Goal: Task Accomplishment & Management: Complete application form

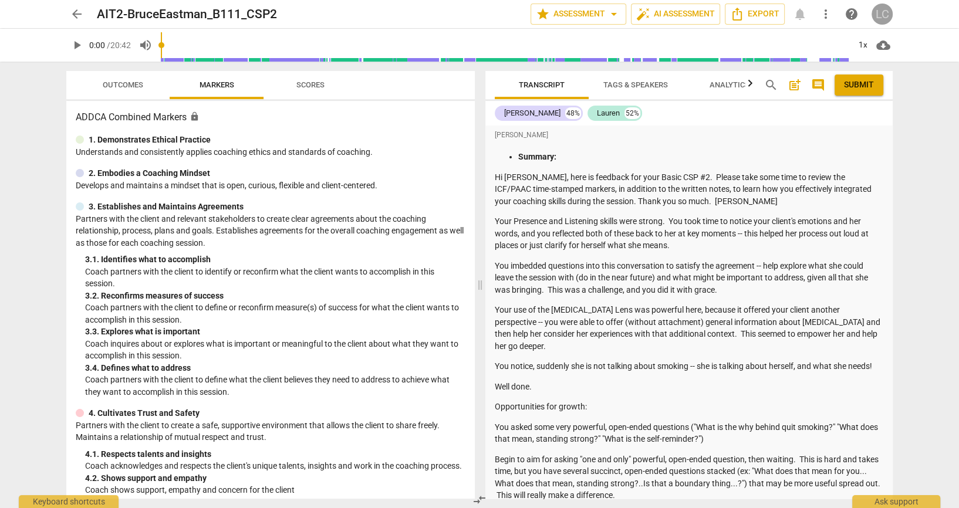
click at [878, 14] on div "LC" at bounding box center [882, 14] width 21 height 21
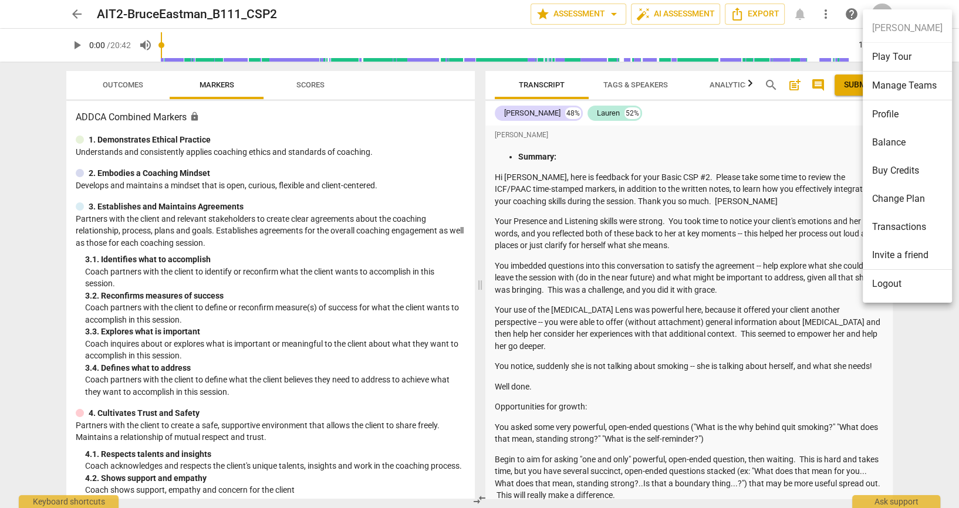
click at [911, 302] on ul "[PERSON_NAME] Play Tour Manage Teams Profile Balance Buy Credits Change Plan Tr…" at bounding box center [907, 156] width 89 height 294
click at [70, 13] on div at bounding box center [479, 254] width 959 height 508
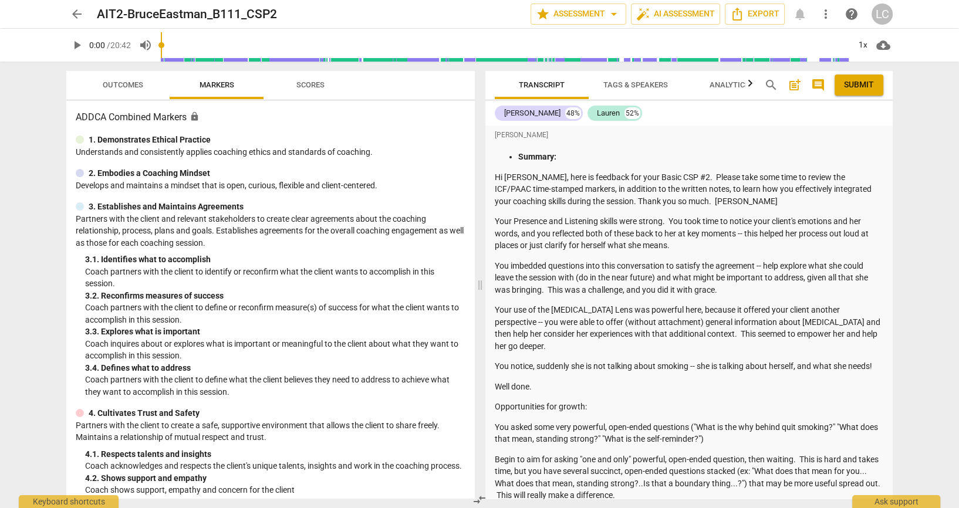
click at [83, 18] on span "arrow_back" at bounding box center [77, 14] width 14 height 14
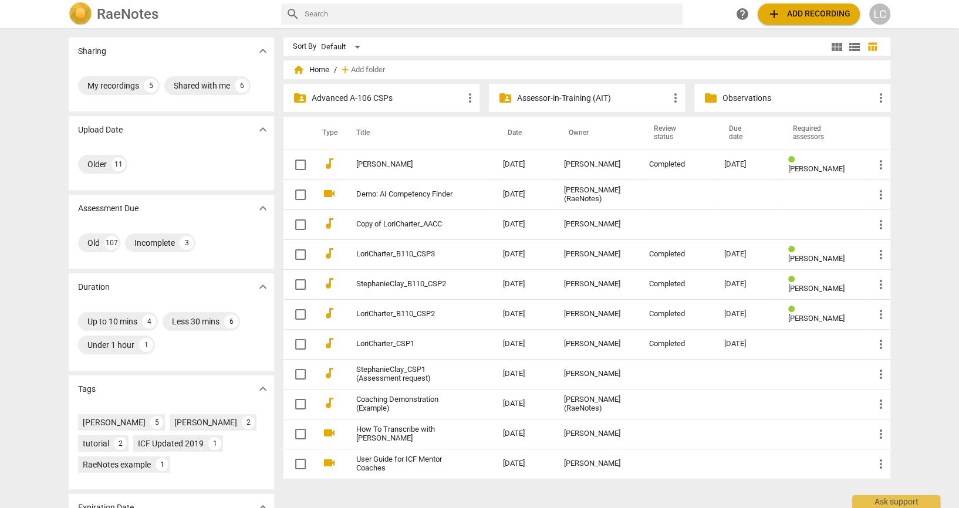
click at [514, 96] on div "folder_shared Assessor-in-Training (AIT) more_vert" at bounding box center [587, 98] width 196 height 28
click at [540, 94] on p "Assessor-in-Training (AIT)" at bounding box center [592, 98] width 151 height 12
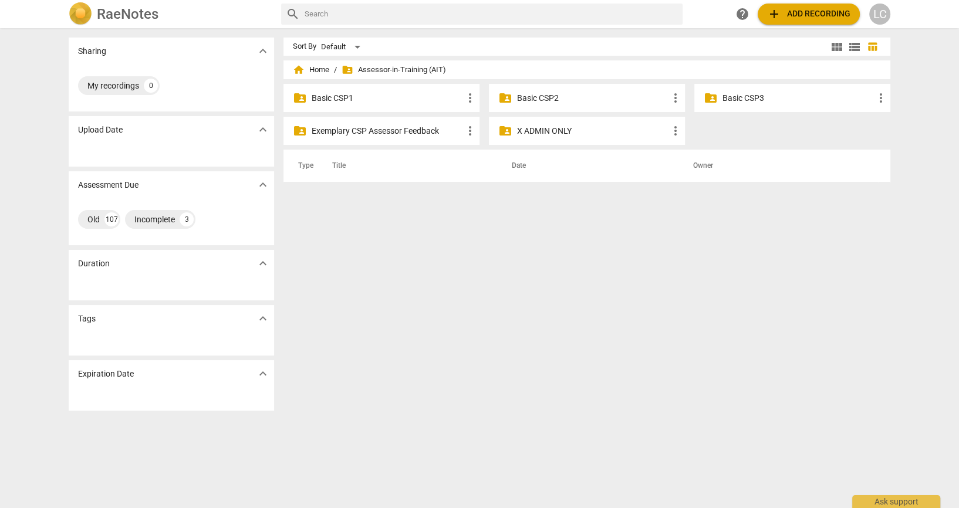
click at [554, 96] on p "Basic CSP2" at bounding box center [592, 98] width 151 height 12
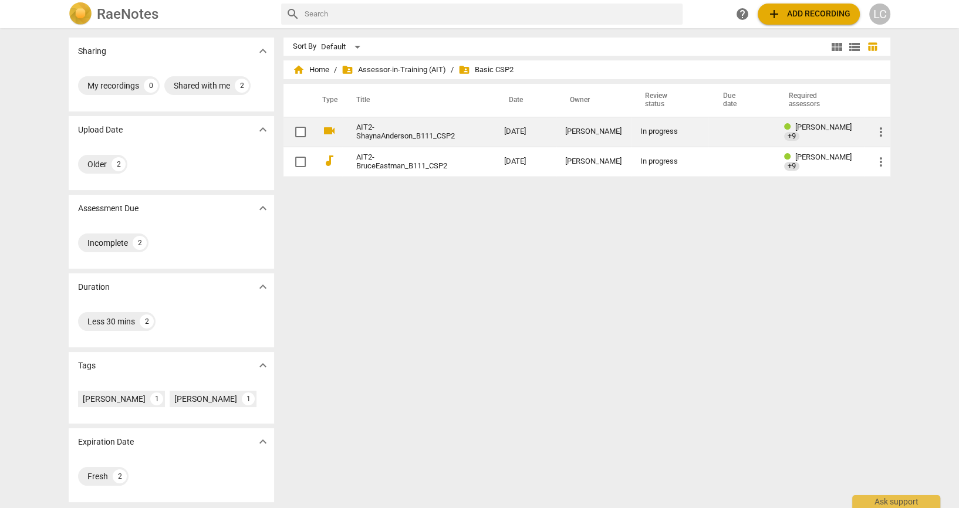
click at [425, 138] on link "AIT2-ShaynaAnderson_B111_CSP2" at bounding box center [409, 132] width 106 height 18
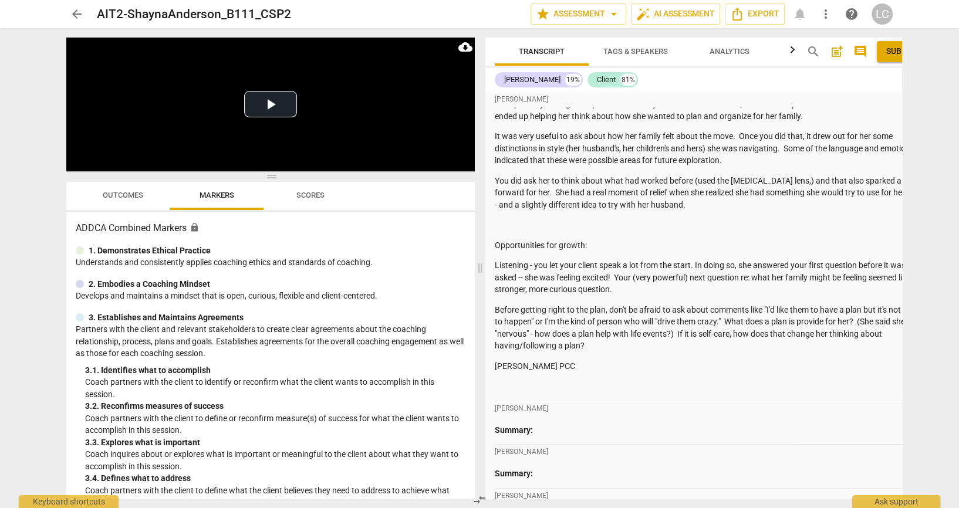
scroll to position [104, 0]
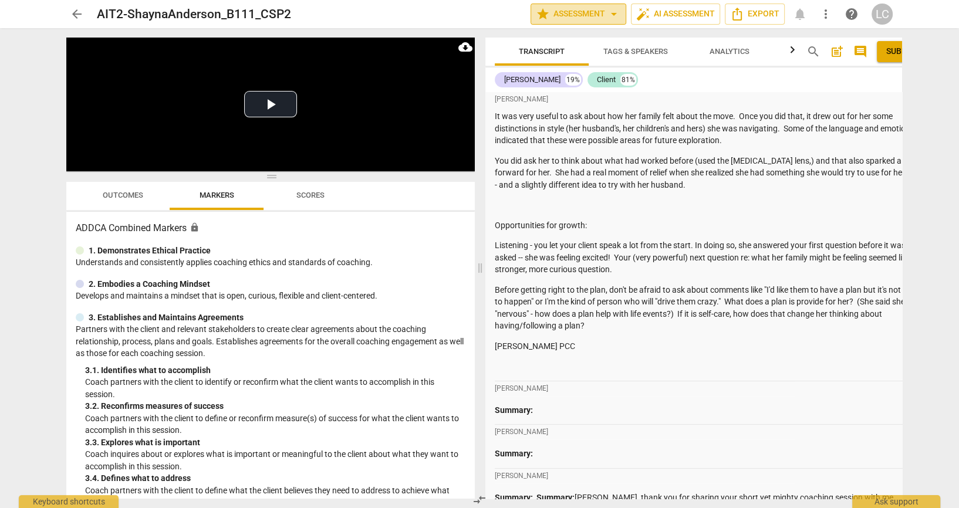
click at [596, 16] on span "star Assessment arrow_drop_down" at bounding box center [578, 14] width 85 height 14
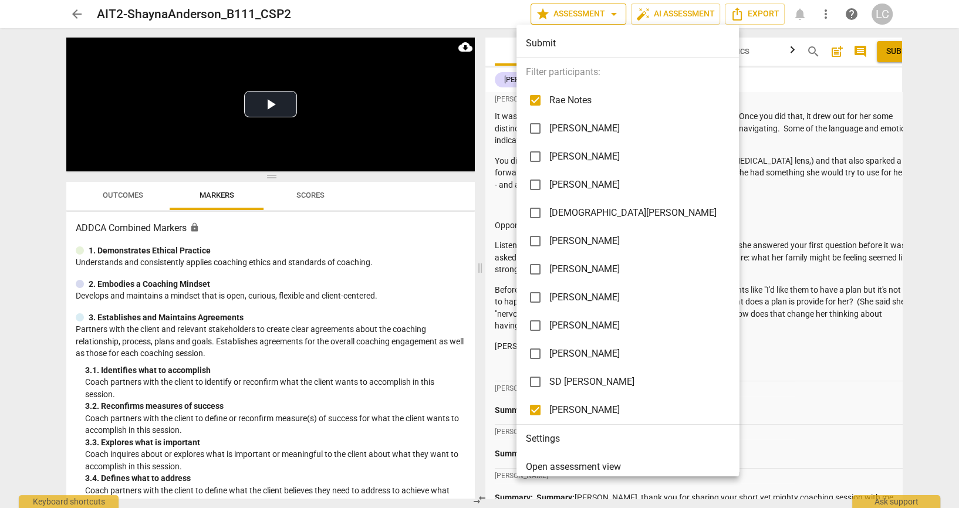
click at [596, 16] on div at bounding box center [479, 254] width 959 height 508
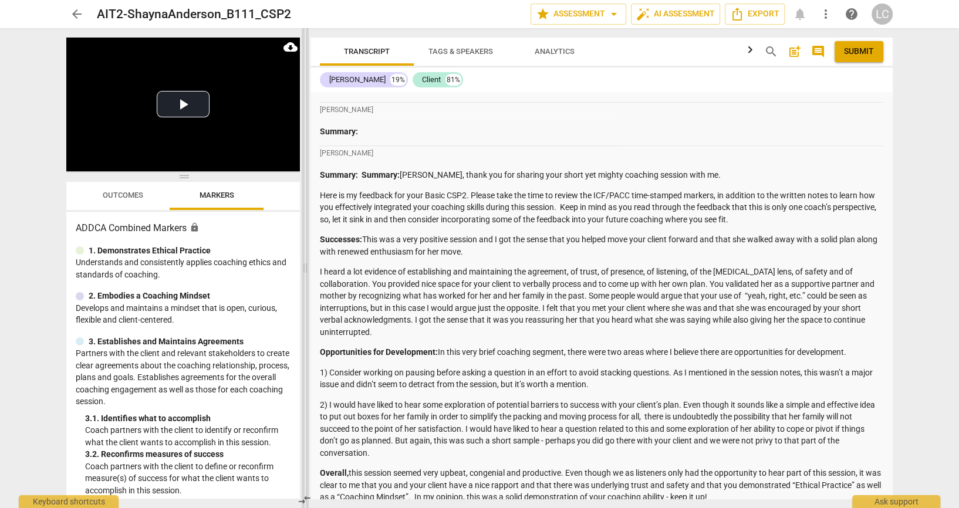
scroll to position [353, 0]
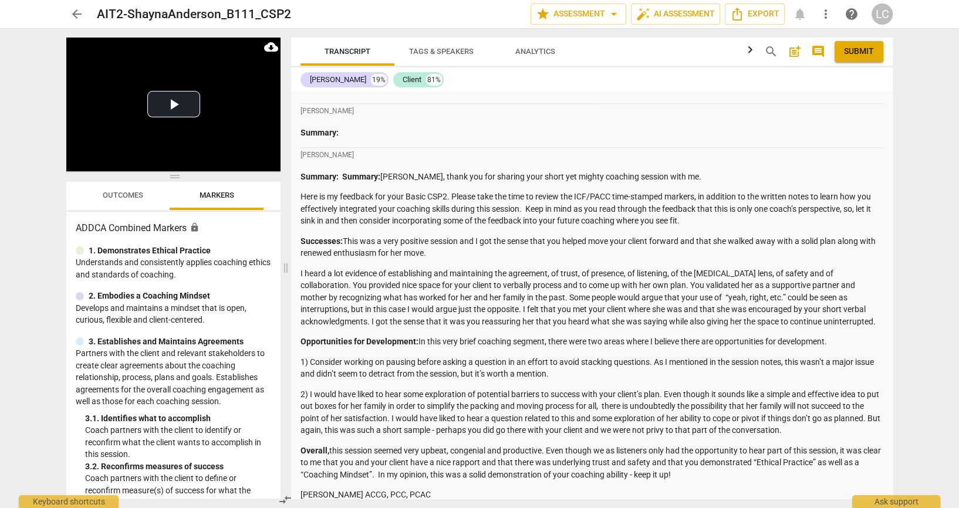
drag, startPoint x: 478, startPoint y: 223, endPoint x: 300, endPoint y: 238, distance: 178.6
click at [282, 208] on span at bounding box center [285, 268] width 7 height 480
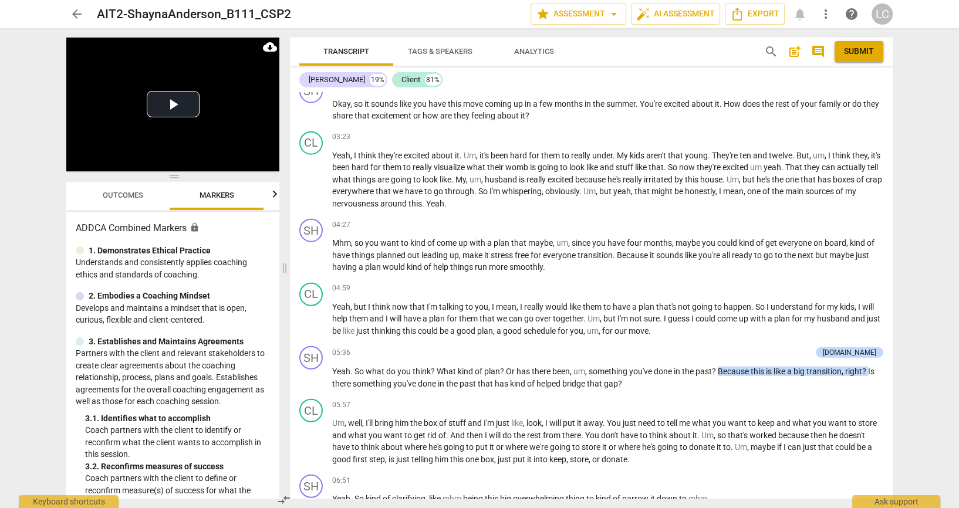
scroll to position [2989, 0]
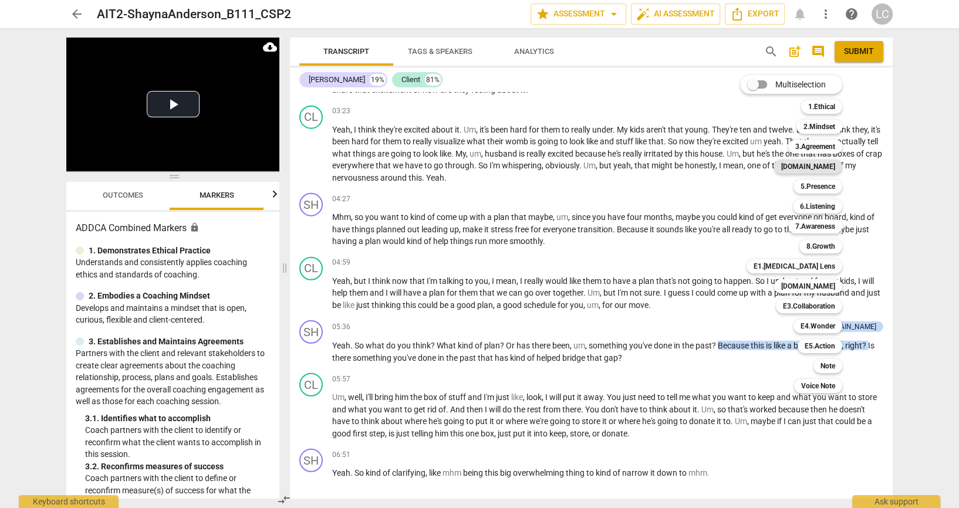
click at [827, 168] on b "[DOMAIN_NAME]" at bounding box center [809, 167] width 54 height 14
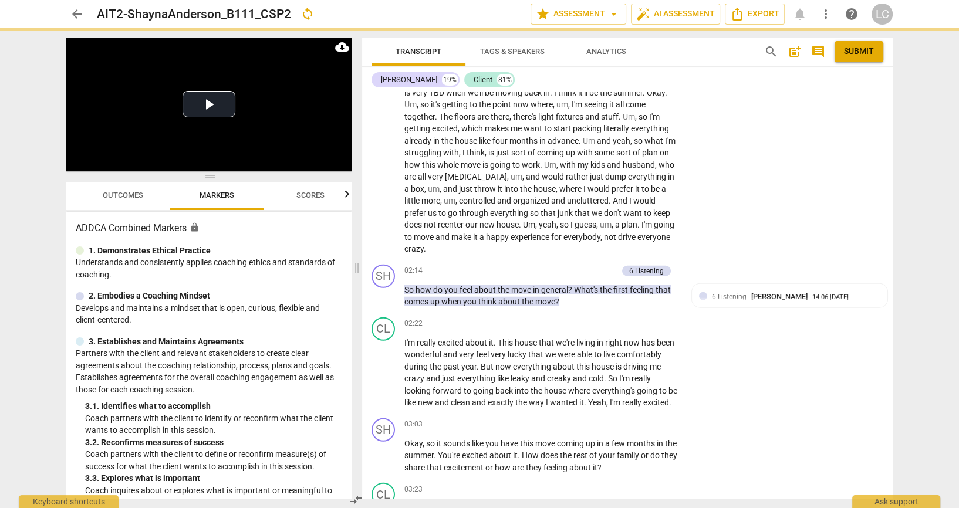
scroll to position [3194, 0]
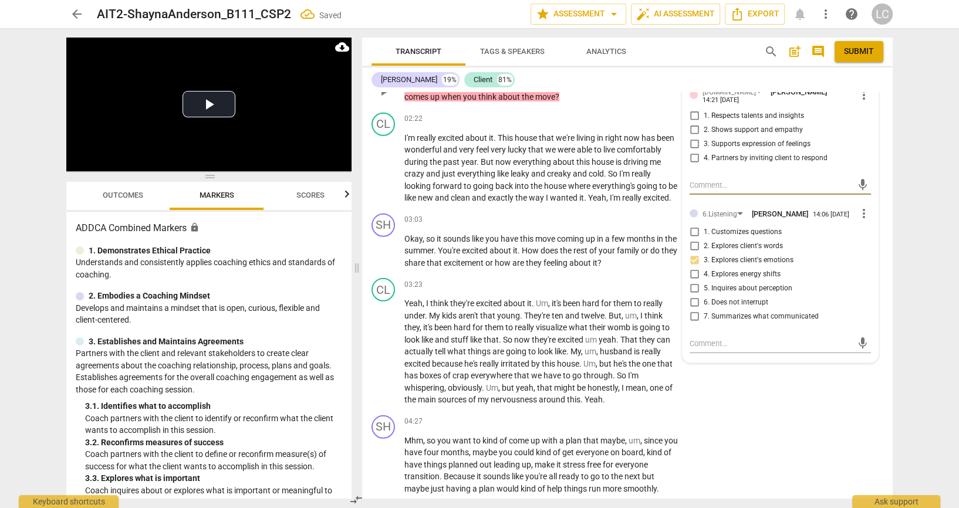
click at [695, 151] on input "3. Supports expression of feelings" at bounding box center [694, 144] width 19 height 14
checkbox input "true"
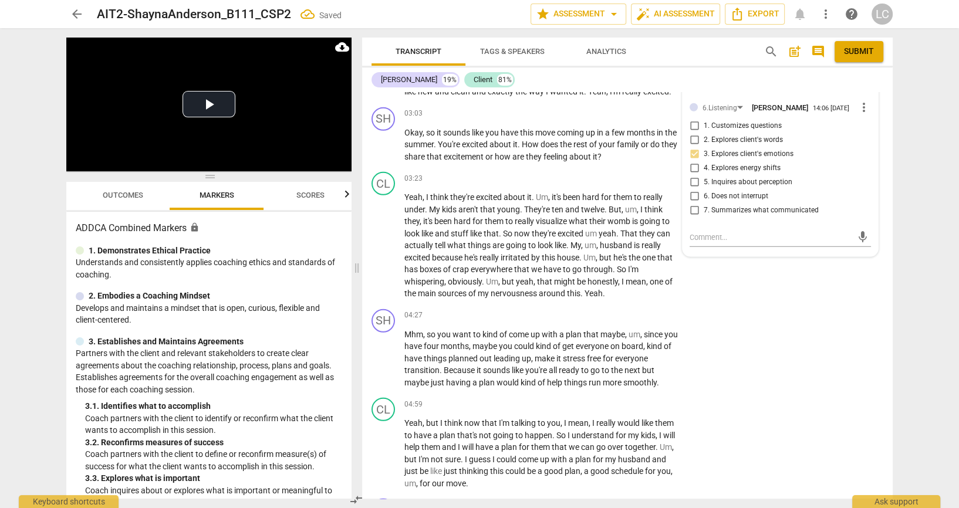
scroll to position [3350, 0]
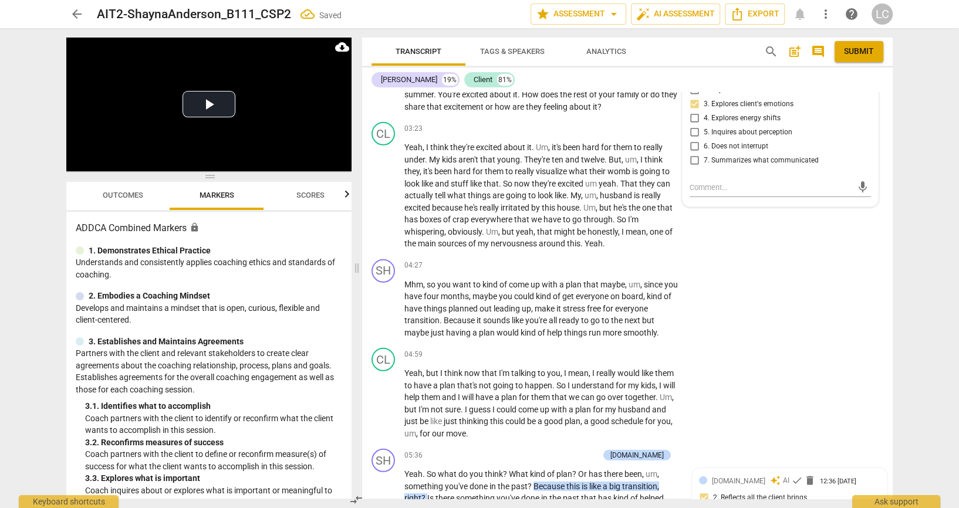
click at [922, 271] on div "arrow_back AIT2-ShaynaAnderson_B111_CSP2 Saved edit star Assessment arrow_drop_…" at bounding box center [479, 254] width 959 height 508
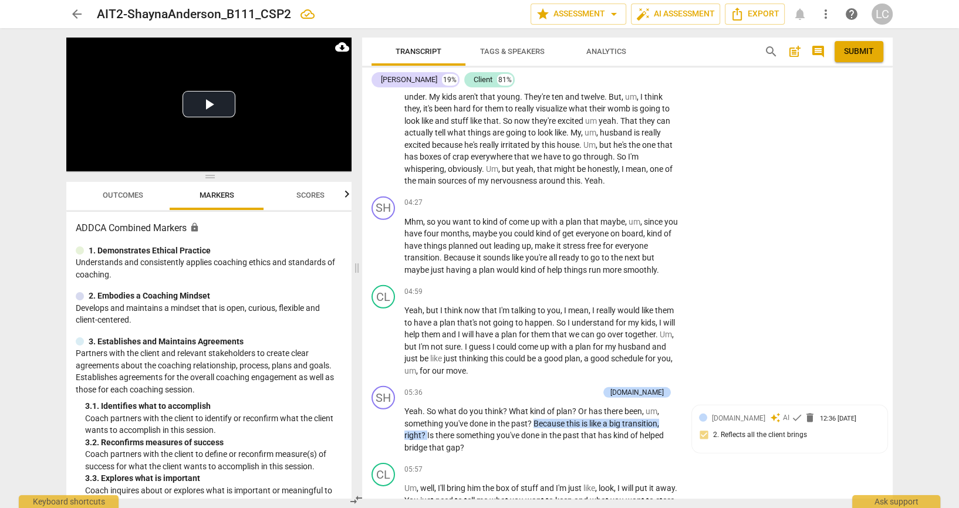
scroll to position [3481, 0]
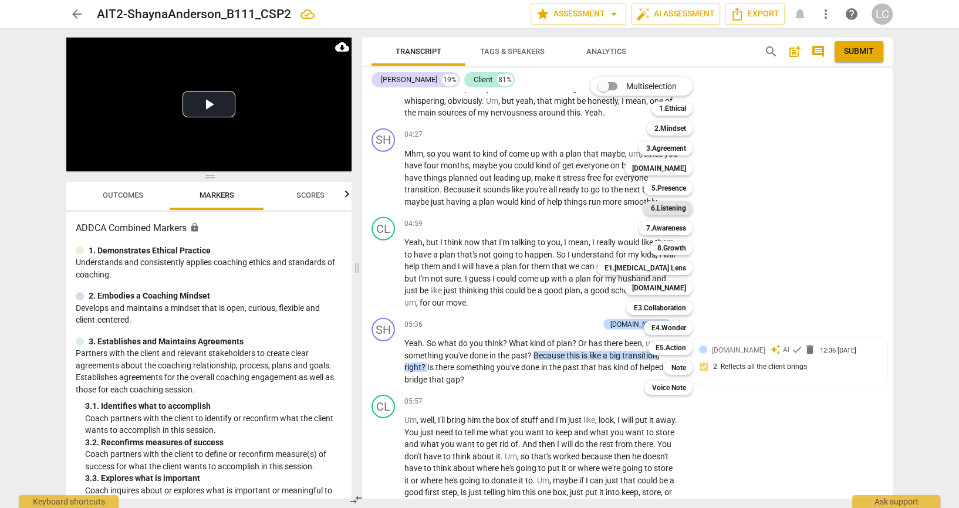
click at [683, 210] on b "6.Listening" at bounding box center [668, 208] width 35 height 14
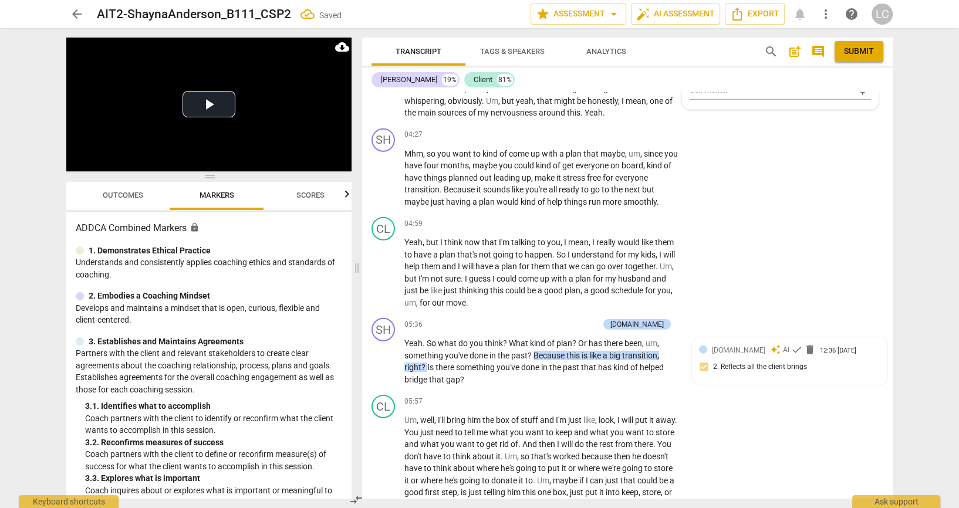
scroll to position [0, 0]
checkbox input "true"
click at [695, 70] on input "7. Summarizes what communicated" at bounding box center [694, 63] width 19 height 14
checkbox input "true"
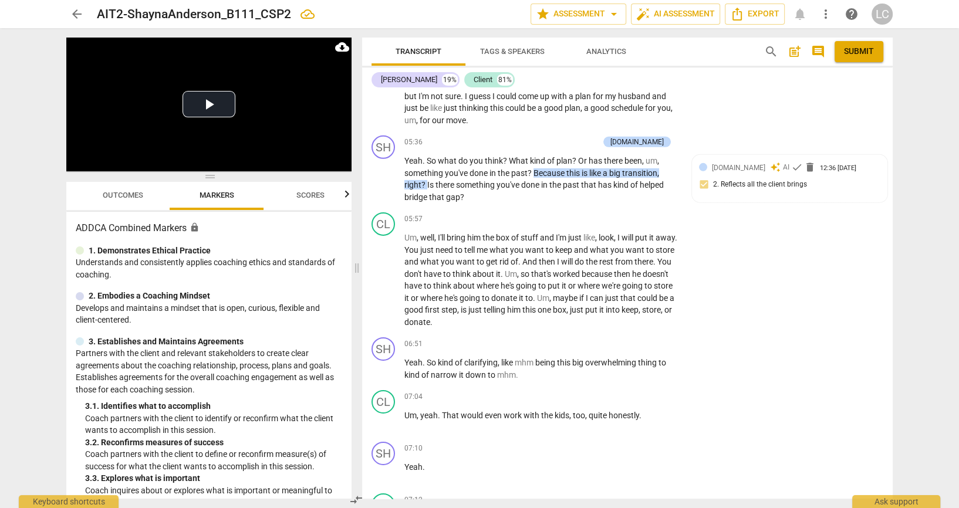
scroll to position [3689, 0]
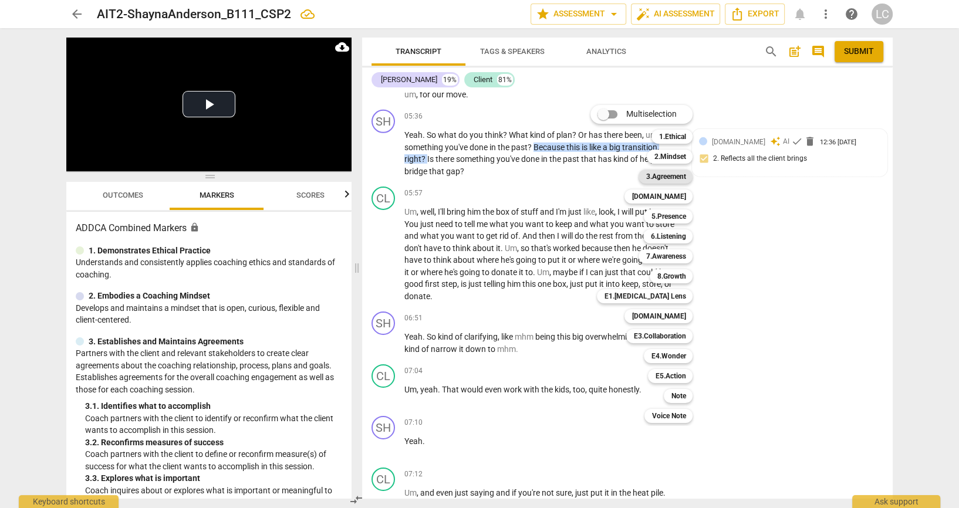
click at [683, 181] on b "3.Agreement" at bounding box center [666, 177] width 40 height 14
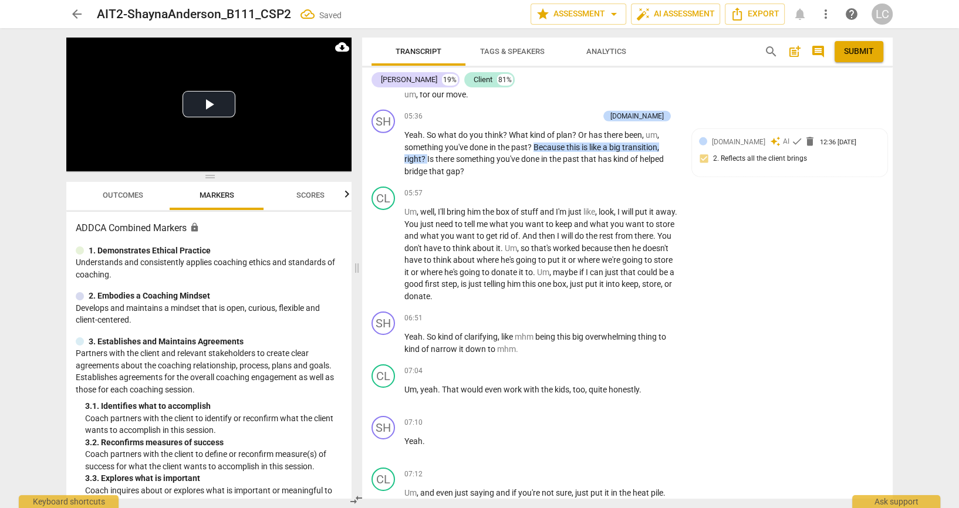
checkbox input "true"
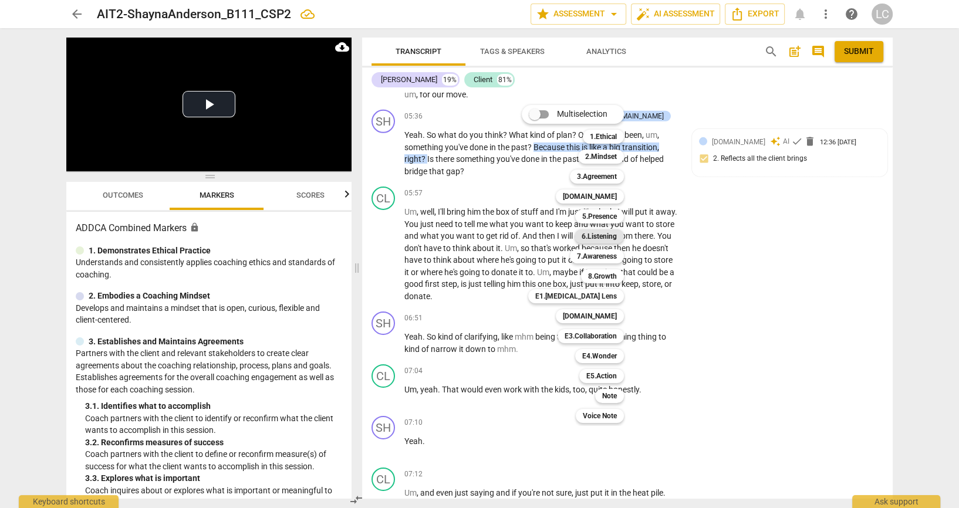
click at [617, 241] on b "6.Listening" at bounding box center [599, 237] width 35 height 14
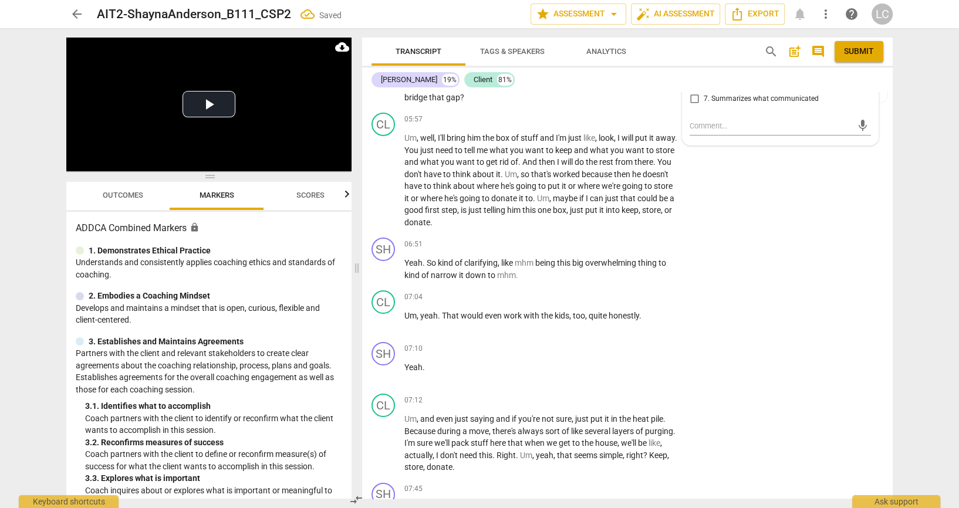
scroll to position [3767, 0]
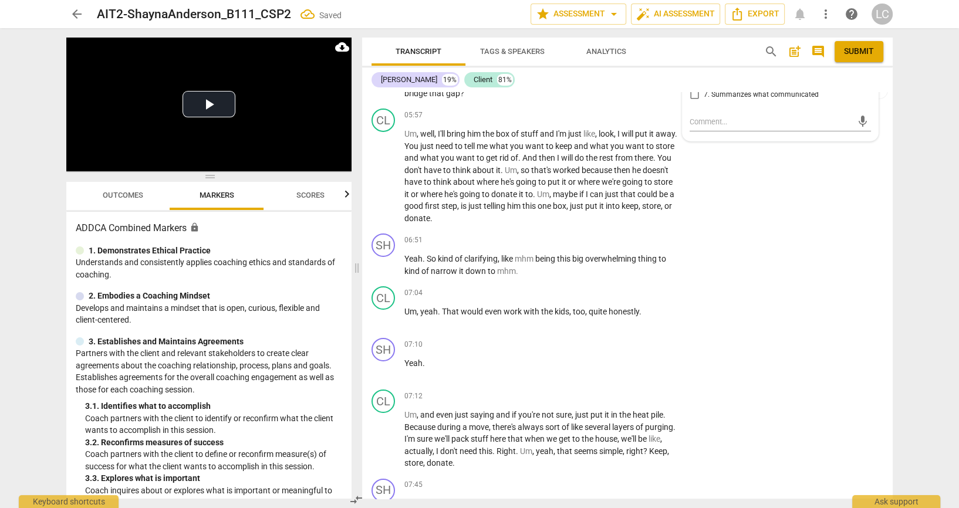
click at [692, 18] on input "1. Customizes questions" at bounding box center [694, 11] width 19 height 14
checkbox input "true"
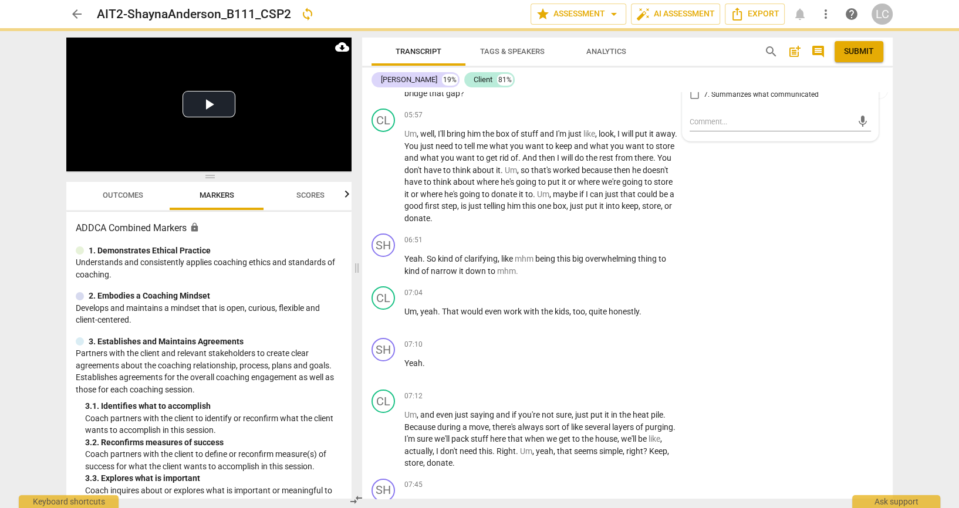
click at [902, 335] on div "arrow_back AIT2-ShaynaAnderson_B111_CSP2 sync edit star Assessment arrow_drop_d…" at bounding box center [479, 254] width 959 height 508
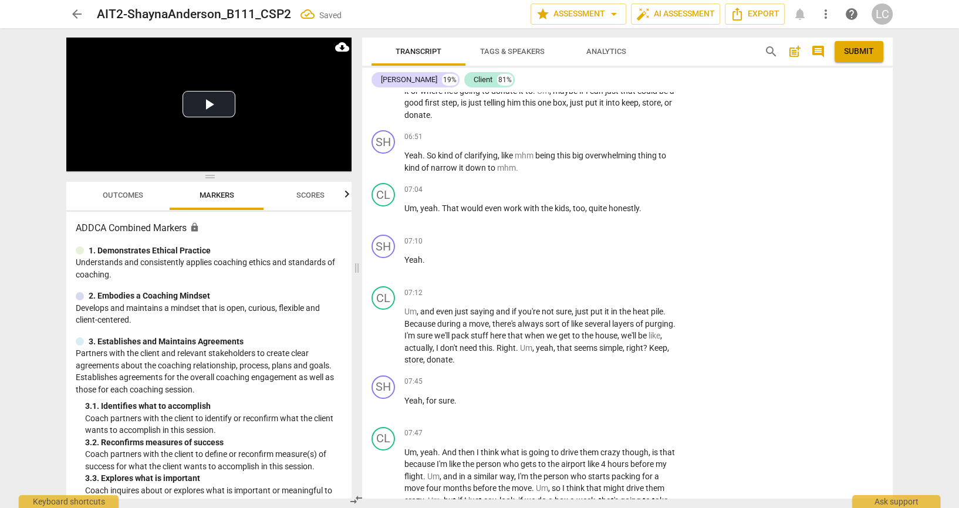
scroll to position [3898, 0]
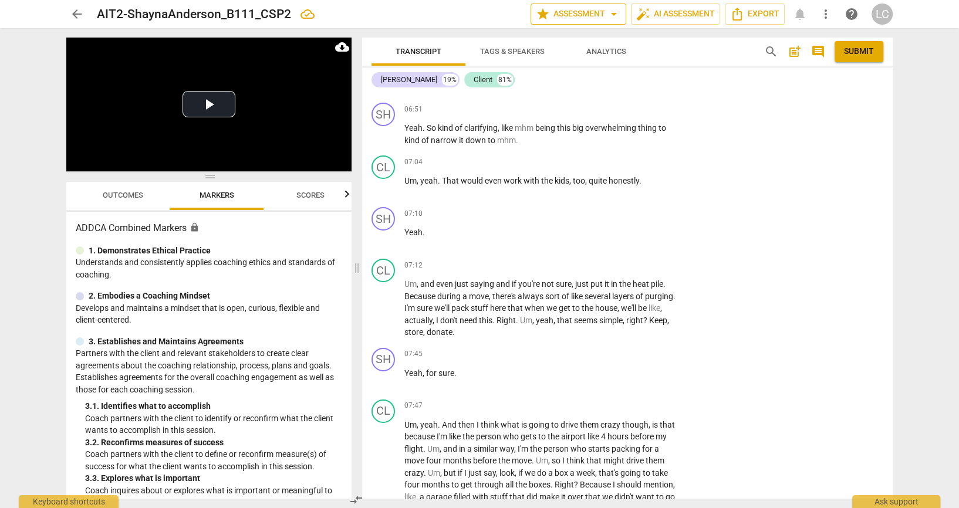
click at [581, 19] on span "star Assessment arrow_drop_down" at bounding box center [578, 14] width 85 height 14
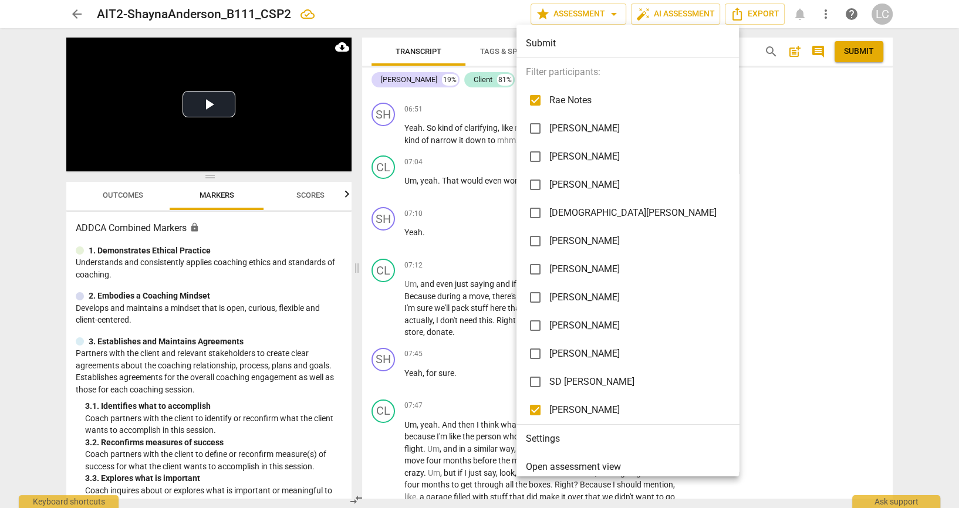
click at [537, 96] on input "checkbox" at bounding box center [535, 100] width 28 height 28
checkbox input "false"
click at [787, 238] on div at bounding box center [479, 254] width 959 height 508
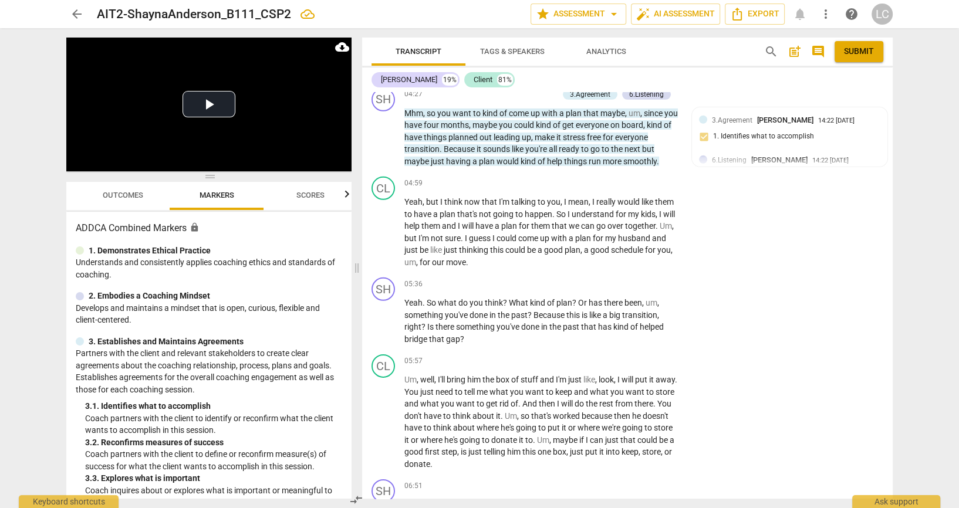
scroll to position [3507, 0]
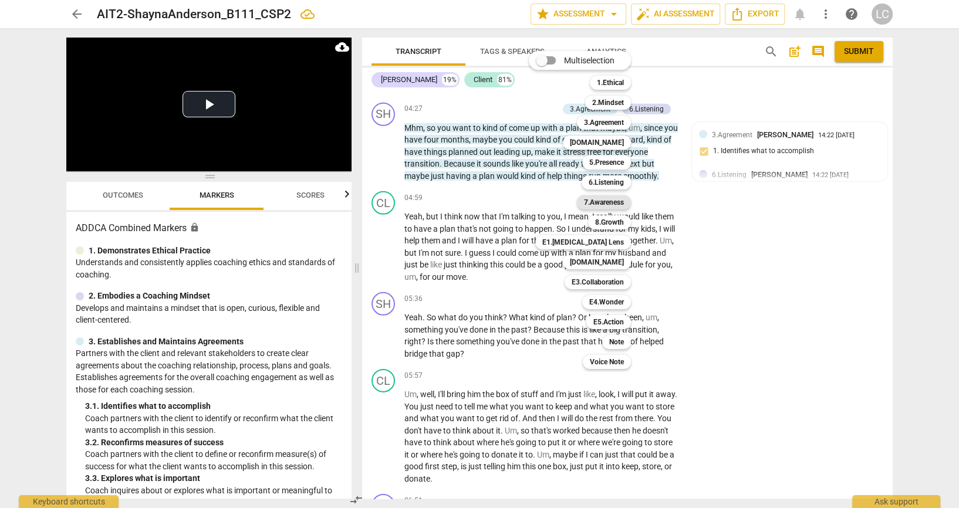
click at [598, 201] on b "7.Awareness" at bounding box center [604, 203] width 40 height 14
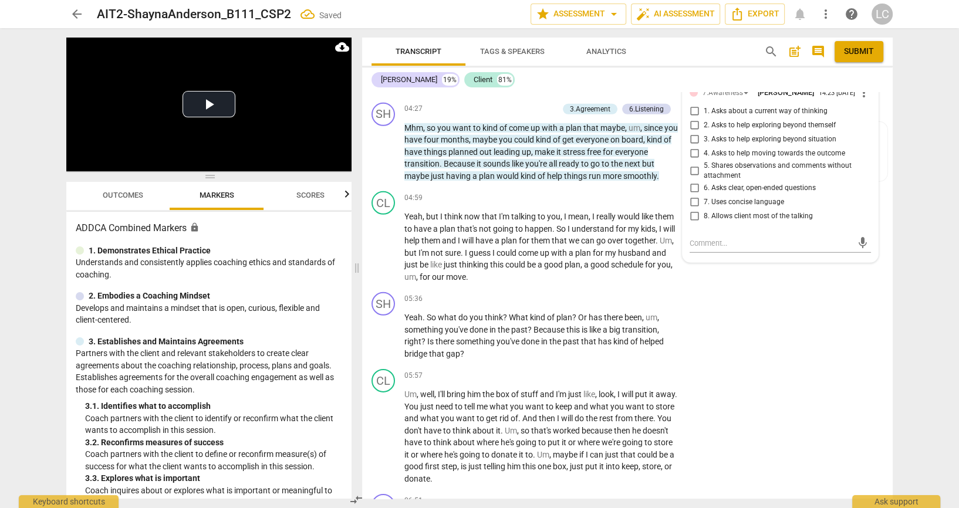
scroll to position [0, 0]
click at [693, 133] on input "2. Asks to help exploring beyond themself" at bounding box center [694, 126] width 19 height 14
checkbox input "true"
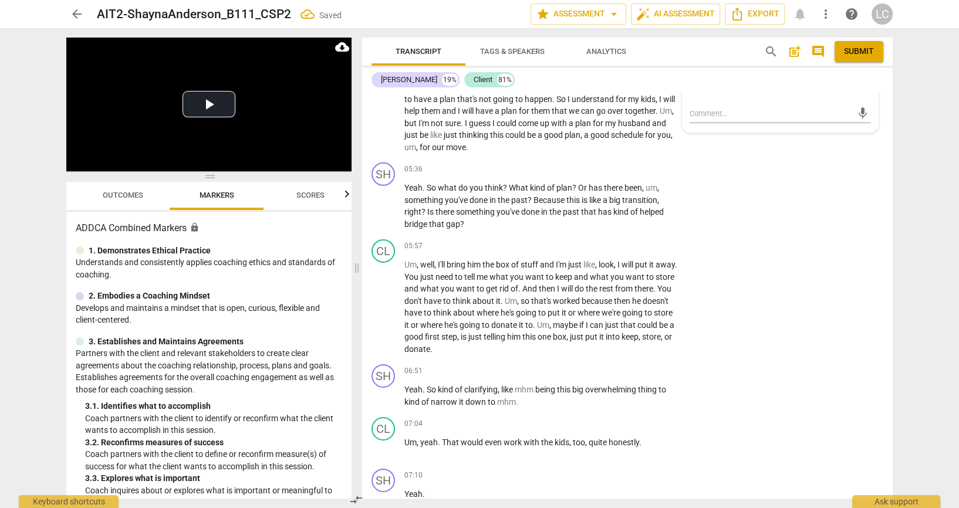
scroll to position [3637, 0]
click at [749, 119] on textarea at bounding box center [771, 112] width 163 height 11
type textarea "D"
type textarea "De"
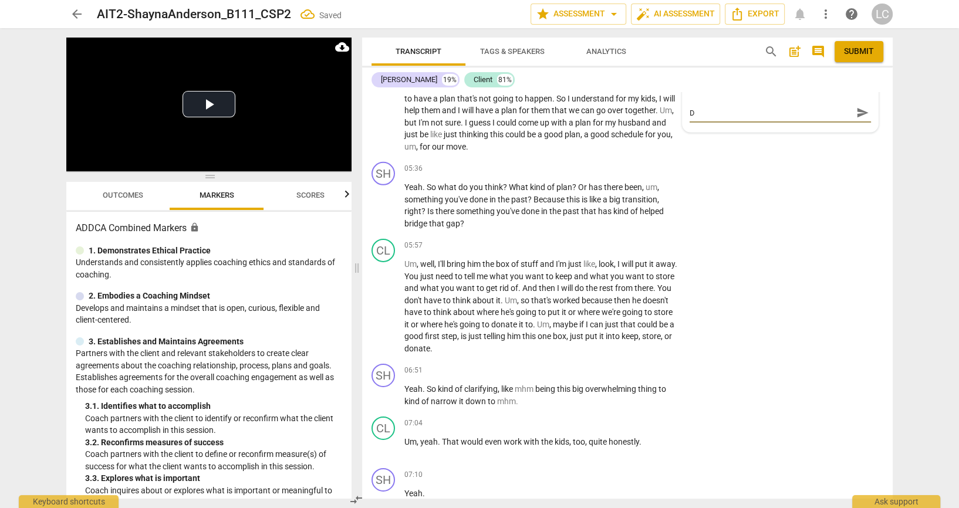
type textarea "De"
type textarea "Dem"
type textarea "Demo"
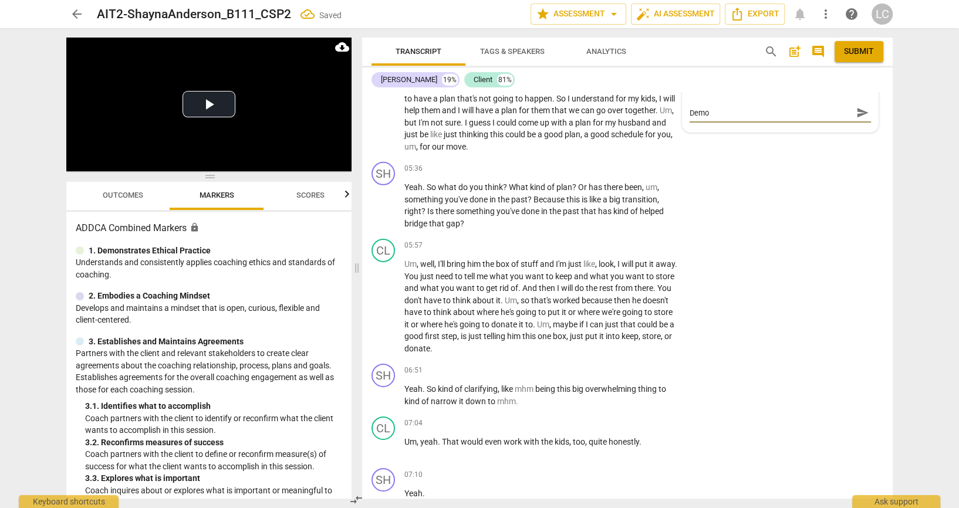
type textarea "Demon"
type textarea "Demons"
type textarea "Demonst"
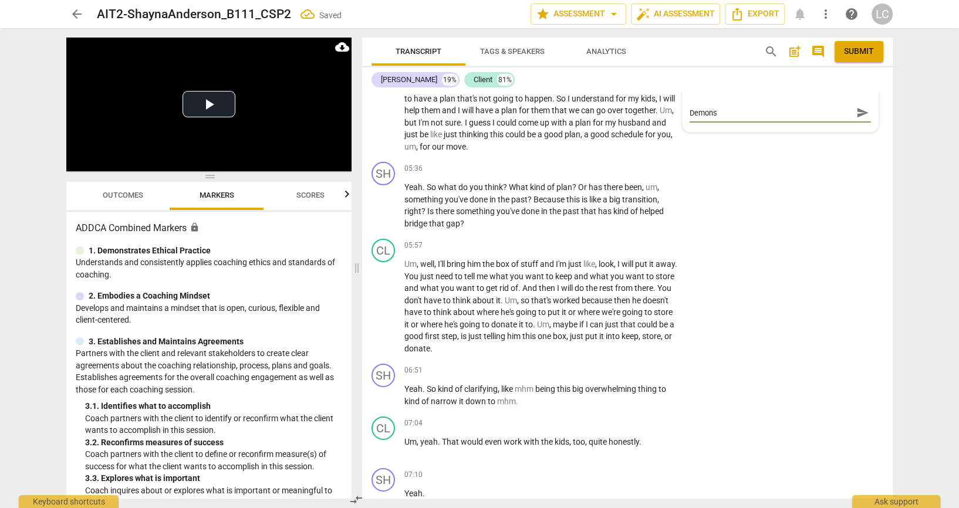
type textarea "Demonst"
type textarea "Demonstr"
type textarea "Demonstra"
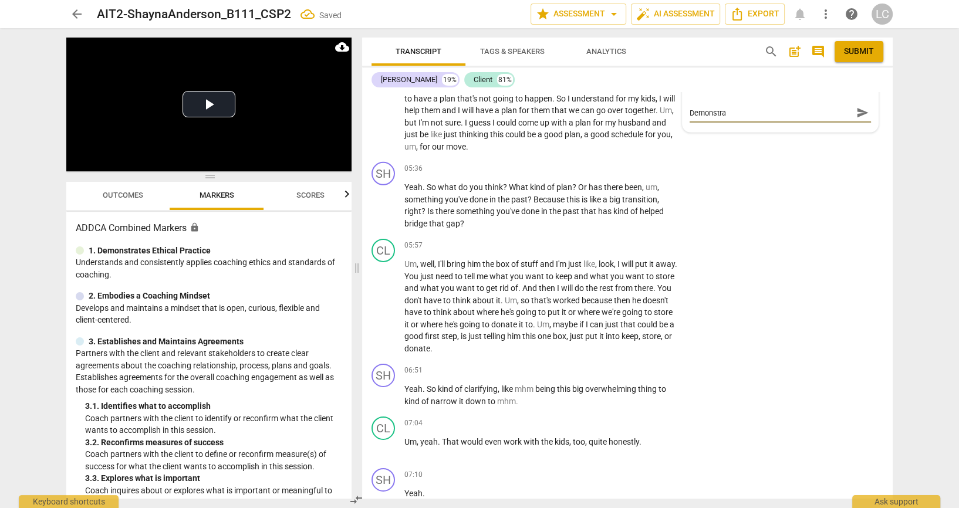
type textarea "Demonstrat"
type textarea "Demonstrate"
type textarea "Demonstrated"
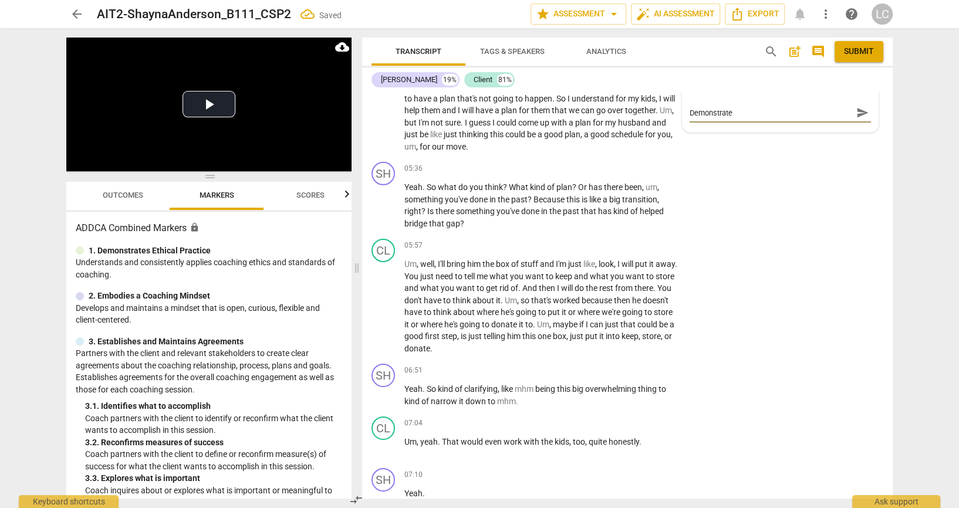
type textarea "Demonstrated"
type textarea "Demonstrated w"
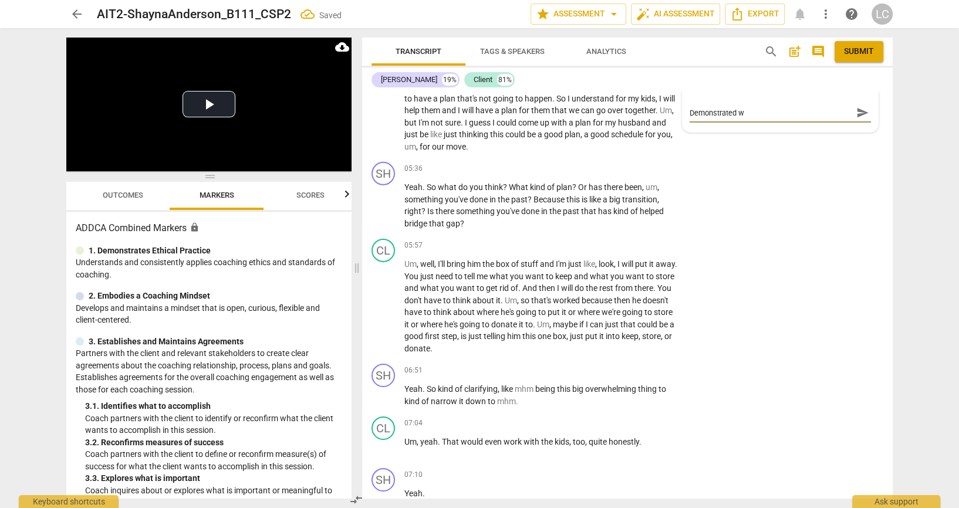
type textarea "Demonstrated wh"
type textarea "Demonstrated whe"
type textarea "Demonstrated when"
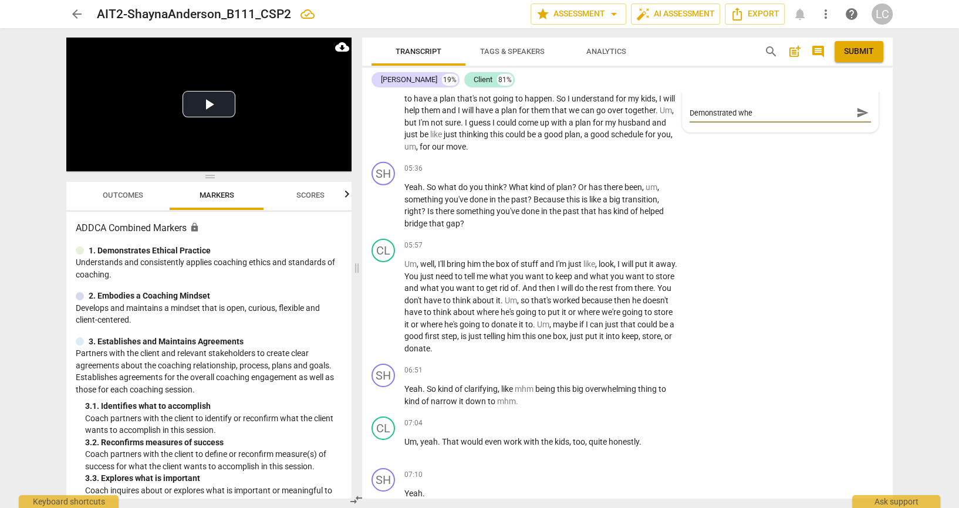
type textarea "Demonstrated when"
type textarea "Demonstrated when c"
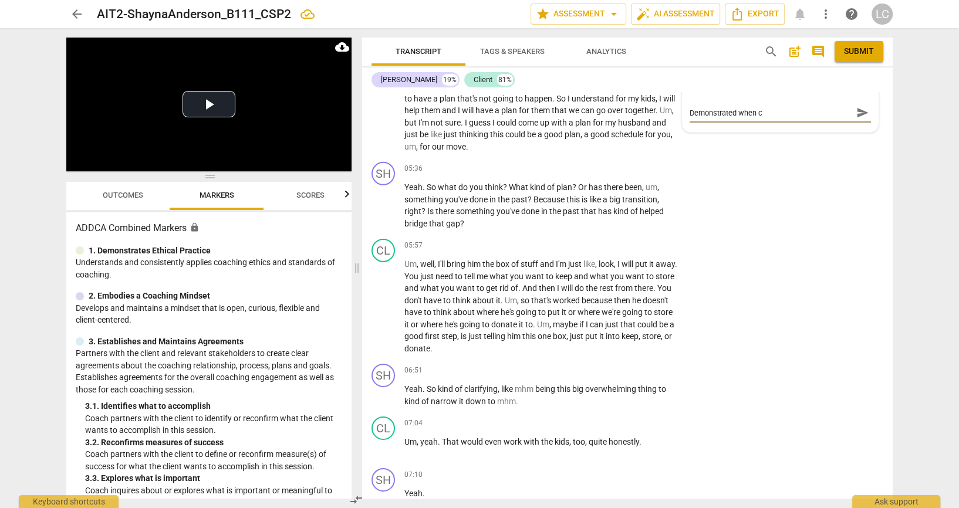
type textarea "Demonstrated when co"
type textarea "Demonstrated when coa"
type textarea "Demonstrated when coac"
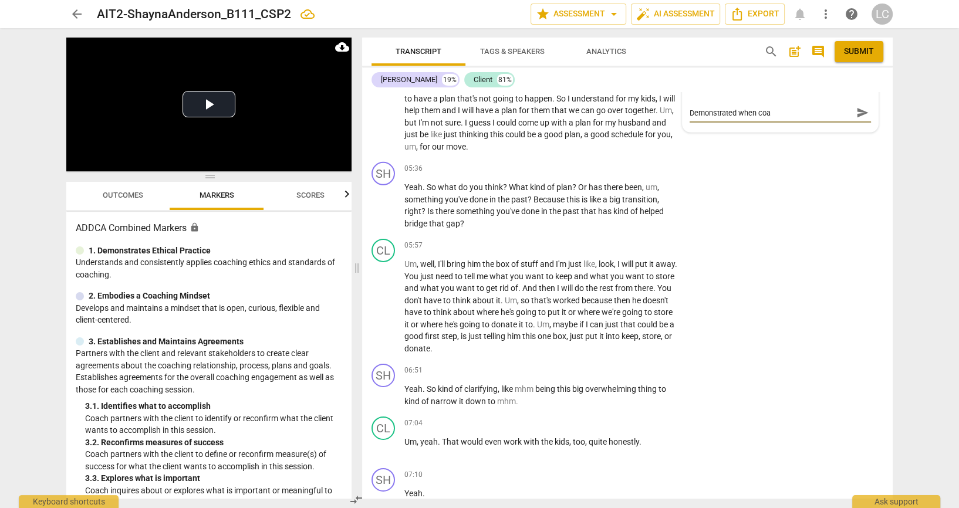
type textarea "Demonstrated when coac"
type textarea "Demonstrated when coach"
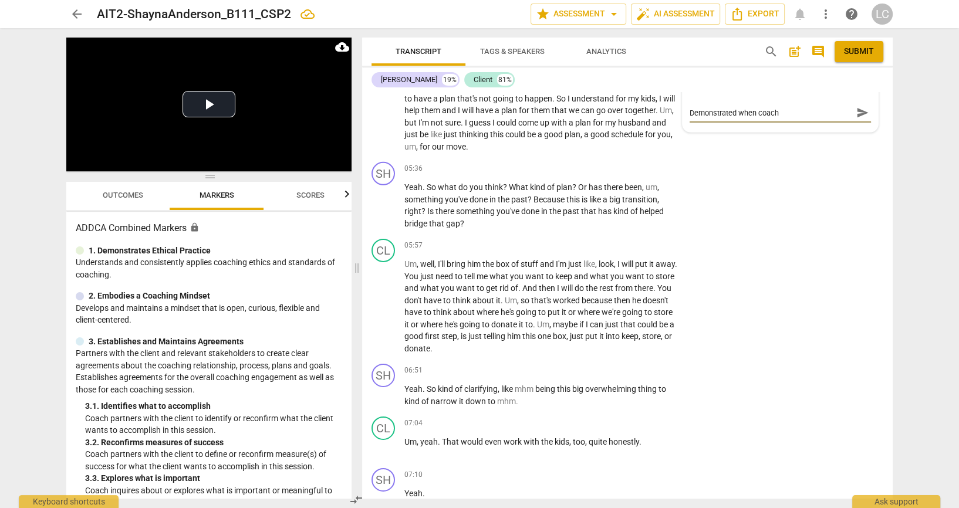
type textarea "Demonstrated when coach a"
type textarea "Demonstrated when coach as"
type textarea "Demonstrated when coach ask"
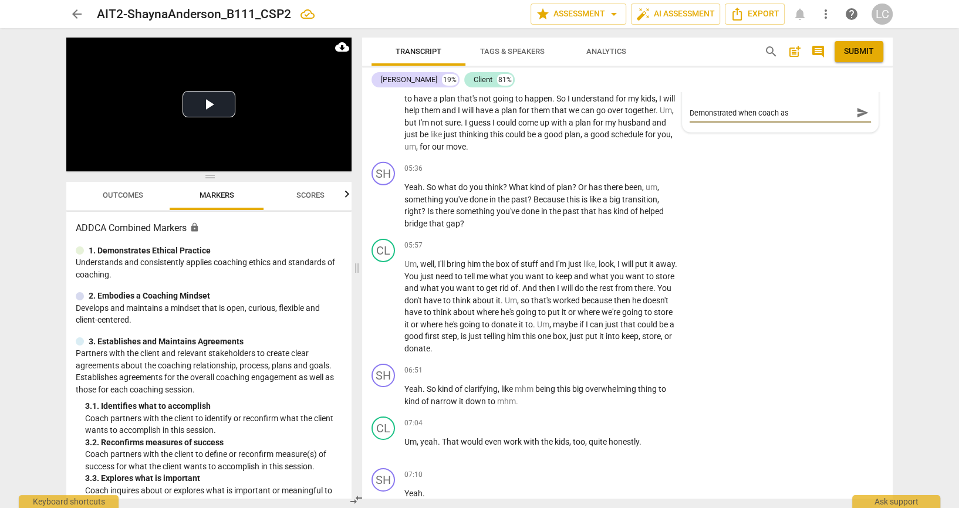
type textarea "Demonstrated when coach ask"
type textarea "Demonstrated when coach aske"
type textarea "Demonstrated when coach asked"
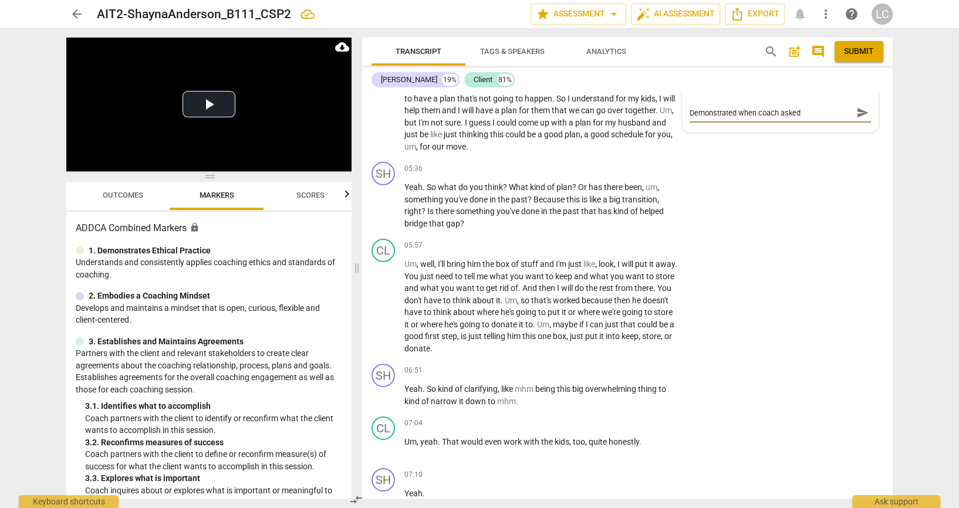
type textarea "Demonstrated when coach asked"
type textarea "Demonstrated when coach asked a"
type textarea "Demonstrated when coach asked ab"
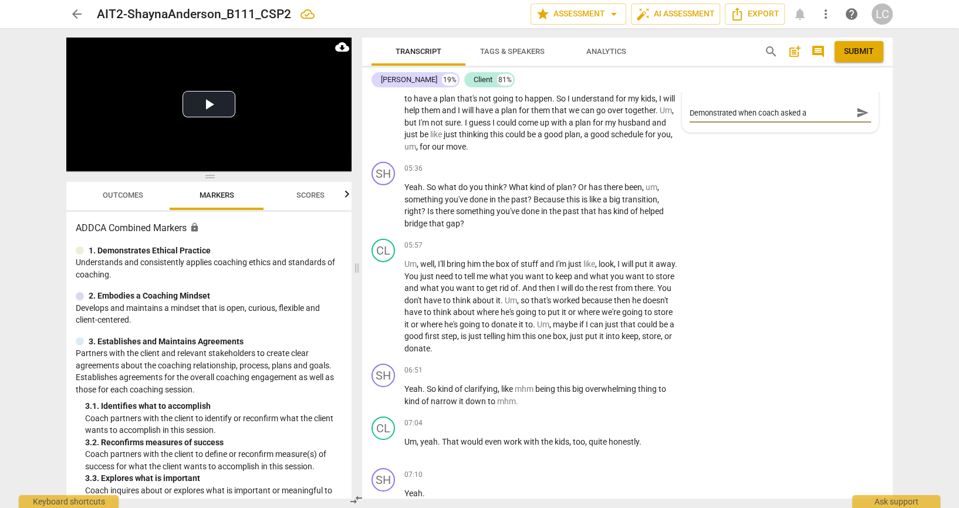
type textarea "Demonstrated when coach asked ab"
type textarea "Demonstrated when coach asked [PERSON_NAME]"
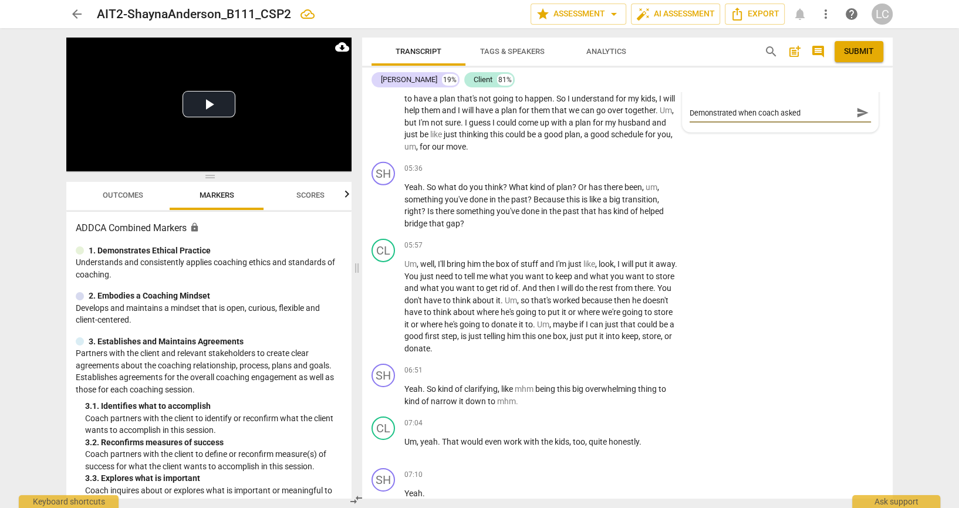
type textarea "Demonstrated when coach asked about"
type textarea "Demonstrated when coach asked about c"
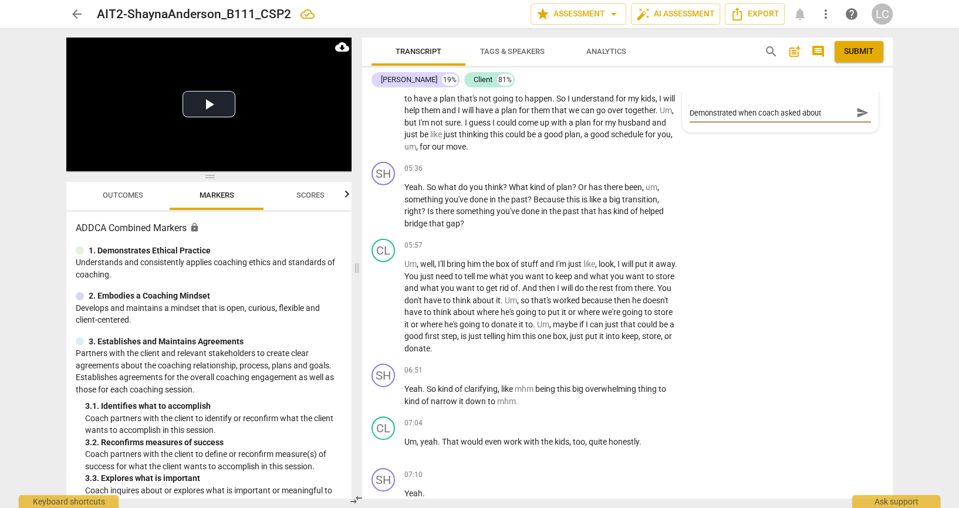
type textarea "Demonstrated when coach asked about c"
type textarea "Demonstrated when coach asked about cl"
type textarea "Demonstrated when coach asked about cli"
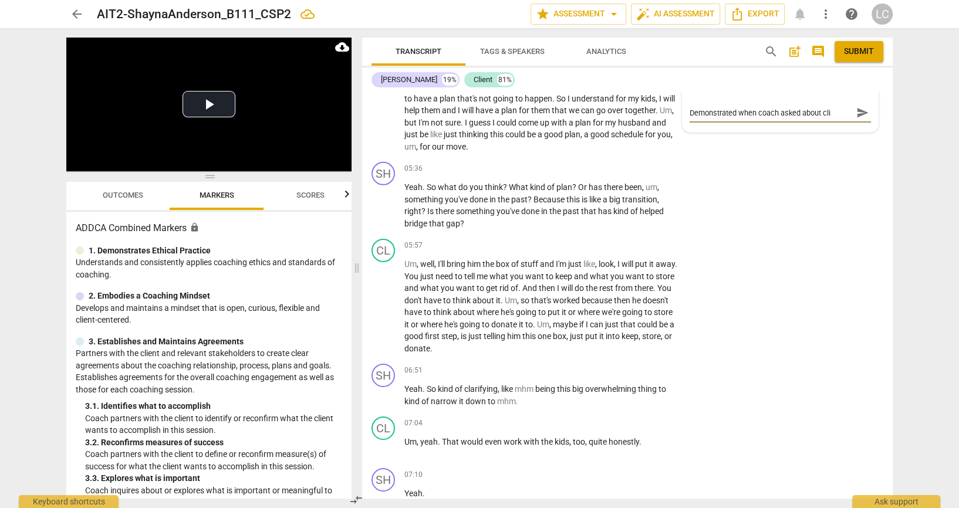
type textarea "Demonstrated when coach asked about clie"
type textarea "Demonstrated when coach asked about clien"
type textarea "Demonstrated when coach asked about client"
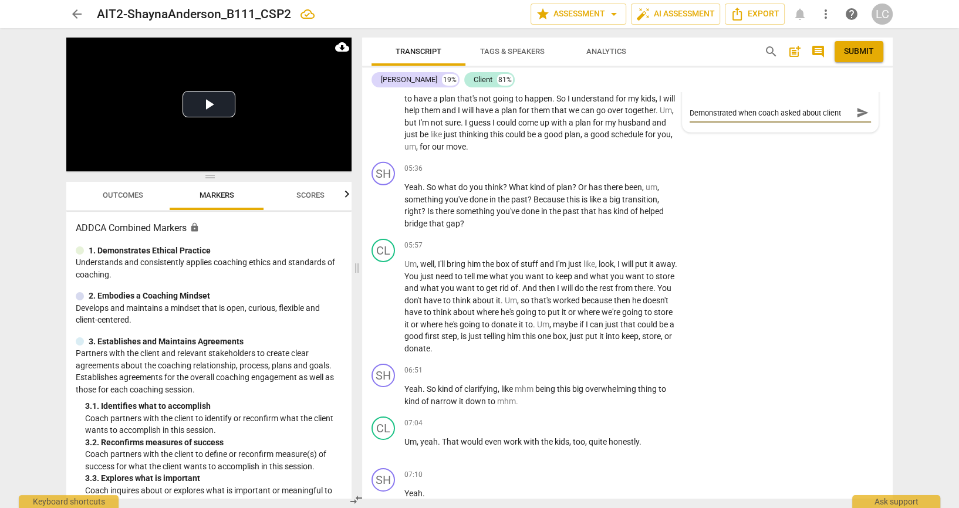
type textarea "Demonstrated when coach asked about clients"
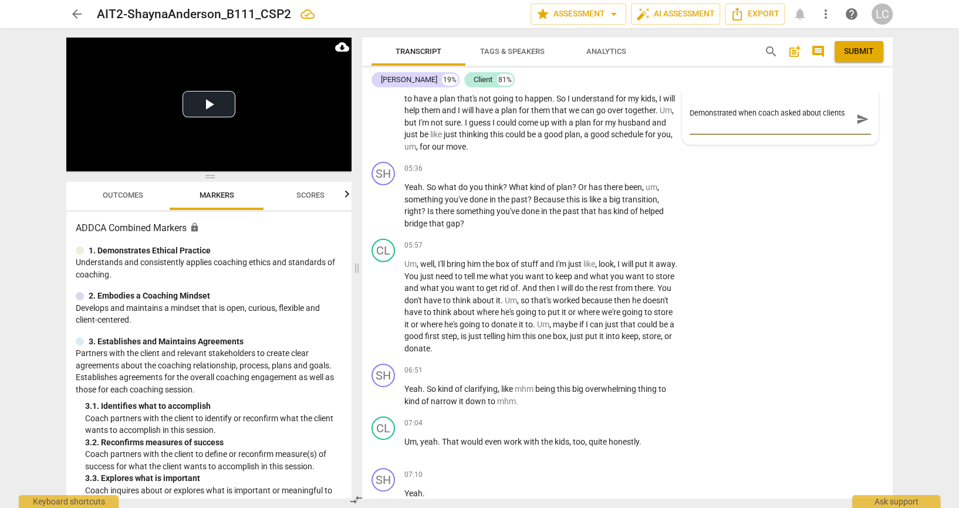
type textarea "Demonstrated when coach asked about clients f"
type textarea "Demonstrated when coach asked about clients fa"
type textarea "Demonstrated when coach asked about clients fam"
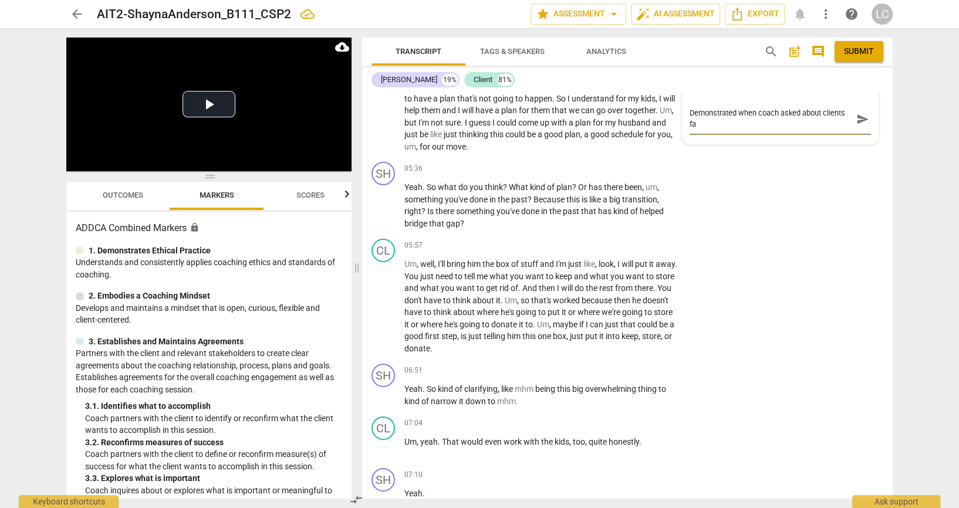
type textarea "Demonstrated when coach asked about clients fam"
type textarea "Demonstrated when coach asked about clients fami"
type textarea "Demonstrated when coach asked about clients famil"
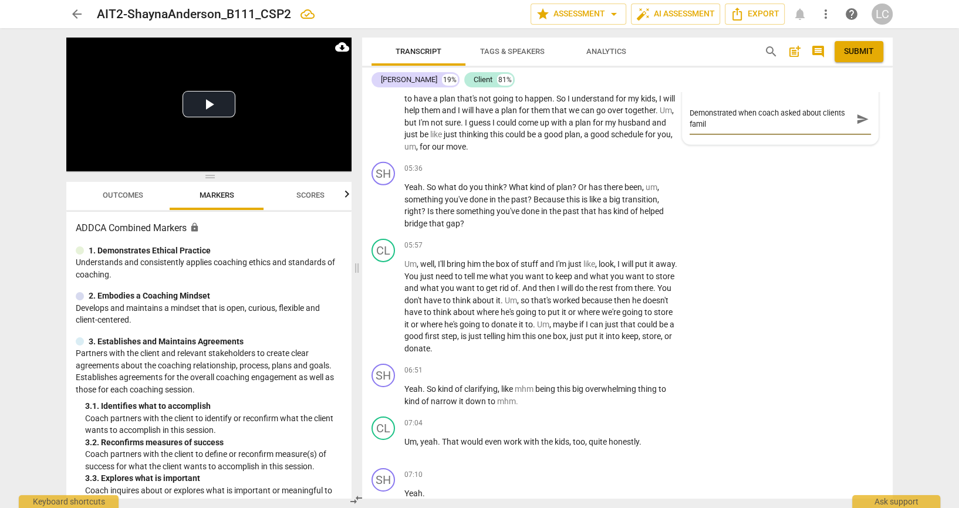
type textarea "Demonstrated when coach asked about clients family"
click at [921, 357] on div "arrow_back AIT2-ShaynaAnderson_B111_CSP2 edit star Assessment arrow_drop_down a…" at bounding box center [479, 254] width 959 height 508
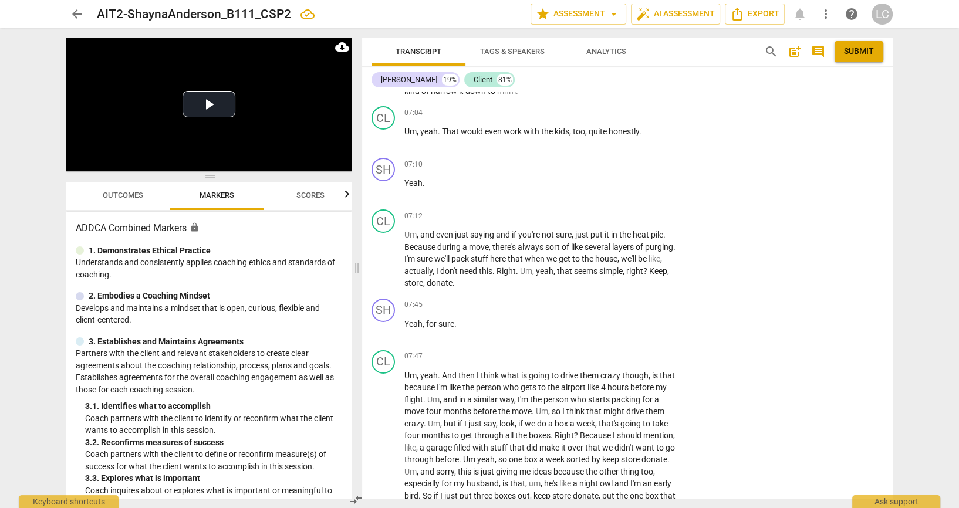
scroll to position [3976, 0]
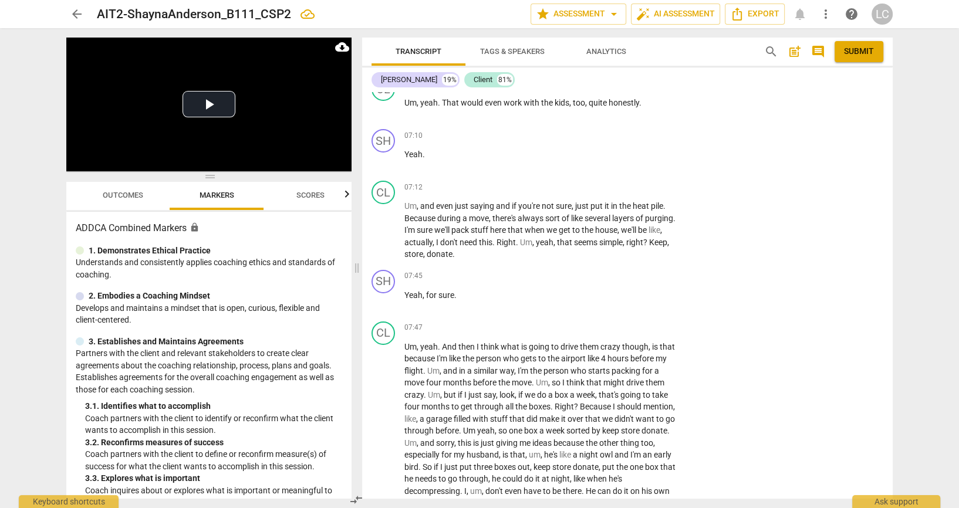
click at [646, 37] on p "Add competency" at bounding box center [643, 31] width 56 height 11
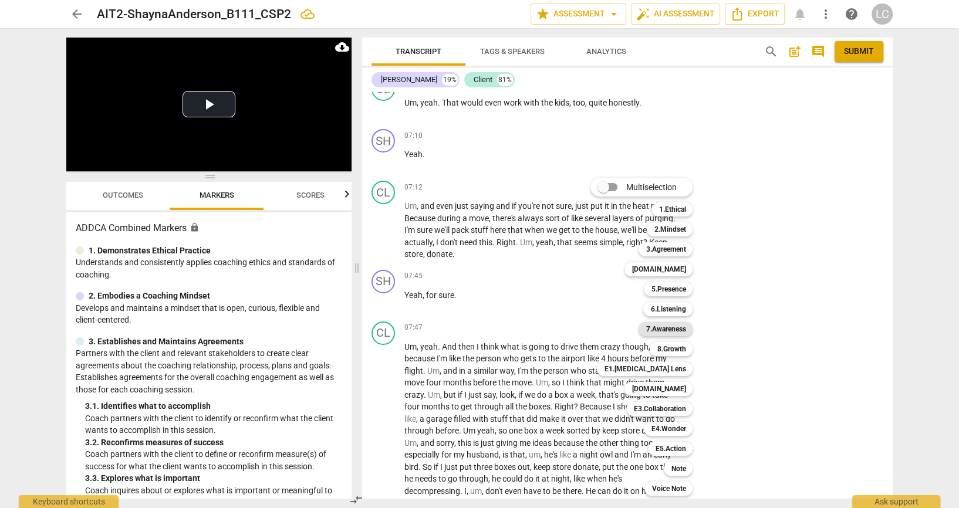
click at [682, 332] on b "7.Awareness" at bounding box center [666, 329] width 40 height 14
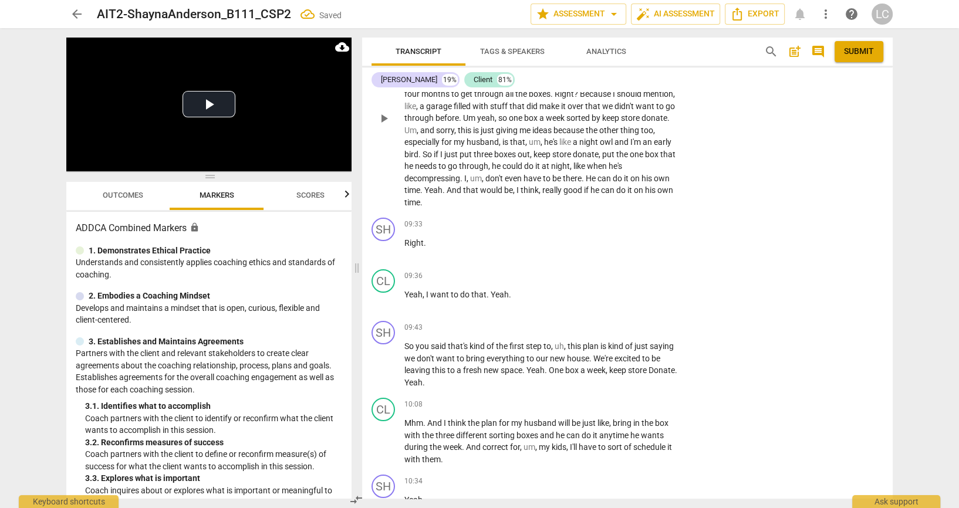
scroll to position [0, 0]
checkbox input "true"
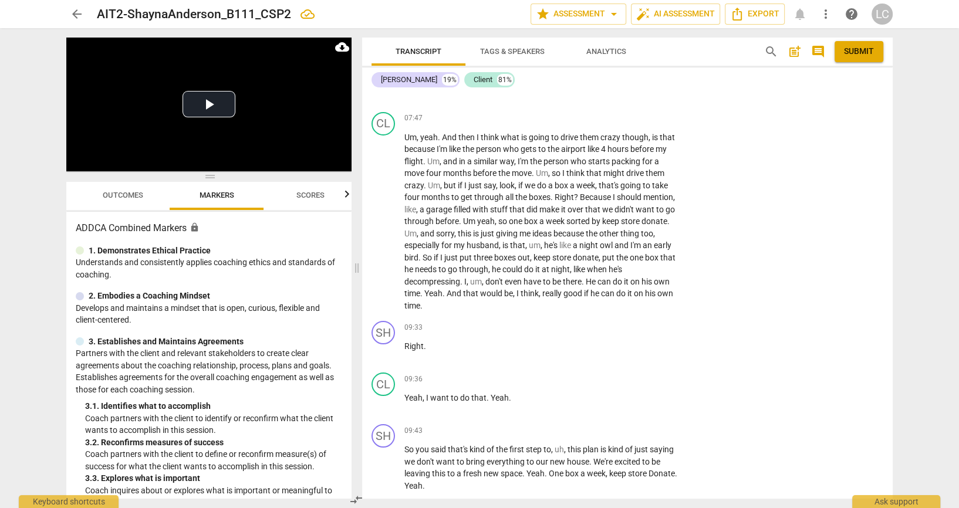
scroll to position [4185, 0]
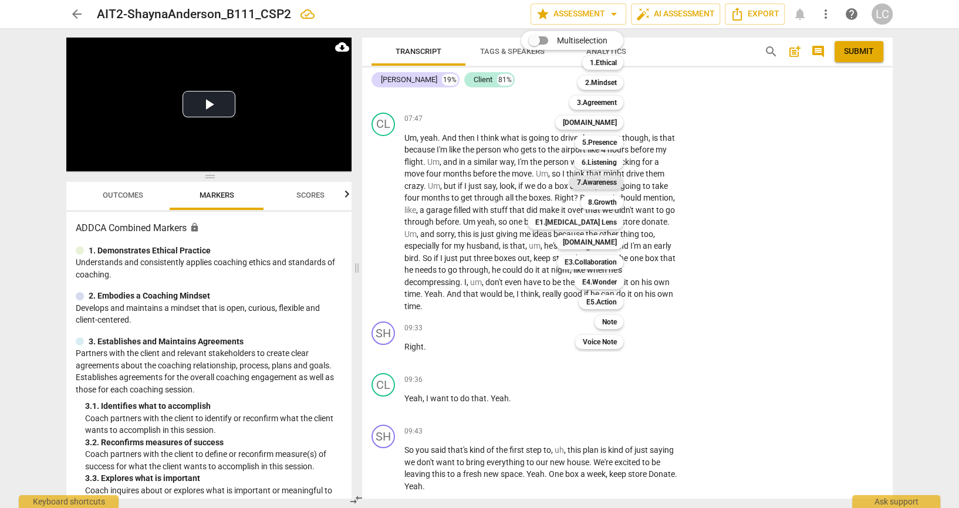
click at [615, 181] on b "7.Awareness" at bounding box center [597, 183] width 40 height 14
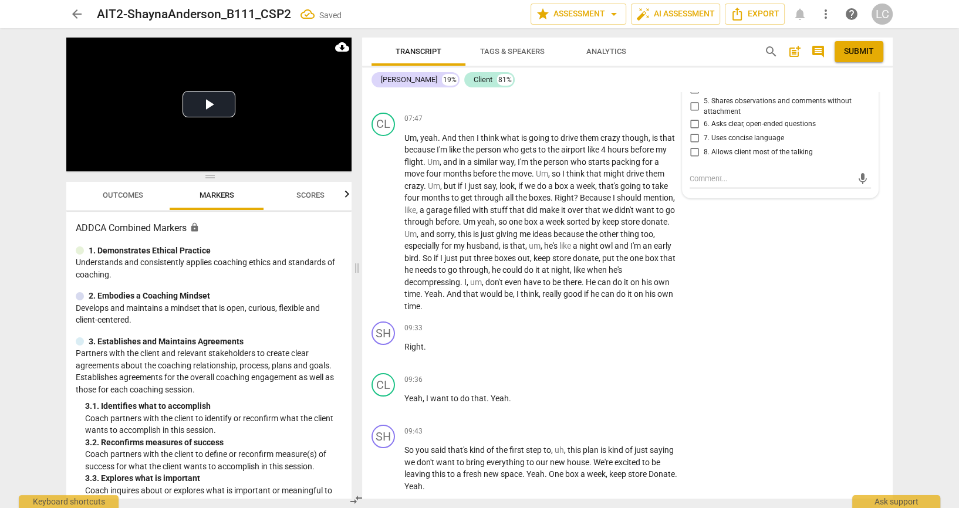
scroll to position [0, 0]
checkbox input "true"
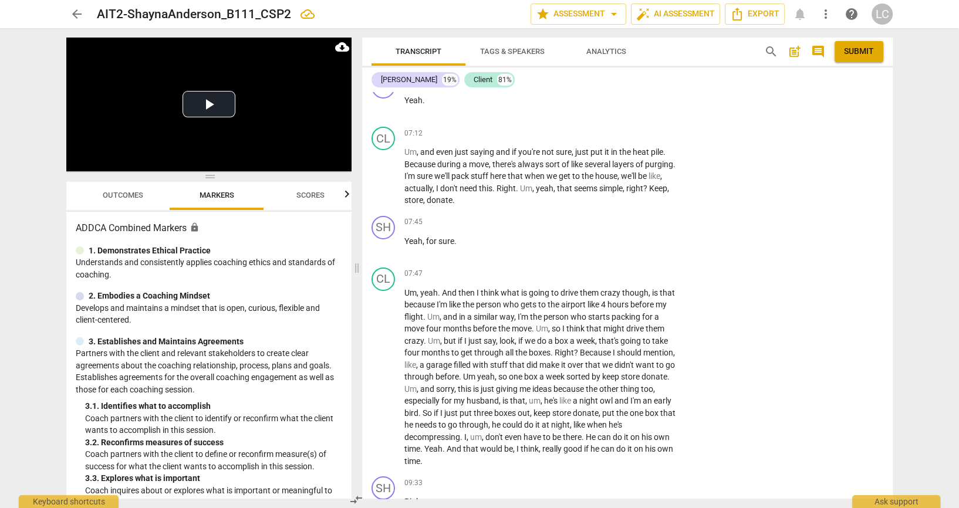
scroll to position [4002, 0]
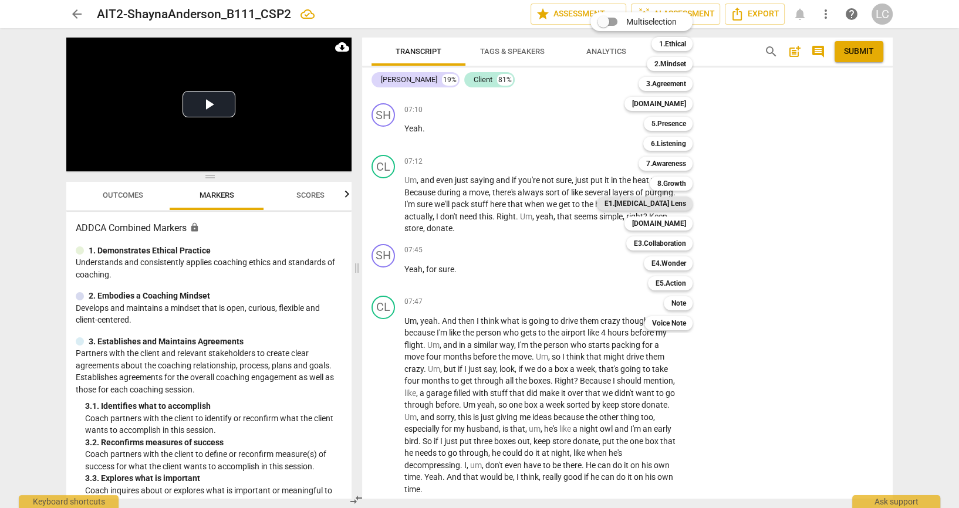
click at [675, 207] on b "E1.[MEDICAL_DATA] Lens" at bounding box center [645, 204] width 82 height 14
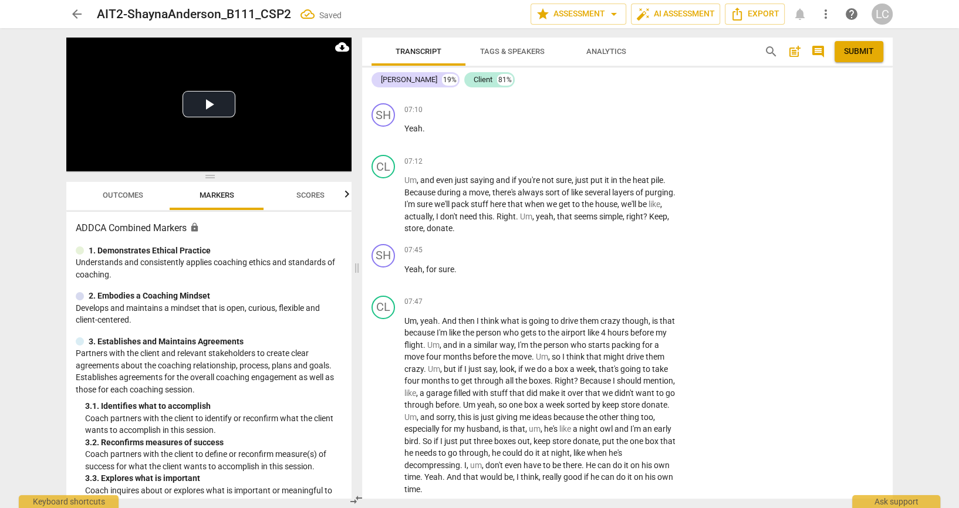
checkbox input "true"
click at [735, 52] on textarea at bounding box center [771, 46] width 163 height 11
type textarea "B"
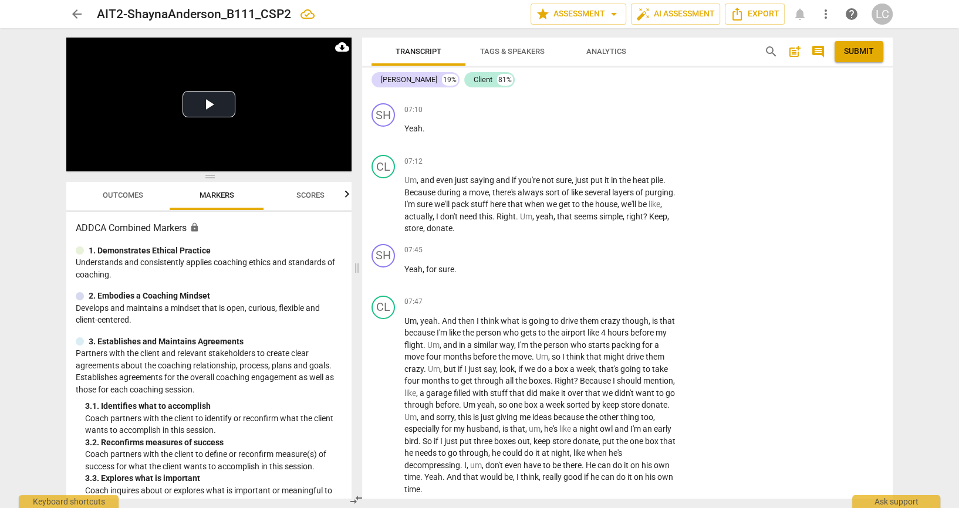
type textarea "By"
type textarea "By a"
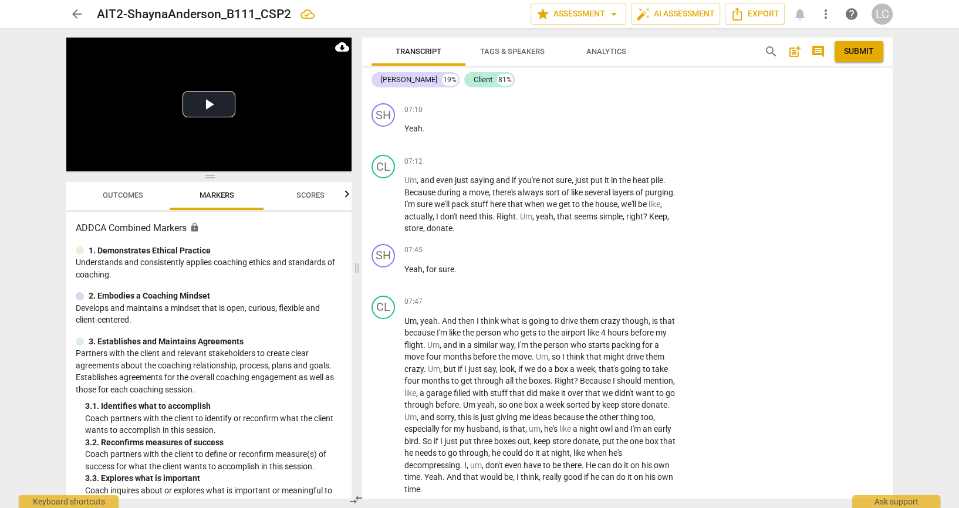
type textarea "By a"
type textarea "By as"
type textarea "By ask"
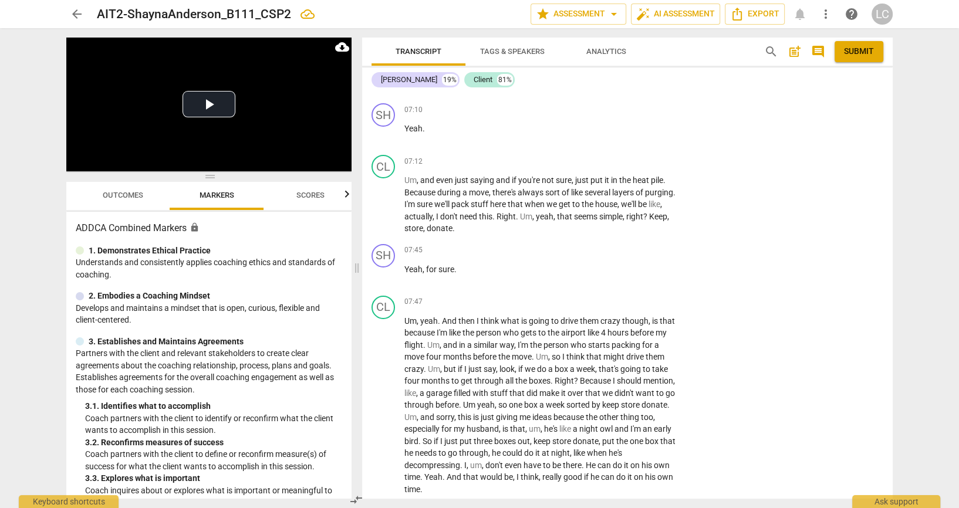
type textarea "By aski"
type textarea "By askin"
type textarea "By asking"
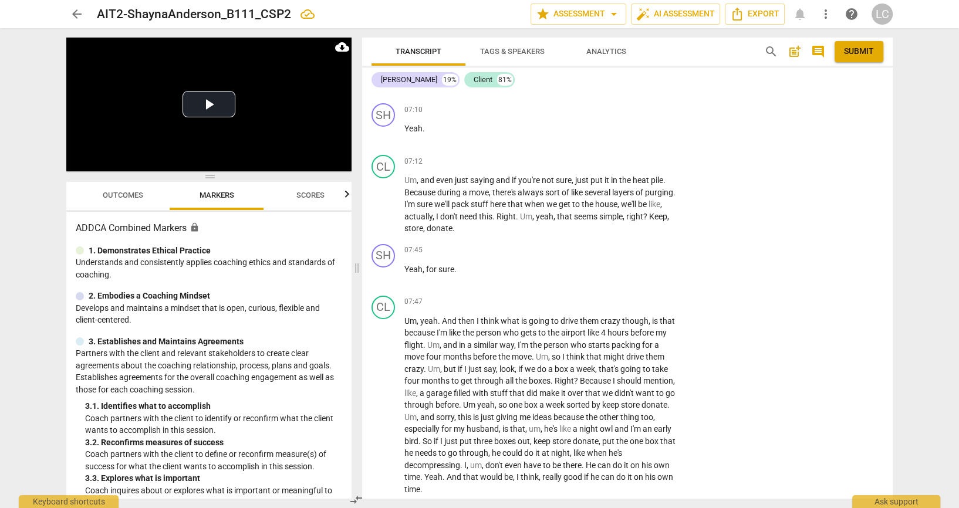
type textarea "By asking"
type textarea "By asking a"
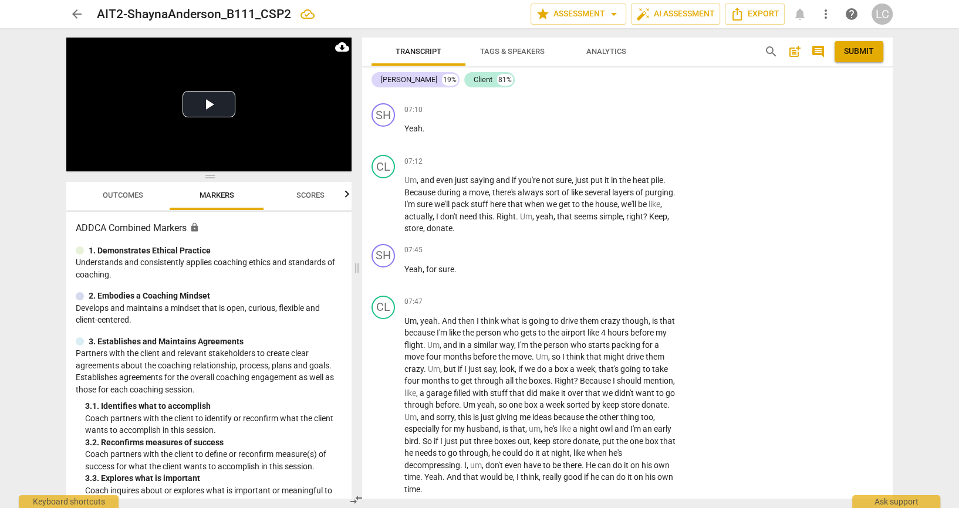
type textarea "By asking ab"
type textarea "By asking abo"
type textarea "By asking abou"
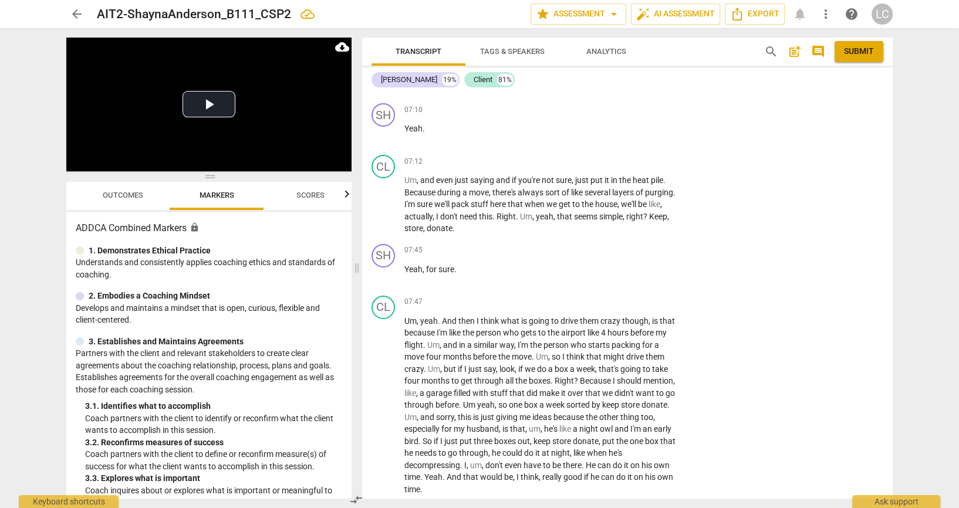
type textarea "By asking abou"
type textarea "By asking about"
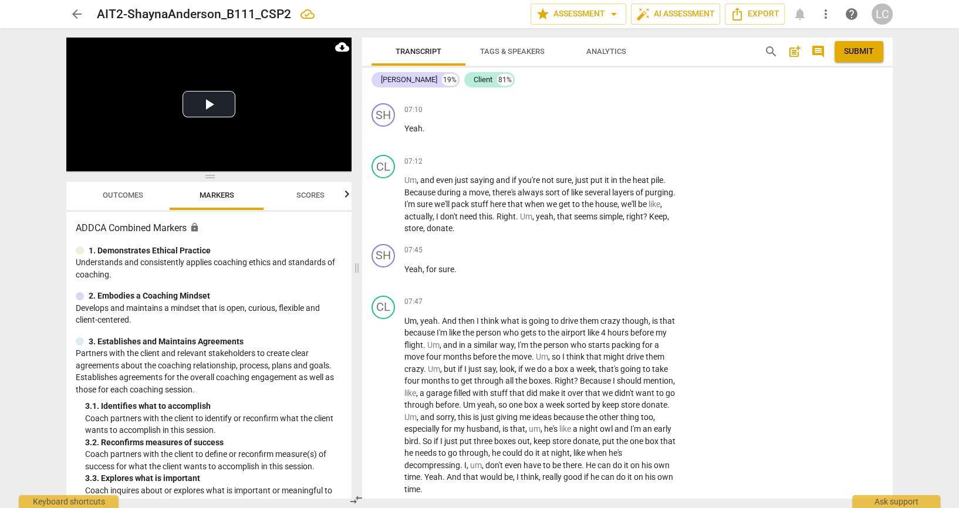
type textarea "By asking about s"
type textarea "By asking about so"
type textarea "By asking about som"
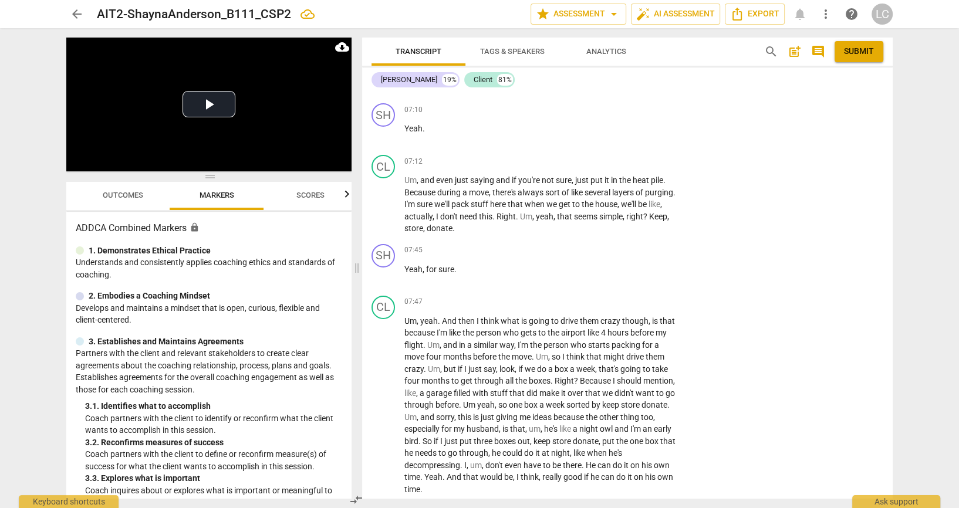
type textarea "By asking about som"
type textarea "By asking about some"
type textarea "By asking about somet"
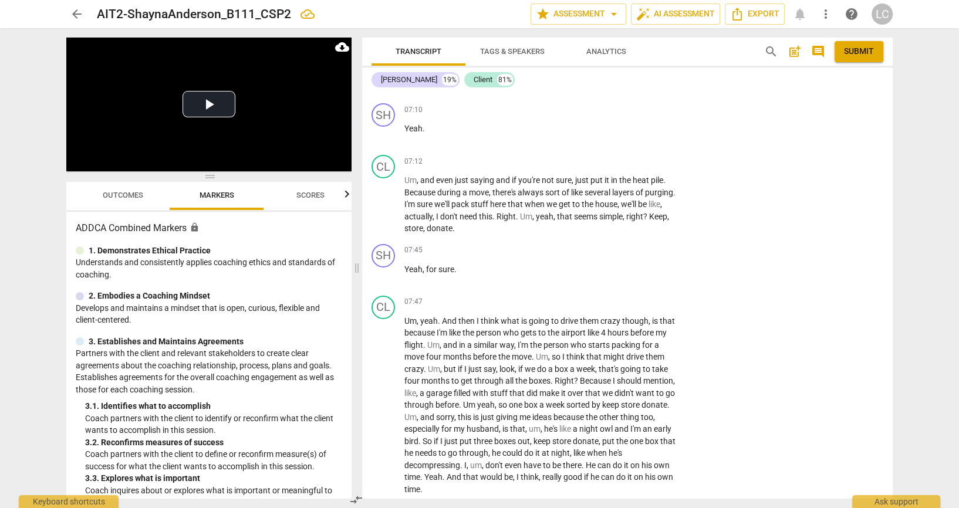
type textarea "By asking about someth"
type textarea "By asking about somethi"
type textarea "By asking about somethin"
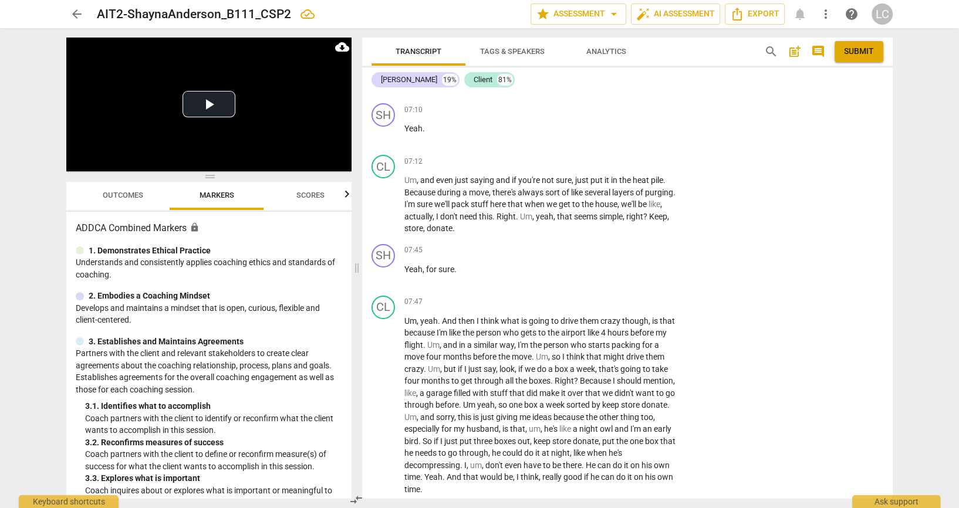
type textarea "By asking about somethin"
type textarea "By asking about something"
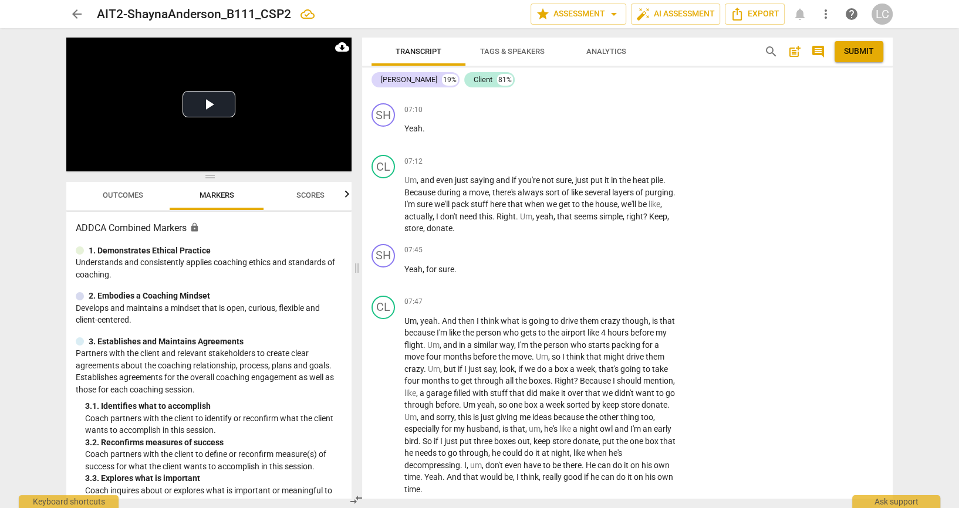
type textarea "By asking about something t"
type textarea "By asking about something th"
type textarea "By asking about something tha"
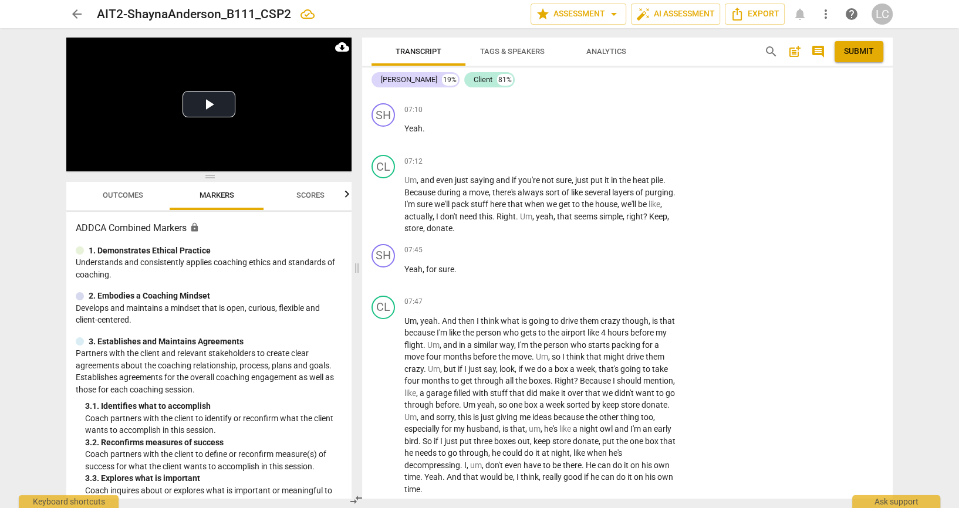
type textarea "By asking about something tha"
type textarea "By asking about something that"
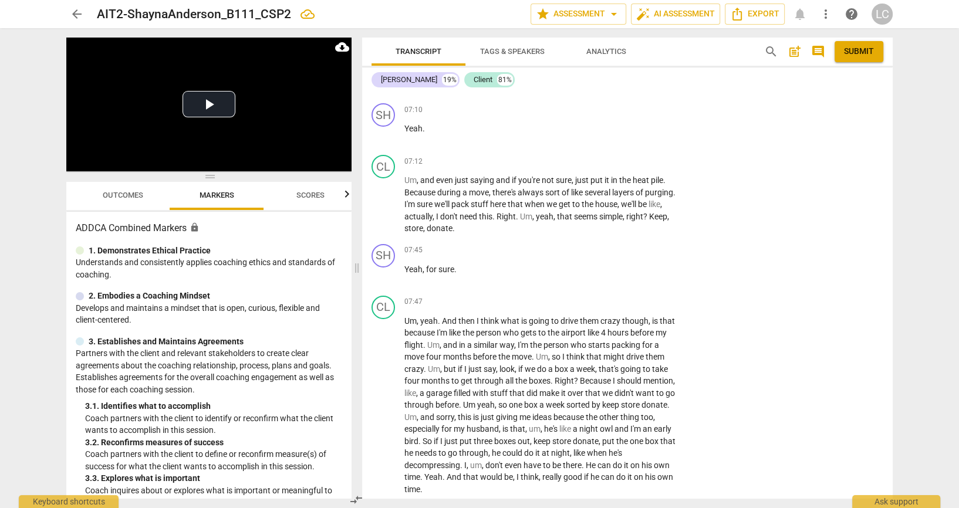
type textarea "By asking about something that t"
type textarea "By asking about something that th"
type textarea "By asking about something that the"
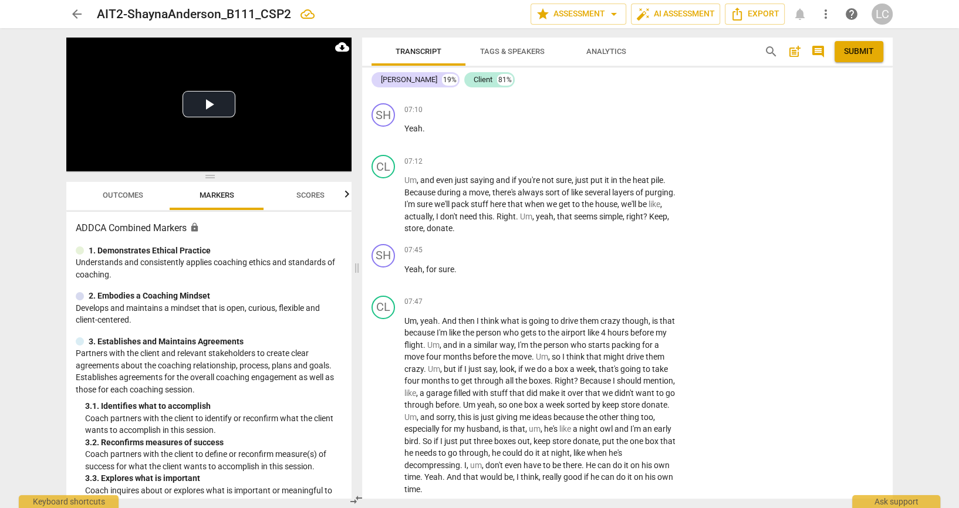
type textarea "By asking about something that the"
type textarea "By asking about something that the c"
type textarea "By asking about something that the cl"
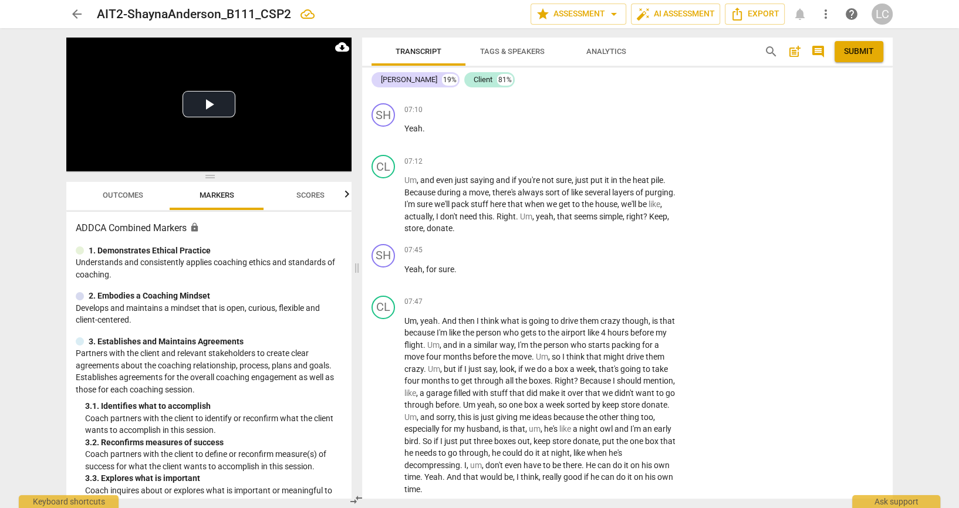
type textarea "By asking about something that the cli"
type textarea "By asking about something that the clie"
type textarea "By asking about something that the clien"
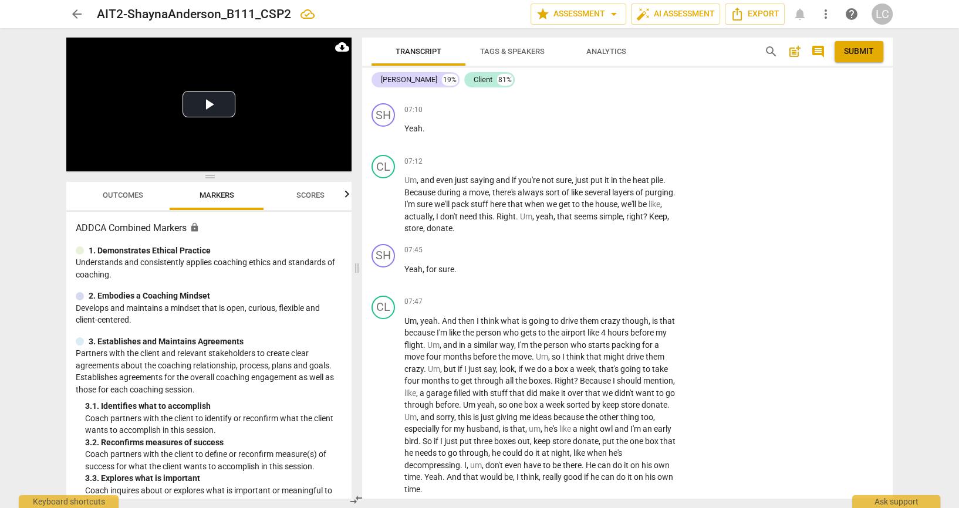
type textarea "By asking about something that the clien"
type textarea "By asking about something that the client"
type textarea "By asking about something that the clients"
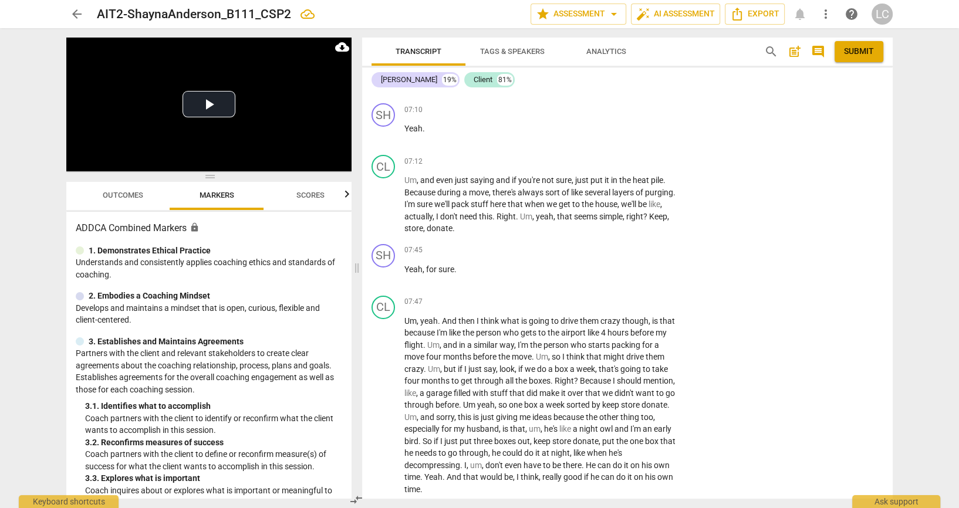
type textarea "By asking about something that the clients"
type textarea "By asking about something that the clients h"
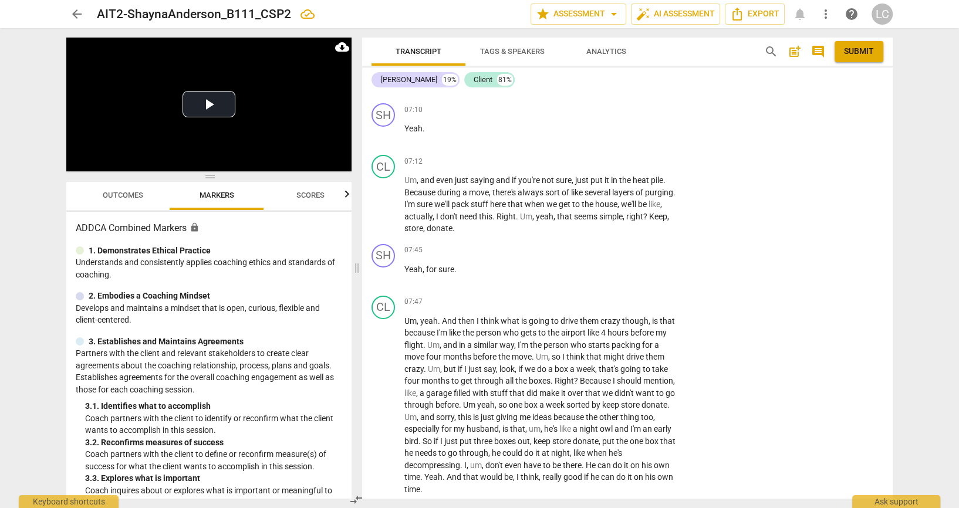
type textarea "By asking about something that the clients ha"
type textarea "By asking about something that the clients h"
type textarea "By asking about something that the clients"
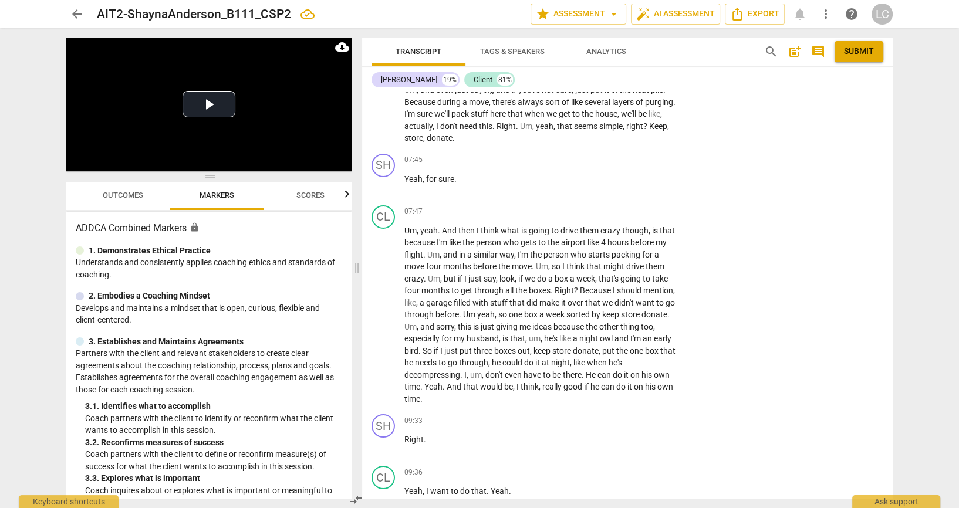
scroll to position [4107, 0]
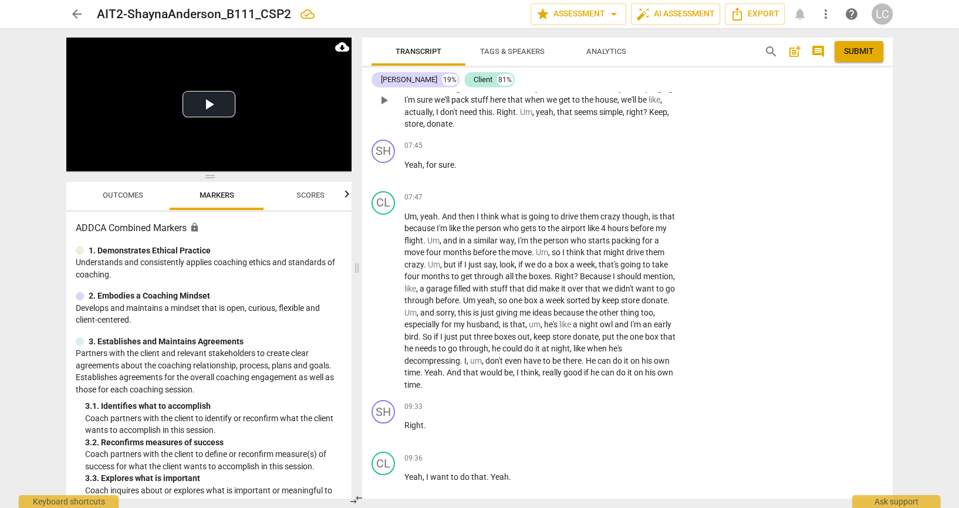
click at [794, 135] on div "CL play_arrow pause 07:12 + Add competency keyboard_arrow_right Um , and even j…" at bounding box center [627, 90] width 531 height 89
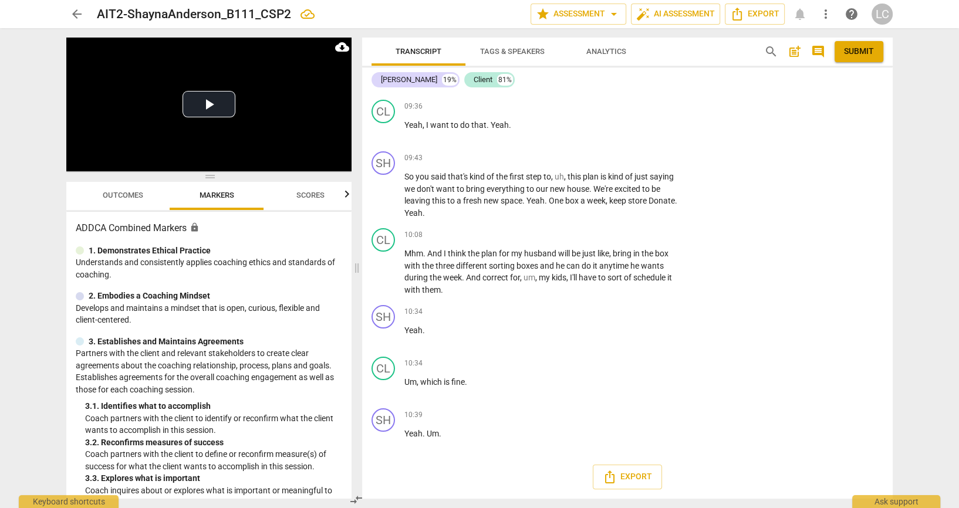
scroll to position [4551, 0]
click at [653, 60] on p "Add competency" at bounding box center [643, 55] width 56 height 11
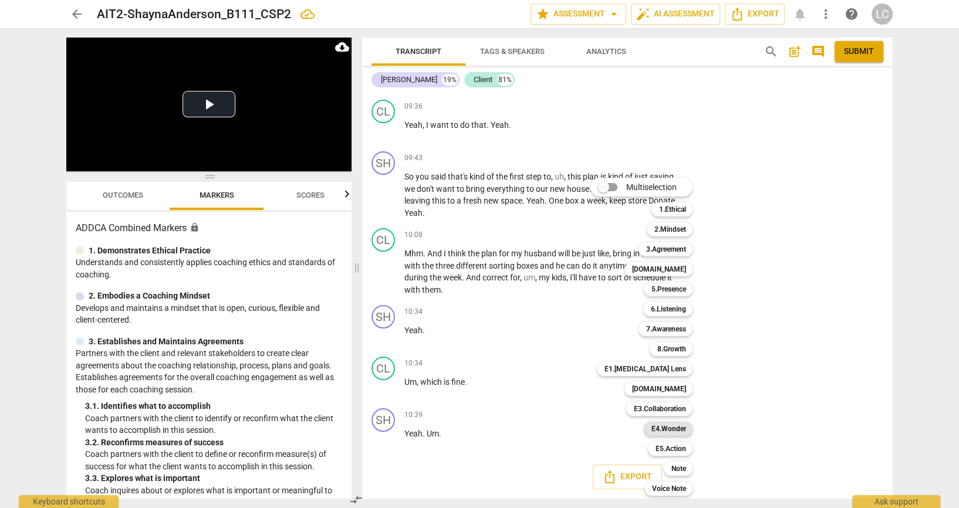
click at [685, 435] on b "E4.Wonder" at bounding box center [668, 429] width 35 height 14
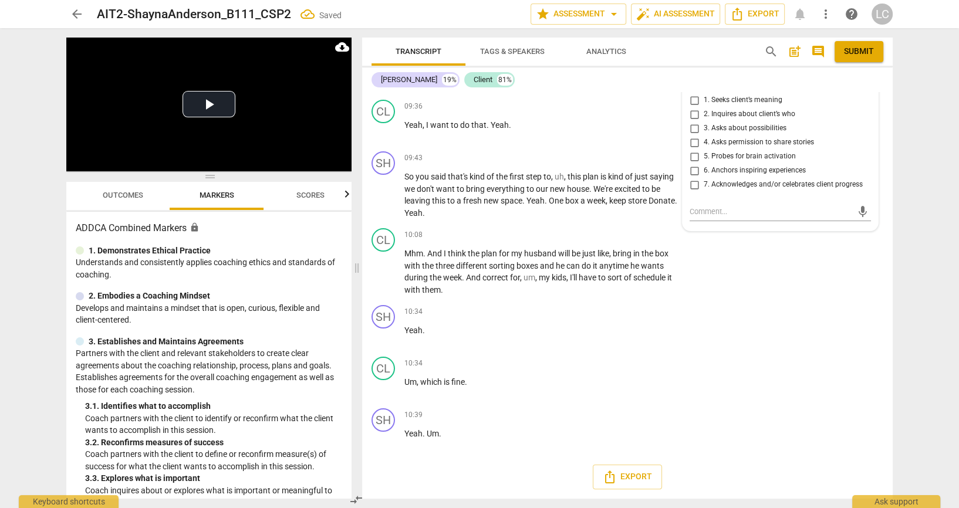
scroll to position [4787, 0]
click at [858, 89] on span "more_vert" at bounding box center [864, 82] width 14 height 14
click at [880, 181] on li "Delete" at bounding box center [874, 175] width 41 height 22
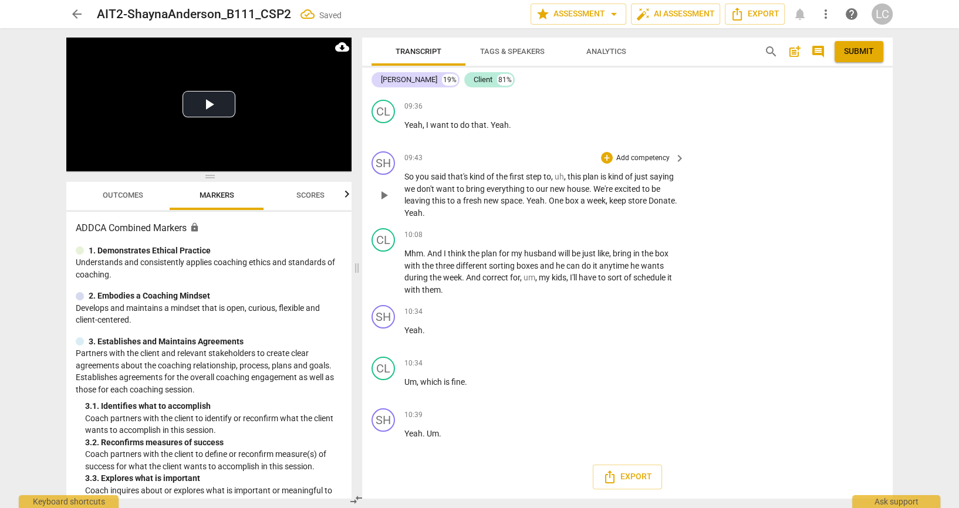
click at [651, 164] on p "Add competency" at bounding box center [643, 158] width 56 height 11
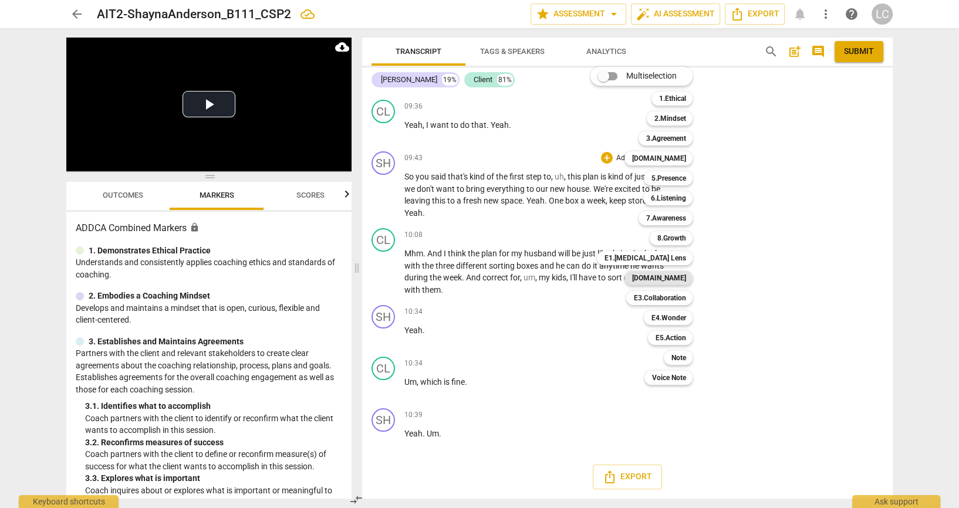
click at [674, 277] on b "[DOMAIN_NAME]" at bounding box center [659, 278] width 54 height 14
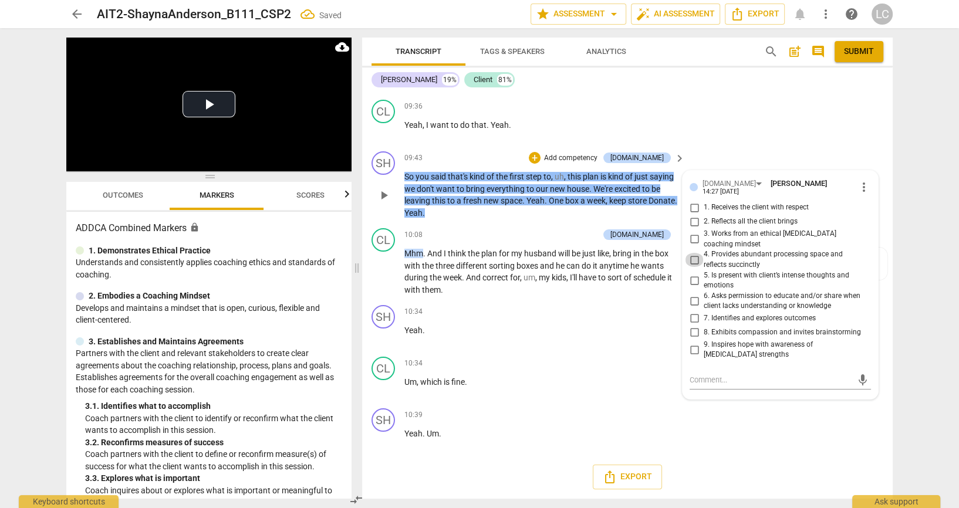
click at [692, 267] on input "4. Provides abundant processing space and reflects succinctly" at bounding box center [694, 260] width 19 height 14
click at [720, 386] on textarea at bounding box center [771, 380] width 163 height 11
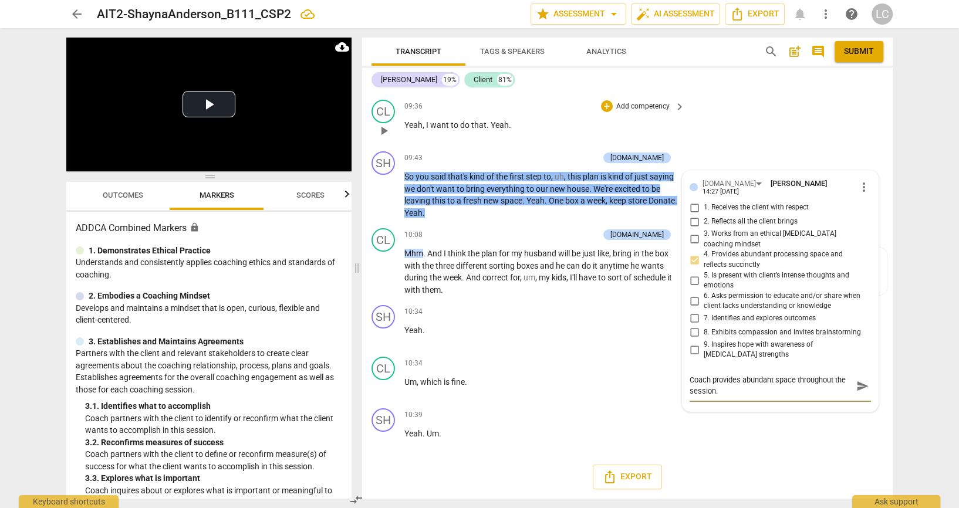
click at [824, 147] on div "CL play_arrow pause 09:36 + Add competency keyboard_arrow_right Yeah , I want t…" at bounding box center [627, 121] width 531 height 52
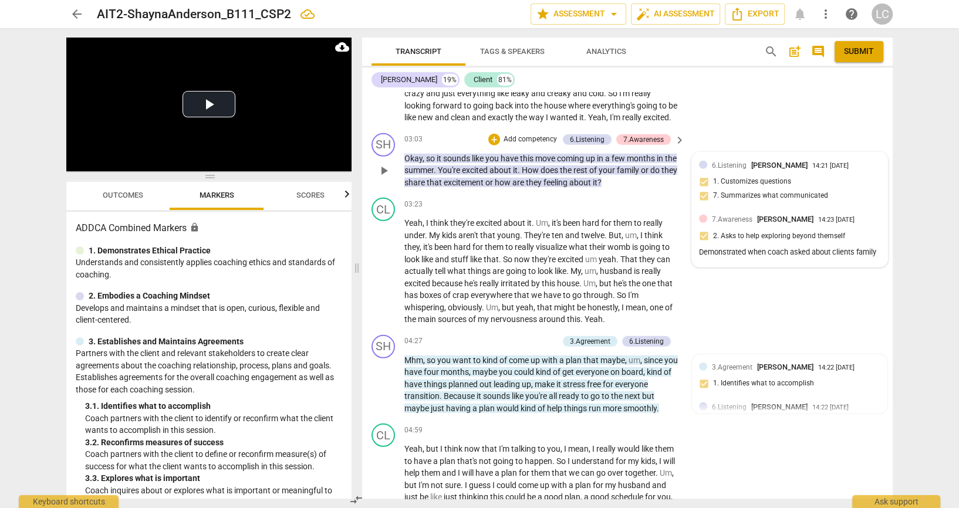
scroll to position [3273, 0]
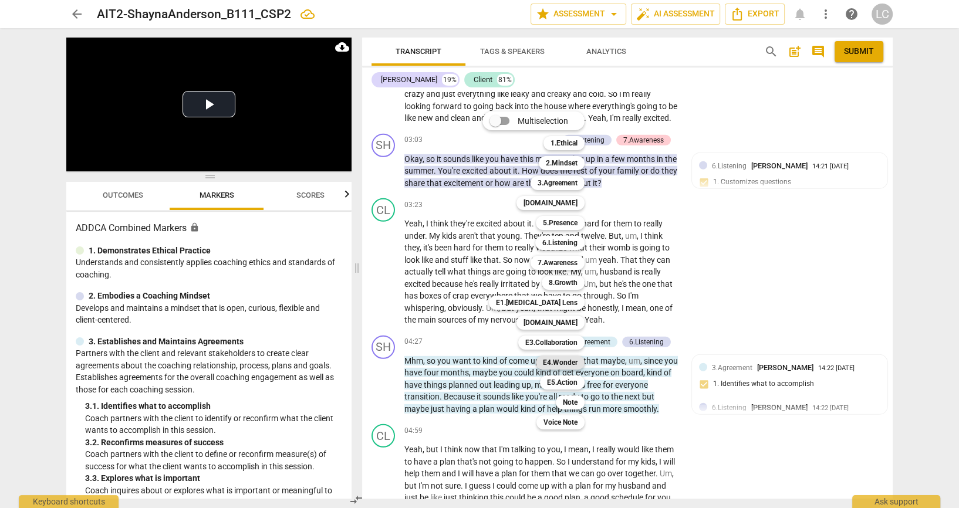
click at [575, 364] on b "E4.Wonder" at bounding box center [560, 363] width 35 height 14
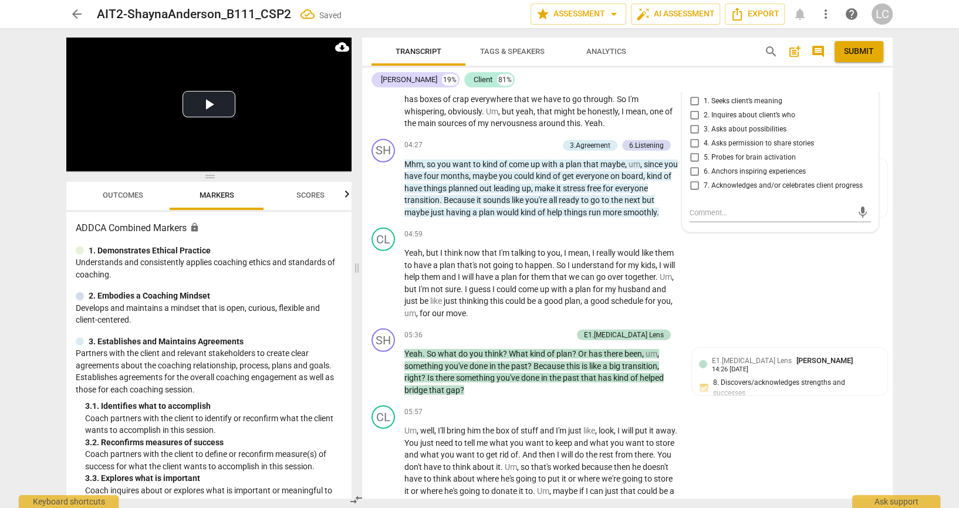
scroll to position [3508, 0]
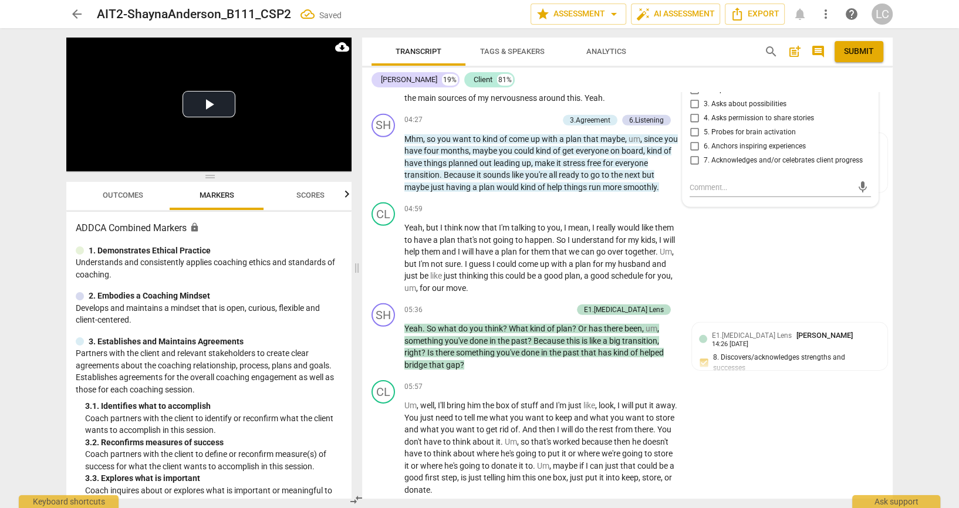
click at [691, 97] on input "2. Inquires about client’s who" at bounding box center [694, 90] width 19 height 14
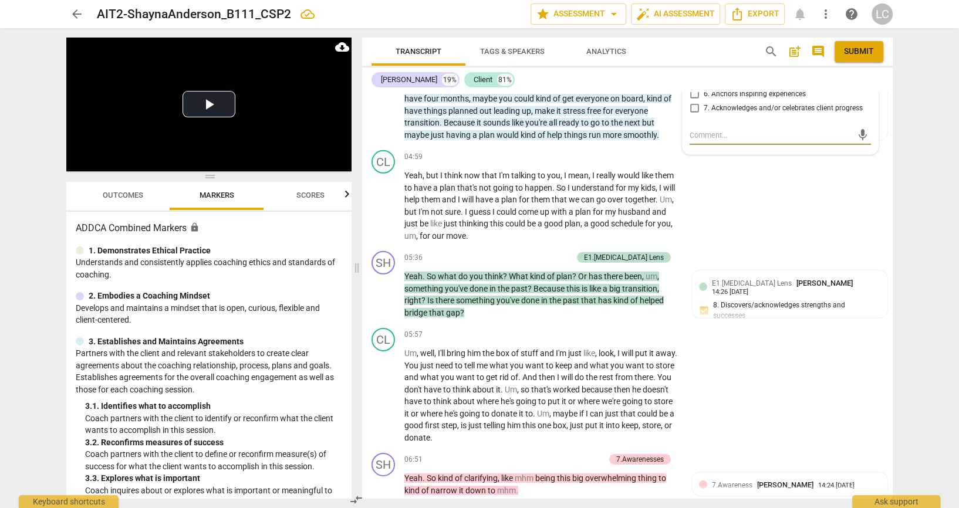
click at [731, 141] on textarea at bounding box center [771, 135] width 163 height 11
click at [917, 423] on div "arrow_back AIT2-ShaynaAnderson_B111_CSP2 edit star Assessment arrow_drop_down a…" at bounding box center [479, 254] width 959 height 508
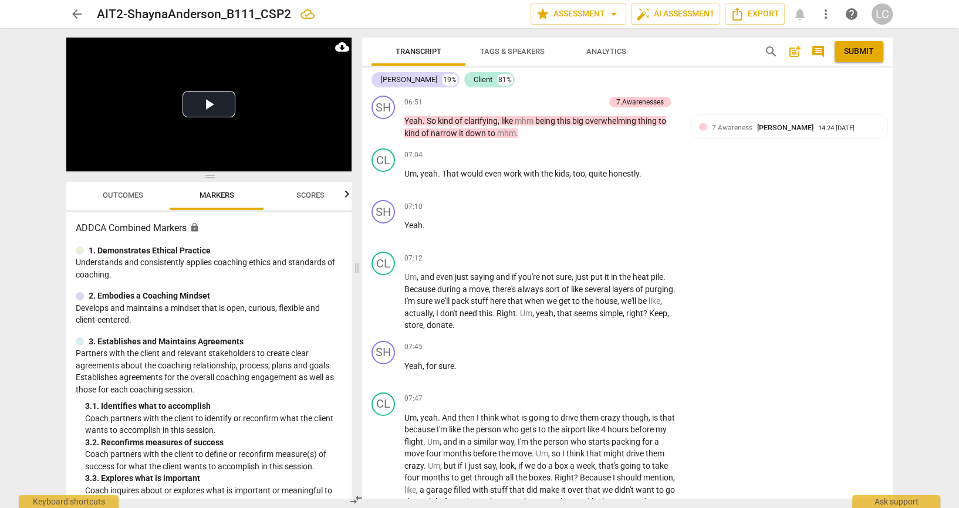
scroll to position [3926, 0]
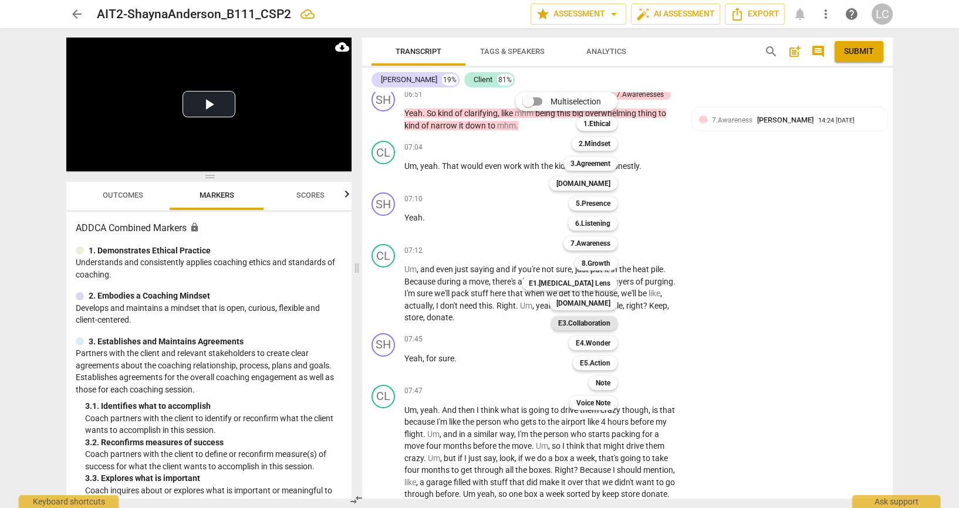
click at [617, 322] on div "E3.Collaboration" at bounding box center [584, 323] width 66 height 14
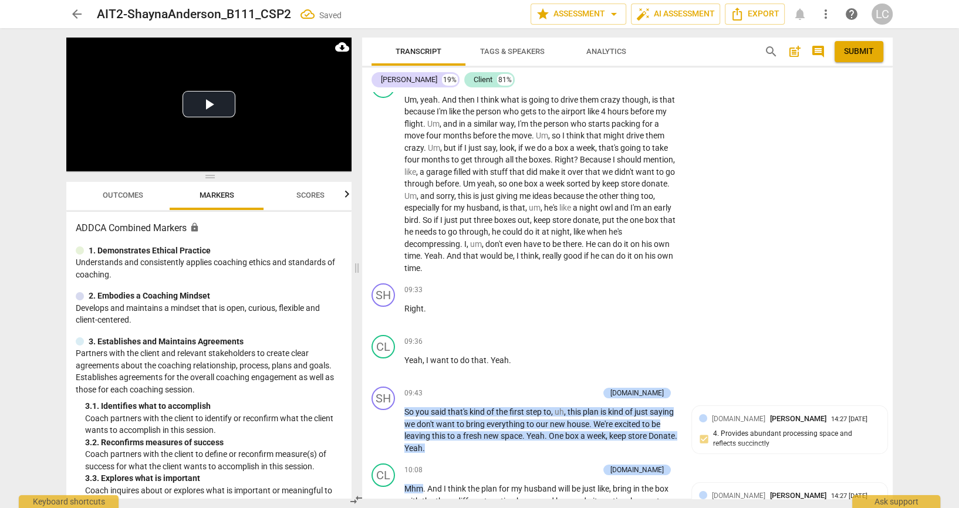
scroll to position [4239, 0]
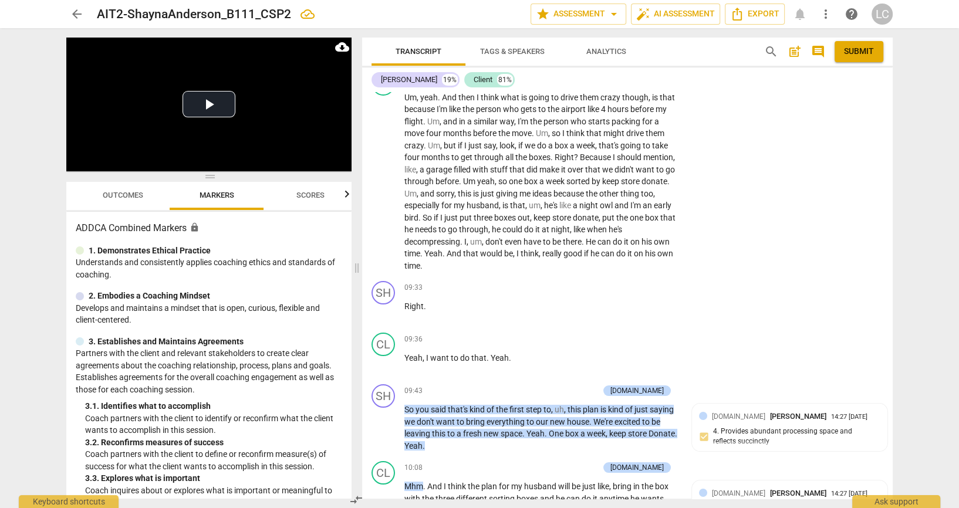
click at [730, 31] on textarea at bounding box center [771, 24] width 163 height 11
click at [939, 361] on div "arrow_back AIT2-ShaynaAnderson_B111_CSP2 edit star Assessment arrow_drop_down a…" at bounding box center [479, 254] width 959 height 508
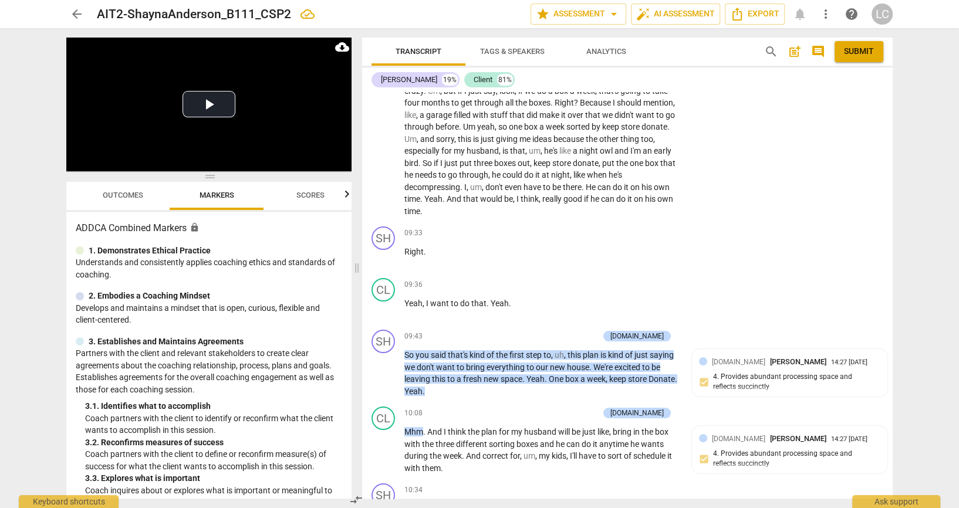
scroll to position [4343, 0]
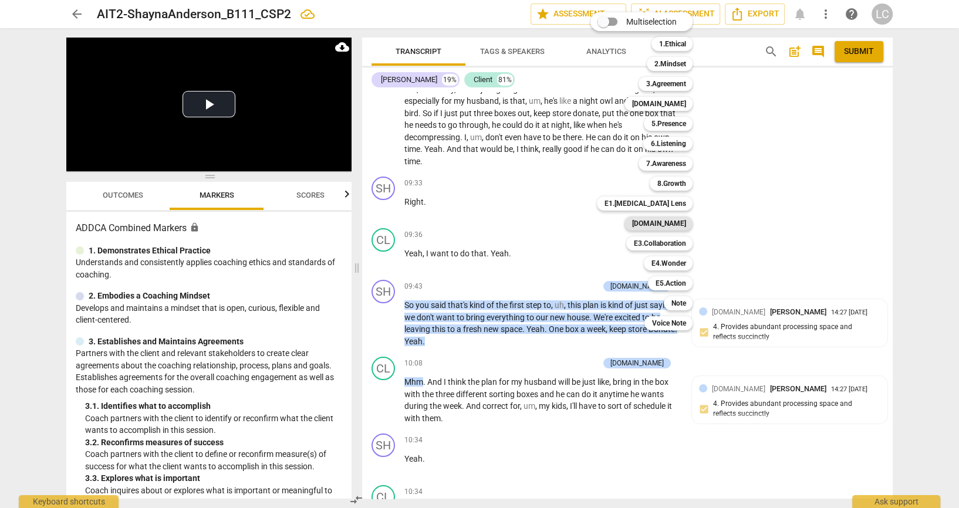
click at [685, 222] on b "[DOMAIN_NAME]" at bounding box center [659, 224] width 54 height 14
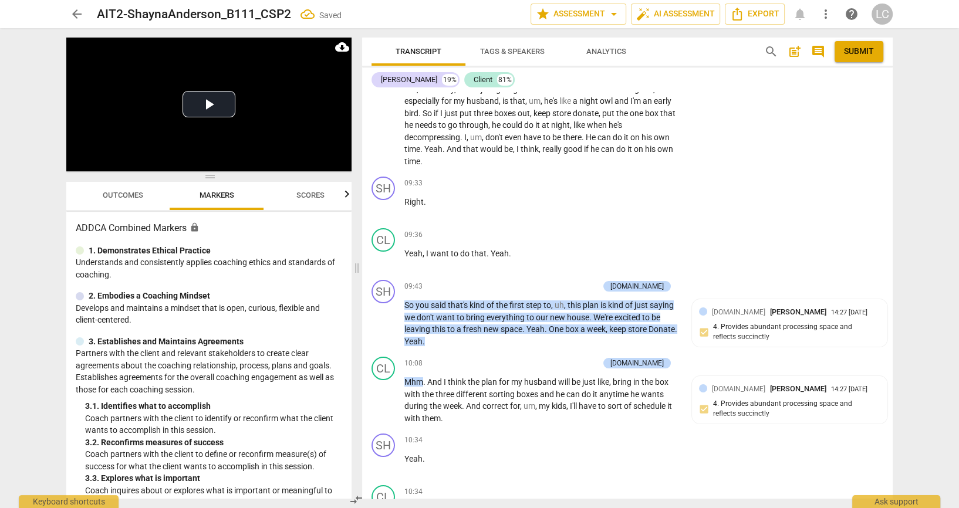
scroll to position [0, 0]
click at [750, 173] on div "CL play_arrow pause 07:47 + Add competency keyboard_arrow_right Um , yeah . And…" at bounding box center [627, 68] width 531 height 210
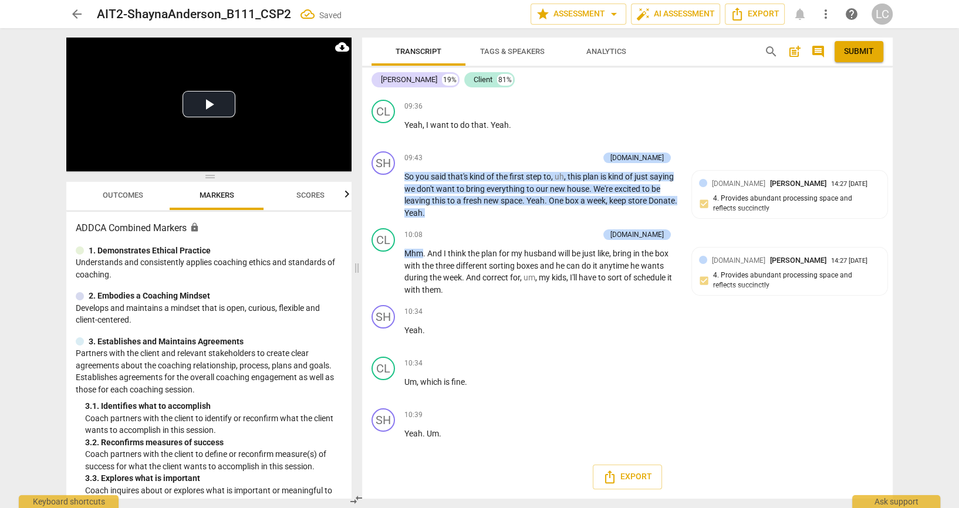
scroll to position [4578, 0]
click at [634, 60] on p "Add competency" at bounding box center [643, 55] width 56 height 11
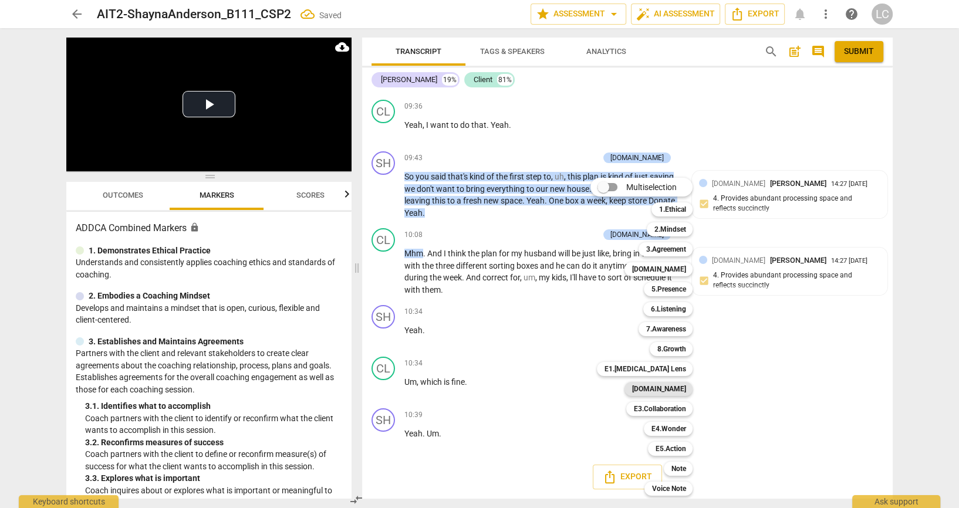
click at [682, 390] on b "[DOMAIN_NAME]" at bounding box center [659, 389] width 54 height 14
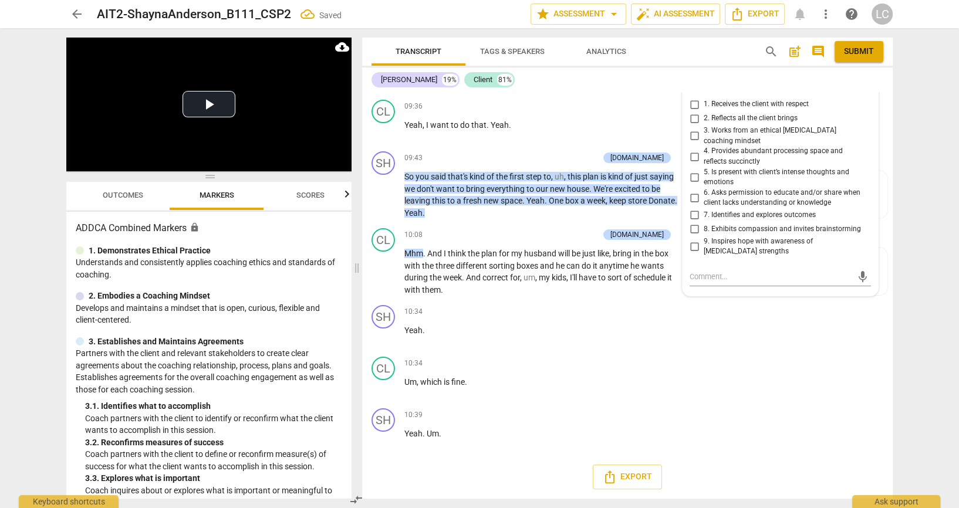
scroll to position [0, 0]
click at [692, 156] on input "4. Provides abundant processing space and reflects succinctly" at bounding box center [694, 157] width 19 height 14
click at [739, 357] on div "CL play_arrow pause 10:34 + Add competency keyboard_arrow_right Um , which is f…" at bounding box center [627, 378] width 531 height 52
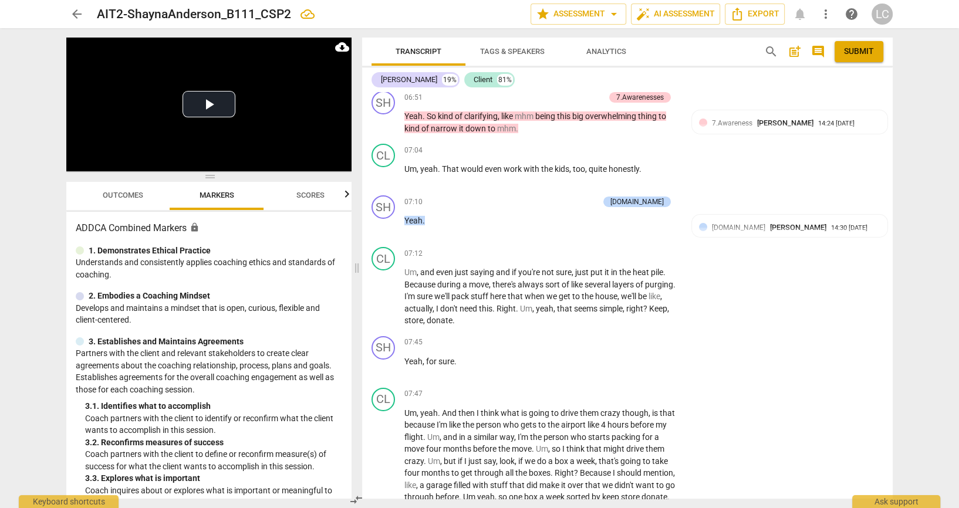
scroll to position [3790, 0]
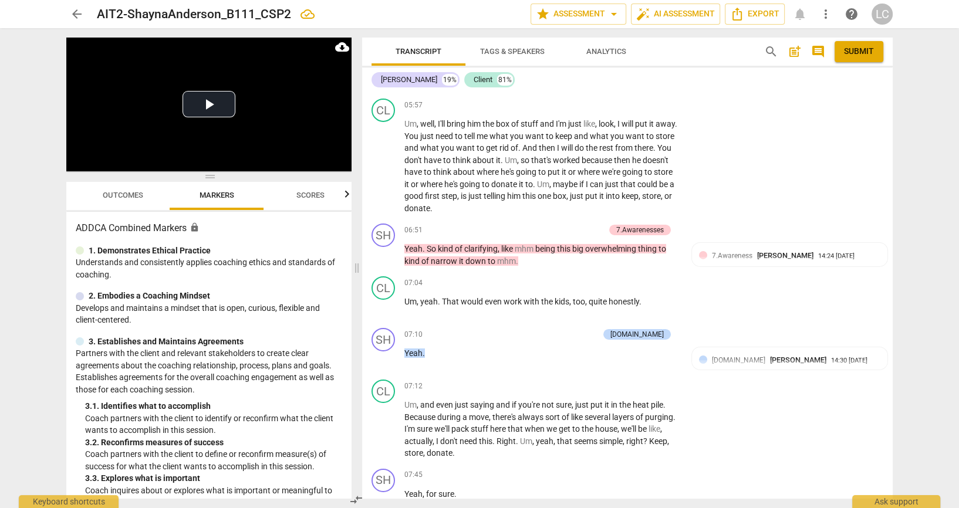
click at [132, 198] on span "Outcomes" at bounding box center [123, 195] width 41 height 9
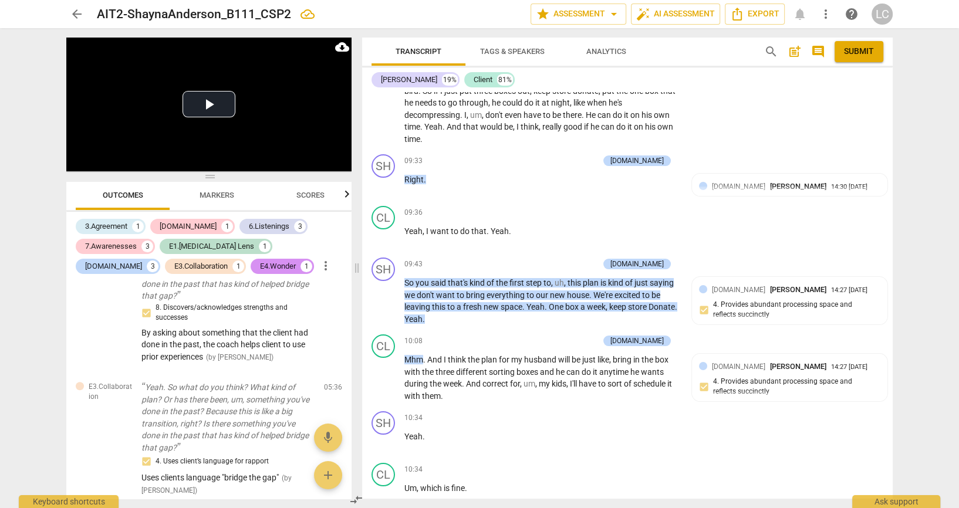
scroll to position [4390, 0]
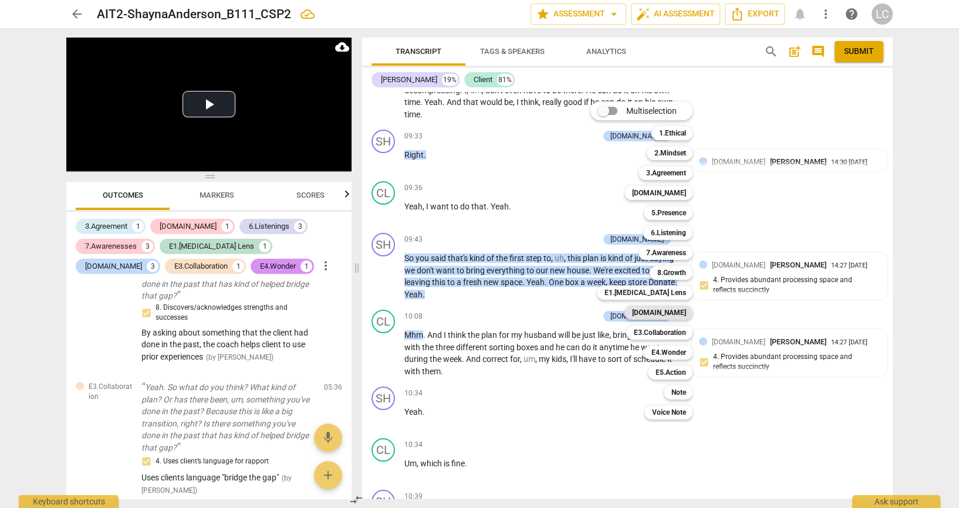
click at [685, 310] on b "[DOMAIN_NAME]" at bounding box center [659, 313] width 54 height 14
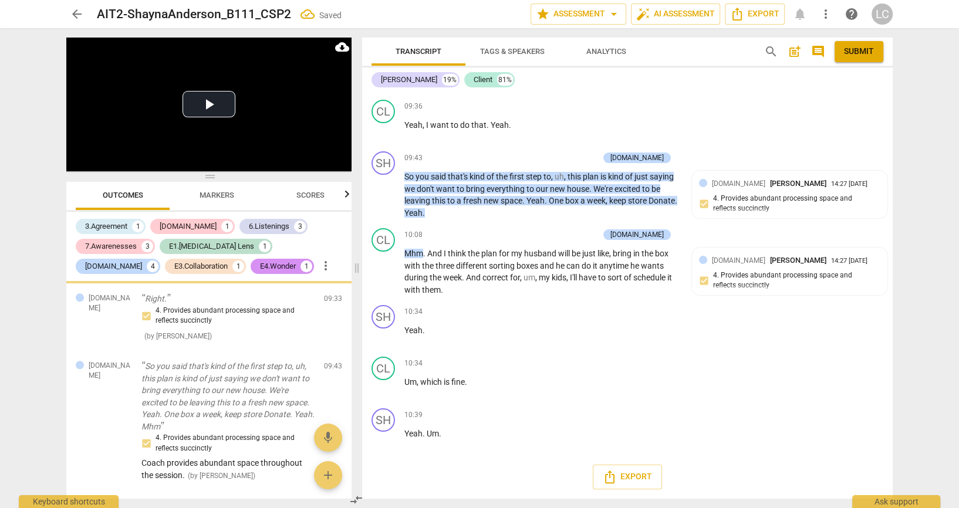
scroll to position [1466, 0]
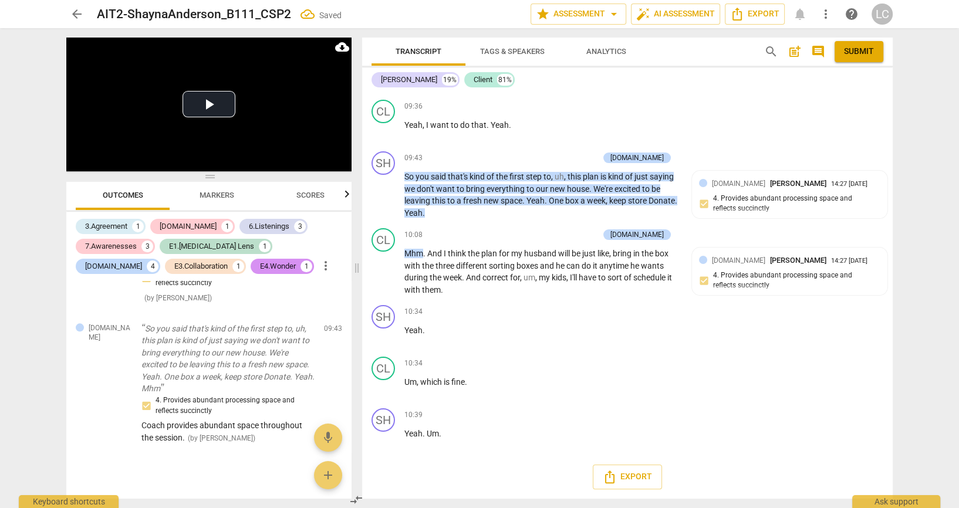
click at [739, 22] on textarea at bounding box center [771, 16] width 163 height 11
click at [622, 147] on div "CL play_arrow pause 09:36 + Add competency keyboard_arrow_right Yeah , I want t…" at bounding box center [627, 121] width 531 height 52
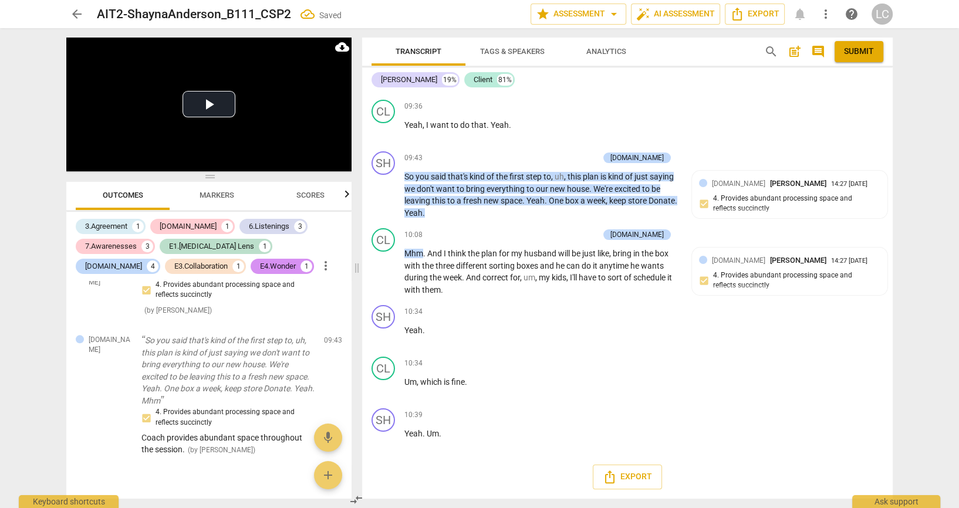
click at [589, 60] on p "Add competency" at bounding box center [571, 55] width 56 height 11
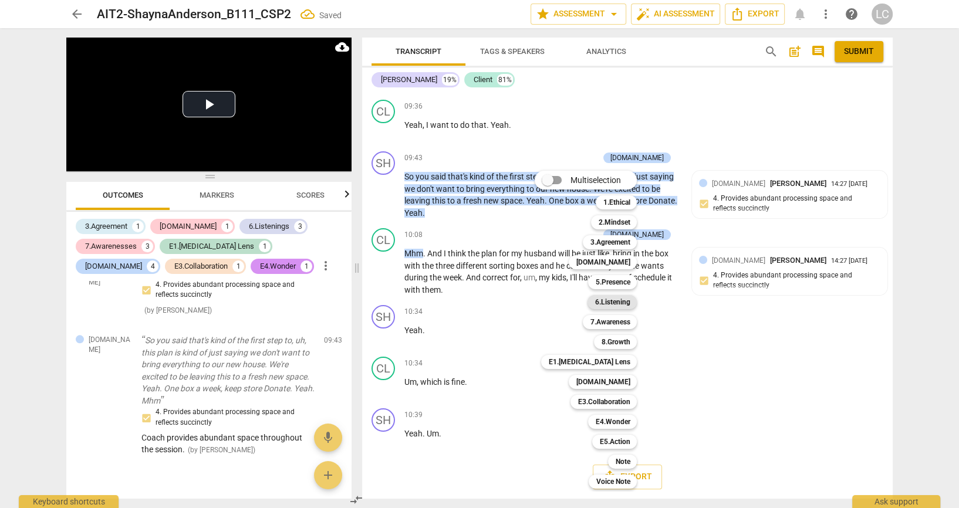
click at [611, 301] on b "6.Listening" at bounding box center [612, 302] width 35 height 14
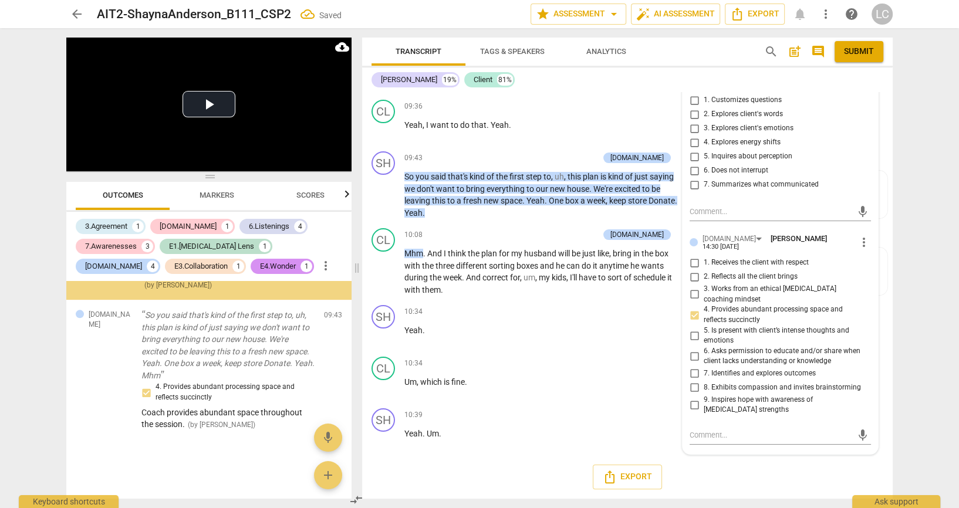
scroll to position [1620, 0]
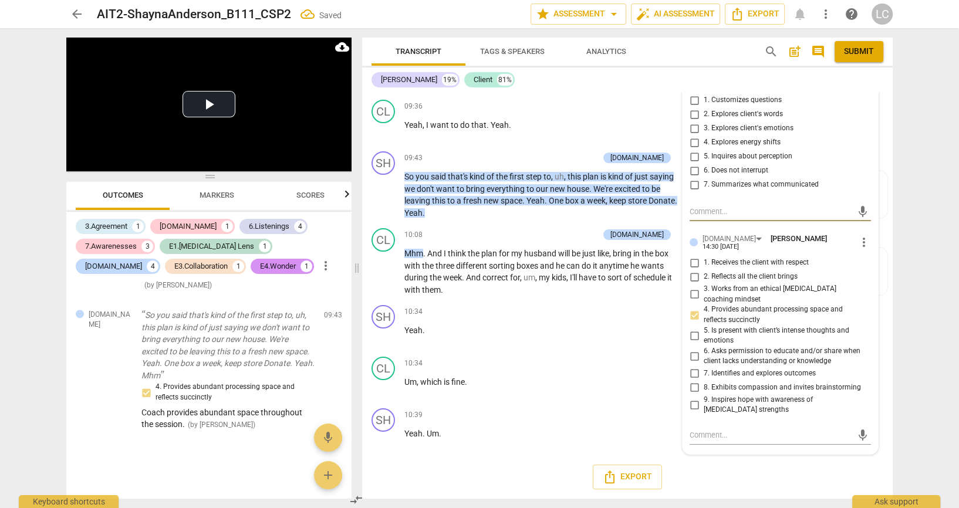
click at [691, 178] on input "6. Does not interrupt" at bounding box center [694, 171] width 19 height 14
click at [723, 217] on textarea at bounding box center [771, 211] width 163 height 11
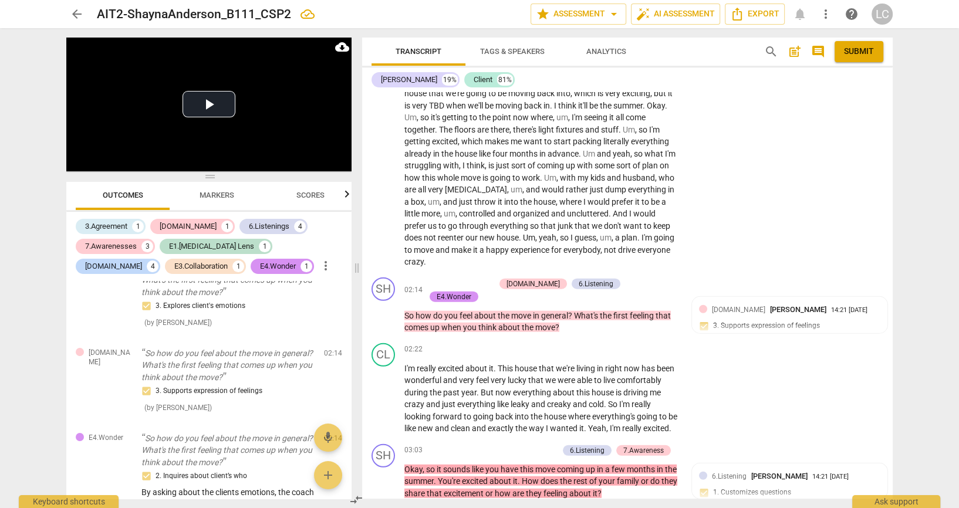
scroll to position [2975, 0]
click at [753, 15] on span "Export" at bounding box center [754, 14] width 49 height 14
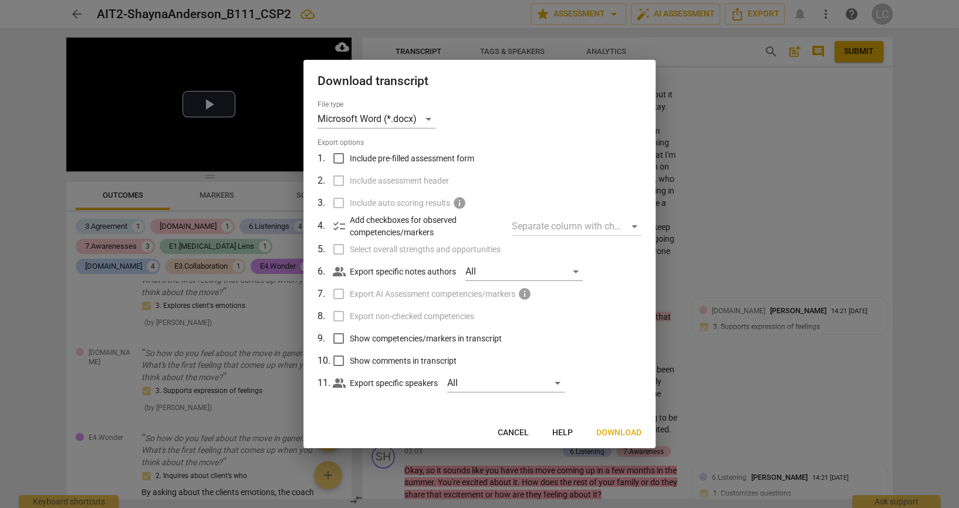
click at [337, 158] on input "Include pre-filled assessment form" at bounding box center [339, 158] width 22 height 22
click at [338, 180] on input "Include assessment header" at bounding box center [339, 181] width 22 height 22
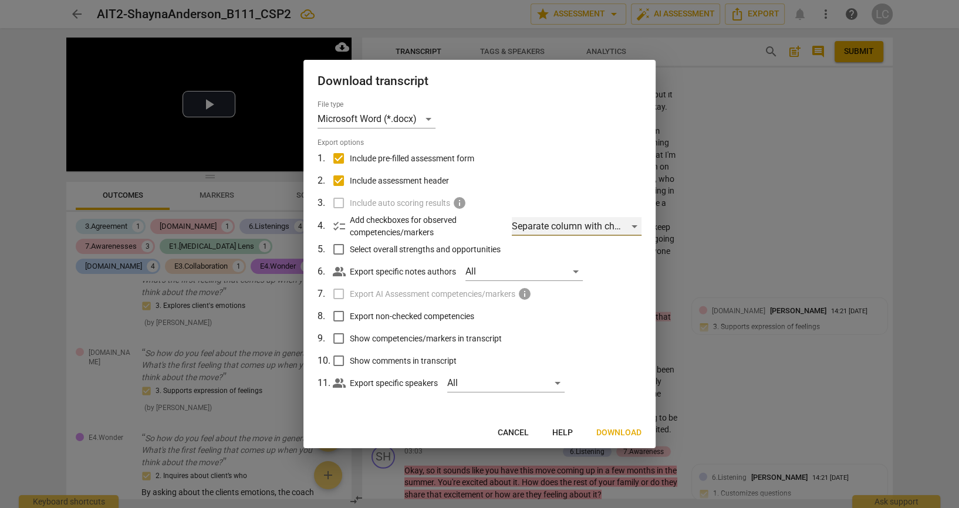
click at [624, 234] on div "Separate column with check marks" at bounding box center [577, 226] width 130 height 19
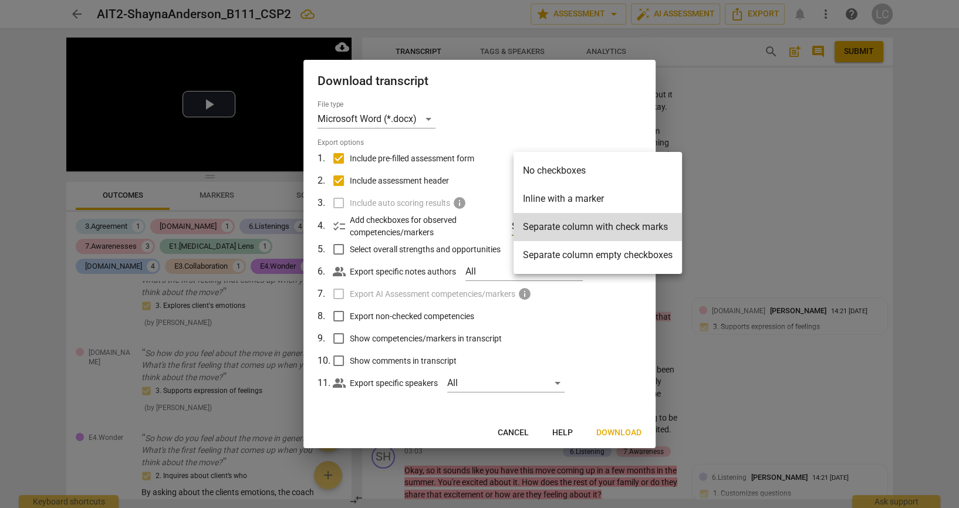
click at [612, 202] on li "Inline with a marker" at bounding box center [598, 199] width 169 height 28
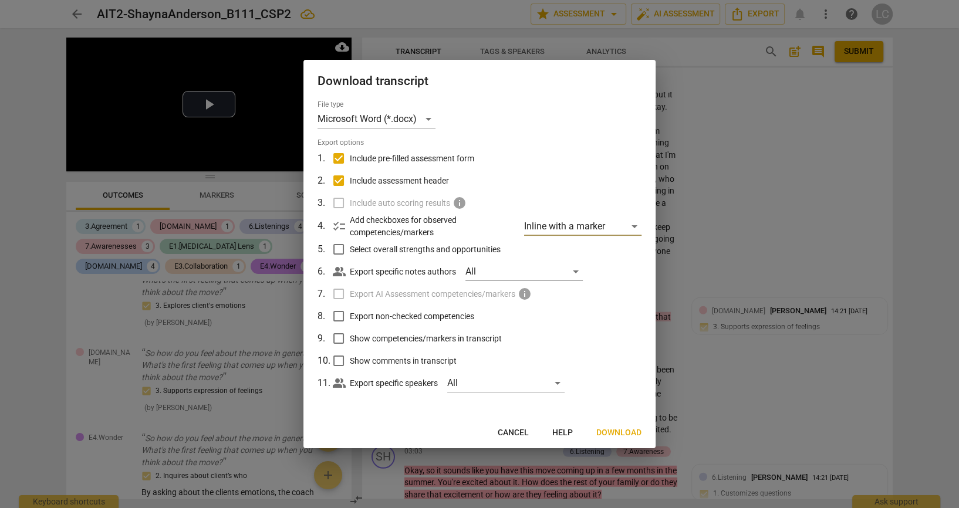
click at [599, 439] on span "Download" at bounding box center [619, 433] width 45 height 12
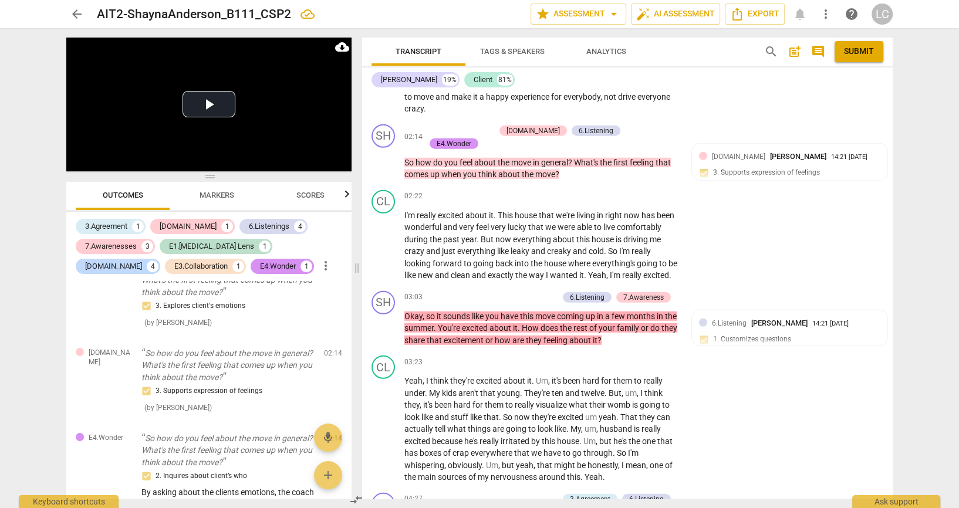
scroll to position [3209, 0]
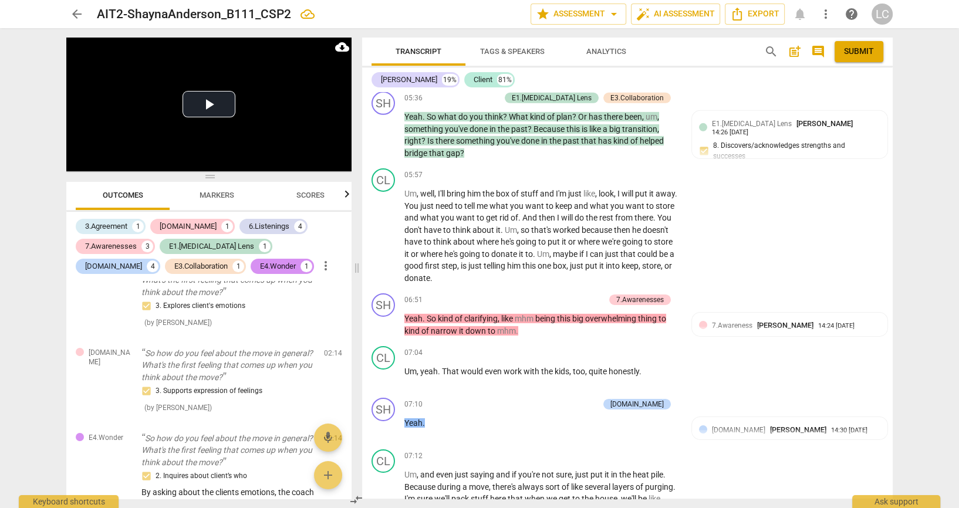
scroll to position [3731, 0]
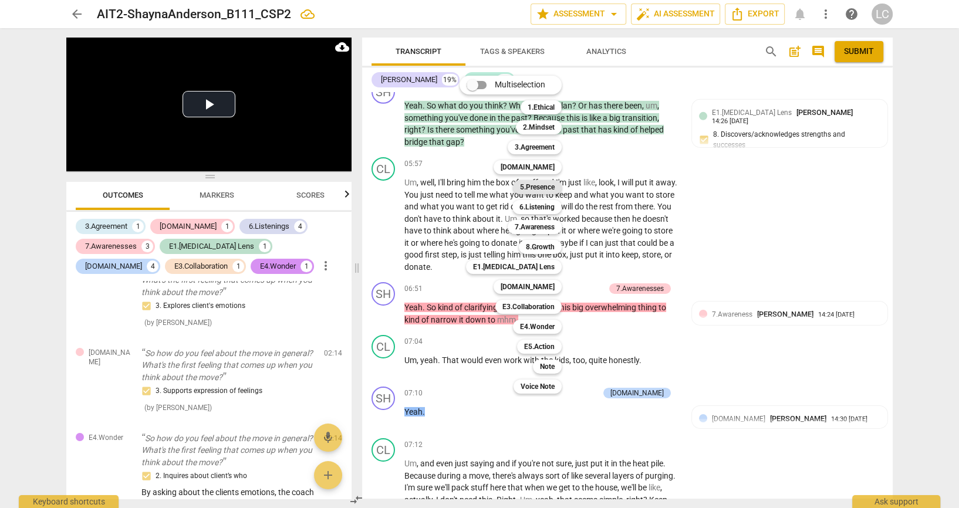
click at [547, 190] on b "5.Presence" at bounding box center [537, 187] width 35 height 14
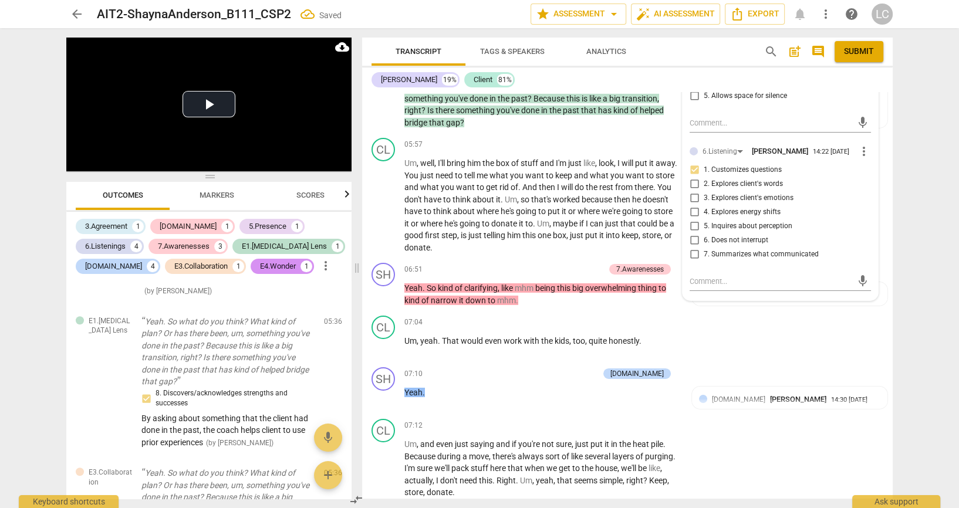
scroll to position [3758, 0]
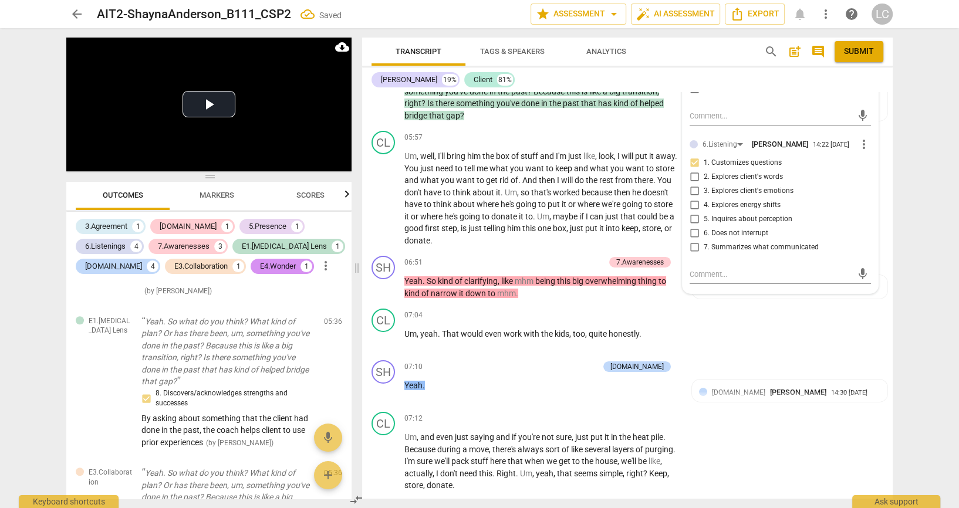
click at [696, 54] on input "2. Responds to what to accomplish (the what)" at bounding box center [694, 47] width 19 height 14
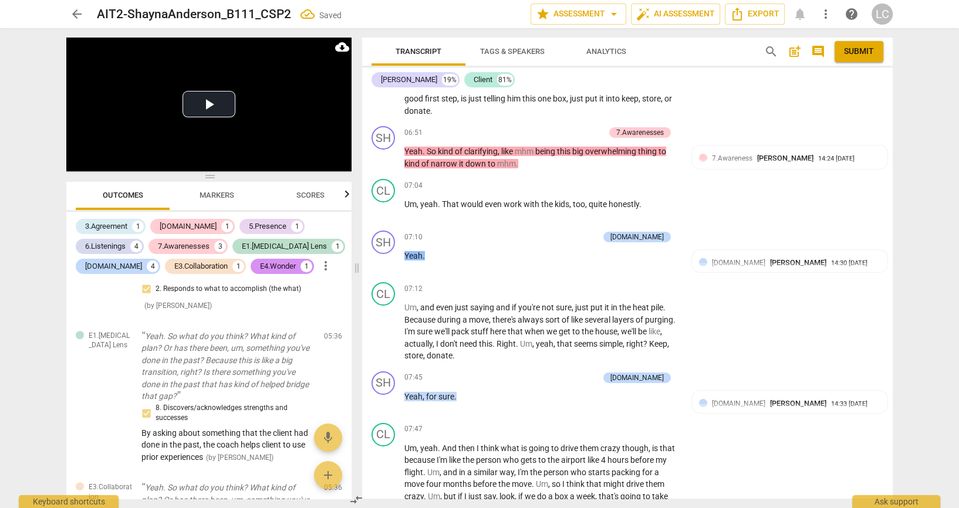
scroll to position [3914, 0]
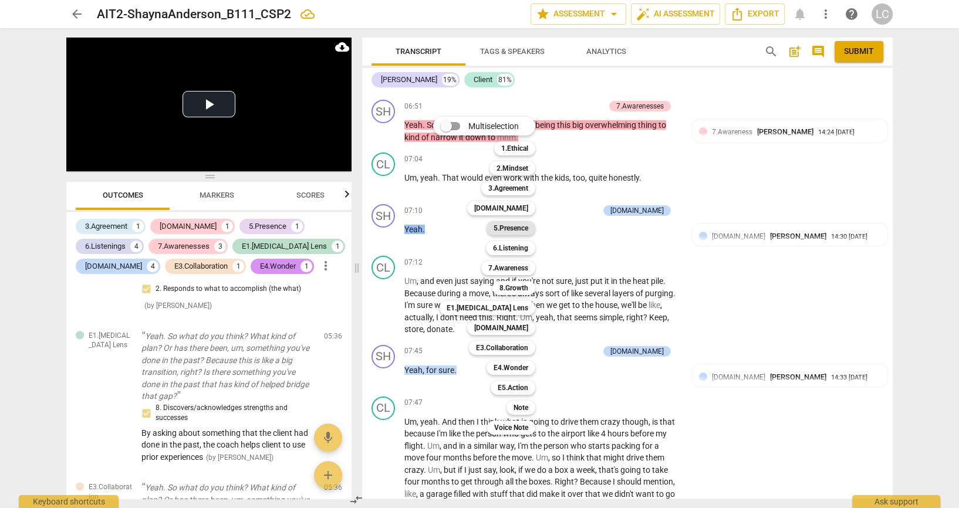
click at [509, 233] on b "5.Presence" at bounding box center [511, 228] width 35 height 14
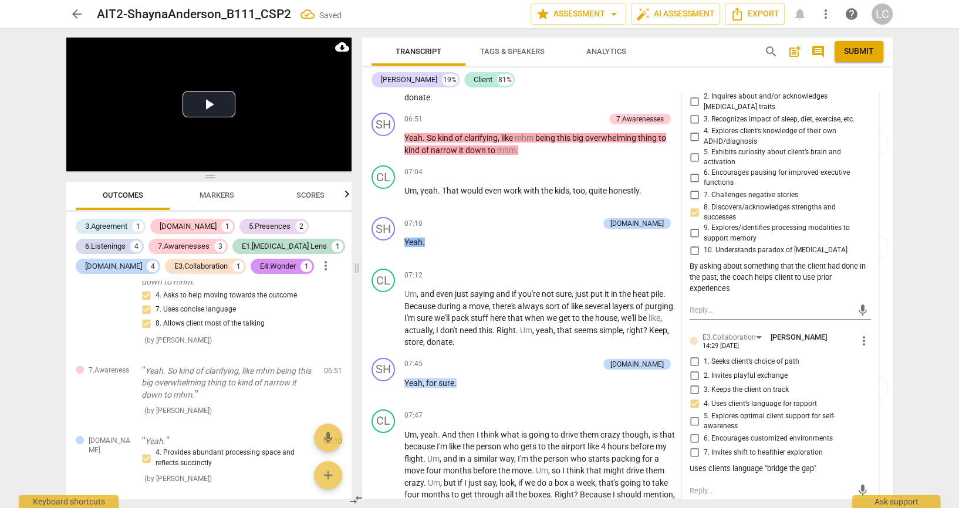
scroll to position [1416, 0]
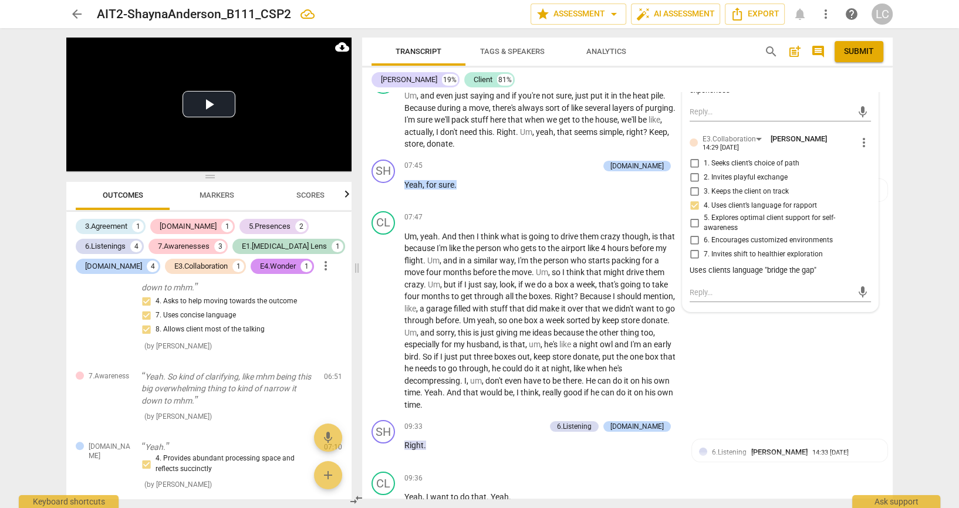
scroll to position [3993, 0]
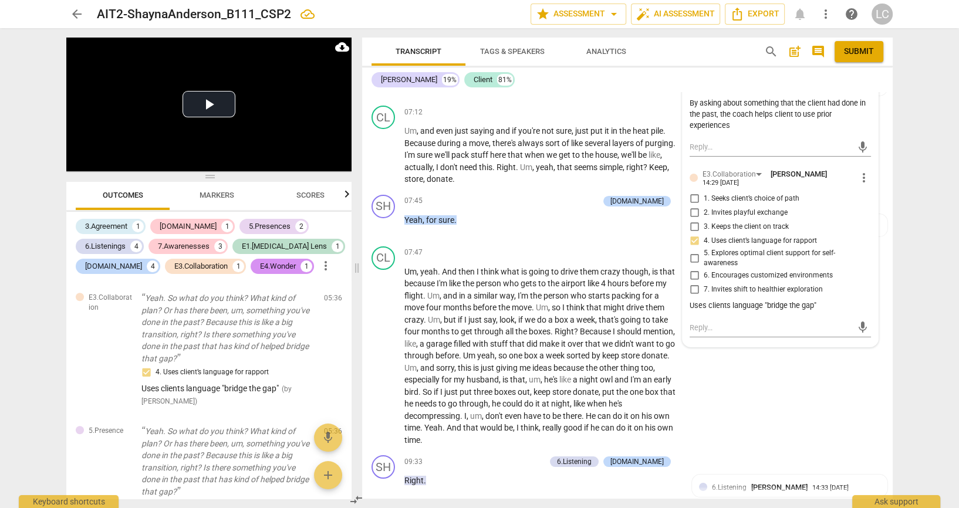
scroll to position [4149, 0]
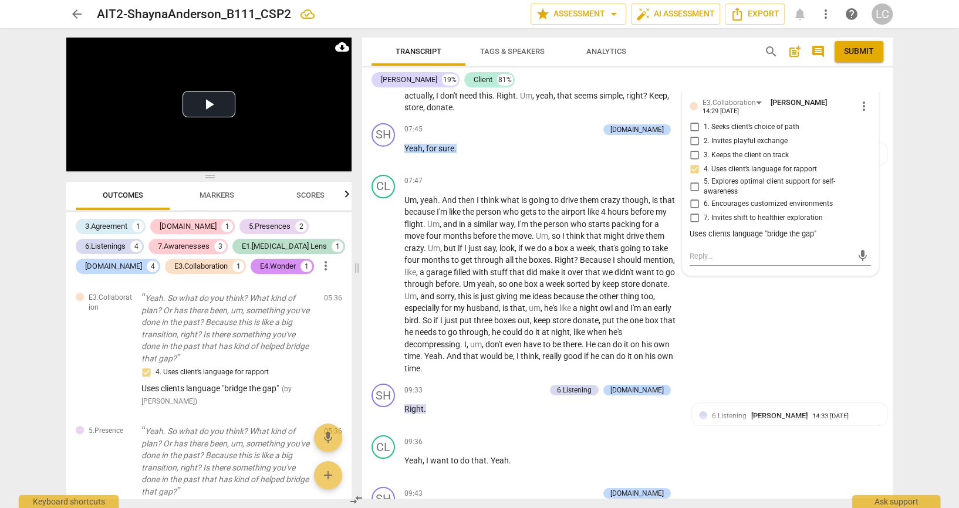
click at [897, 382] on div "Transcript Tags & Speakers Analytics search post_add comment Submit [PERSON_NAM…" at bounding box center [630, 268] width 545 height 480
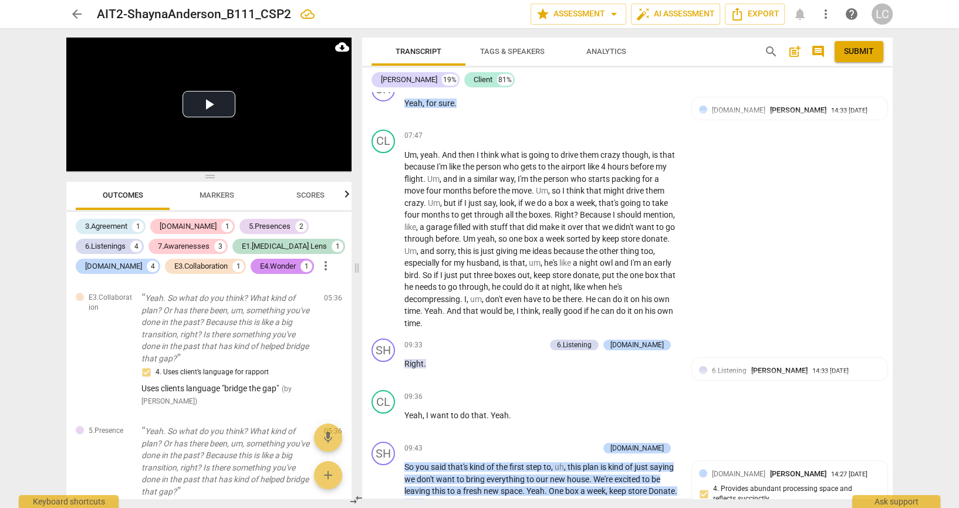
scroll to position [4228, 0]
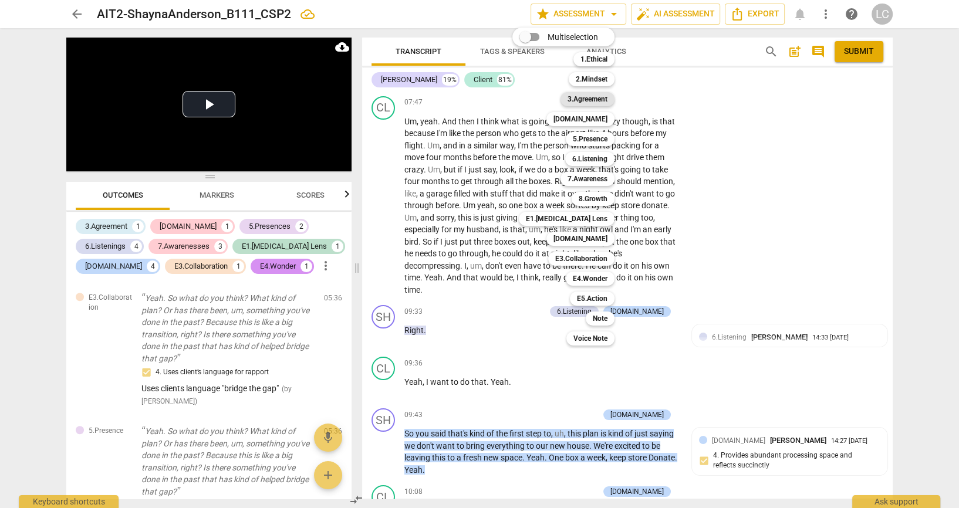
click at [589, 100] on b "3.Agreement" at bounding box center [588, 99] width 40 height 14
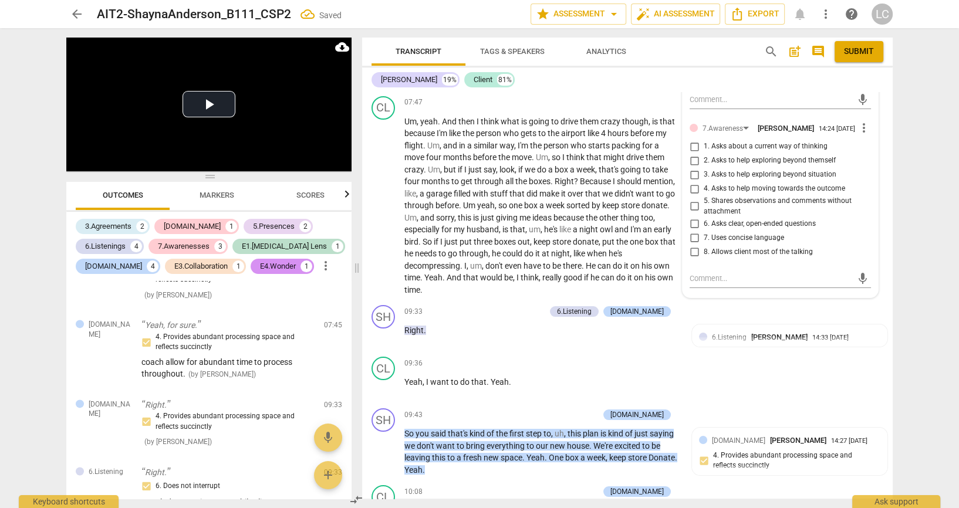
scroll to position [1734, 0]
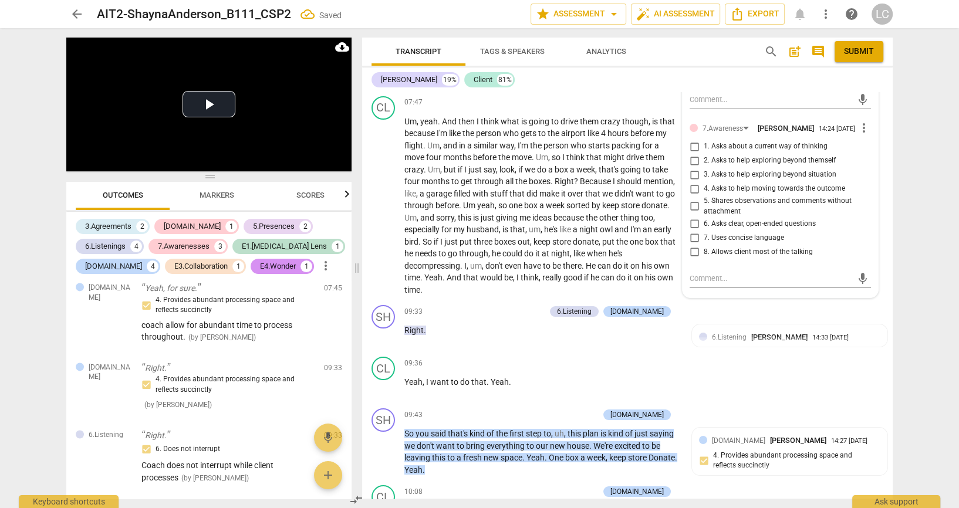
drag, startPoint x: 689, startPoint y: 237, endPoint x: 696, endPoint y: 245, distance: 11.2
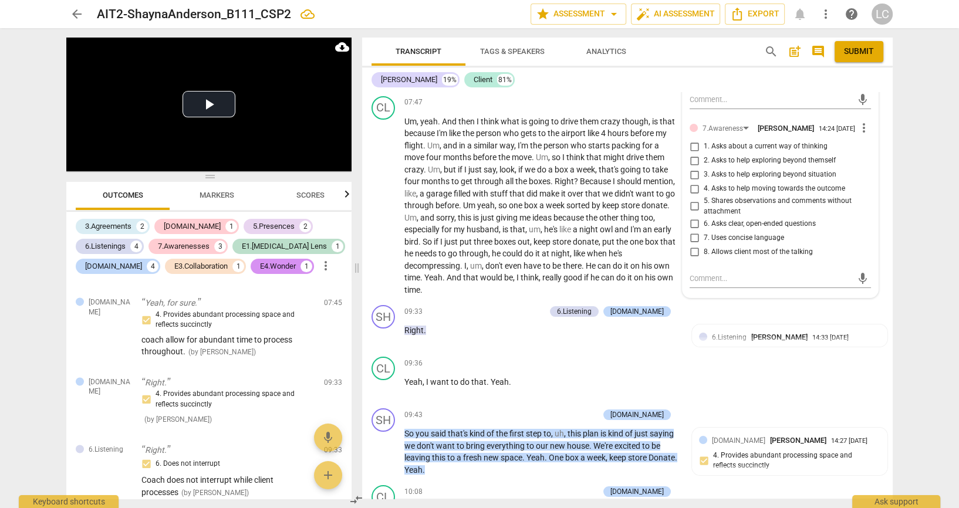
scroll to position [0, 0]
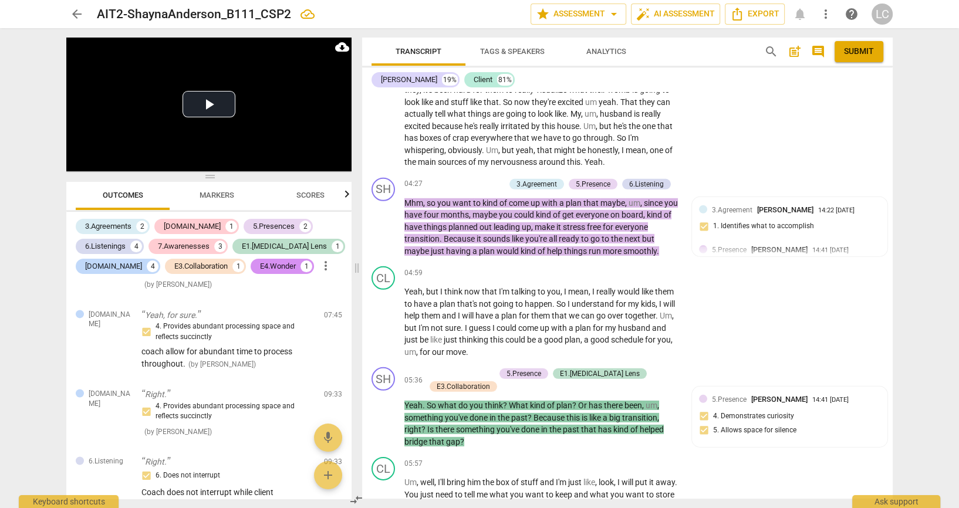
scroll to position [3418, 0]
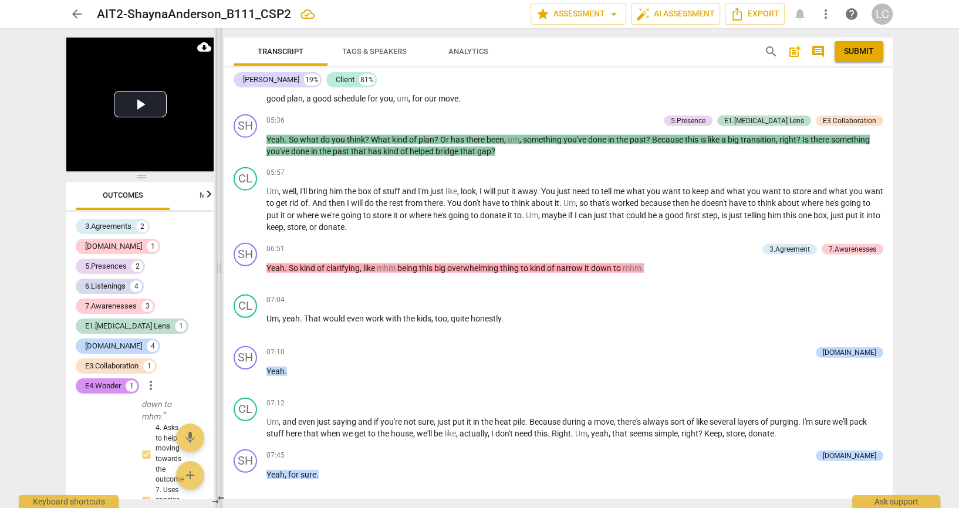
scroll to position [3029, 0]
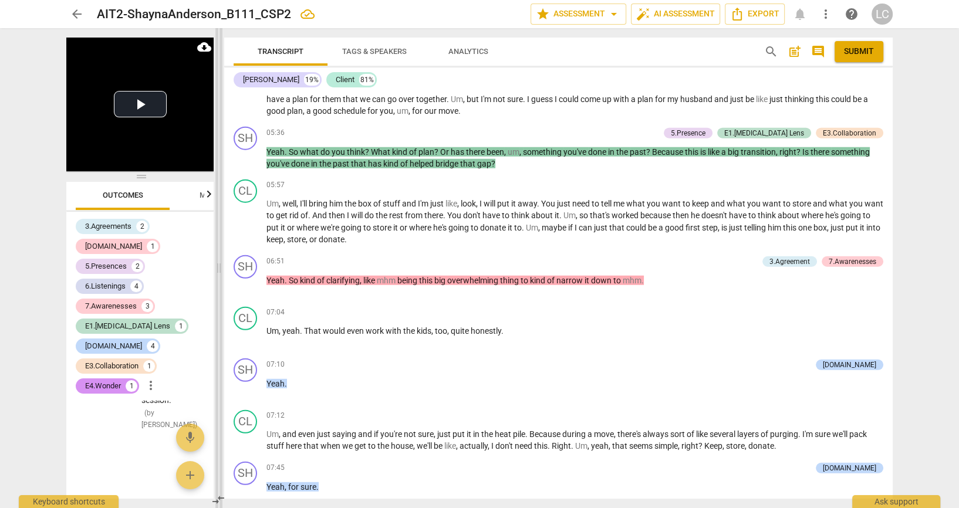
drag, startPoint x: 479, startPoint y: 414, endPoint x: 218, endPoint y: 385, distance: 262.9
click at [218, 385] on span at bounding box center [218, 268] width 7 height 480
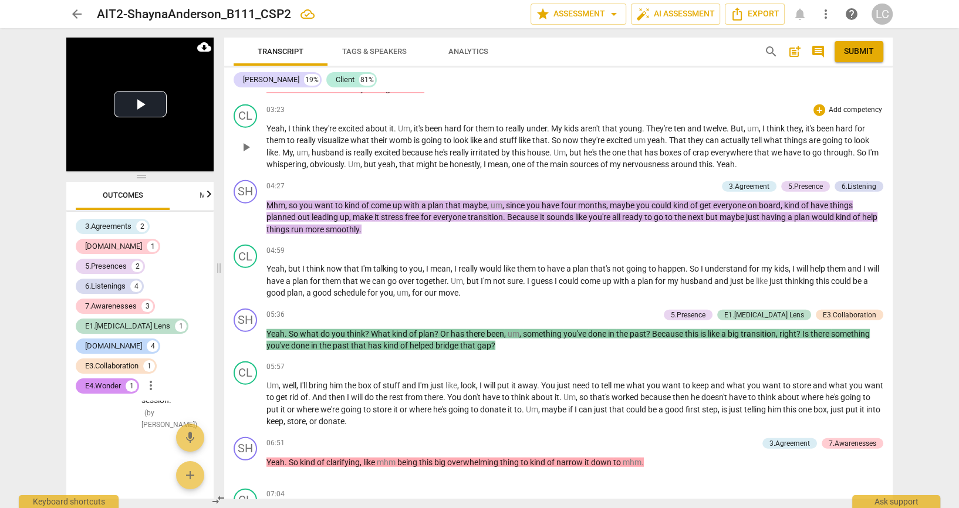
scroll to position [2846, 0]
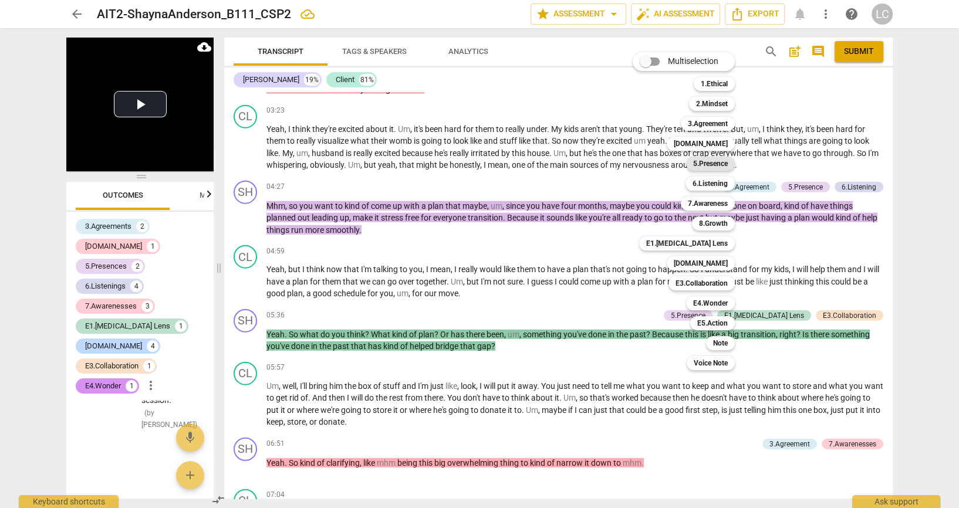
click at [706, 164] on b "5.Presence" at bounding box center [710, 164] width 35 height 14
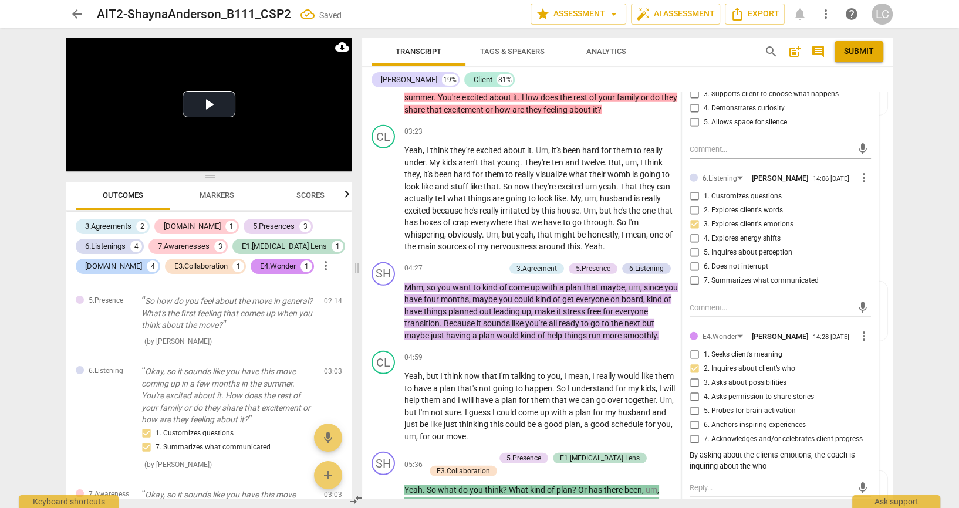
scroll to position [3360, 0]
click at [693, 73] on input "1. Responds to the whole person (the who)" at bounding box center [694, 66] width 19 height 14
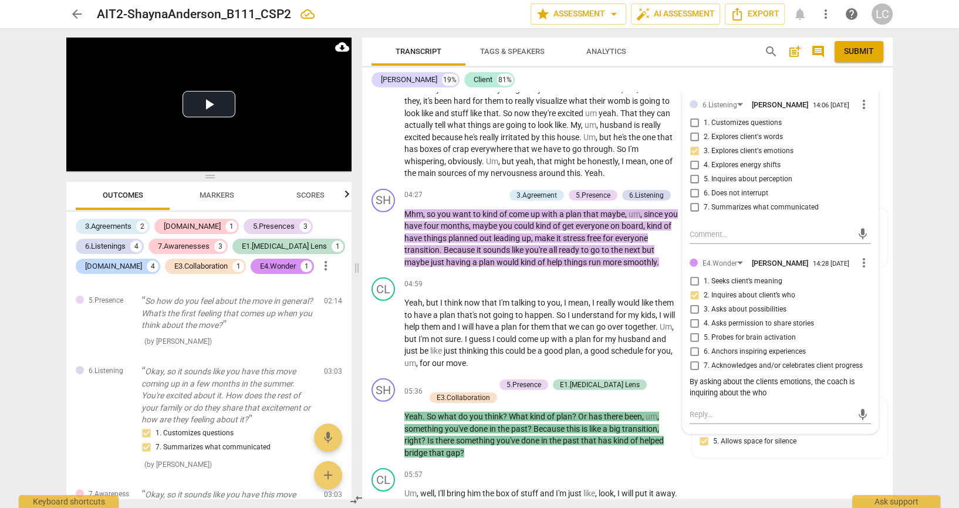
scroll to position [3438, 0]
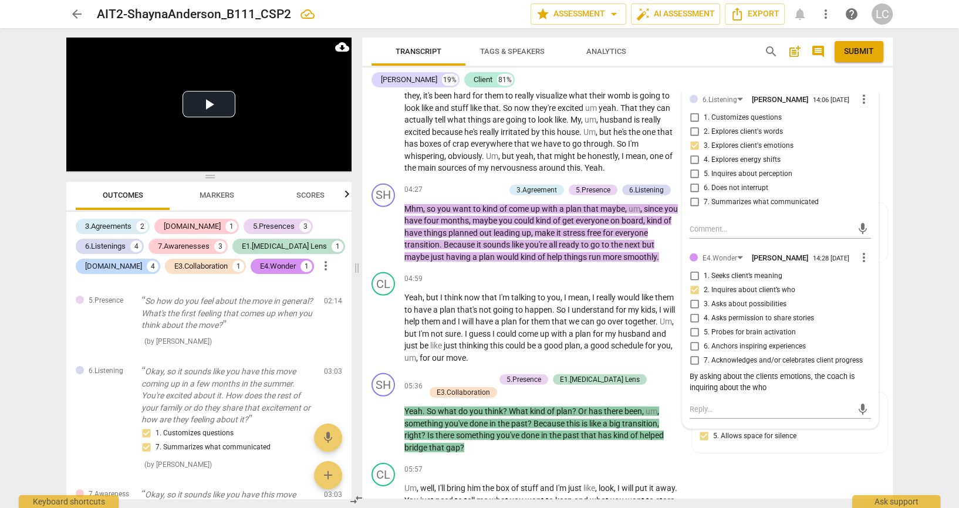
click at [728, 76] on textarea at bounding box center [771, 70] width 163 height 11
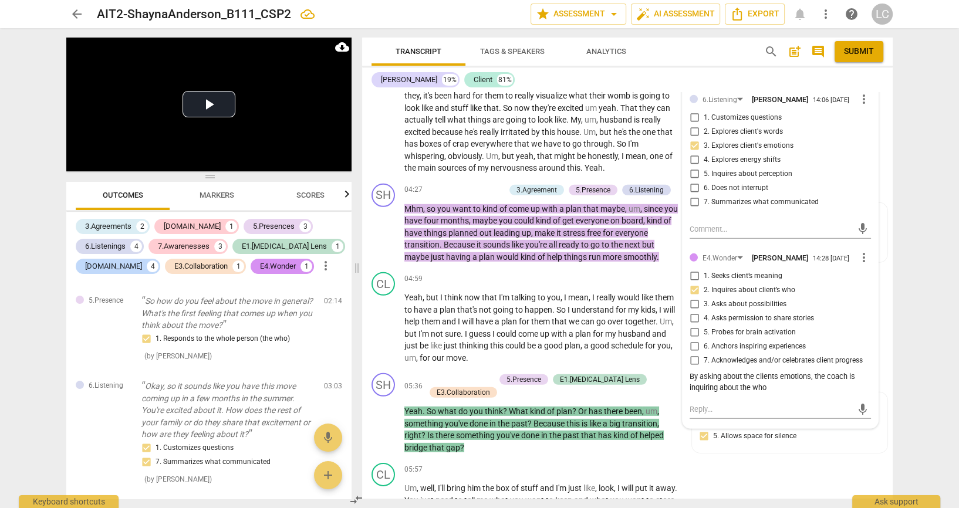
scroll to position [0, 0]
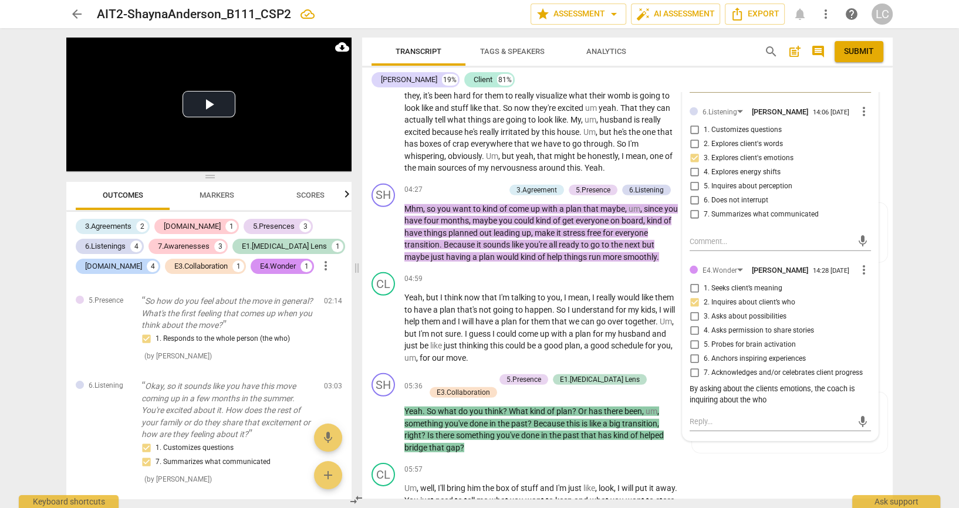
click at [922, 339] on div "arrow_back AIT2-ShaynaAnderson_B111_CSP2 edit star Assessment arrow_drop_down a…" at bounding box center [479, 254] width 959 height 508
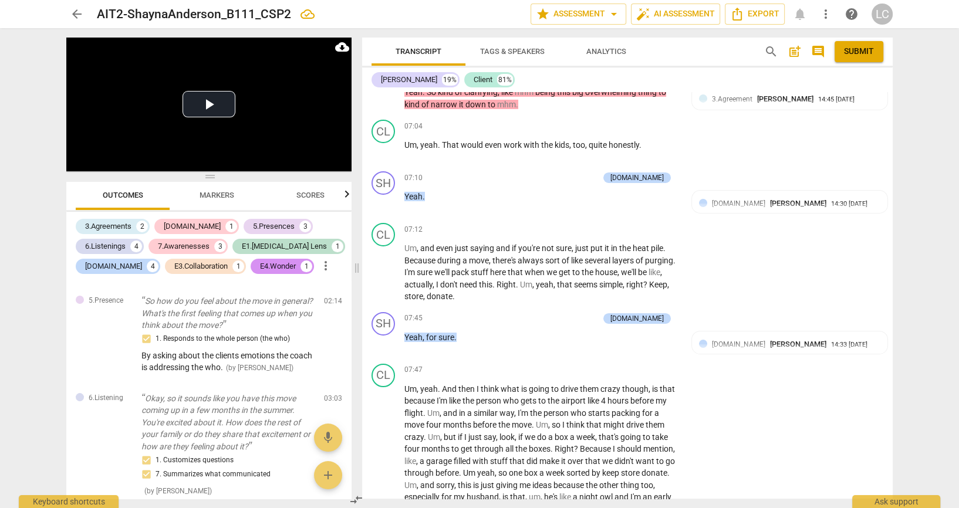
scroll to position [3960, 0]
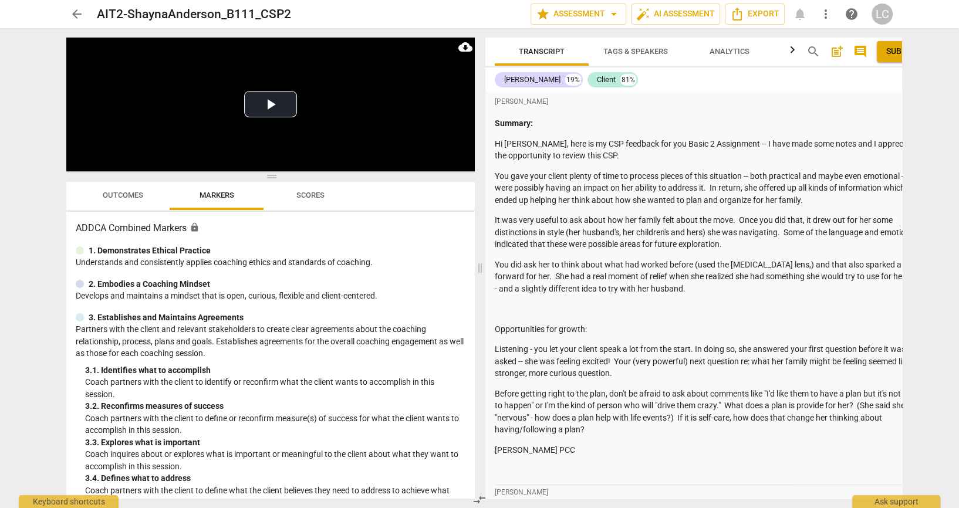
click at [137, 200] on span "Outcomes" at bounding box center [123, 195] width 41 height 9
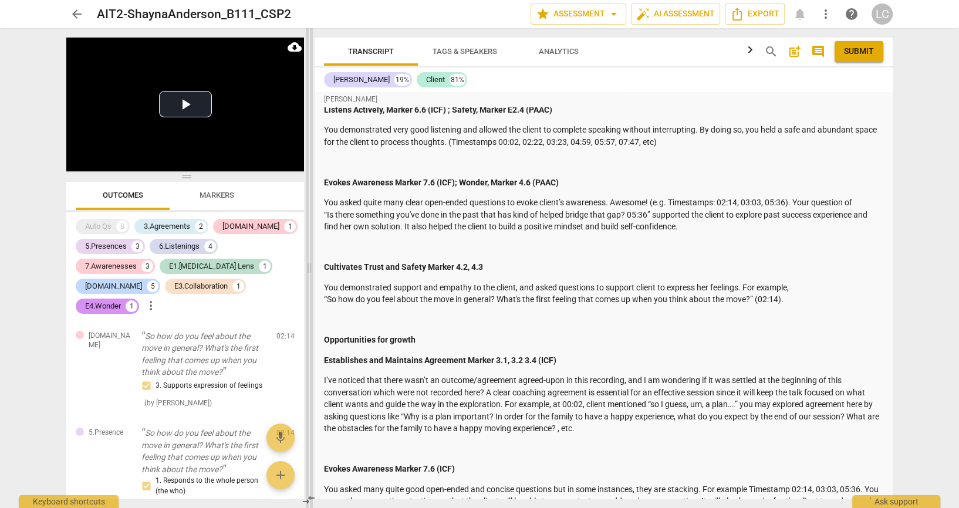
scroll to position [1490, 0]
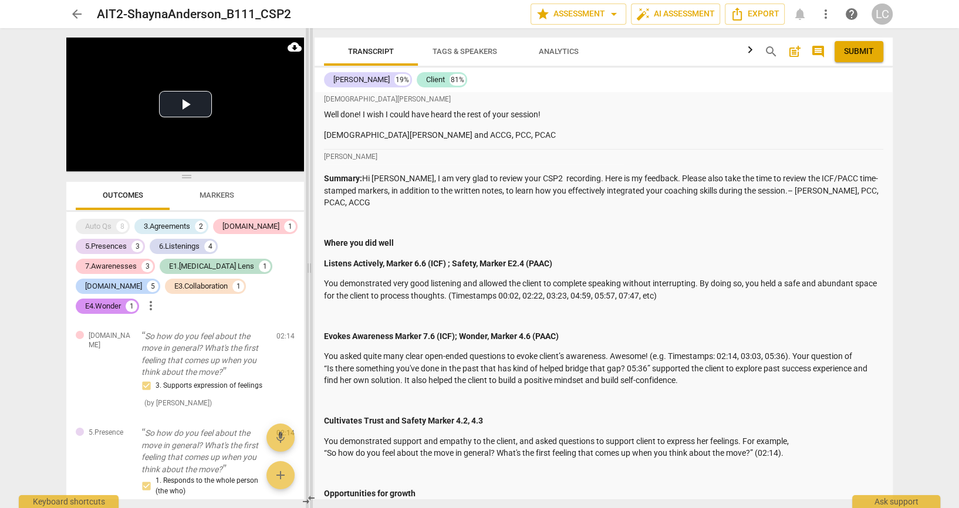
drag, startPoint x: 477, startPoint y: 260, endPoint x: 307, endPoint y: 250, distance: 171.2
click at [307, 250] on span at bounding box center [309, 268] width 7 height 480
click at [793, 57] on span "post_add" at bounding box center [795, 52] width 14 height 14
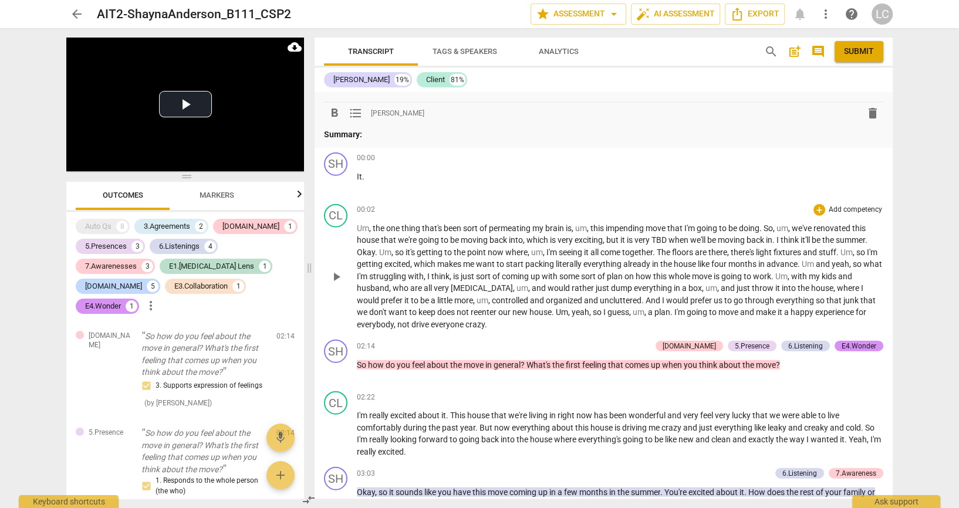
scroll to position [2765, 0]
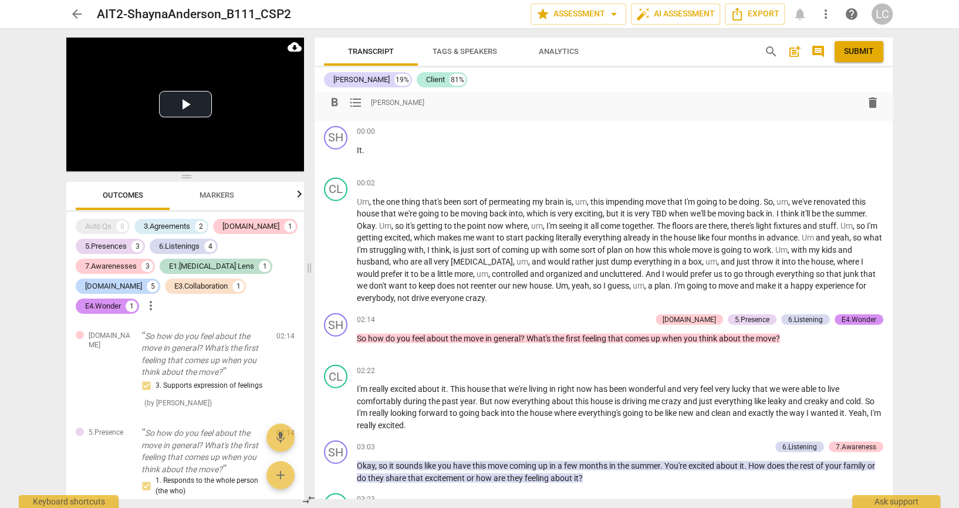
click at [382, 114] on p "Summary:" at bounding box center [604, 108] width 560 height 12
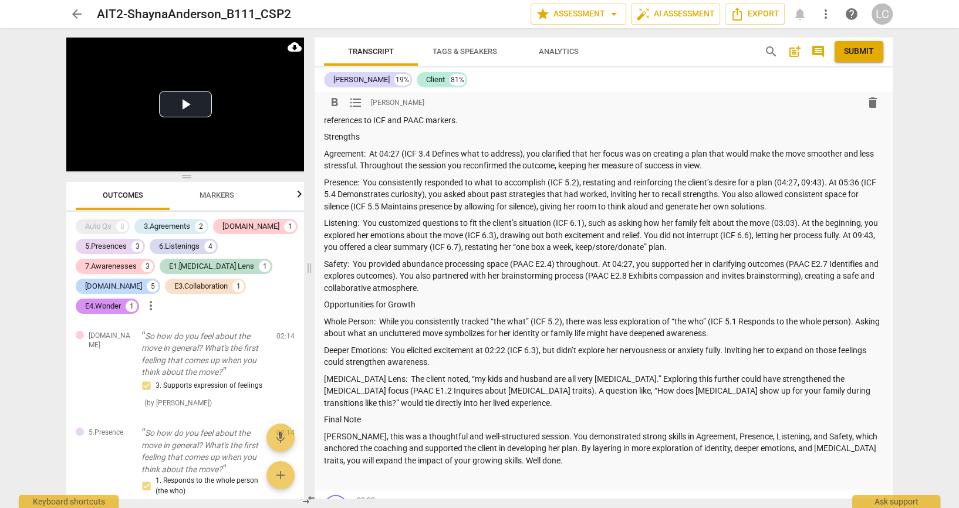
scroll to position [3010, 0]
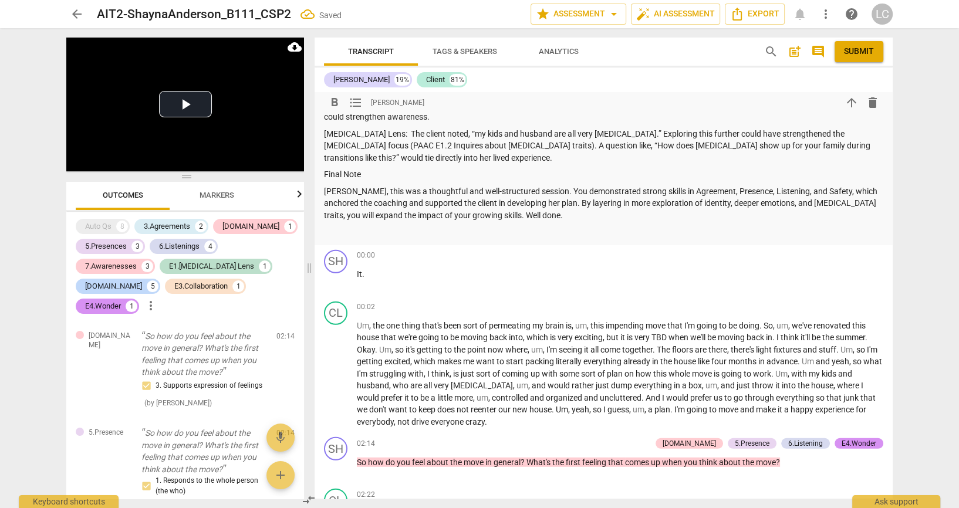
click at [391, 129] on div "Summary: Shayna, congratulations on a well-structured session. Below is an over…" at bounding box center [604, 48] width 560 height 382
click at [403, 160] on div "Summary: Shayna, congratulations on a well-structured session. Below is an over…" at bounding box center [604, 48] width 560 height 382
drag, startPoint x: 326, startPoint y: 143, endPoint x: 608, endPoint y: 288, distance: 316.7
click at [608, 238] on div "Summary: Shayna, congratulations on a well-structured session. Below is an over…" at bounding box center [604, 48] width 560 height 382
click at [355, 105] on span "format_list_bulleted" at bounding box center [356, 103] width 14 height 14
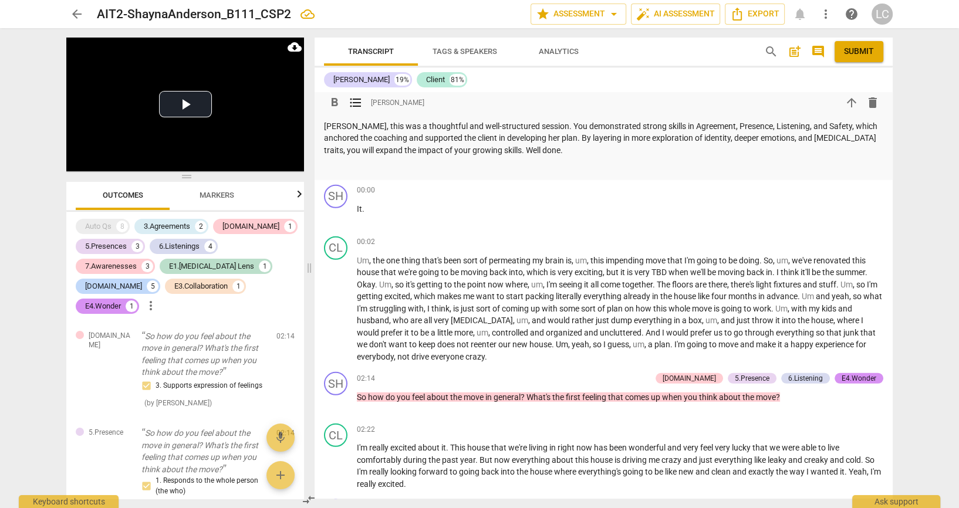
scroll to position [3089, 0]
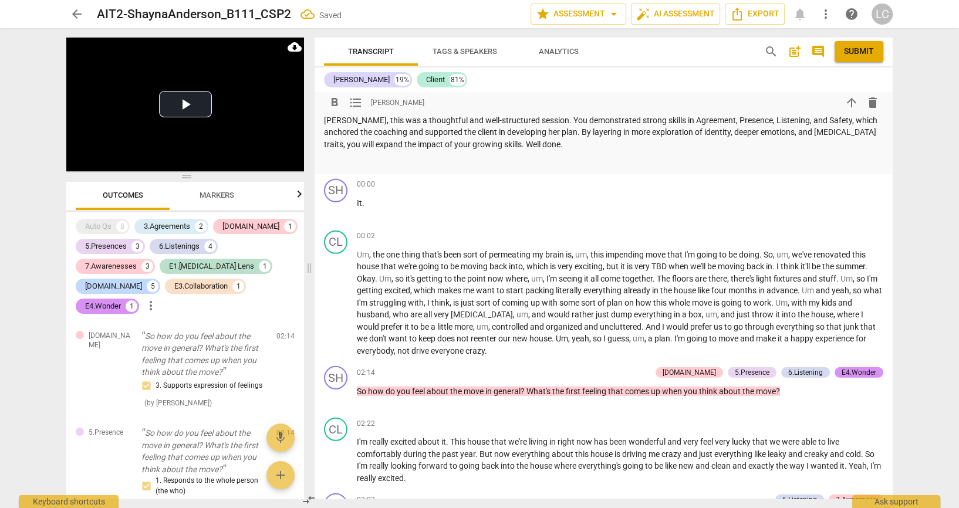
drag, startPoint x: 324, startPoint y: 258, endPoint x: 505, endPoint y: 342, distance: 200.2
click at [355, 103] on span "format_list_bulleted" at bounding box center [356, 103] width 14 height 14
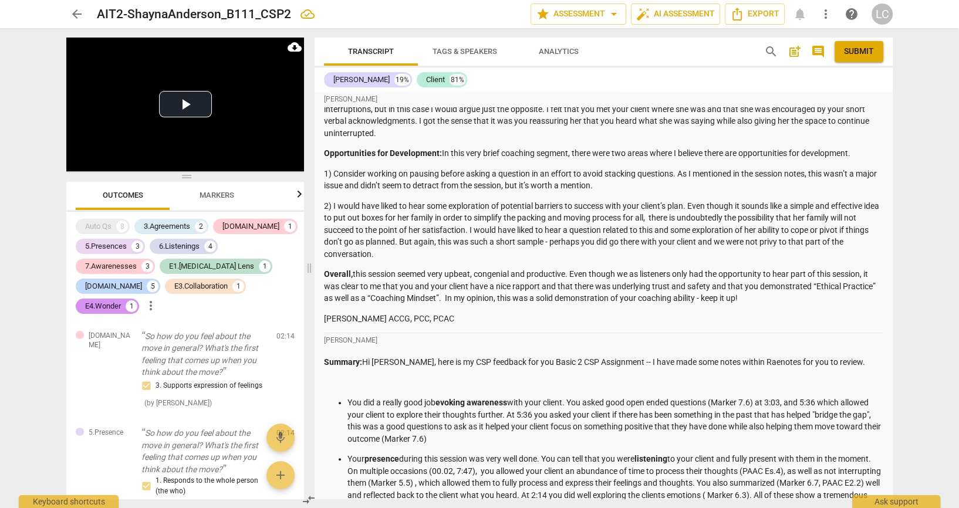
scroll to position [557, 0]
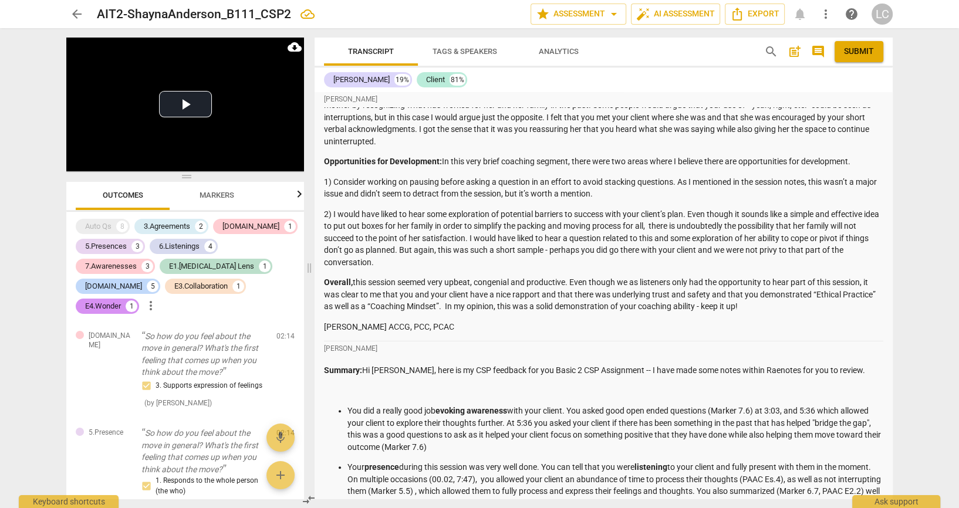
drag, startPoint x: 857, startPoint y: 57, endPoint x: 550, endPoint y: 65, distance: 307.2
click at [857, 57] on span "Submit" at bounding box center [859, 52] width 30 height 12
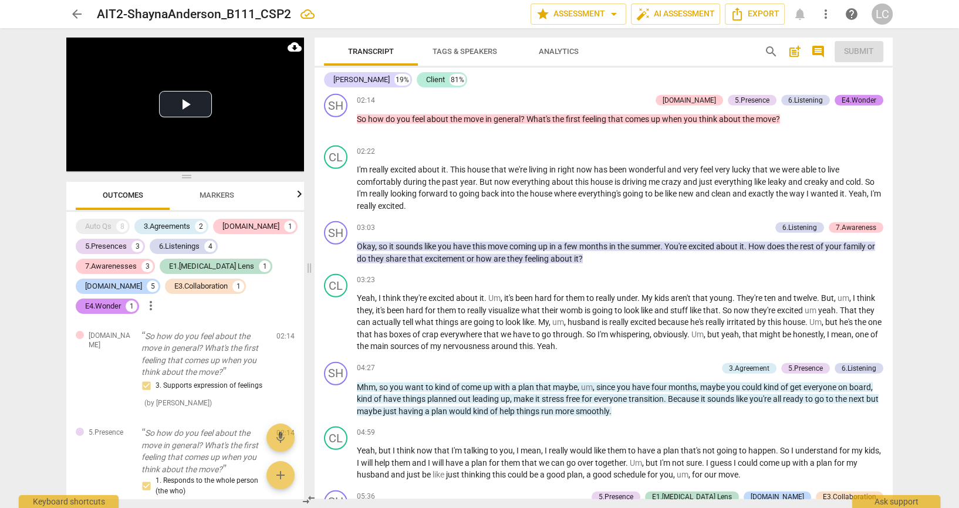
scroll to position [3349, 0]
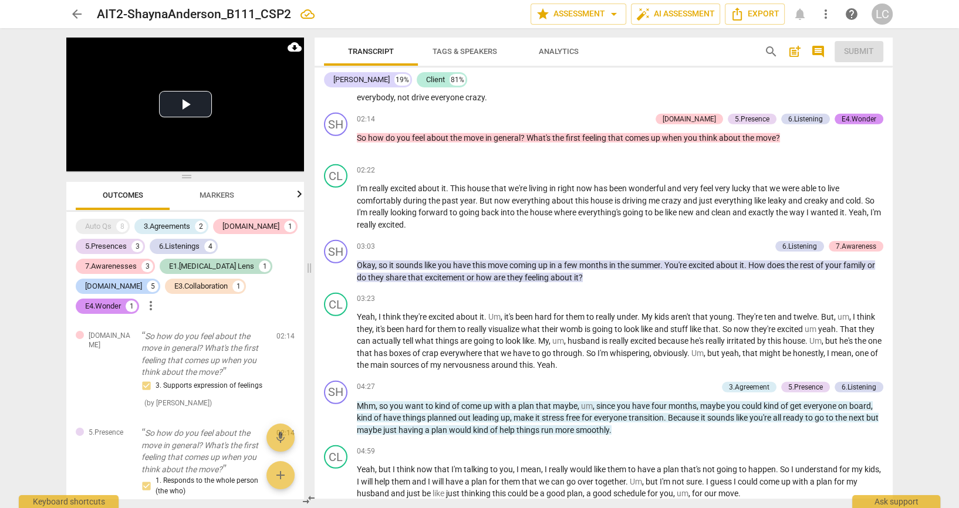
click at [78, 14] on span "arrow_back" at bounding box center [77, 14] width 14 height 14
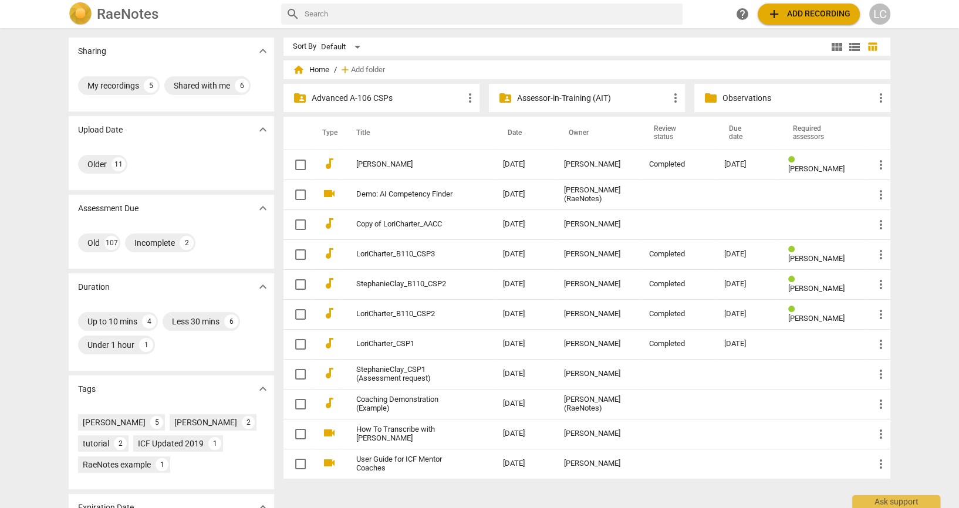
click at [78, 15] on img at bounding box center [80, 13] width 23 height 23
click at [561, 98] on p "Assessor-in-Training (AIT)" at bounding box center [592, 98] width 151 height 12
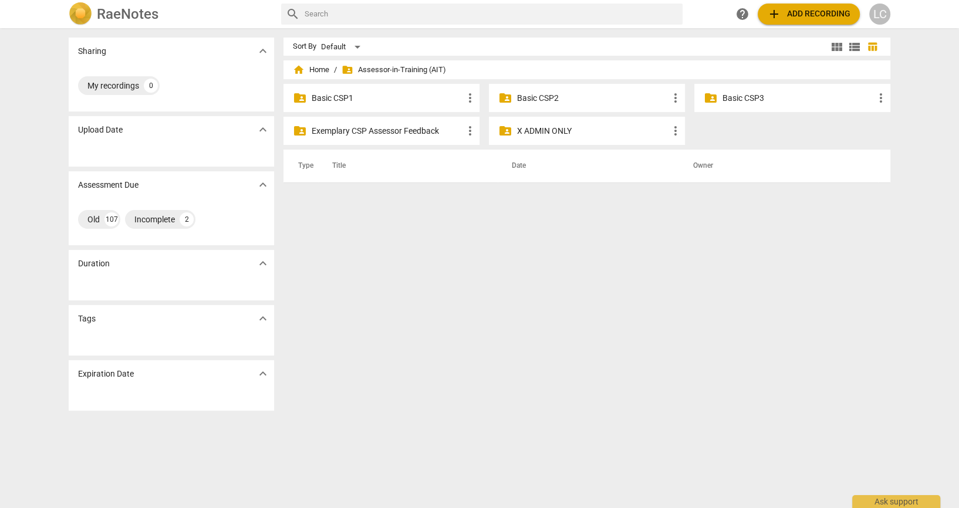
click at [540, 98] on p "Basic CSP2" at bounding box center [592, 98] width 151 height 12
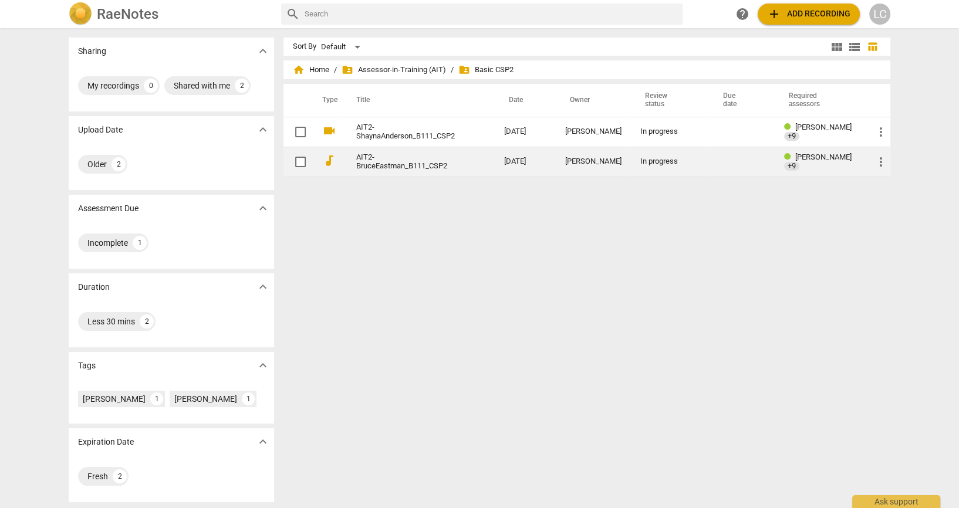
click at [393, 170] on link "AIT2-BruceEastman_B111_CSP2" at bounding box center [409, 162] width 106 height 18
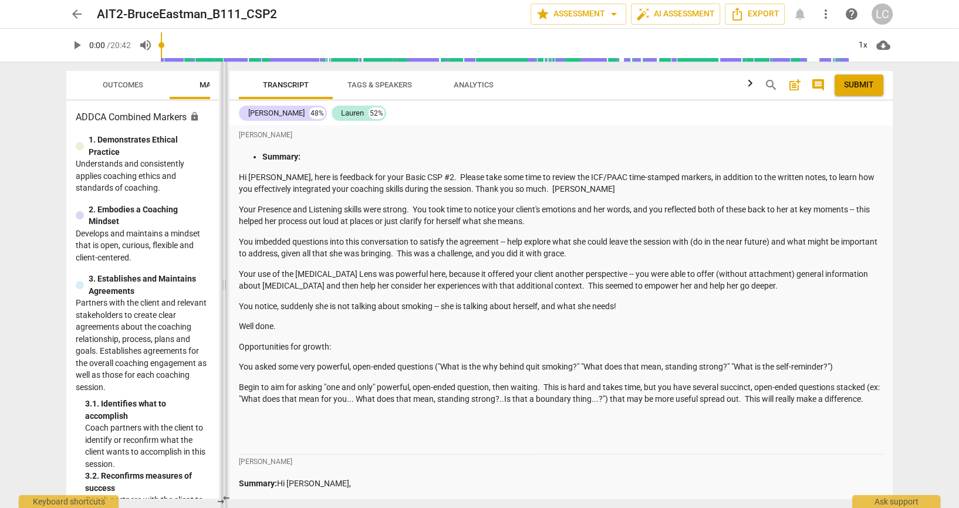
drag, startPoint x: 479, startPoint y: 170, endPoint x: 223, endPoint y: 161, distance: 256.2
click at [223, 161] on span at bounding box center [224, 285] width 7 height 447
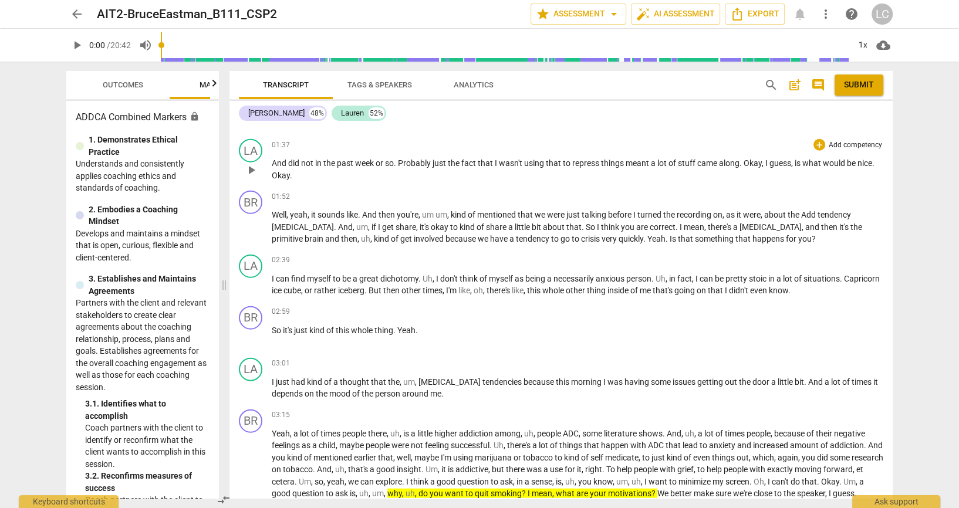
scroll to position [2792, 0]
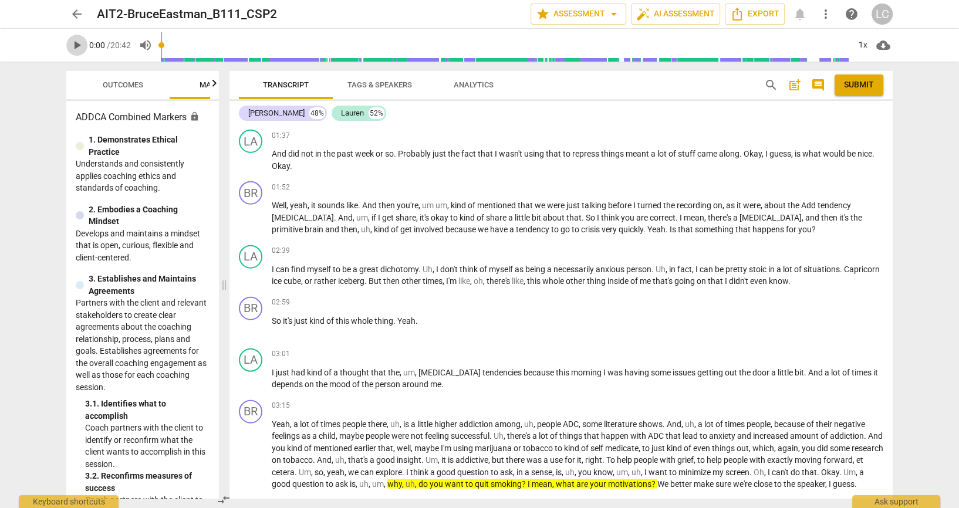
click at [78, 43] on span "play_arrow" at bounding box center [77, 45] width 14 height 14
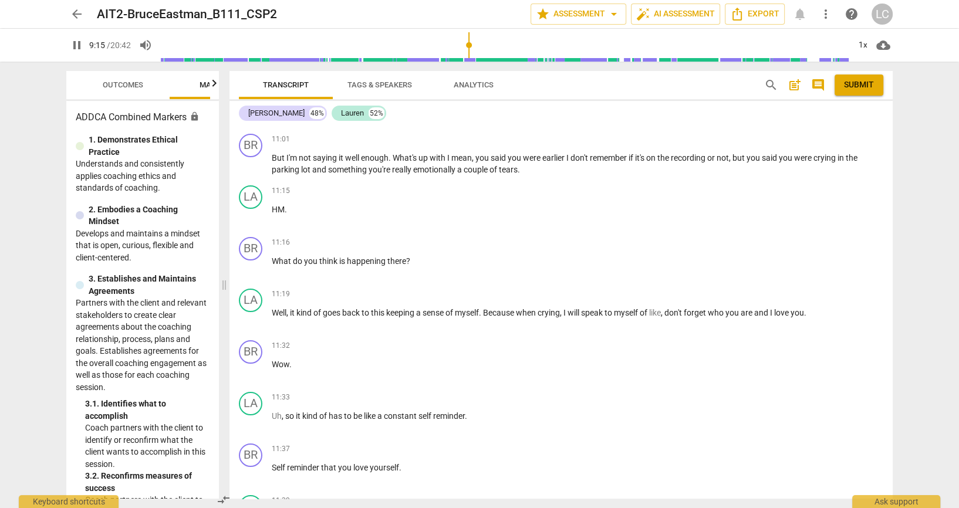
scroll to position [4462, 0]
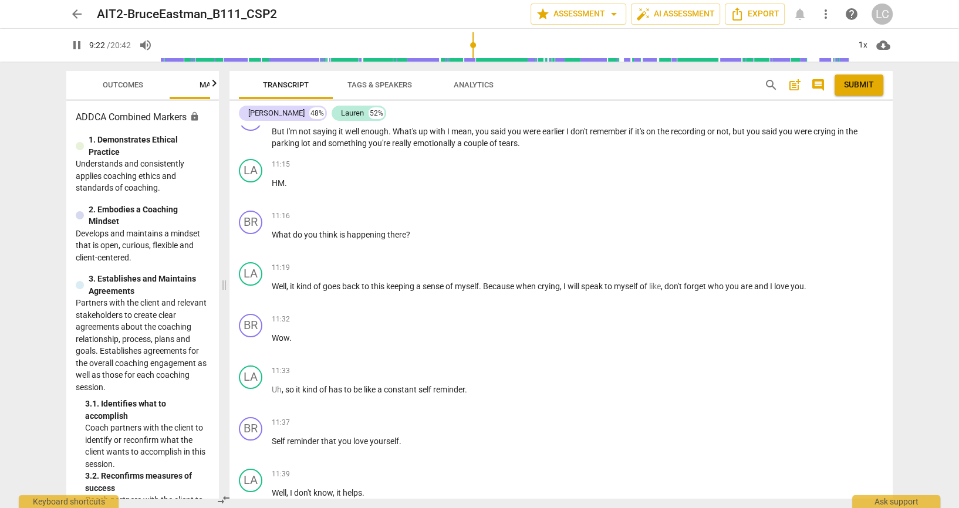
drag, startPoint x: 625, startPoint y: 368, endPoint x: 522, endPoint y: 268, distance: 143.3
click at [522, 98] on p "First understanding , if I have a reaction to something , then it's , well , wh…" at bounding box center [578, 43] width 612 height 109
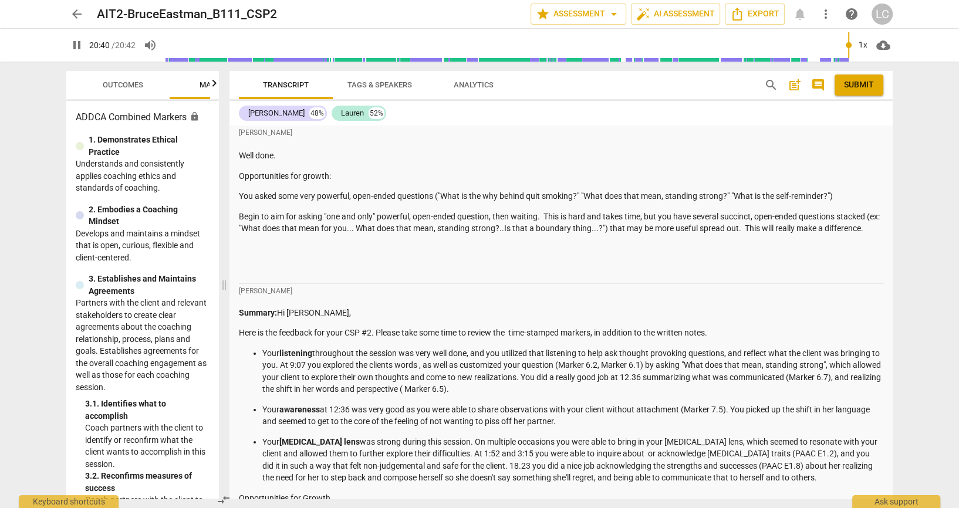
scroll to position [0, 0]
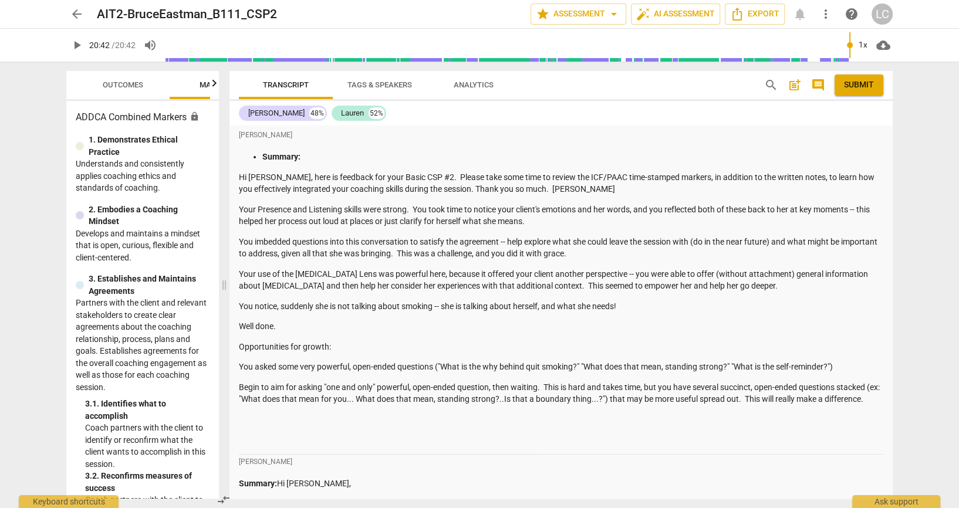
type input "1242"
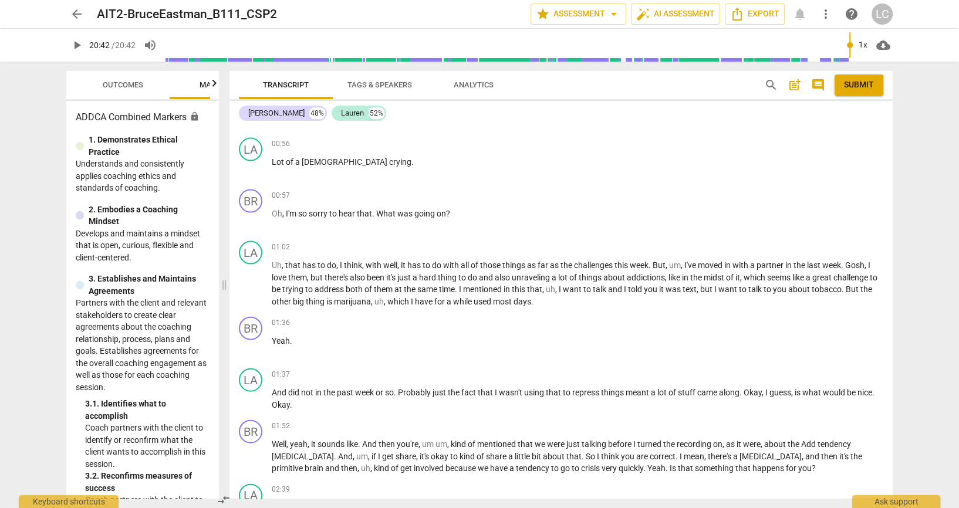
scroll to position [2557, 0]
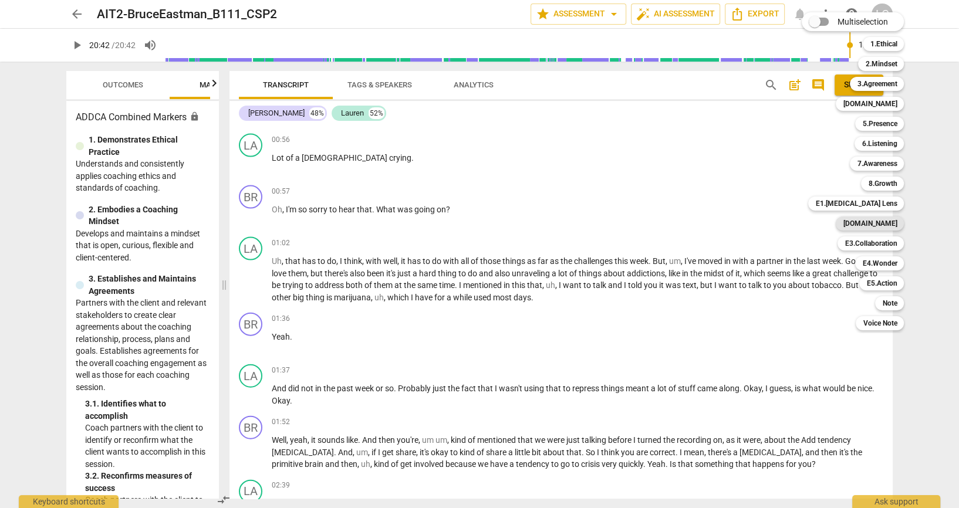
click at [889, 227] on b "[DOMAIN_NAME]" at bounding box center [870, 224] width 54 height 14
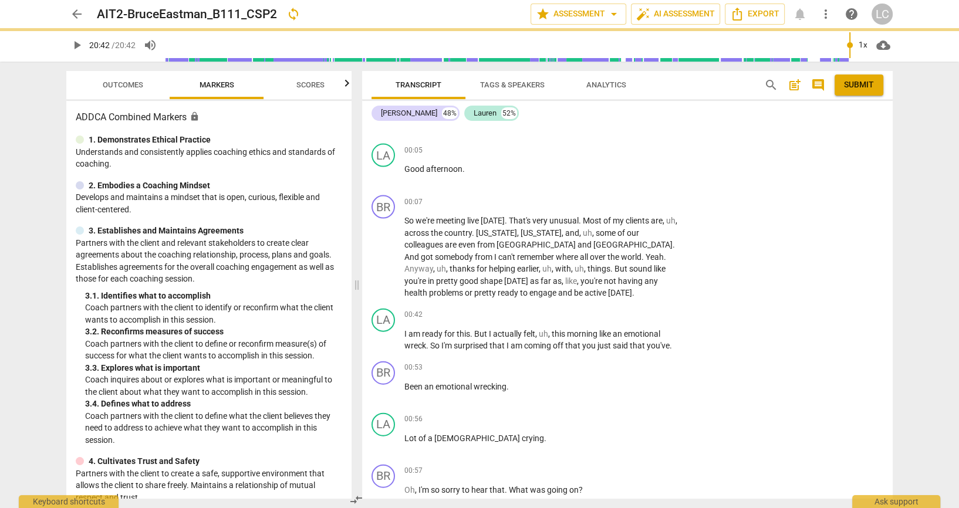
scroll to position [2813, 0]
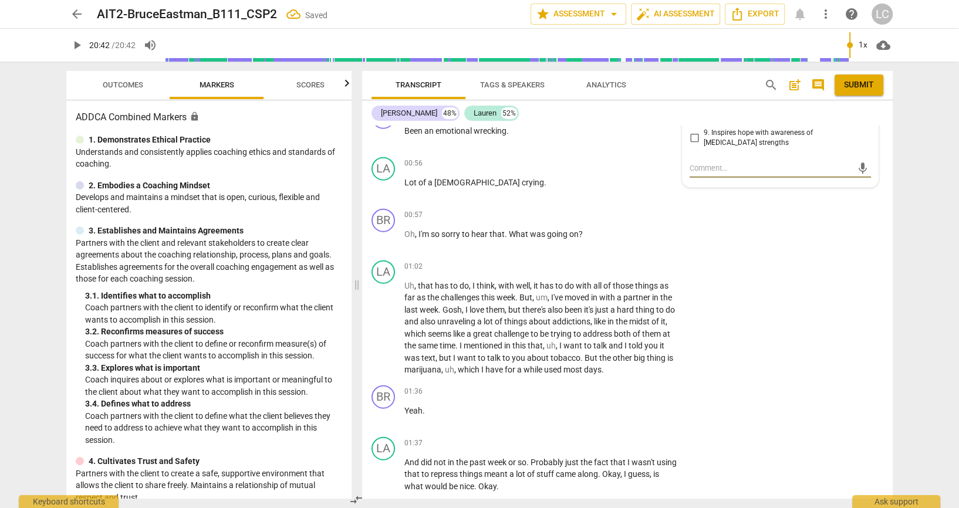
checkbox input "true"
click at [905, 314] on div "arrow_back AIT2-BruceEastman_B111_CSP2 edit star Assessment arrow_drop_down aut…" at bounding box center [479, 254] width 959 height 508
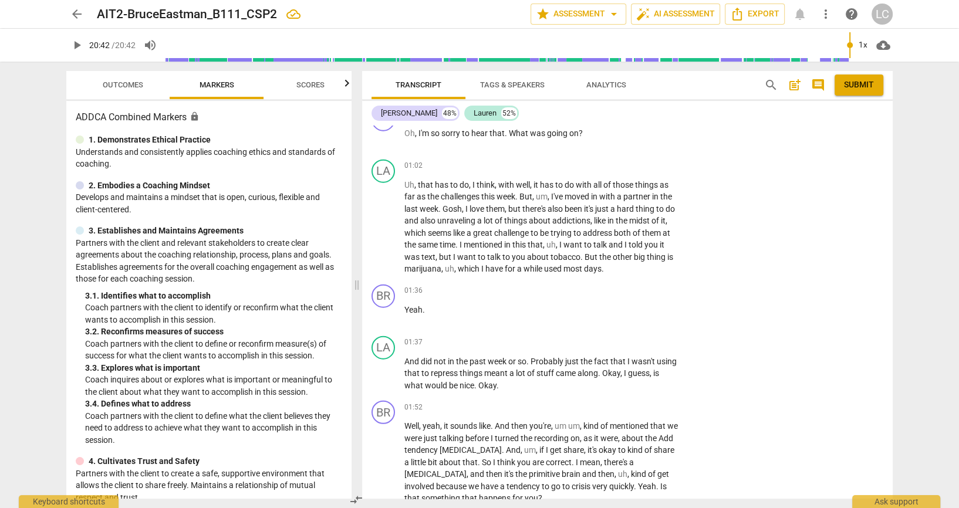
scroll to position [2917, 0]
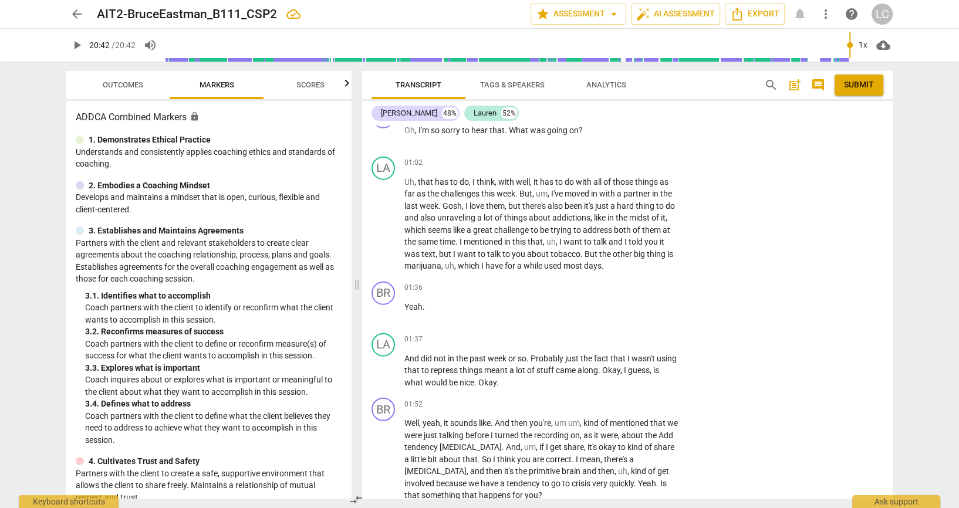
click at [637, 14] on p "Add competency" at bounding box center [643, 8] width 56 height 11
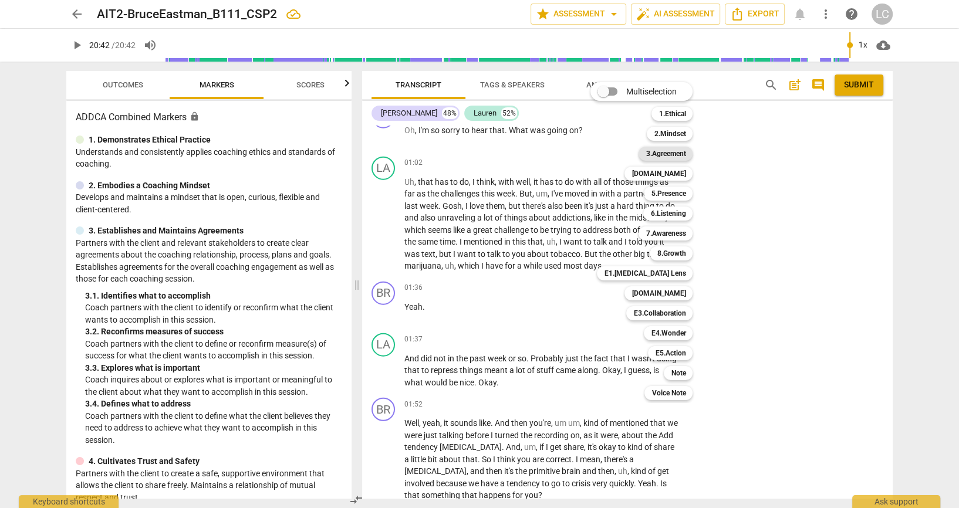
click at [676, 153] on b "3.Agreement" at bounding box center [666, 154] width 40 height 14
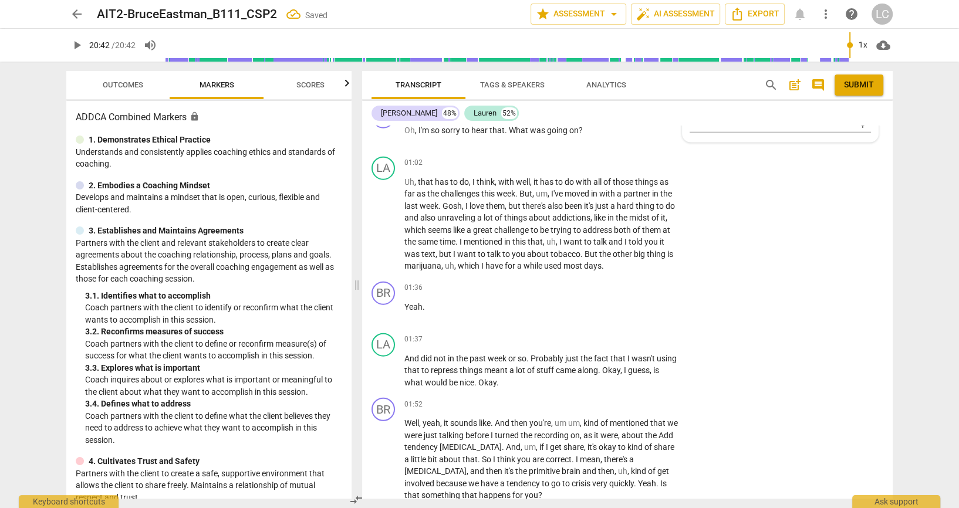
scroll to position [0, 0]
click at [860, 42] on span "more_vert" at bounding box center [864, 35] width 14 height 14
click at [874, 292] on li "Delete" at bounding box center [874, 294] width 41 height 22
click at [646, 14] on p "Add competency" at bounding box center [643, 8] width 56 height 11
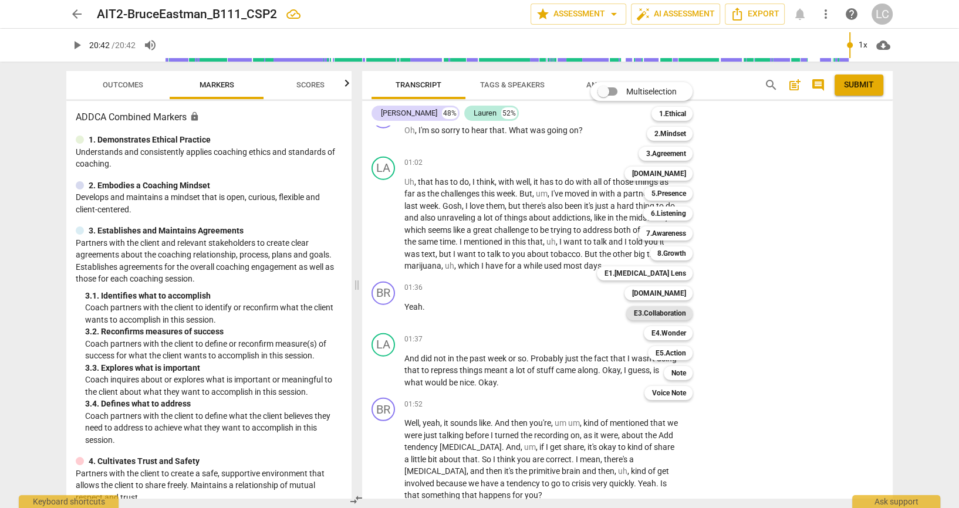
click at [678, 314] on b "E3.Collaboration" at bounding box center [660, 314] width 52 height 14
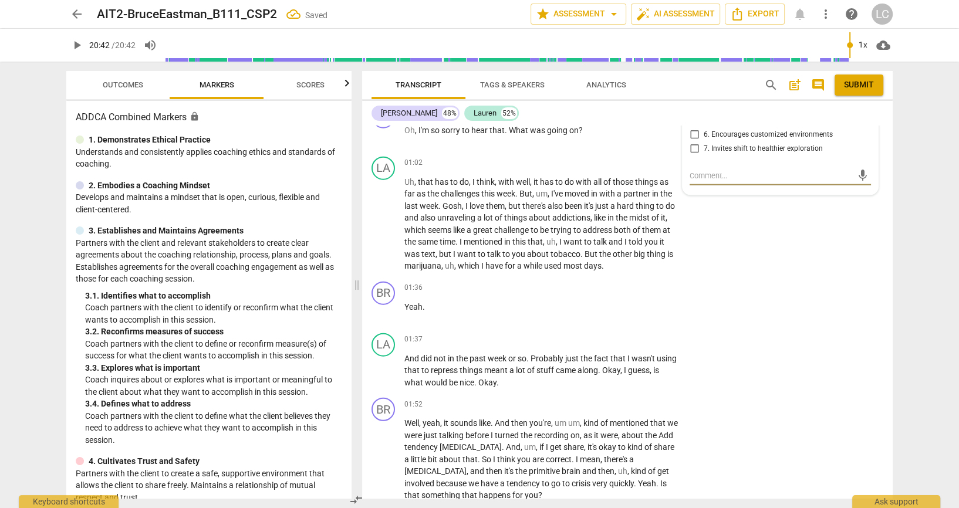
click at [695, 107] on input "4. Uses client’s language for rapport" at bounding box center [694, 100] width 19 height 14
checkbox input "true"
click at [806, 277] on div "LA play_arrow pause 01:02 + Add competency keyboard_arrow_right Uh , that has t…" at bounding box center [627, 214] width 531 height 125
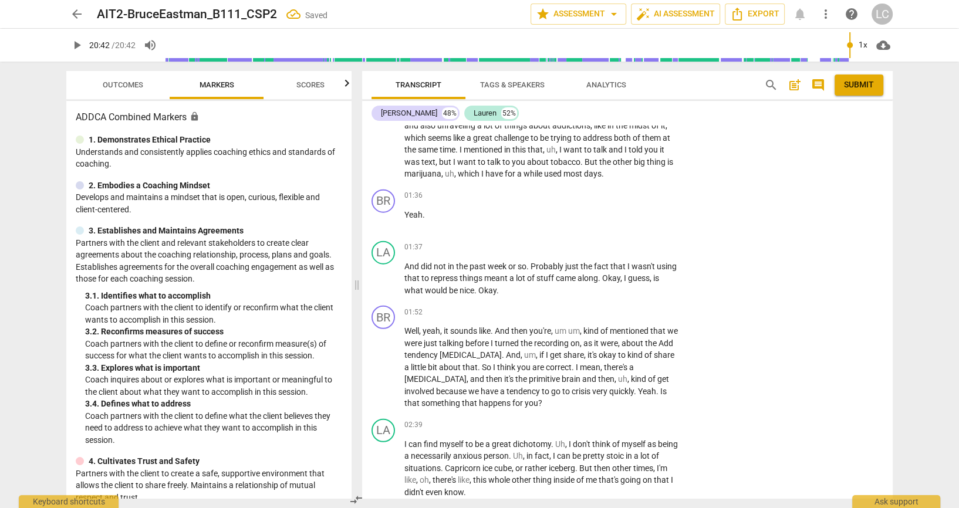
scroll to position [3022, 0]
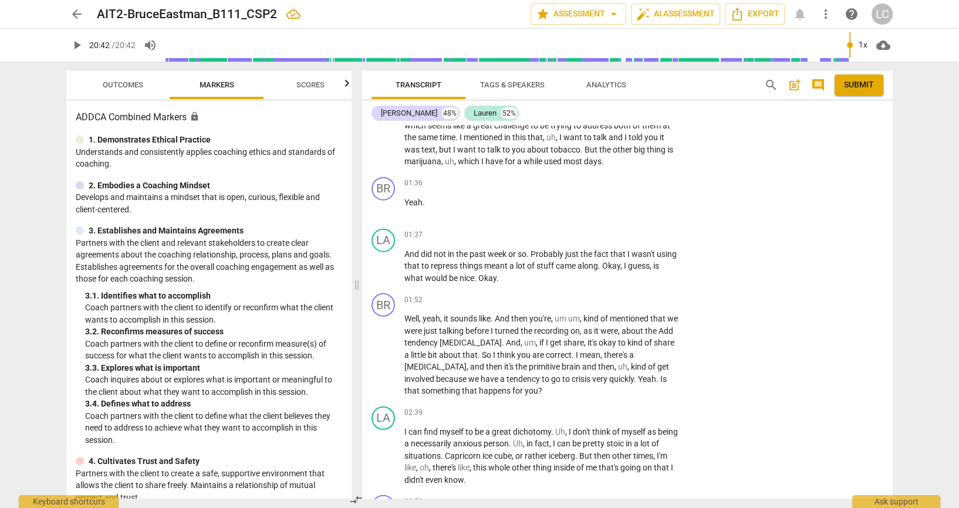
click at [651, 12] on p "Add competency" at bounding box center [643, 7] width 56 height 11
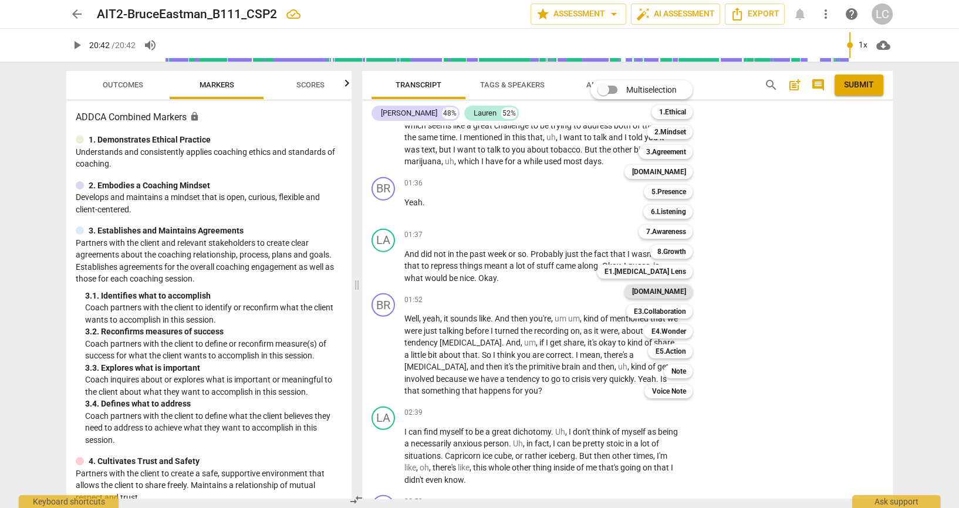
click at [678, 291] on b "[DOMAIN_NAME]" at bounding box center [659, 292] width 54 height 14
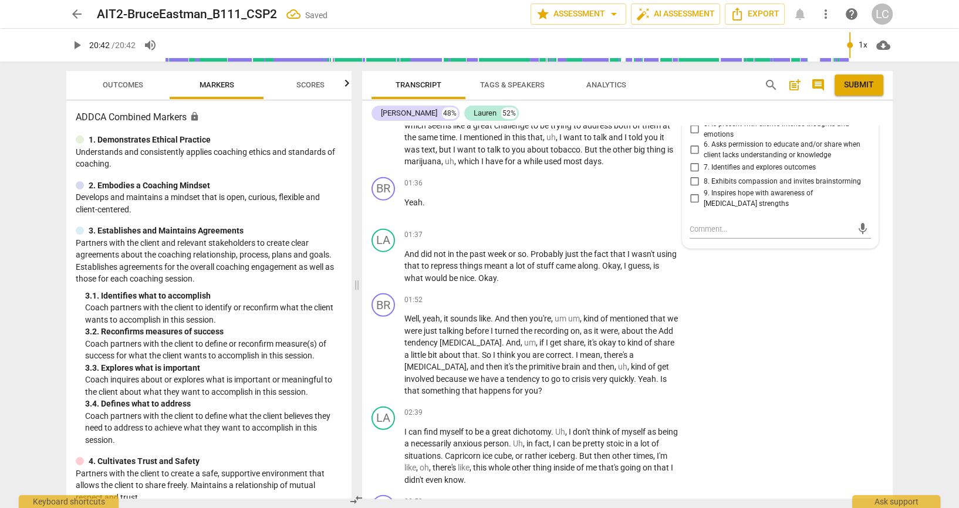
scroll to position [0, 0]
click at [696, 137] on input "5. Is present with client’s intense thoughts and emotions" at bounding box center [694, 130] width 19 height 14
checkbox input "true"
click at [691, 188] on input "8. Exhibits compassion and invites brainstorming" at bounding box center [694, 181] width 19 height 14
checkbox input "true"
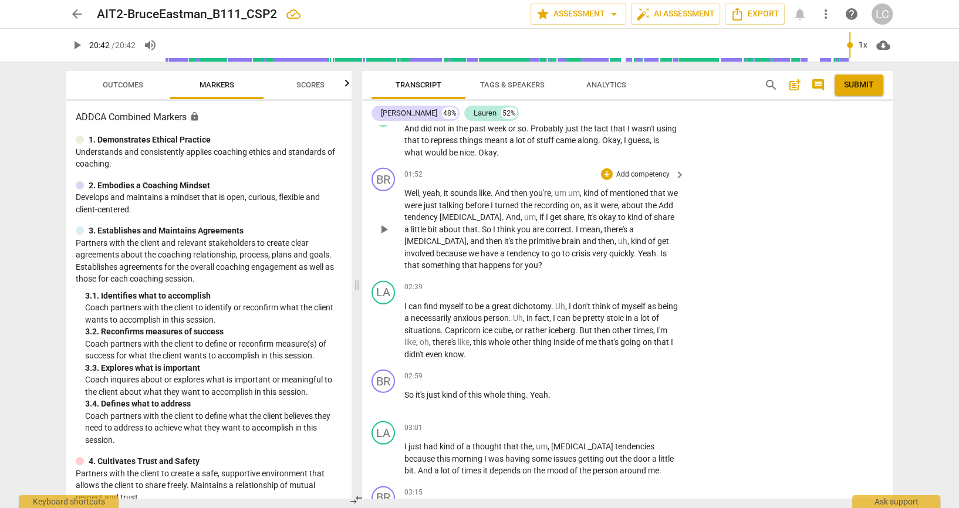
scroll to position [3048, 0]
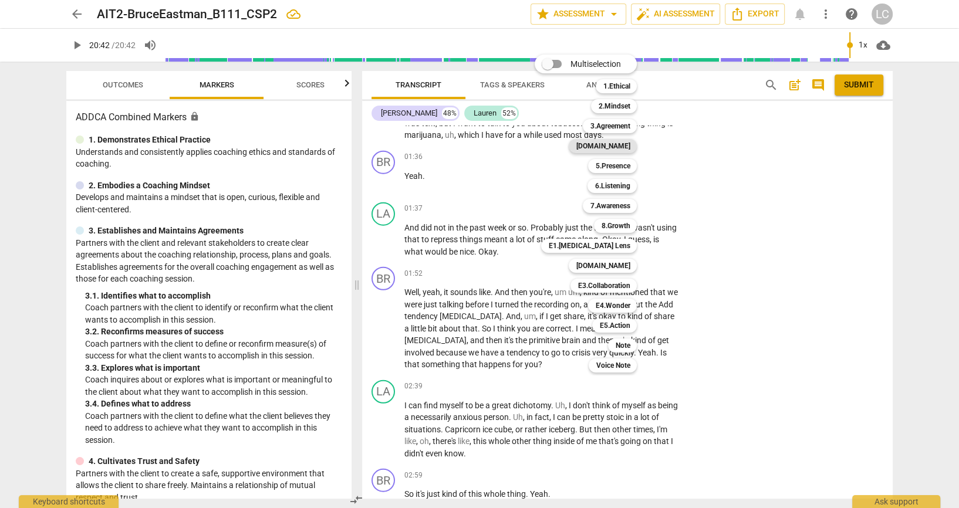
click at [630, 147] on b "[DOMAIN_NAME]" at bounding box center [603, 146] width 54 height 14
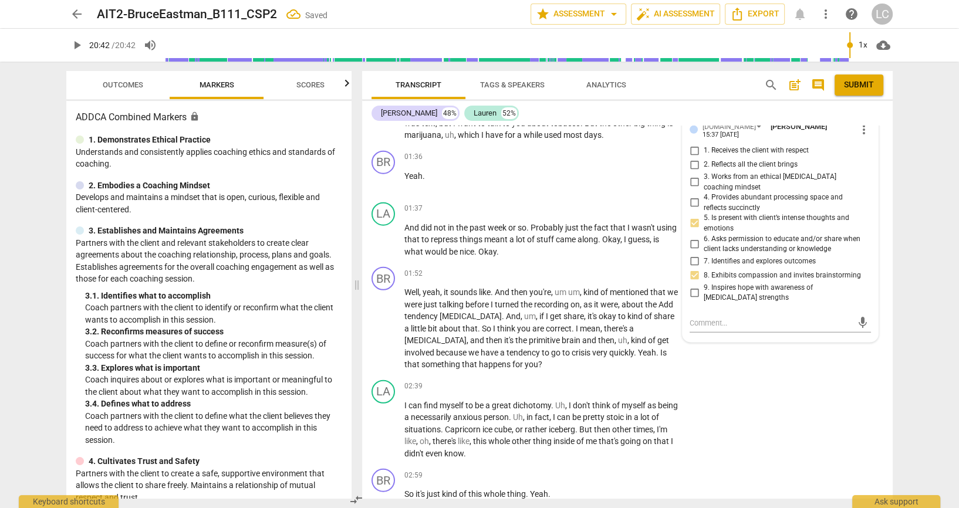
scroll to position [0, 0]
click at [693, 52] on input "2. Shows support and empathy" at bounding box center [694, 45] width 19 height 14
checkbox input "true"
click at [692, 66] on input "3. Supports expression of feelings" at bounding box center [694, 59] width 19 height 14
checkbox input "true"
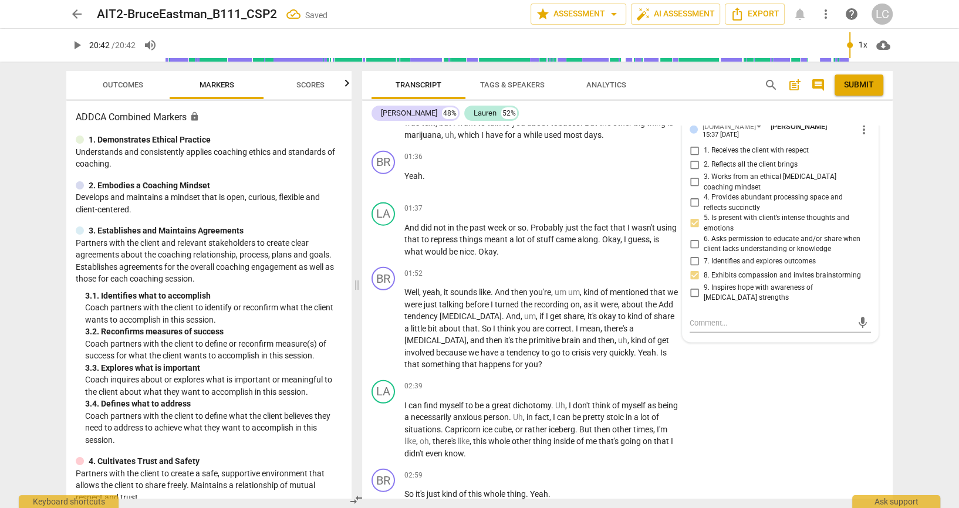
click at [694, 80] on input "4. Partners by inviting client to respond" at bounding box center [694, 73] width 19 height 14
checkbox input "true"
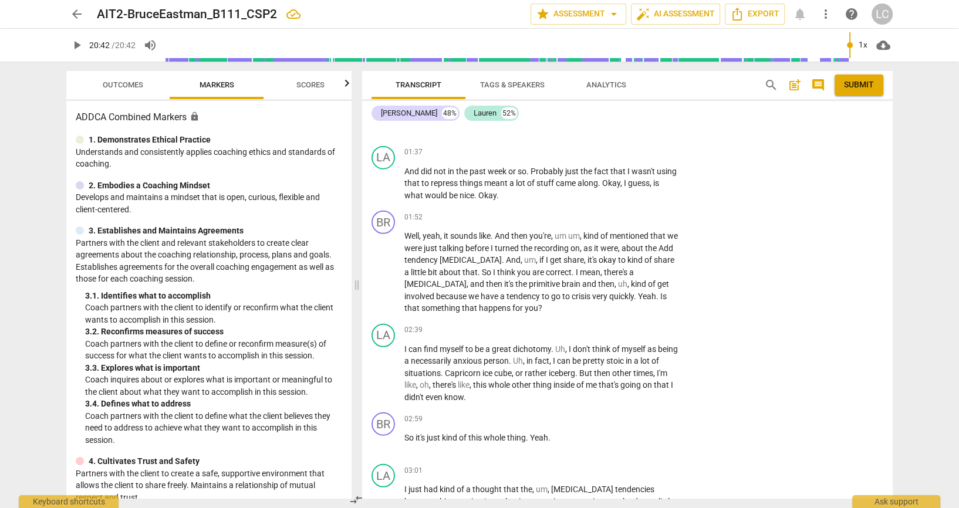
scroll to position [3100, 0]
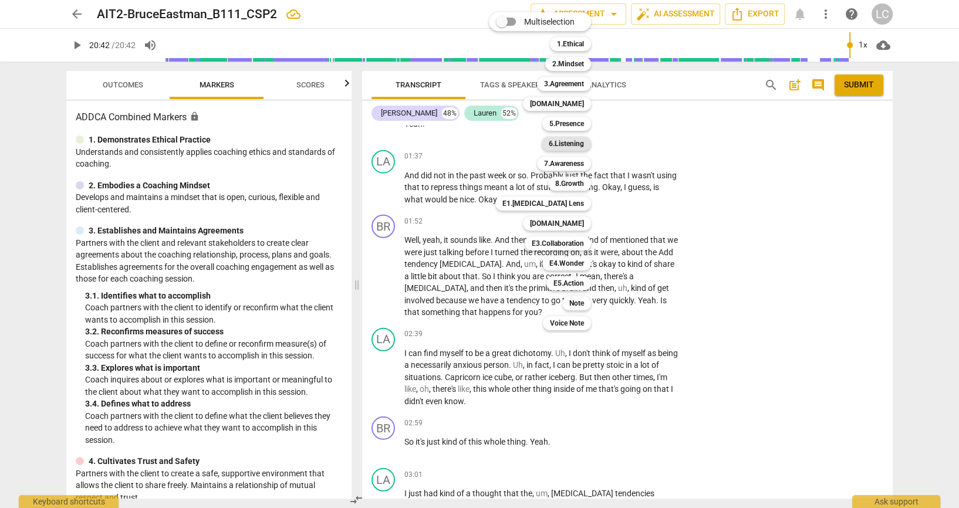
click at [577, 147] on b "6.Listening" at bounding box center [566, 144] width 35 height 14
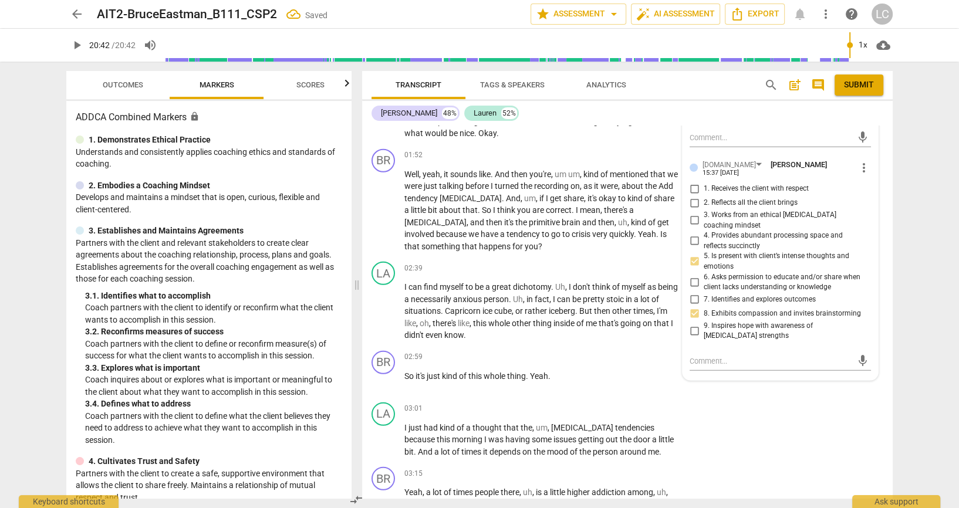
scroll to position [3178, 0]
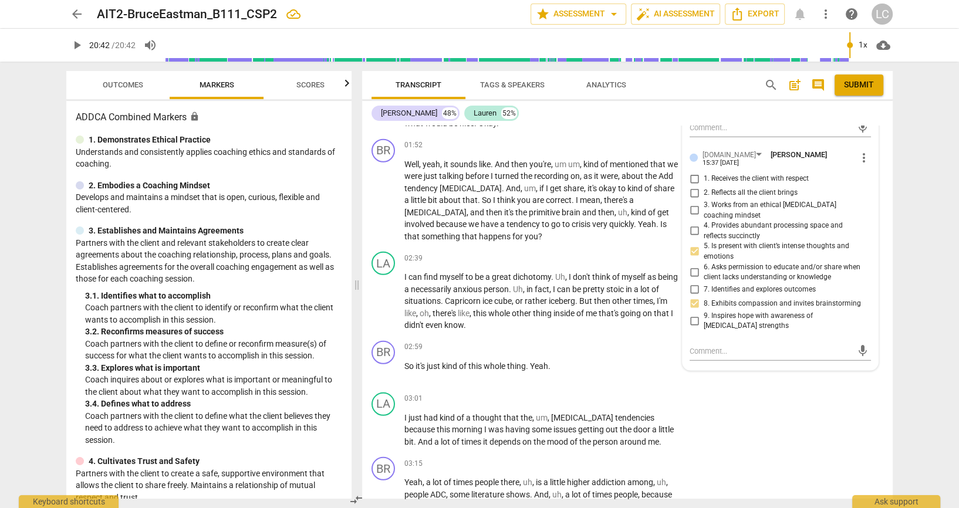
click at [691, 52] on input "3. Explores client's emotions" at bounding box center [694, 45] width 19 height 14
checkbox input "true"
click at [915, 205] on div "arrow_back AIT2-BruceEastman_B111_CSP2 Saved edit star Assessment arrow_drop_do…" at bounding box center [479, 254] width 959 height 508
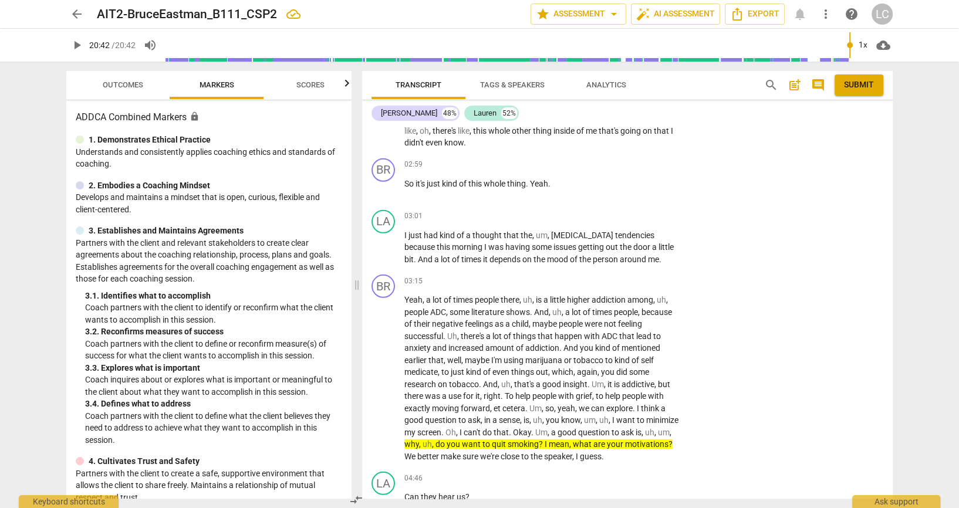
scroll to position [3387, 0]
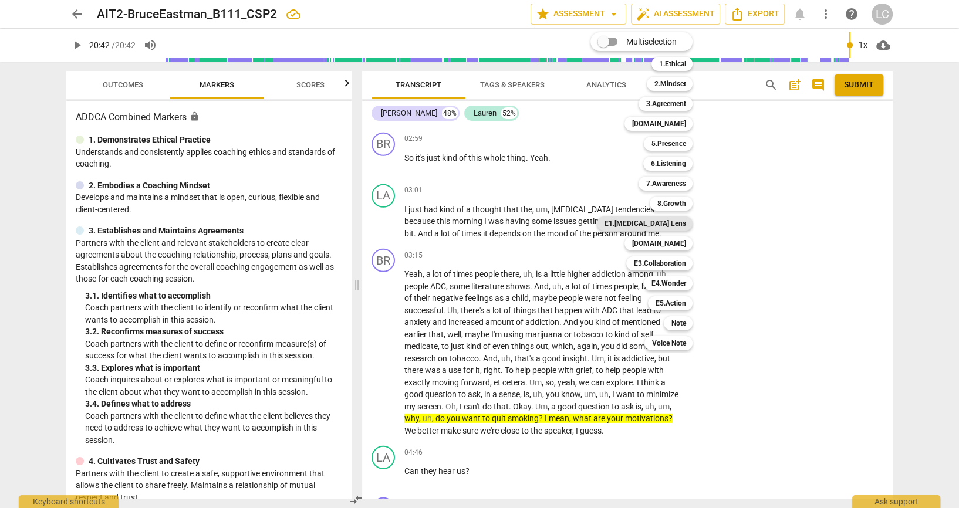
click at [680, 220] on b "E1.[MEDICAL_DATA] Lens" at bounding box center [645, 224] width 82 height 14
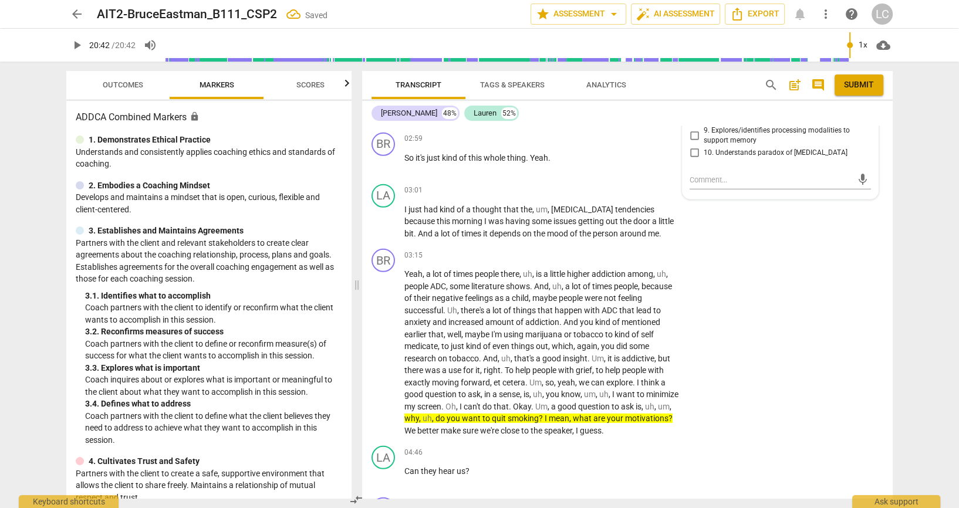
scroll to position [0, 0]
click at [691, 160] on input "10. Understands paradox of [MEDICAL_DATA]" at bounding box center [694, 153] width 19 height 14
checkbox input "true"
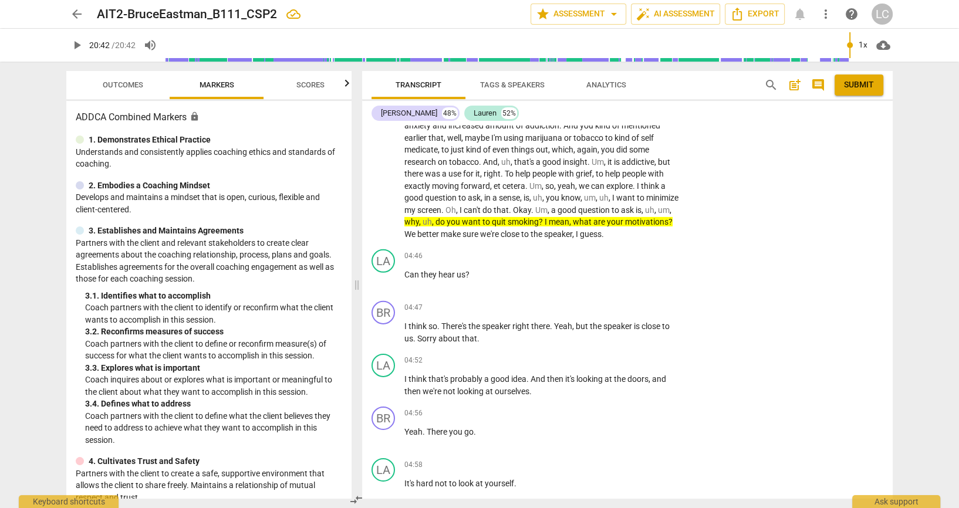
scroll to position [3570, 0]
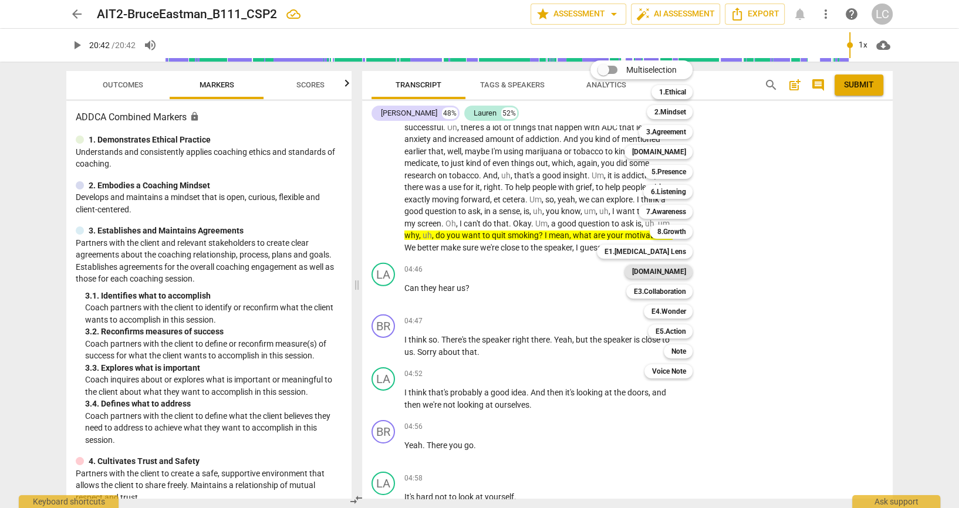
click at [686, 269] on b "[DOMAIN_NAME]" at bounding box center [659, 272] width 54 height 14
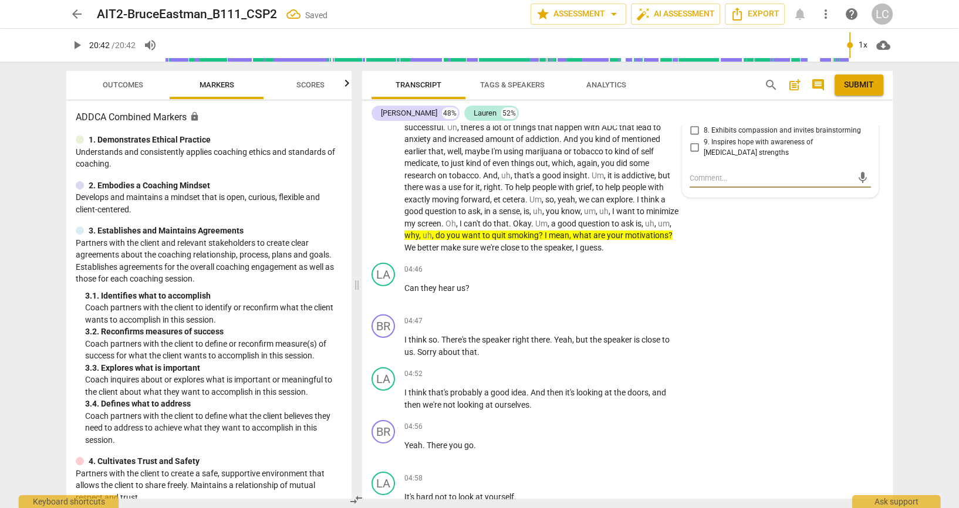
click at [694, 65] on input "4. Provides abundant processing space and reflects succinctly" at bounding box center [694, 58] width 19 height 14
checkbox input "true"
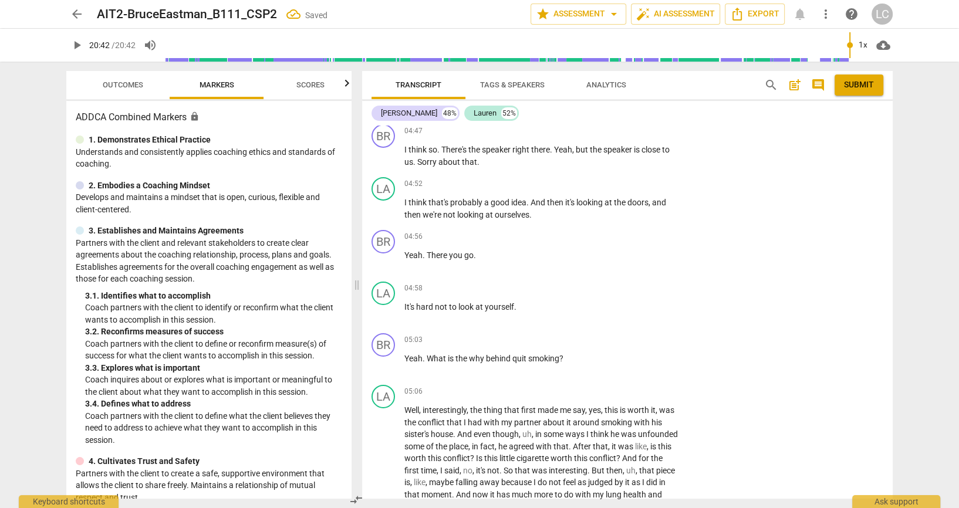
scroll to position [3753, 0]
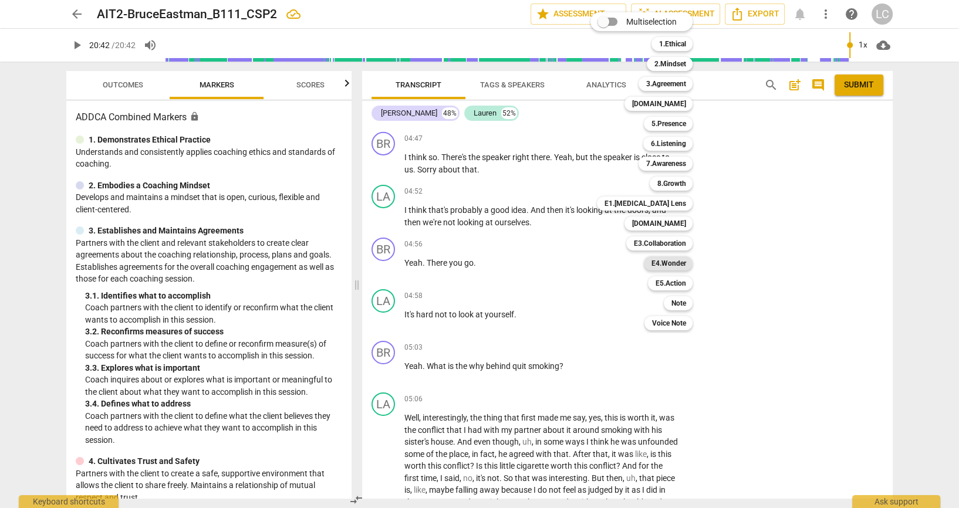
click at [668, 265] on b "E4.Wonder" at bounding box center [668, 264] width 35 height 14
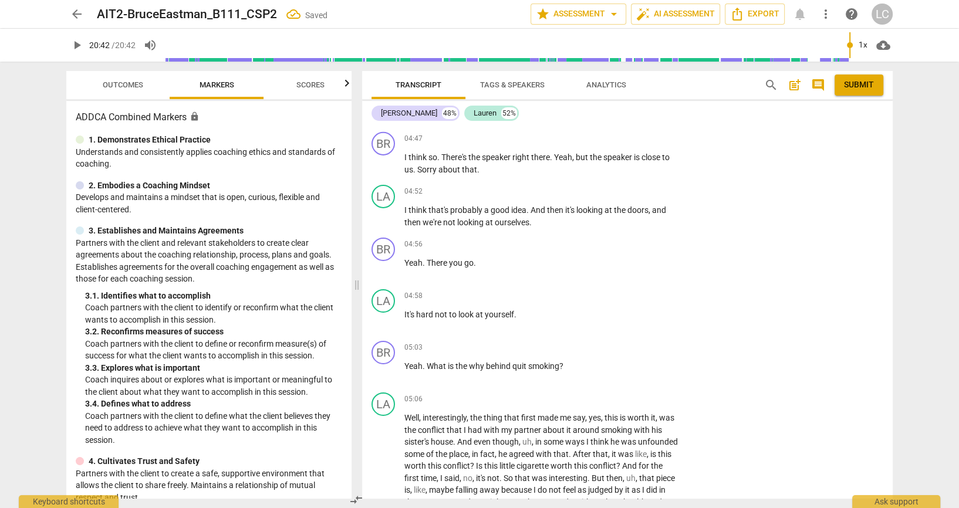
checkbox input "true"
click at [810, 127] on div "LA play_arrow pause 04:46 + Add competency keyboard_arrow_right Can they hear u…" at bounding box center [627, 102] width 531 height 52
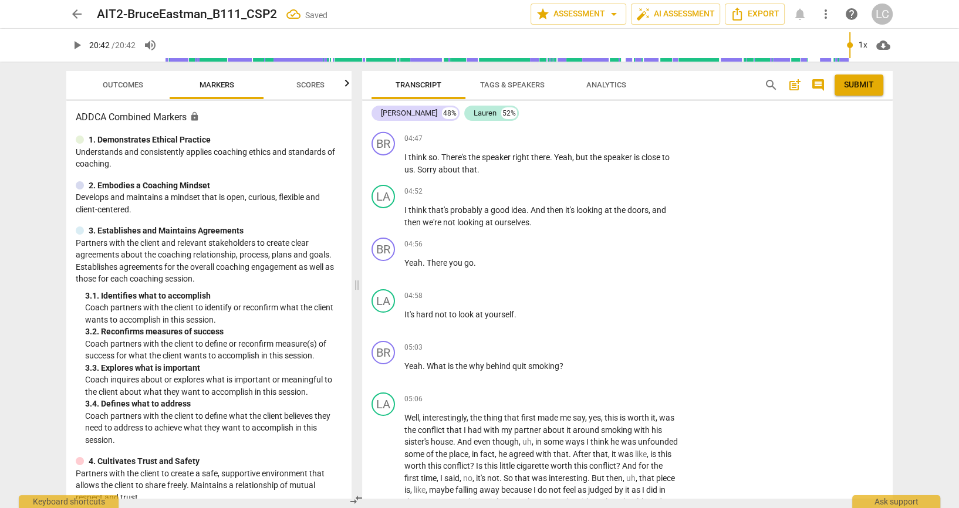
click at [788, 127] on div "LA play_arrow pause 04:46 + Add competency keyboard_arrow_right Can they hear u…" at bounding box center [627, 102] width 531 height 52
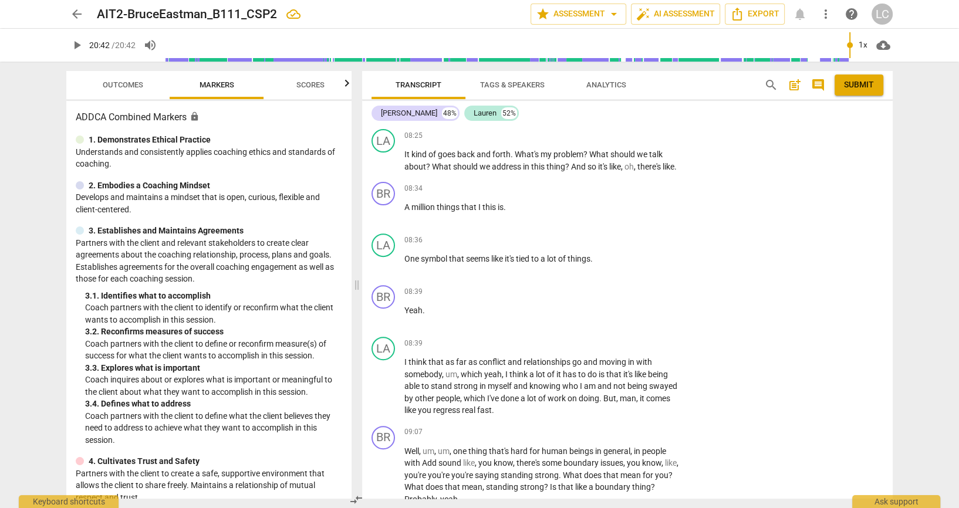
scroll to position [4770, 0]
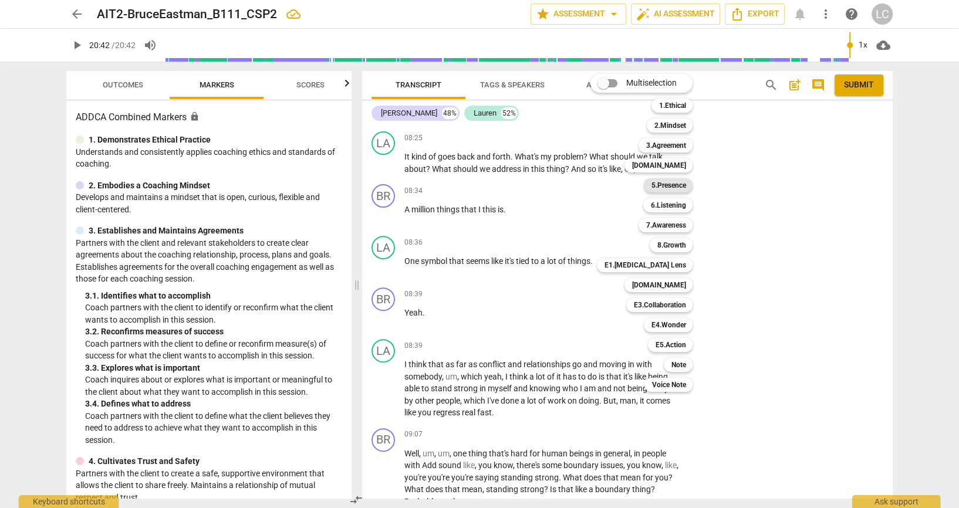
click at [681, 187] on b "5.Presence" at bounding box center [668, 185] width 35 height 14
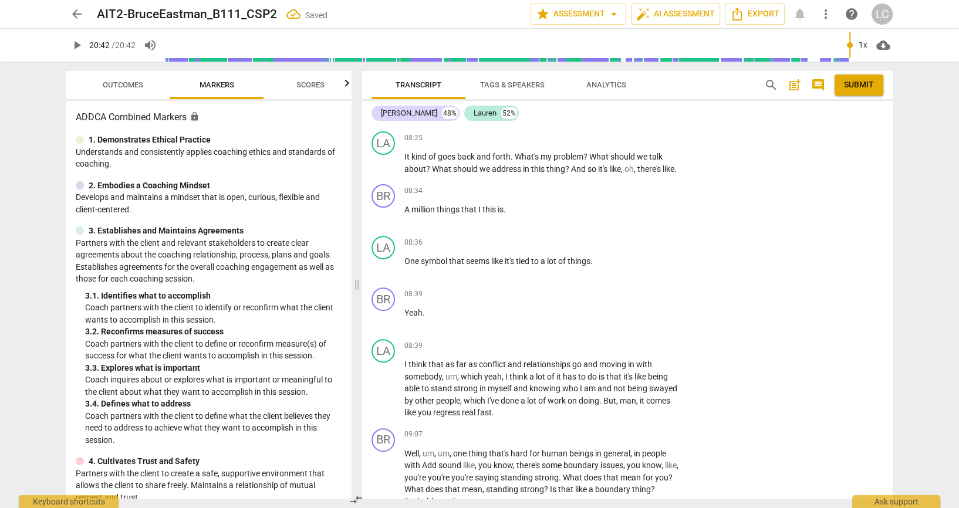
click at [695, 9] on input "5. Allows space for silence" at bounding box center [694, 2] width 19 height 14
checkbox input "true"
click at [765, 127] on div "BR play_arrow pause 07:24 + Add competency keyboard_arrow_right It was just kin…" at bounding box center [627, 52] width 531 height 149
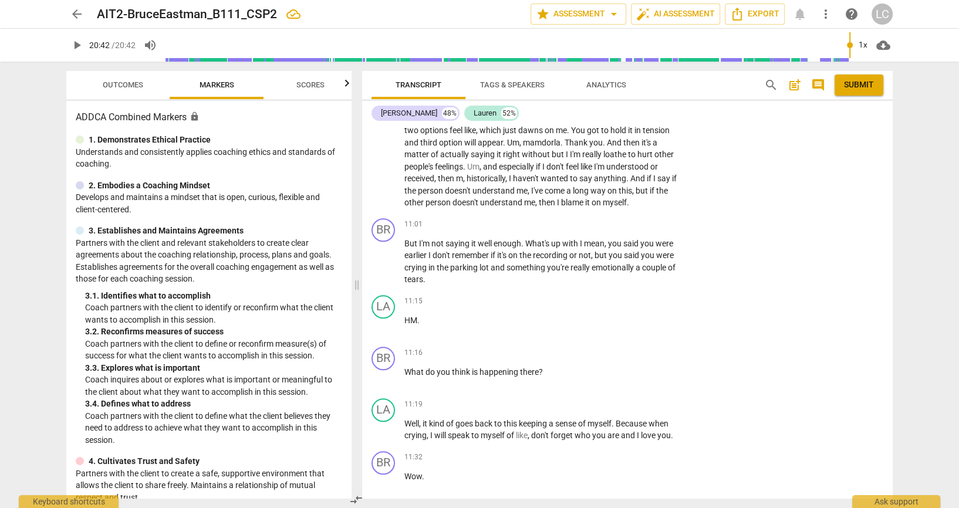
scroll to position [5344, 0]
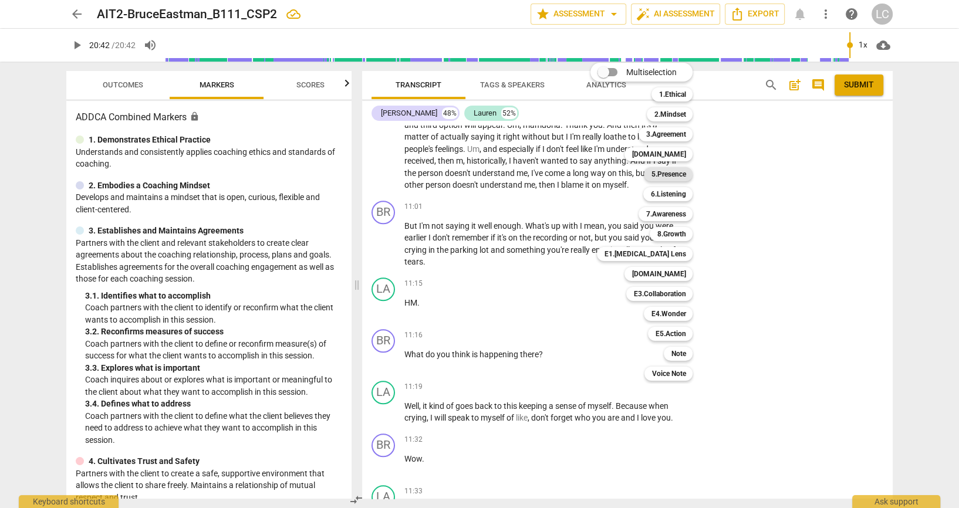
click at [666, 174] on b "5.Presence" at bounding box center [668, 174] width 35 height 14
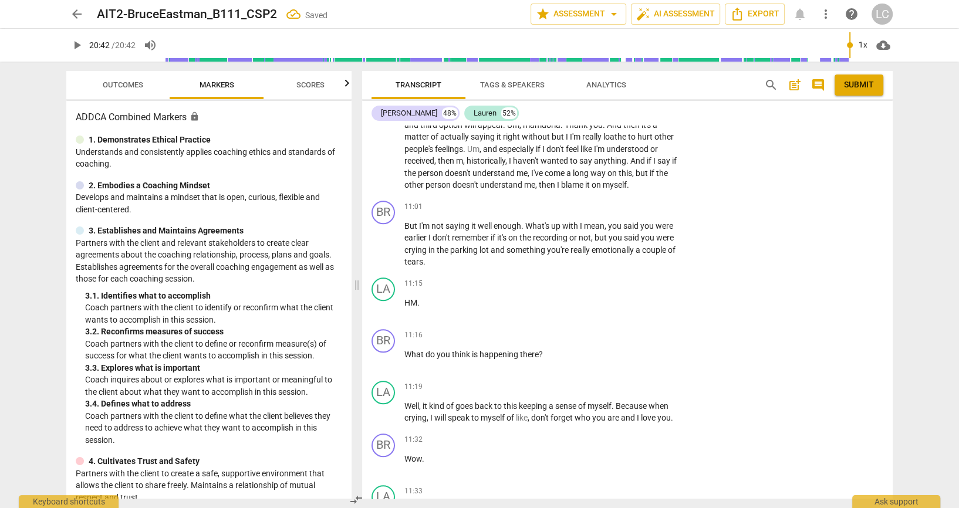
scroll to position [0, 0]
checkbox input "true"
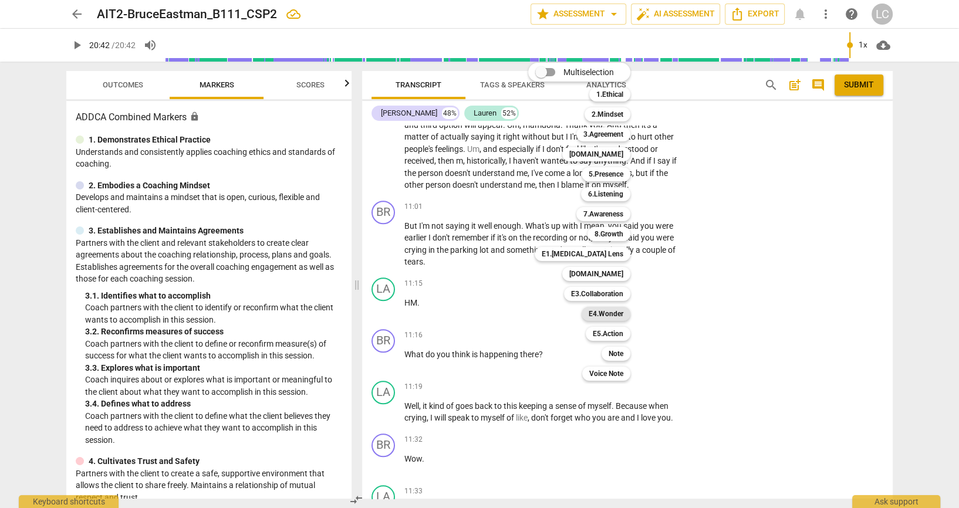
click at [615, 309] on b "E4.Wonder" at bounding box center [606, 314] width 35 height 14
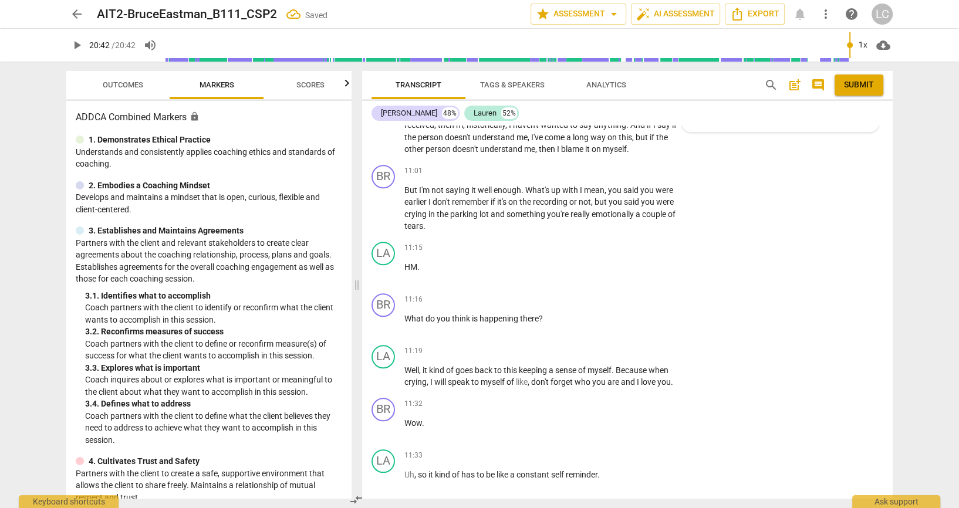
scroll to position [5475, 0]
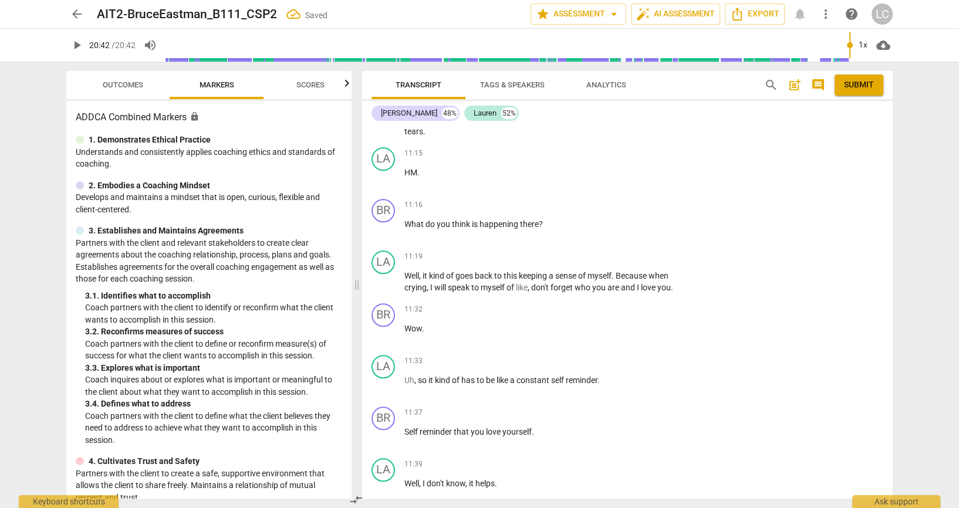
checkbox input "true"
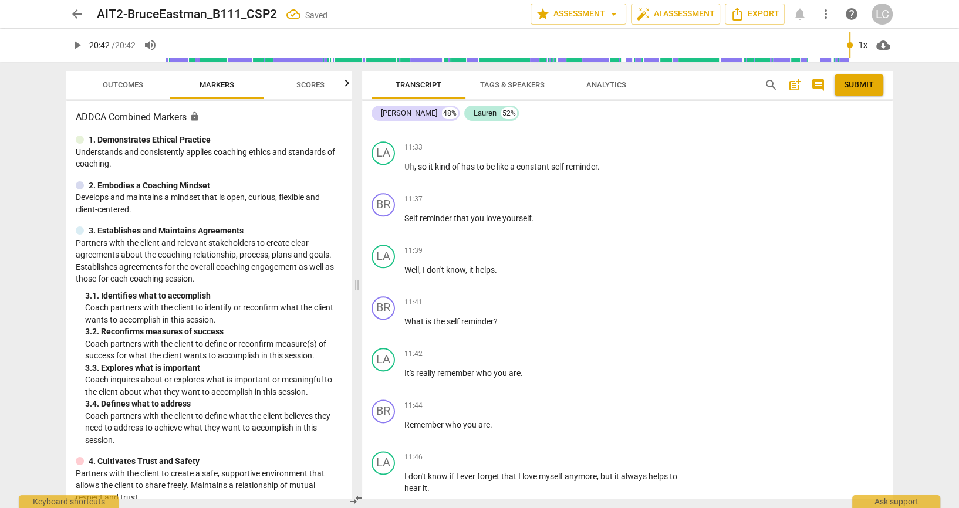
scroll to position [5710, 0]
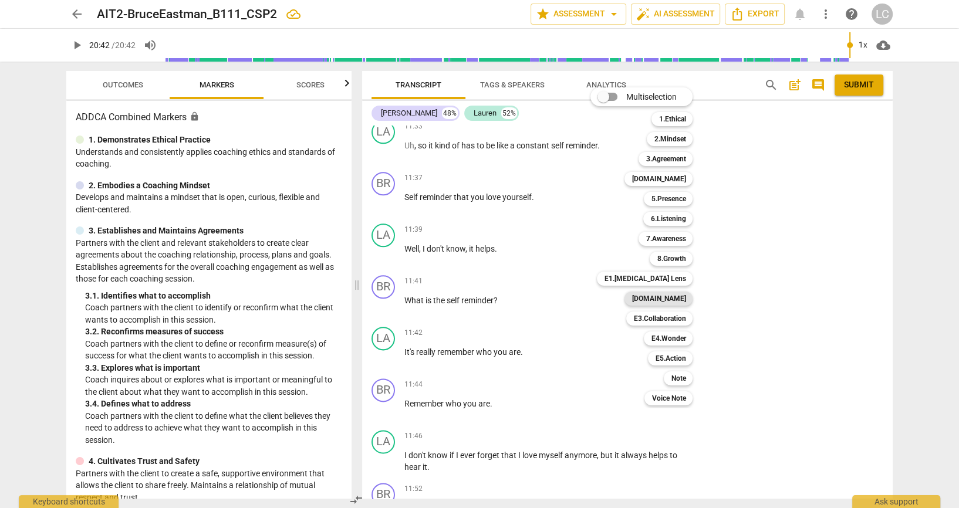
click at [686, 295] on b "[DOMAIN_NAME]" at bounding box center [659, 299] width 54 height 14
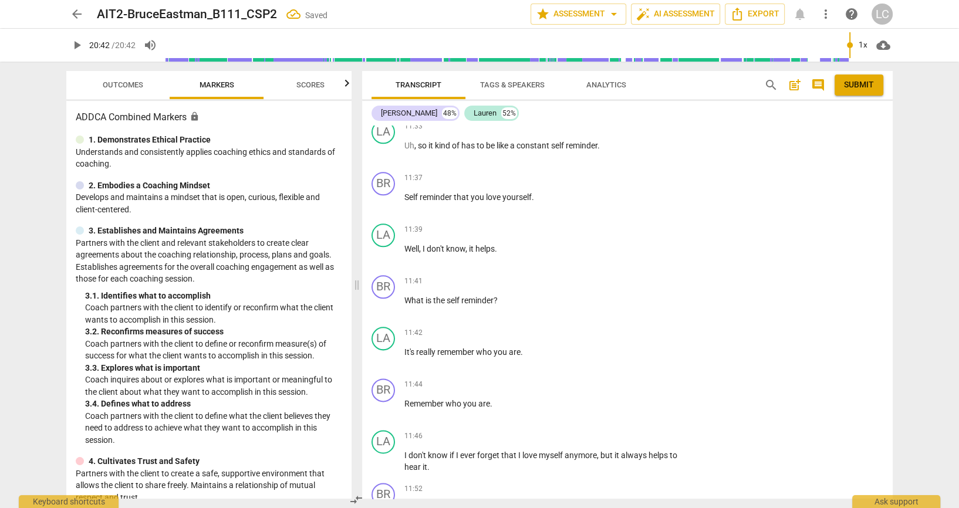
scroll to position [5714, 0]
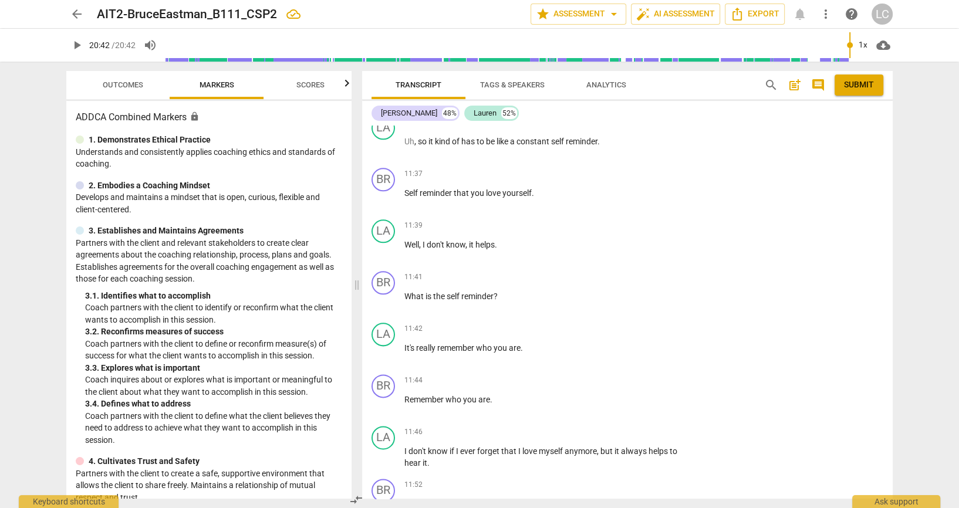
checkbox input "true"
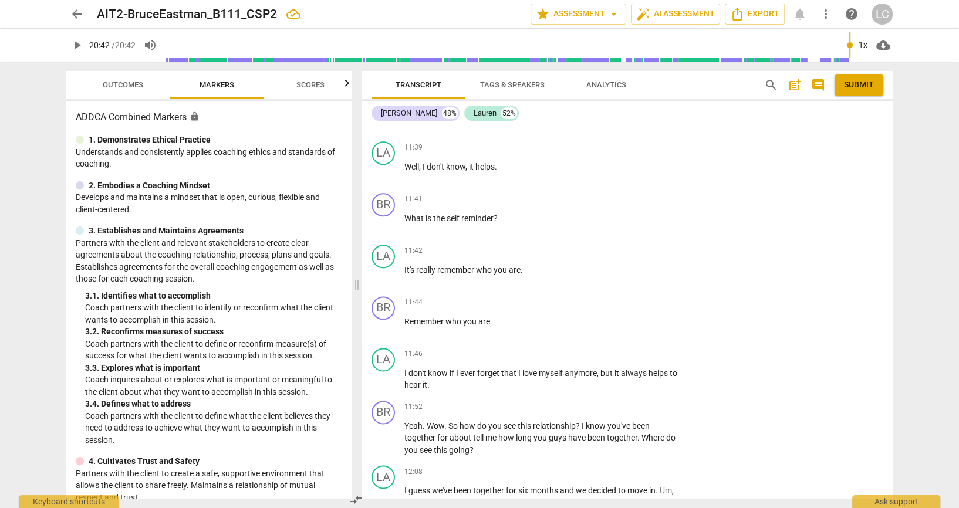
scroll to position [5818, 0]
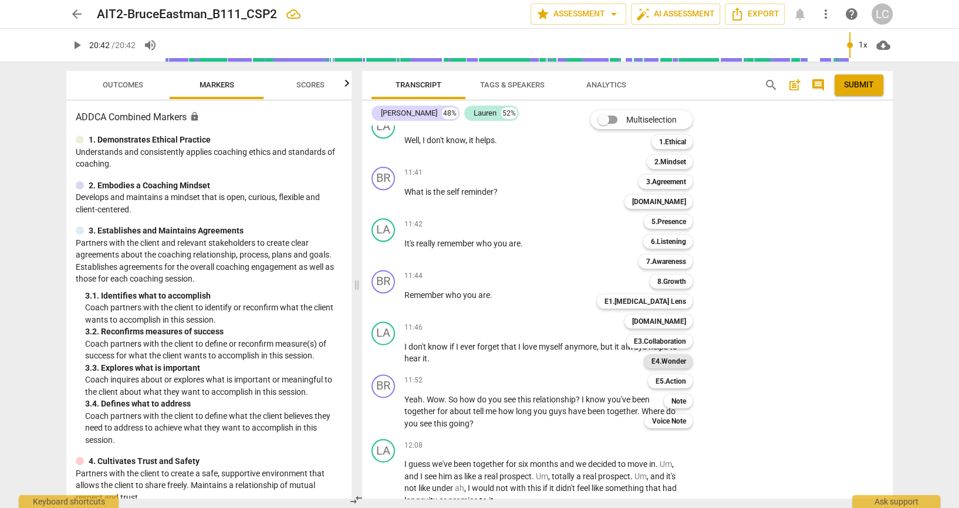
click at [676, 364] on b "E4.Wonder" at bounding box center [668, 362] width 35 height 14
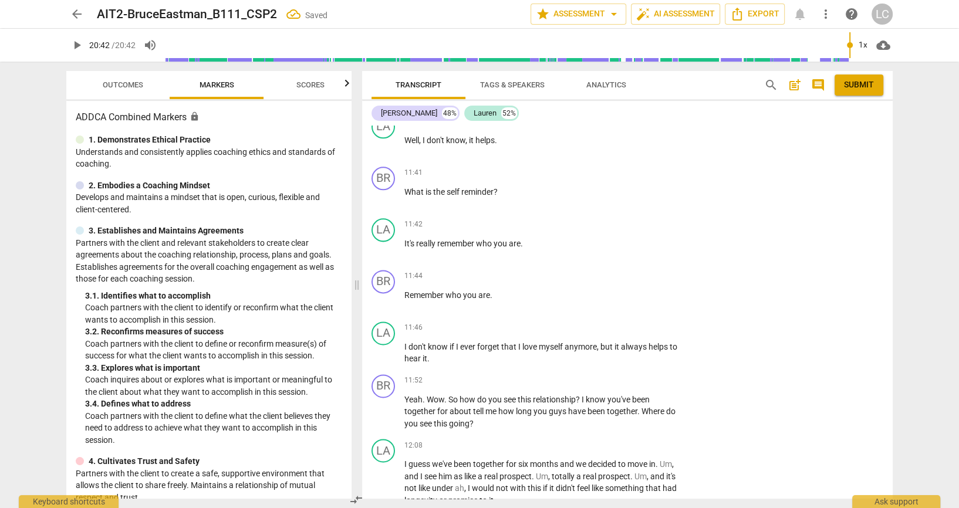
scroll to position [0, 0]
checkbox input "true"
click at [931, 283] on div "arrow_back AIT2-BruceEastman_B111_CSP2 Saved edit star Assessment arrow_drop_do…" at bounding box center [479, 254] width 959 height 508
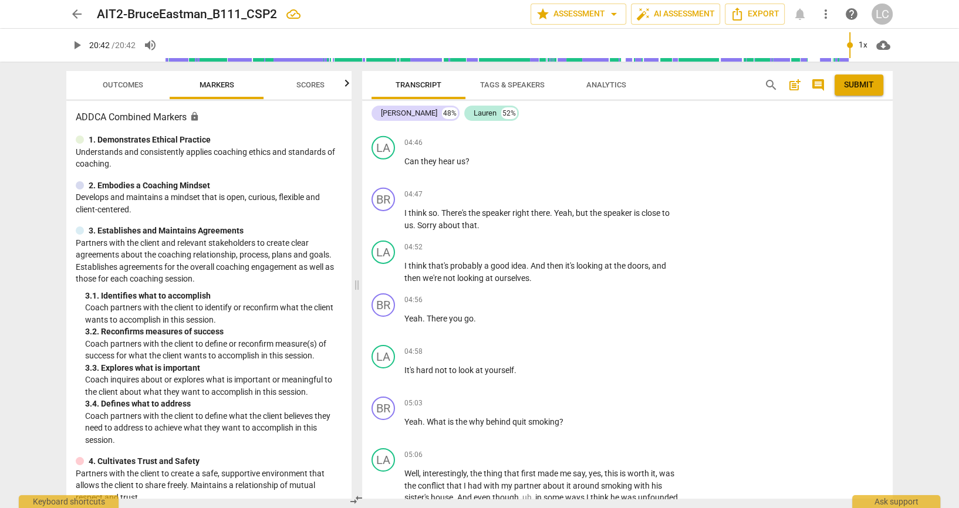
scroll to position [3704, 0]
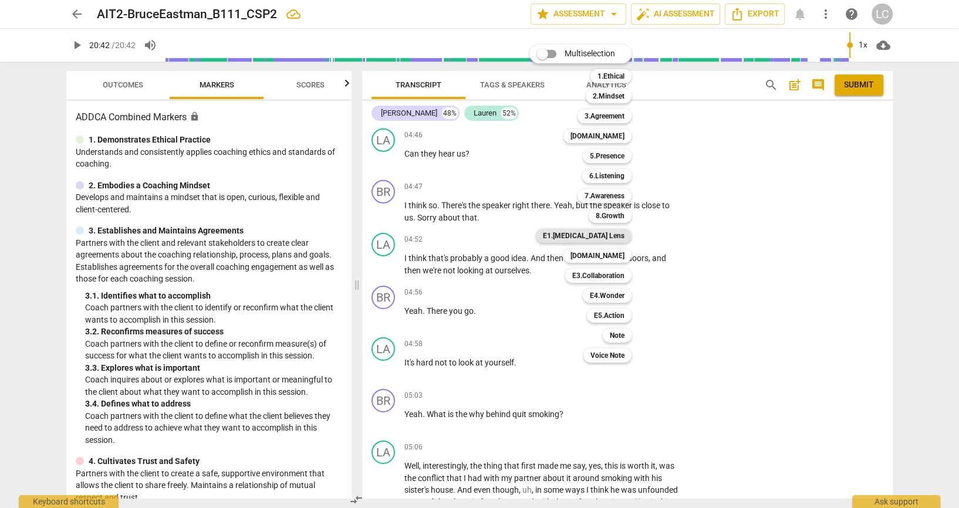
click at [617, 235] on b "E1.[MEDICAL_DATA] Lens" at bounding box center [584, 236] width 82 height 14
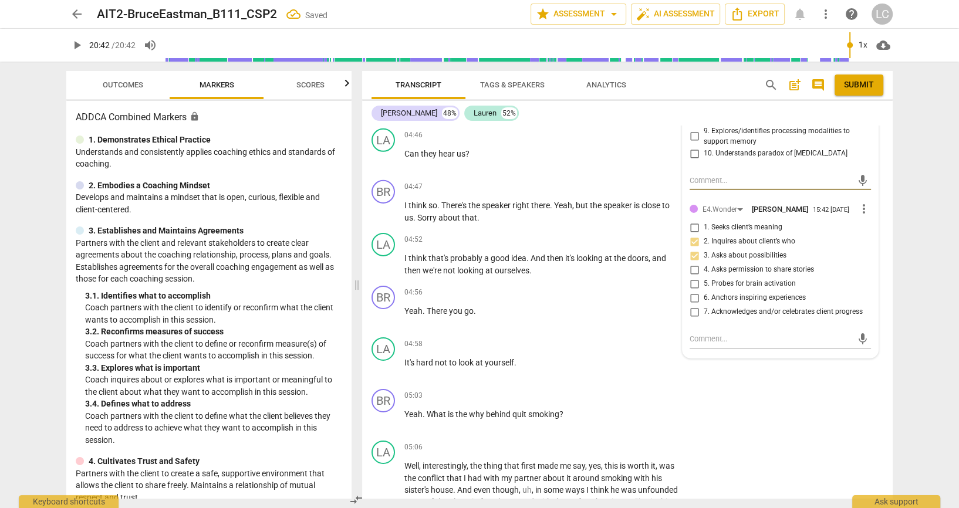
click at [695, 12] on input "2. Inquires about and/or acknowledges [MEDICAL_DATA] traits" at bounding box center [694, 5] width 19 height 14
checkbox input "true"
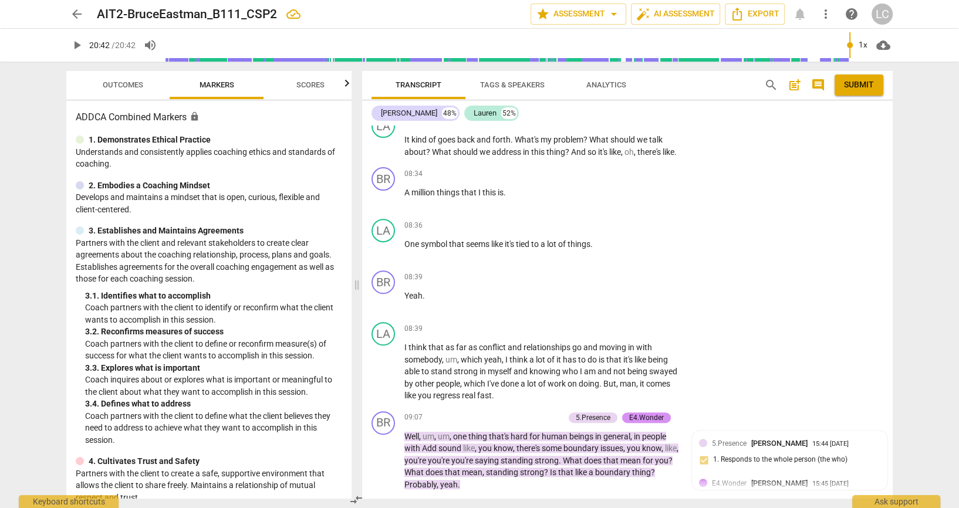
scroll to position [4748, 0]
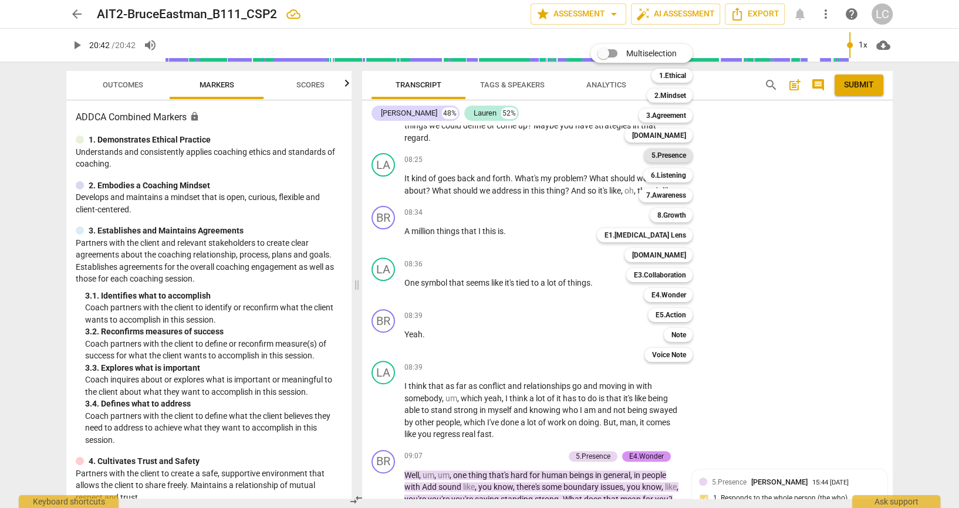
click at [670, 159] on b "5.Presence" at bounding box center [668, 156] width 35 height 14
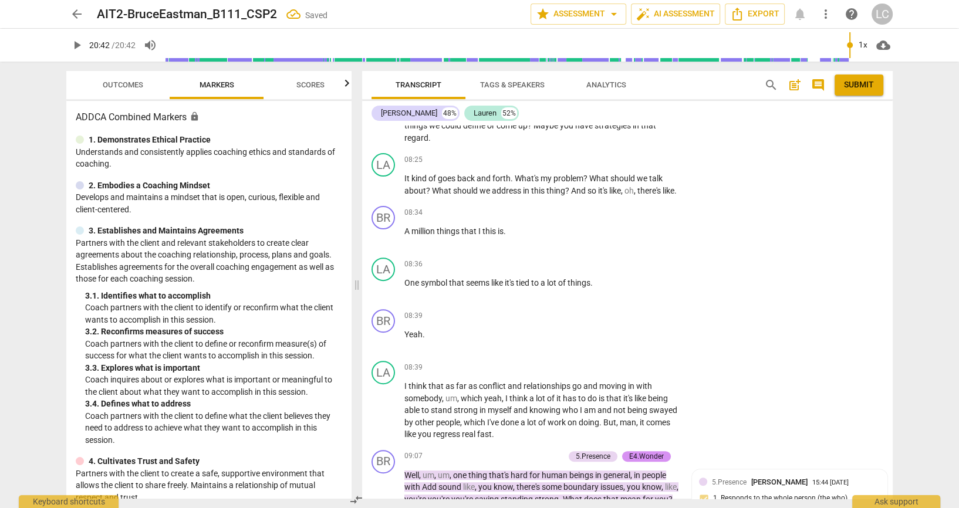
scroll to position [0, 0]
checkbox input "true"
click at [911, 231] on div "arrow_back AIT2-BruceEastman_B111_CSP2 Saved edit star Assessment arrow_drop_do…" at bounding box center [479, 254] width 959 height 508
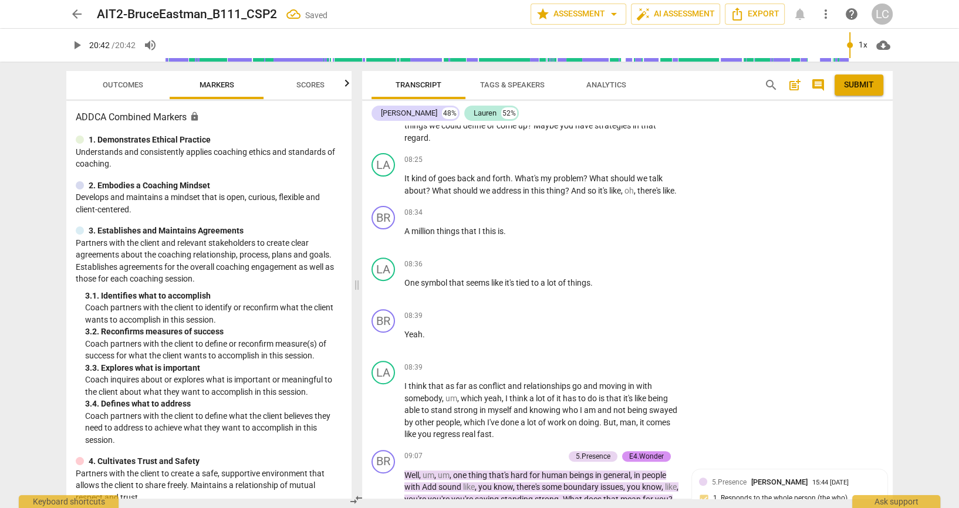
click at [865, 312] on li "Delete" at bounding box center [874, 308] width 41 height 22
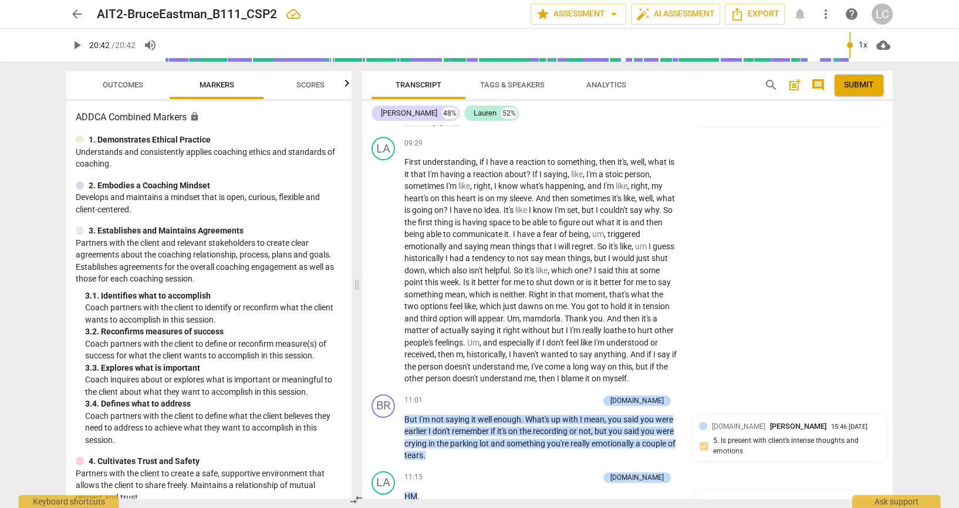
scroll to position [5192, 0]
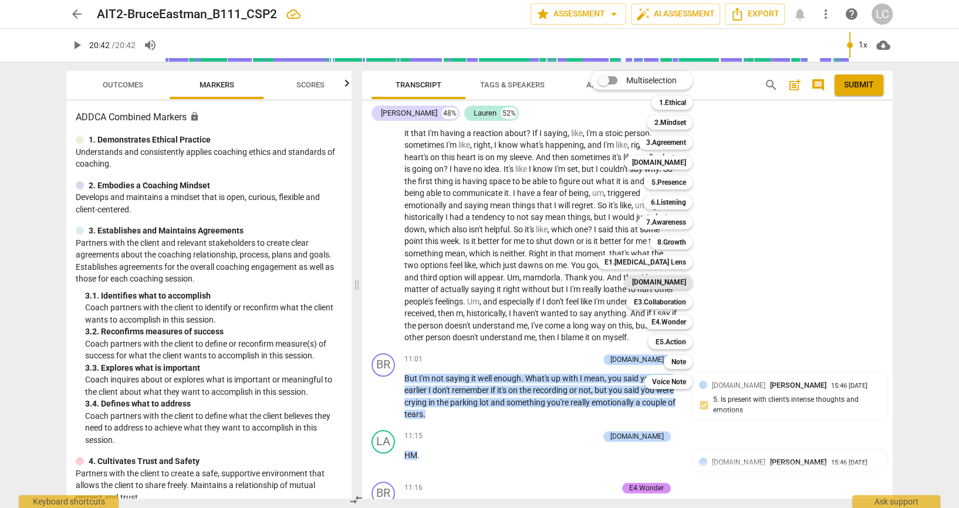
click at [666, 281] on b "[DOMAIN_NAME]" at bounding box center [659, 282] width 54 height 14
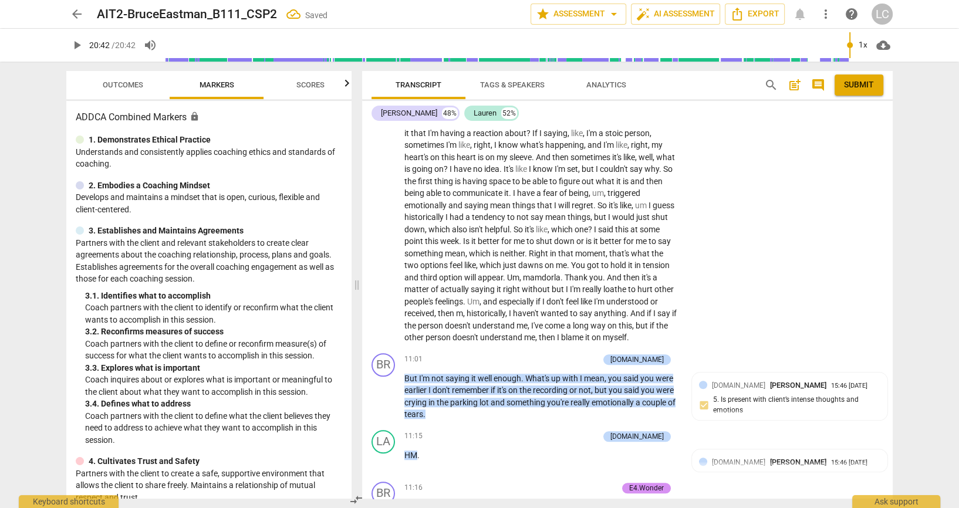
scroll to position [0, 0]
checkbox input "true"
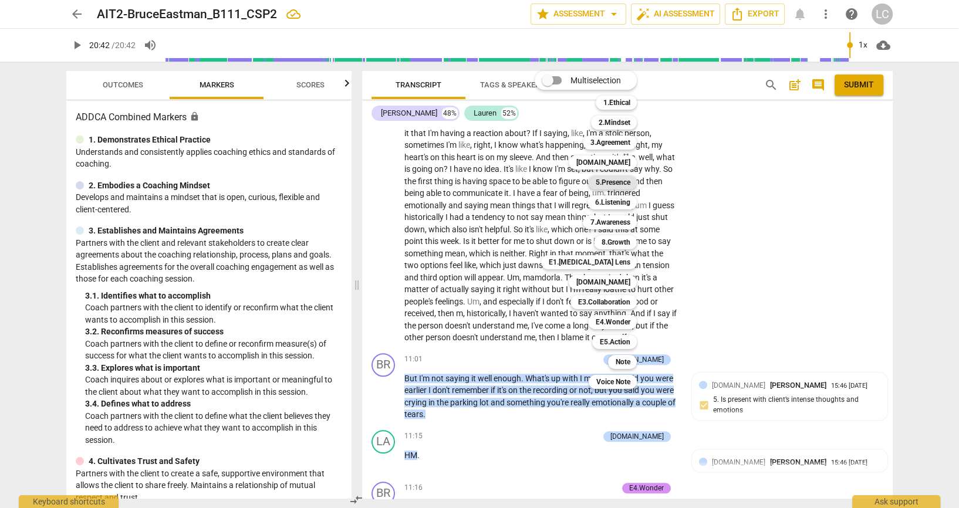
click at [628, 181] on b "5.Presence" at bounding box center [612, 183] width 35 height 14
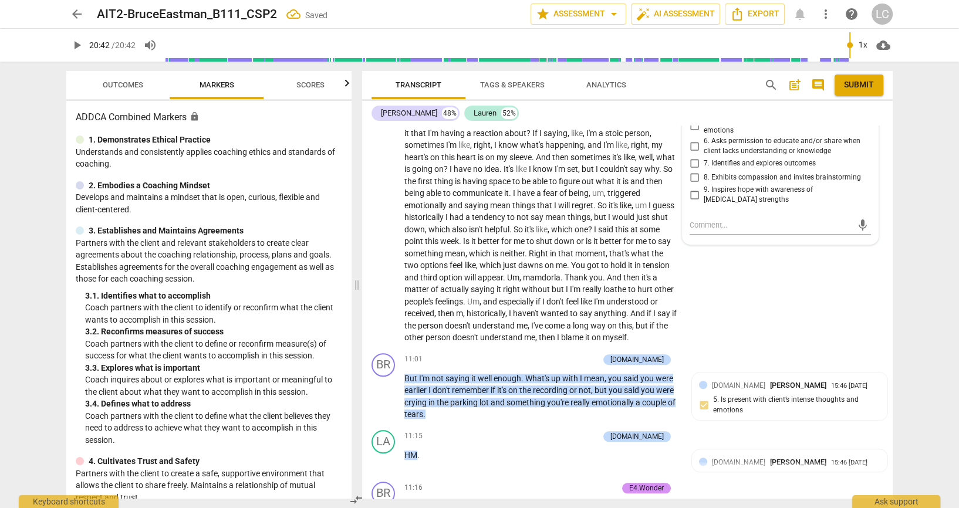
checkbox input "true"
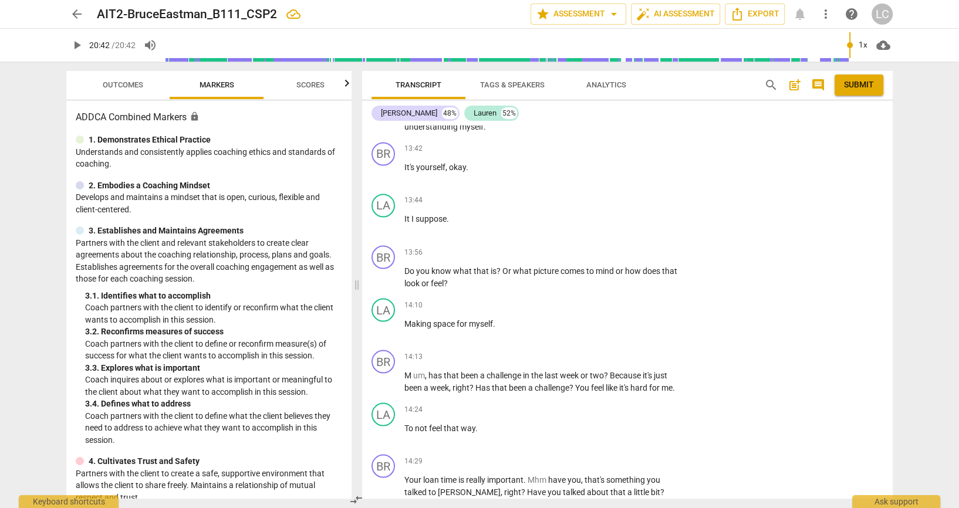
scroll to position [6418, 0]
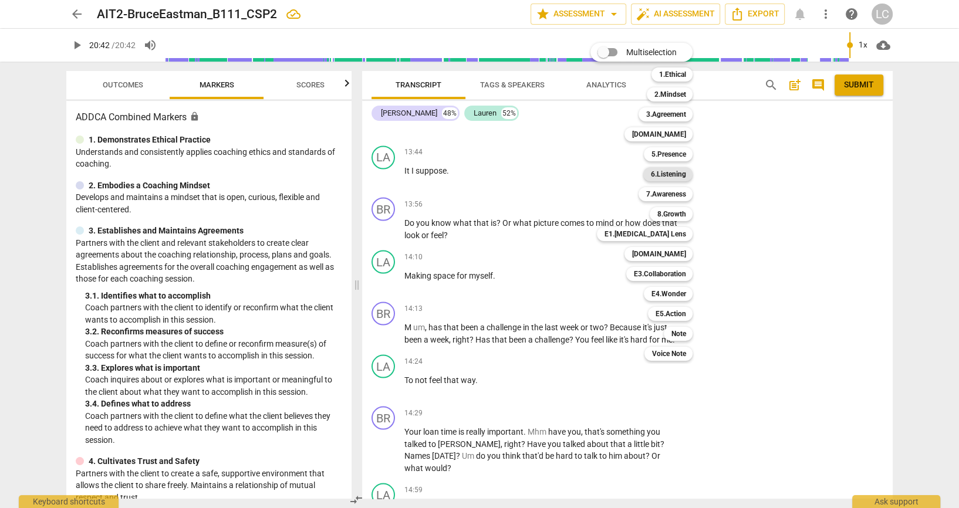
click at [682, 177] on b "6.Listening" at bounding box center [668, 174] width 35 height 14
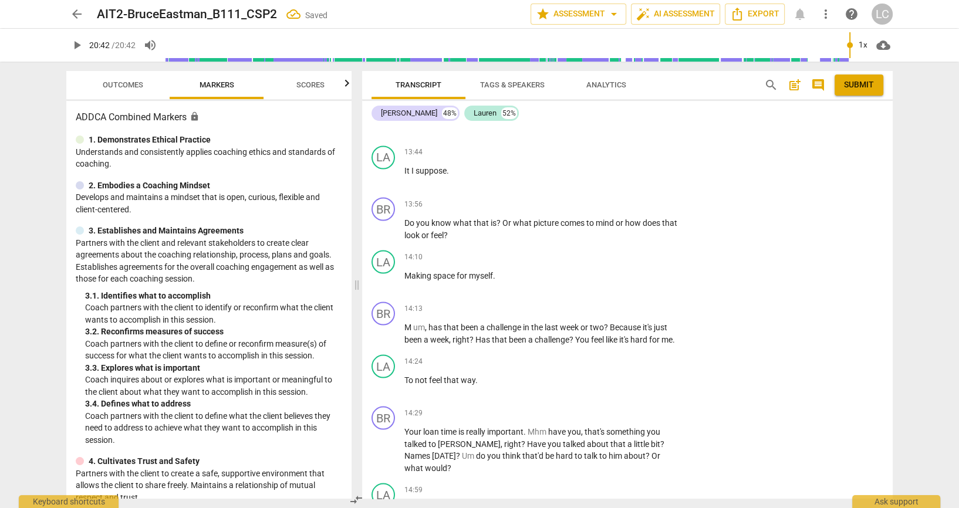
scroll to position [0, 0]
checkbox input "true"
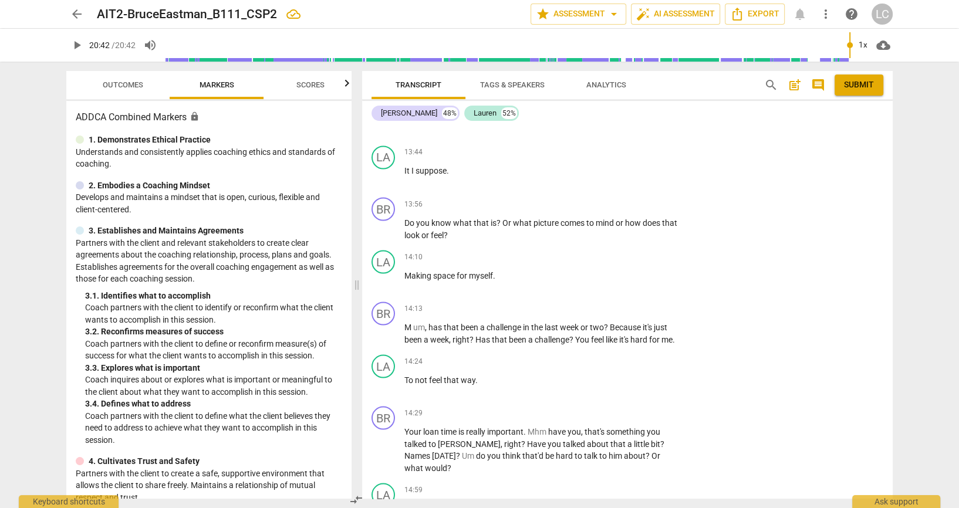
checkbox input "true"
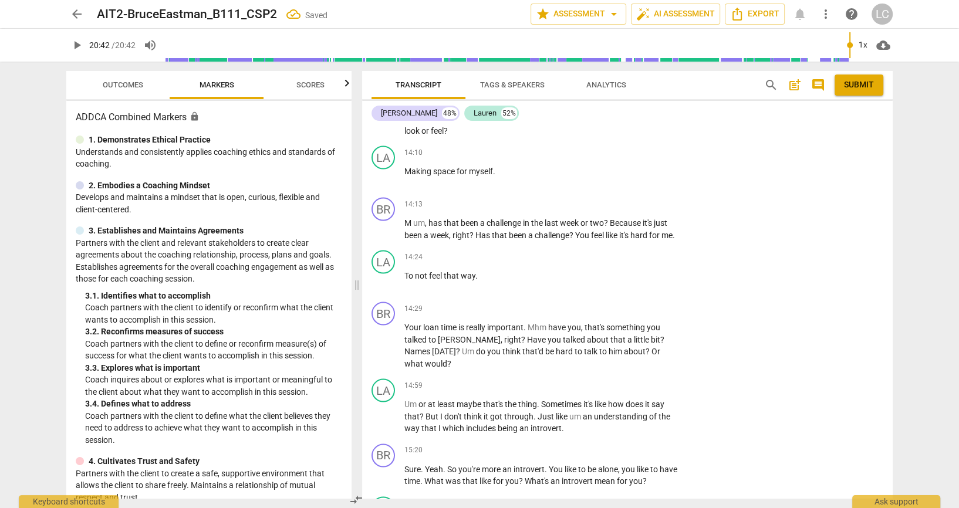
scroll to position [6575, 0]
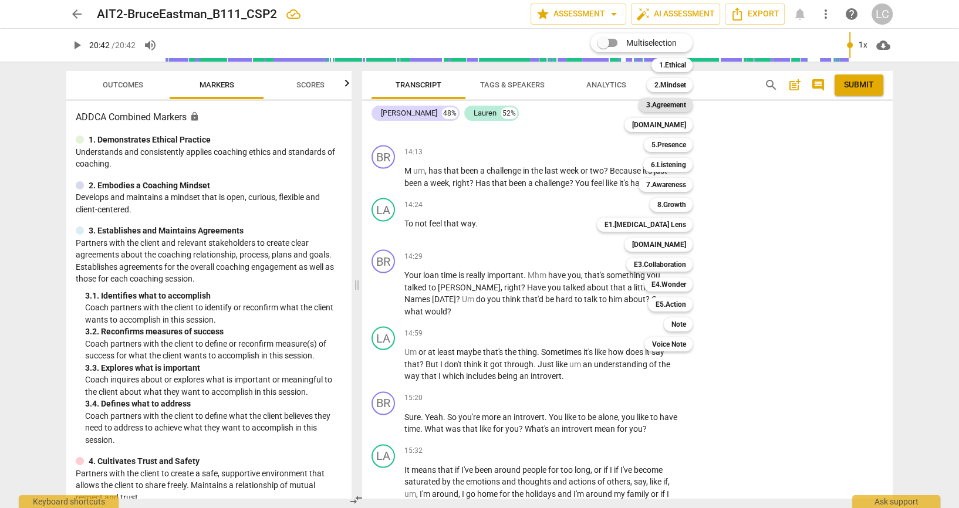
click at [675, 106] on b "3.Agreement" at bounding box center [666, 105] width 40 height 14
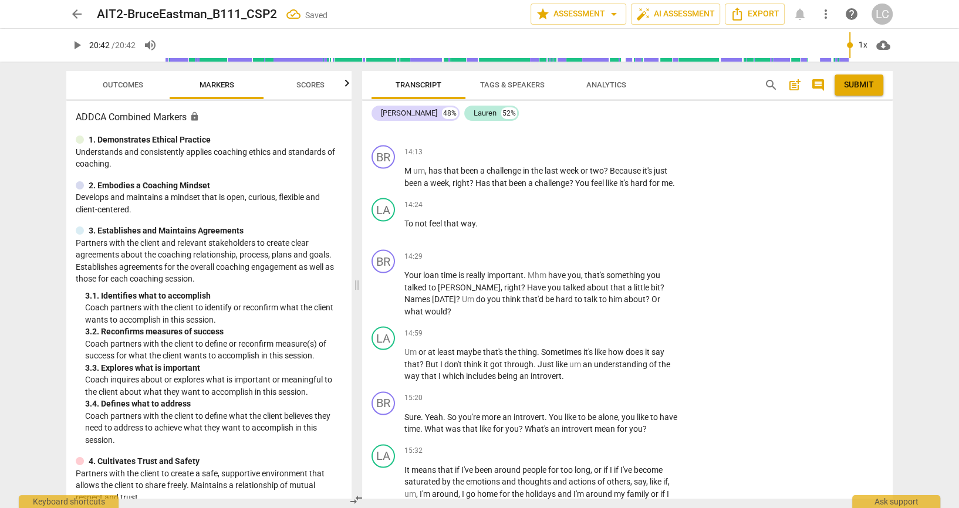
checkbox input "true"
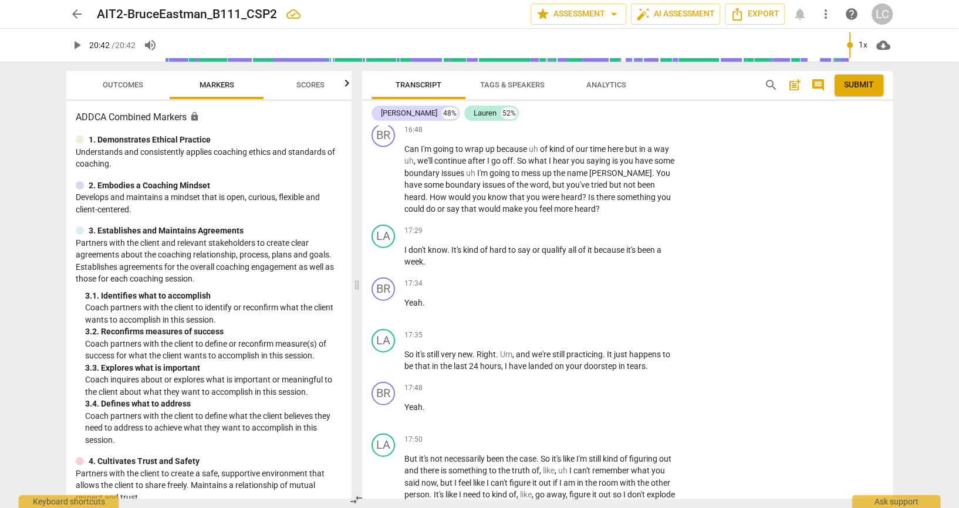
scroll to position [7071, 0]
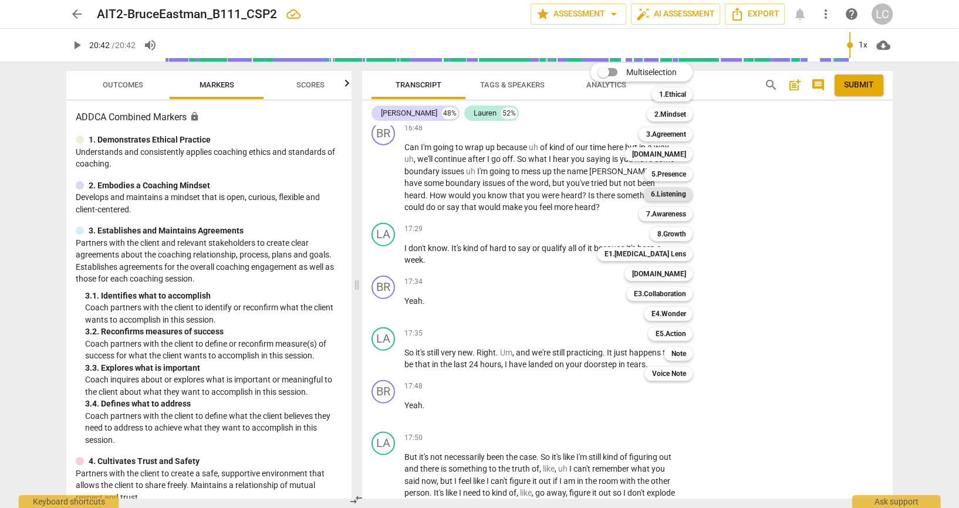
click at [680, 196] on b "6.Listening" at bounding box center [668, 194] width 35 height 14
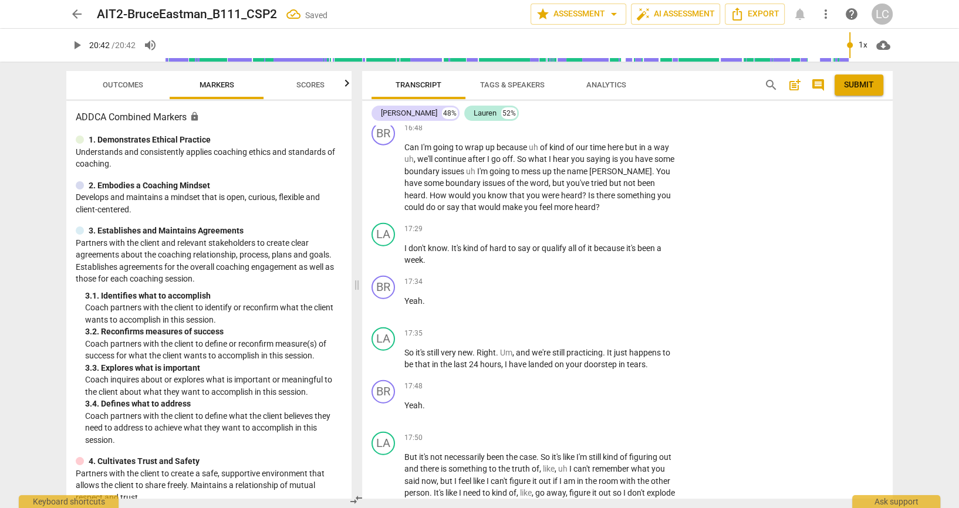
scroll to position [0, 0]
checkbox input "true"
type textarea "C"
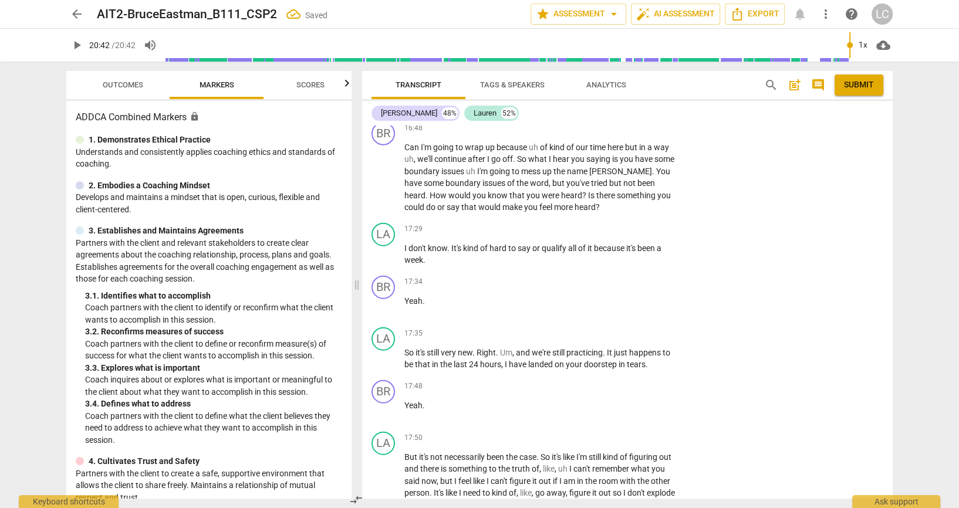
type textarea "C"
type textarea "Co"
type textarea "Coa"
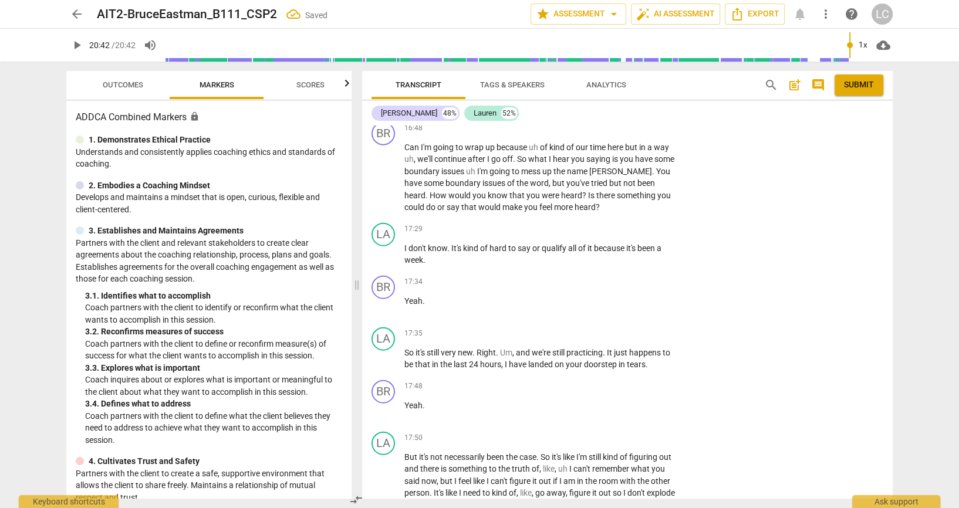
type textarea "Coac"
type textarea "Coach"
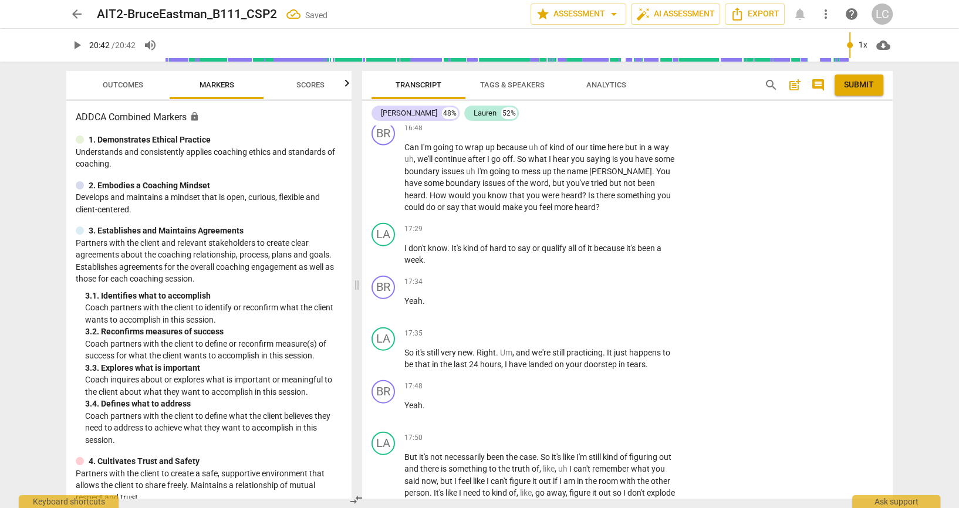
type textarea "Coach"
type textarea "Coach n"
type textarea "Coach no"
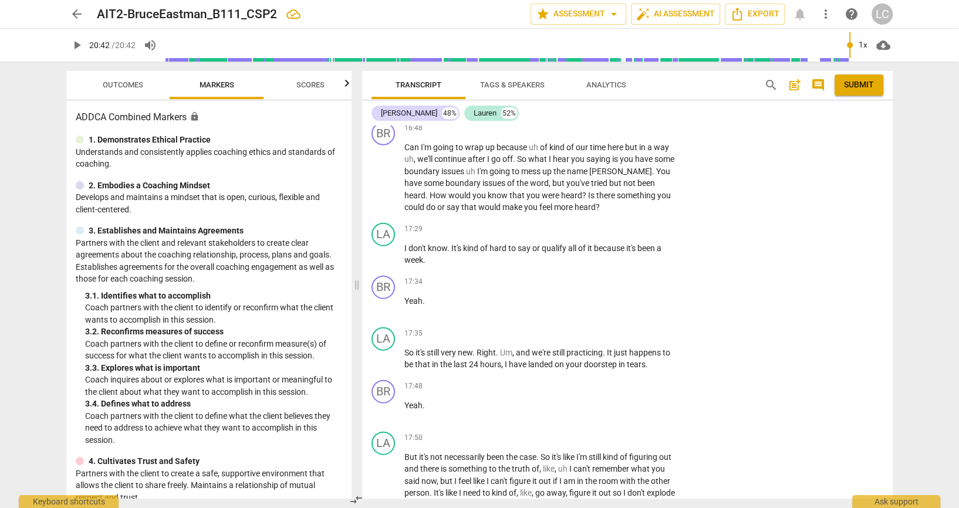
type textarea "Coach not"
type textarea "Coach note"
type textarea "Coach noted"
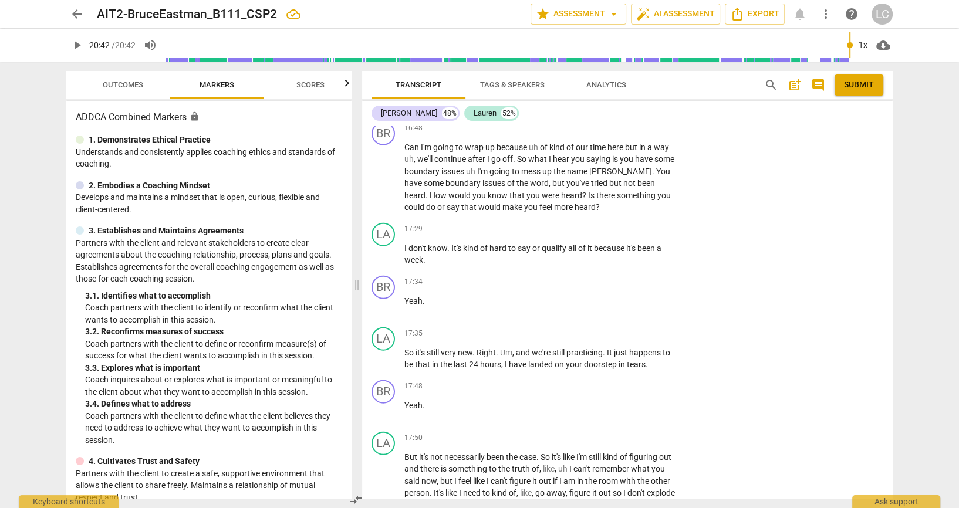
type textarea "Coach noted"
type textarea "Coach noted t"
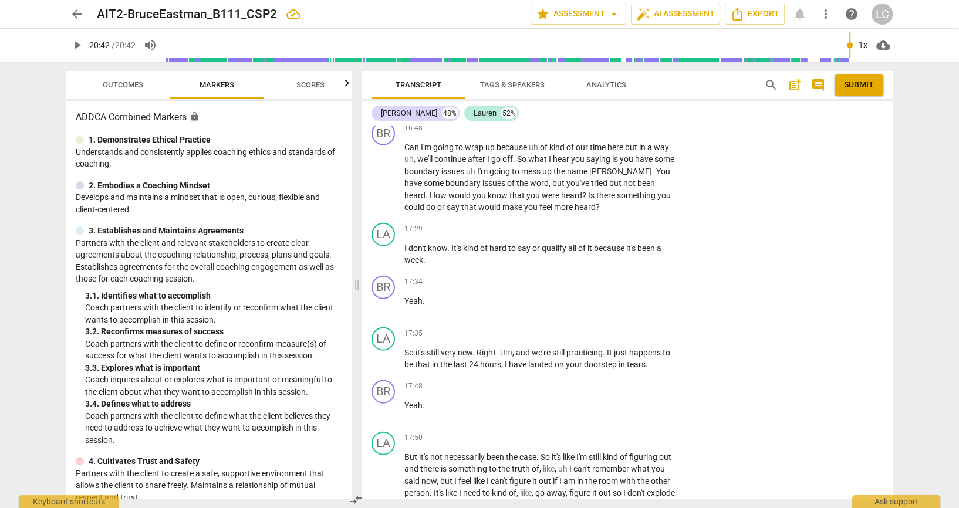
type textarea "Coach noted th"
type textarea "Coach noted tha"
type textarea "Coach noted that"
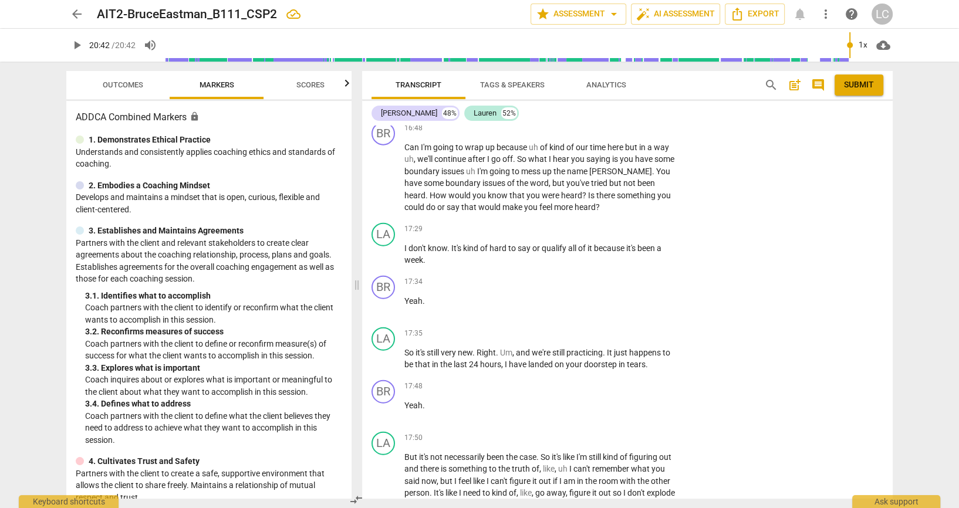
type textarea "Coach noted that"
type textarea "Coach noted that a"
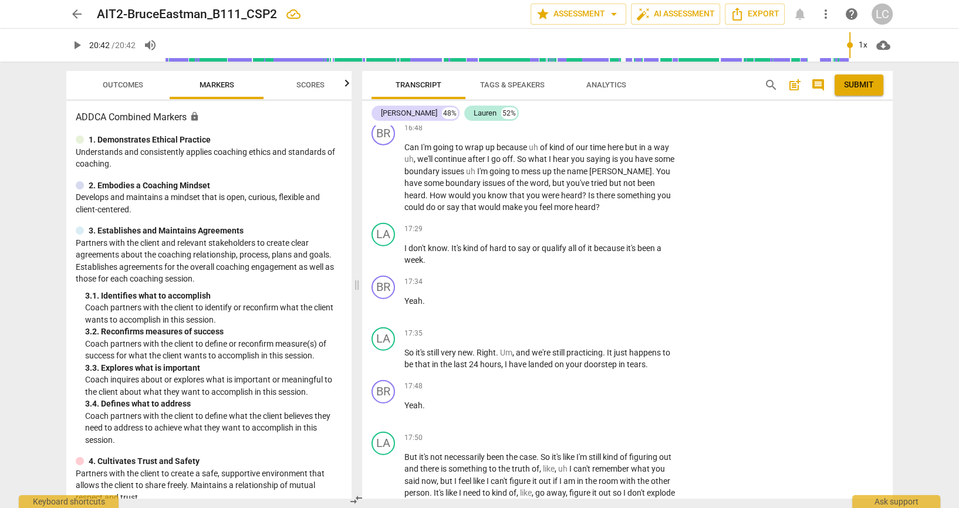
type textarea "Coach noted that al"
type textarea "Coach noted that alo"
type textarea "Coach noted that alon"
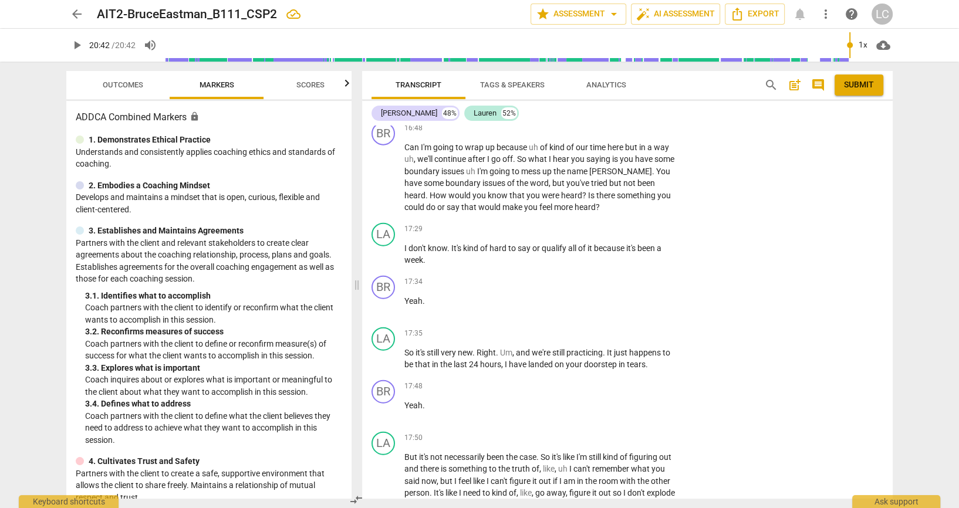
type textarea "Coach noted that alon"
type textarea "Coach noted that alone"
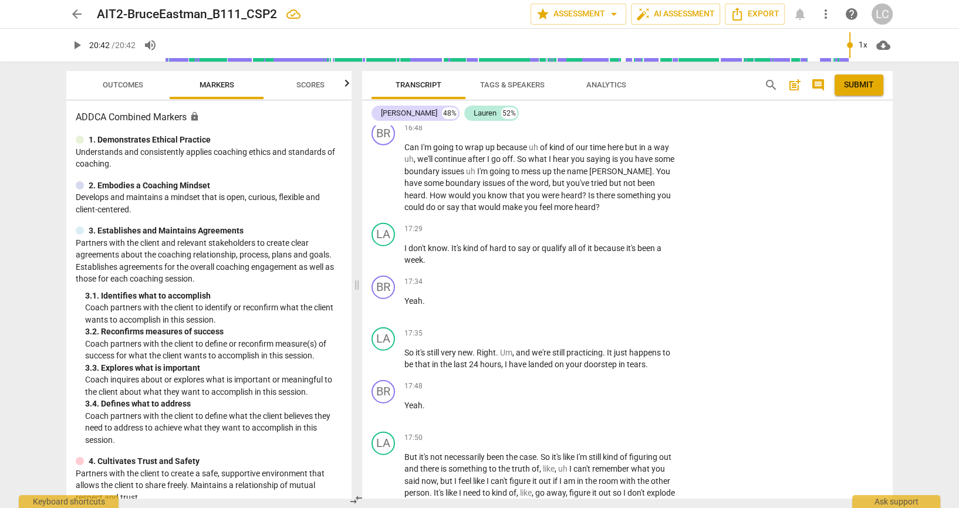
type textarea "Coach noted that alone t"
type textarea "Coach noted that alone ti"
type textarea "Coach noted that alone tim"
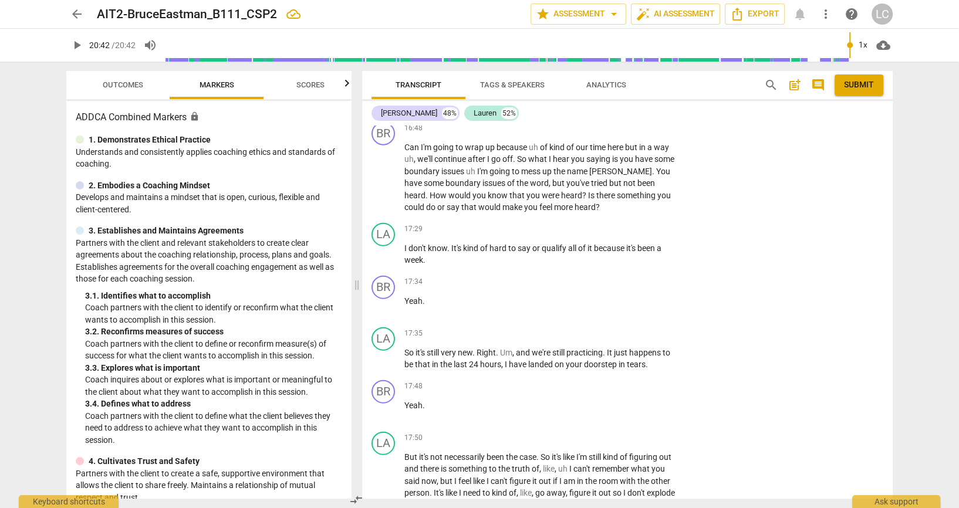
type textarea "Coach noted that alone tim"
type textarea "Coach noted that alone time"
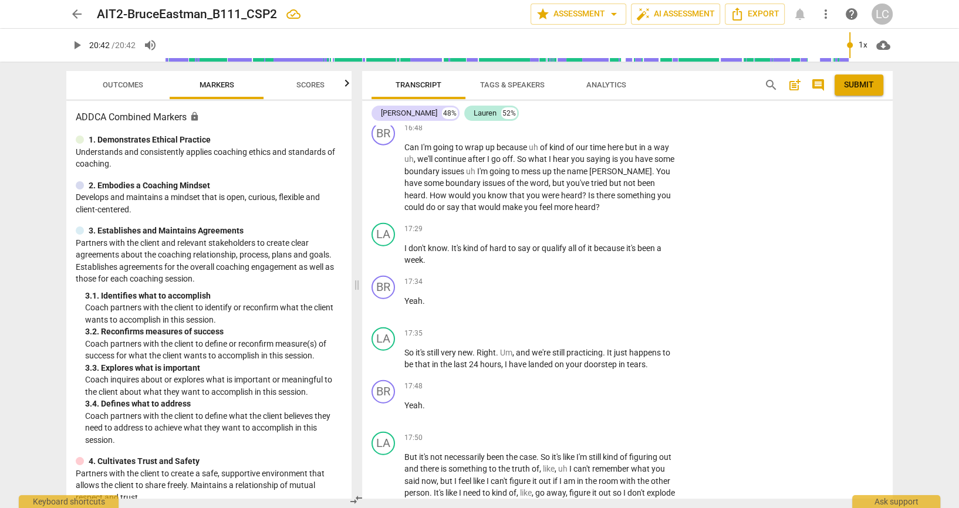
type textarea "Coach noted that alone time w"
type textarea "Coach noted that alone time wa"
type textarea "Coach noted that alone time was"
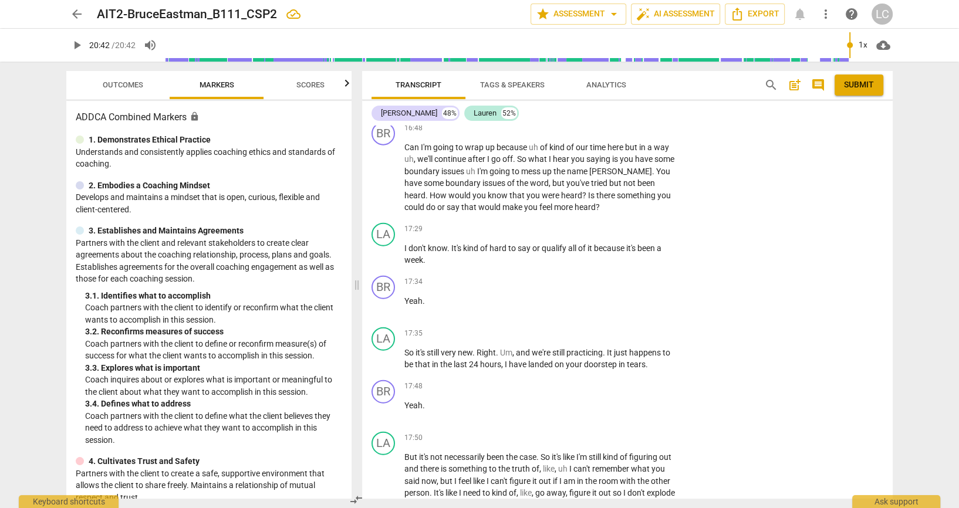
type textarea "Coach noted that alone time was"
type textarea "Coach noted that alone time was b"
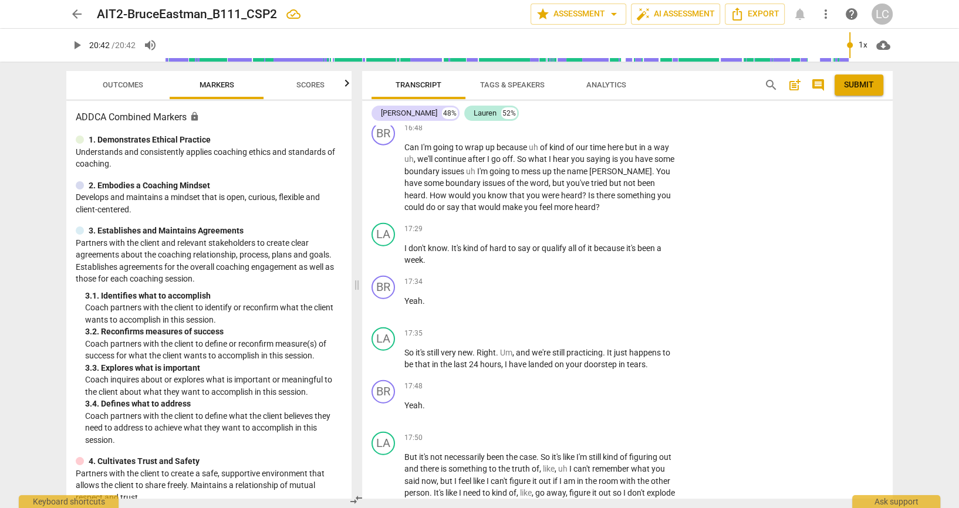
type textarea "Coach noted that alone time was be"
type textarea "Coach noted that alone time was ber"
type textarea "Coach noted that alone time was bery"
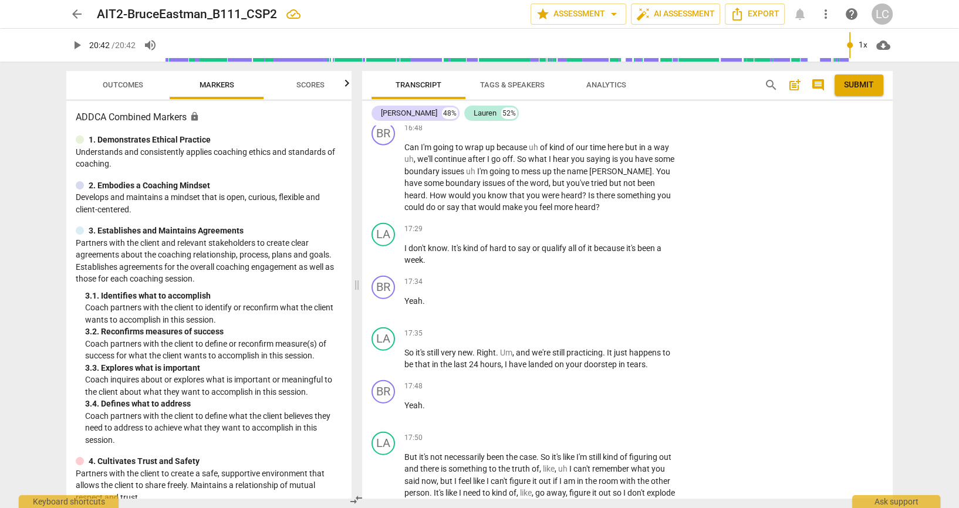
type textarea "Coach noted that alone time was bery"
type textarea "Coach noted that alone time was ber"
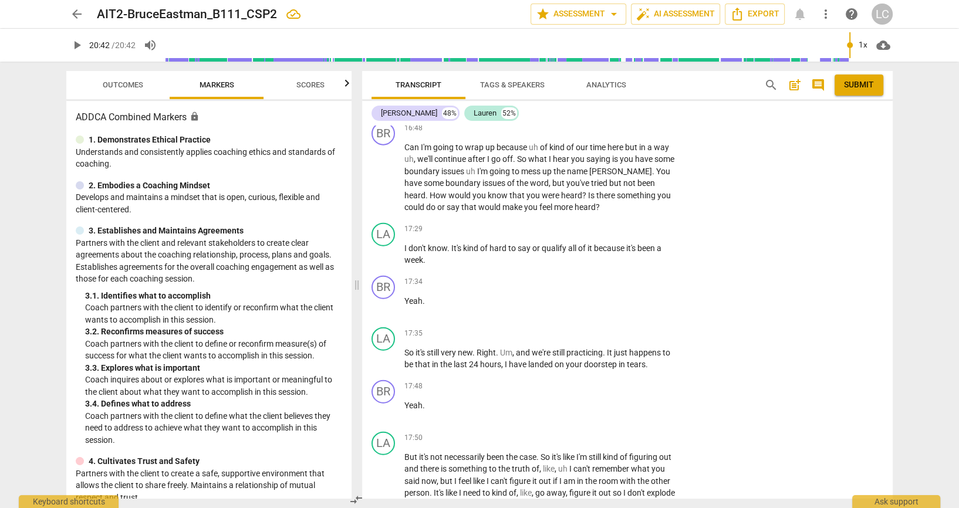
type textarea "Coach noted that alone time was be"
type textarea "Coach noted that alone time was b"
type textarea "Coach noted that alone time was"
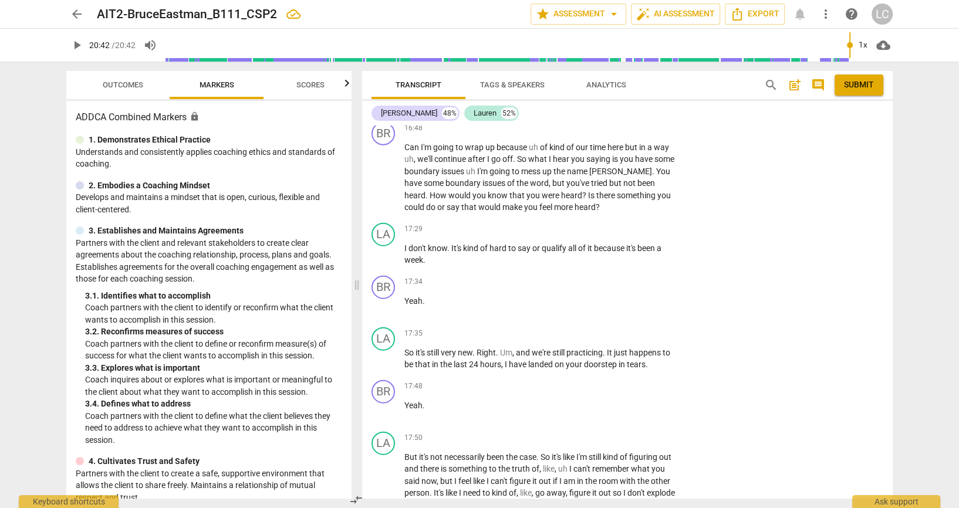
type textarea "Coach noted that alone time was"
type textarea "Coach noted that alone time was i"
type textarea "Coach noted that alone time was im"
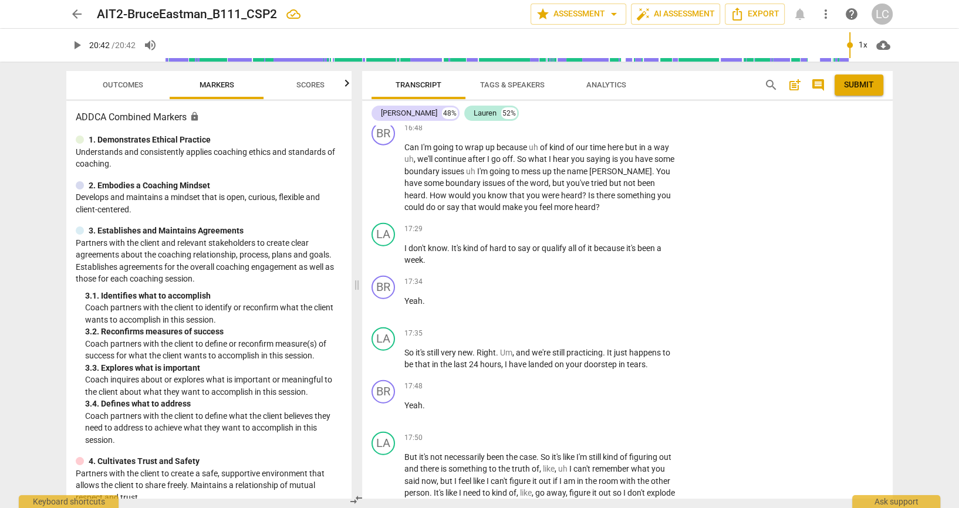
type textarea "Coach noted that alone time was imp"
type textarea "Coach noted that alone time was impo"
type textarea "Coach noted that alone time was impor"
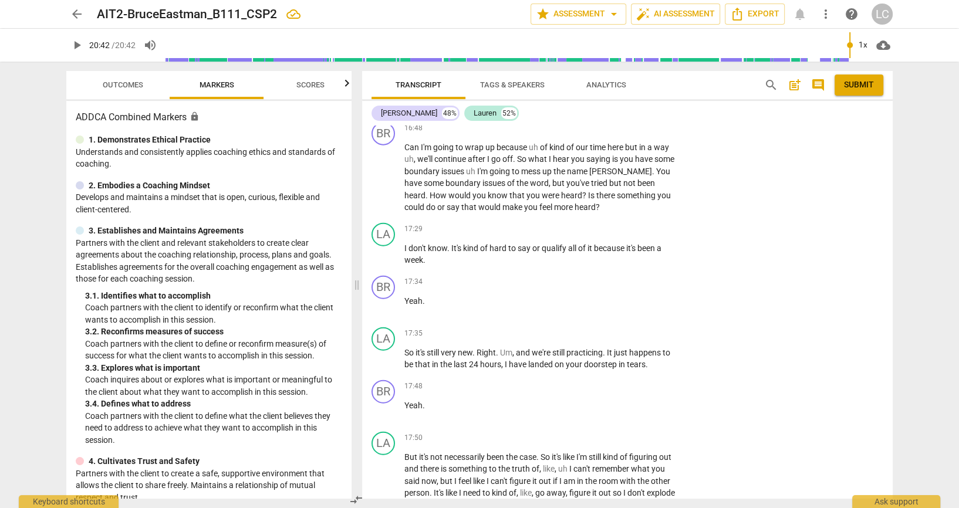
type textarea "Coach noted that alone time was impor"
type textarea "Coach noted that alone time was import"
type textarea "Coach noted that alone time was importa"
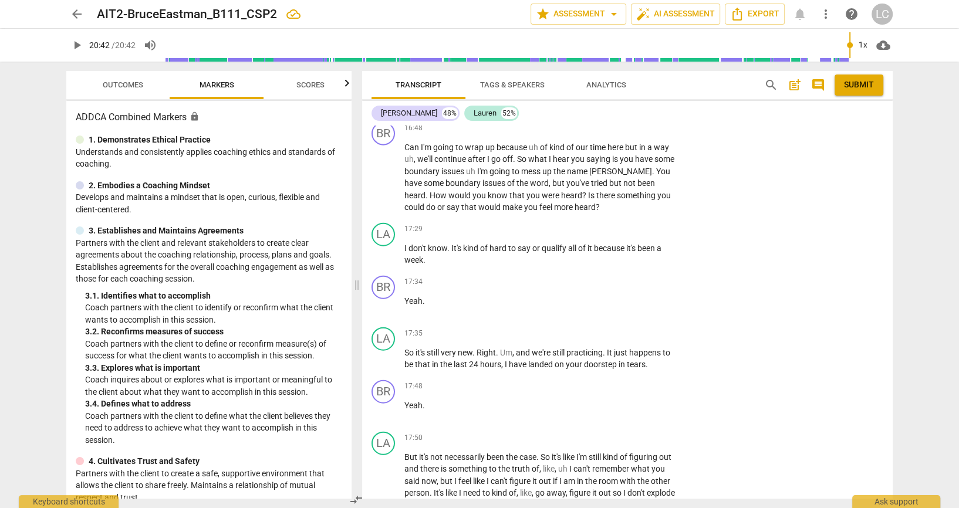
scroll to position [12, 0]
type textarea "Coach noted that alone time was importan"
type textarea "Coach noted that alone time was important"
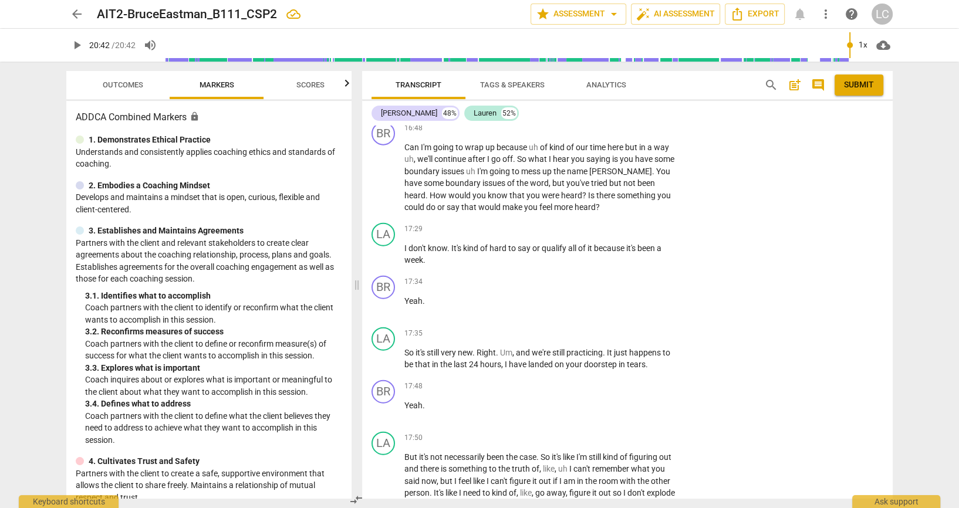
type textarea "Coach noted that alone time was important"
type textarea "Coach noted that alone time was important t"
type textarea "Coach noted that alone time was important to"
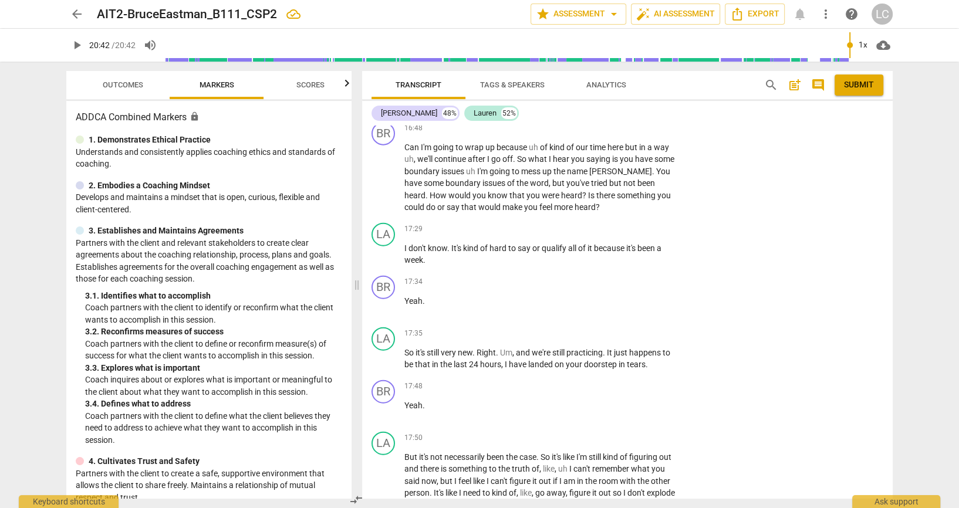
type textarea "Coach noted that alone time was important to"
type textarea "Coach noted that alone time was important to c"
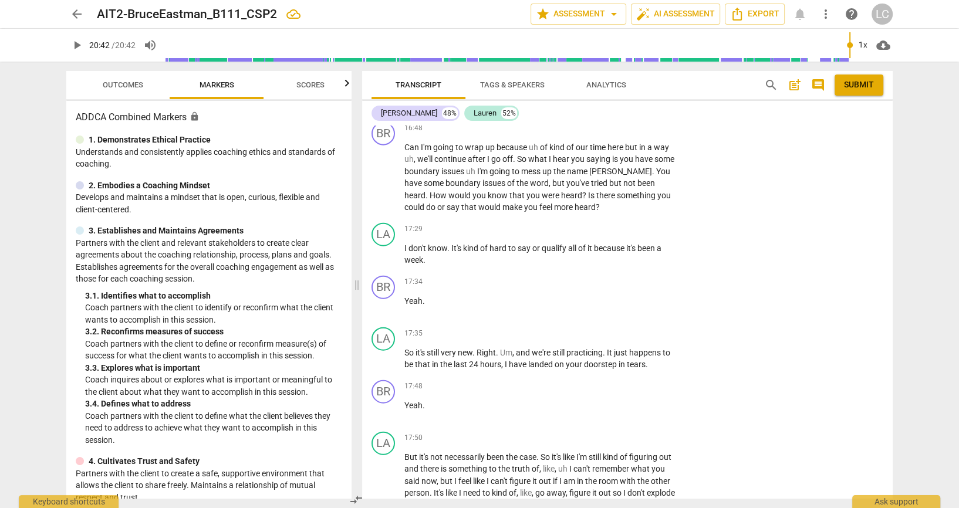
scroll to position [0, 0]
type textarea "Coach noted that alone time was important to"
type textarea "Coach noted that alone time was important to t"
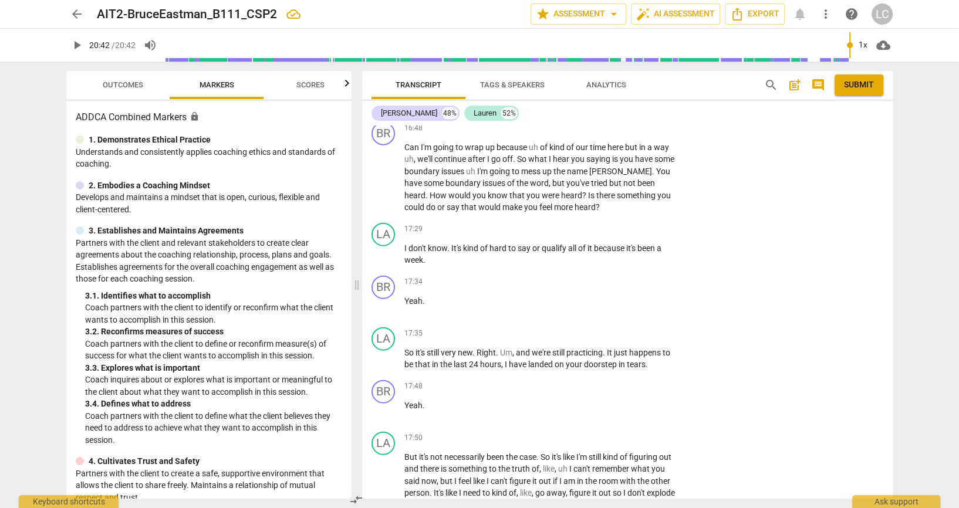
type textarea "Coach noted that alone time was important to t"
type textarea "Coach noted that alone time was important to tj"
type textarea "Coach noted that alone time was important to tje"
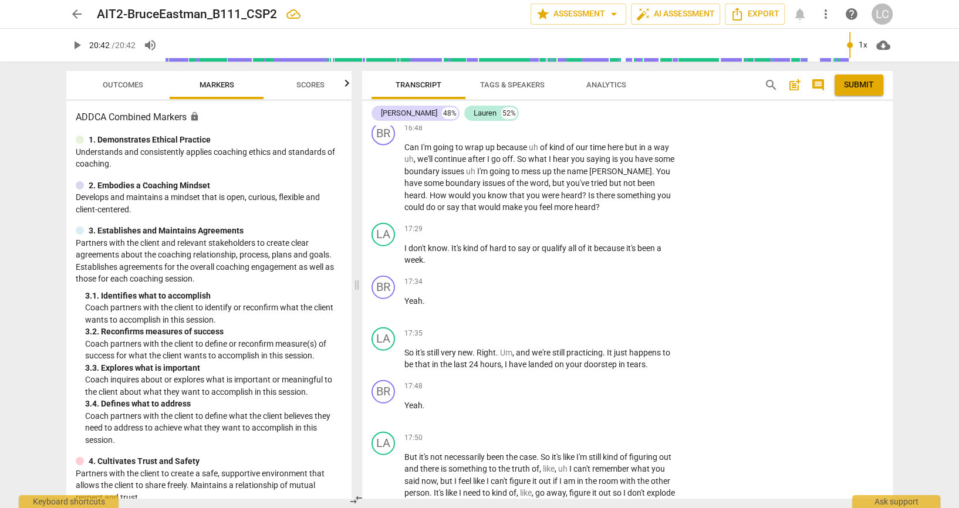
type textarea "Coach noted that alone time was important to tje"
type textarea "Coach noted that alone time was important to tj"
type textarea "Coach noted that alone time was important to t"
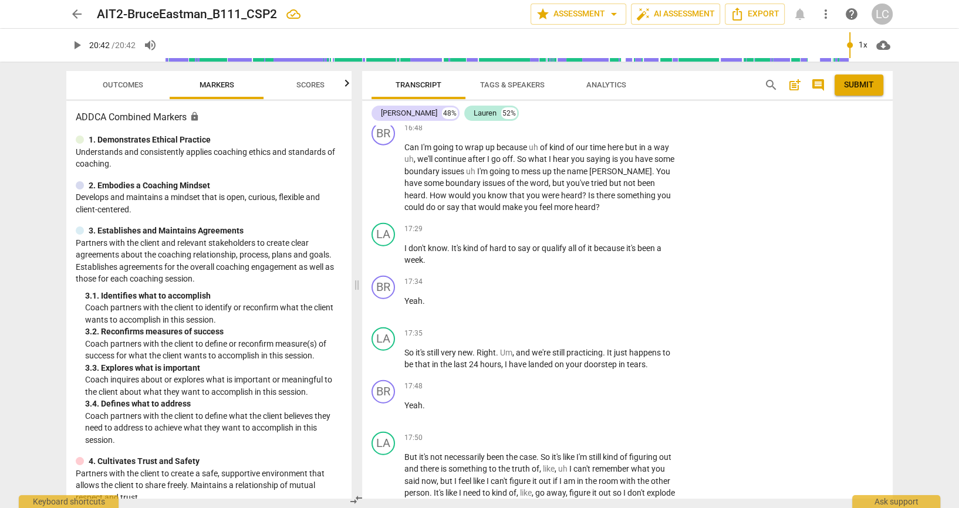
type textarea "Coach noted that alone time was important to th"
type textarea "Coach noted that alone time was important to the"
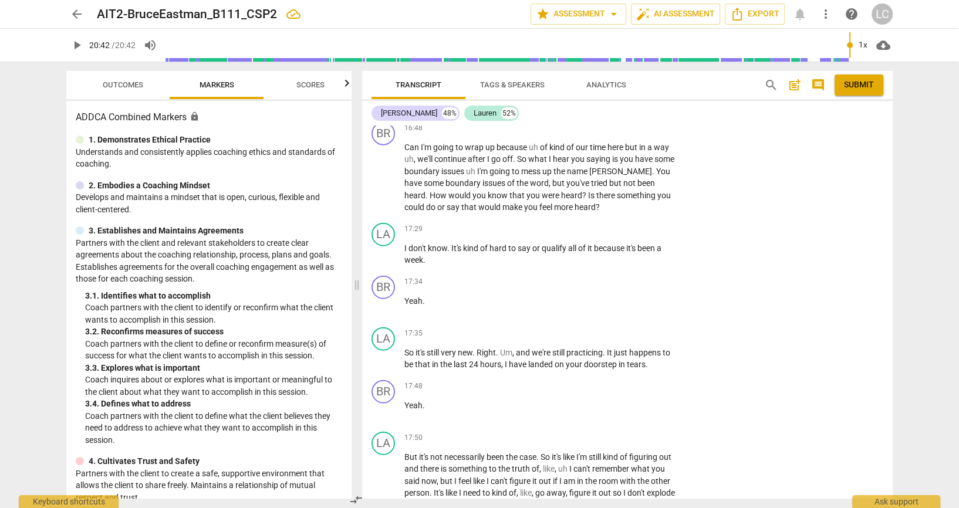
type textarea "Coach noted that alone time was important to the"
type textarea "Coach noted that alone time was important to the c"
type textarea "Coach noted that alone time was important to the cl"
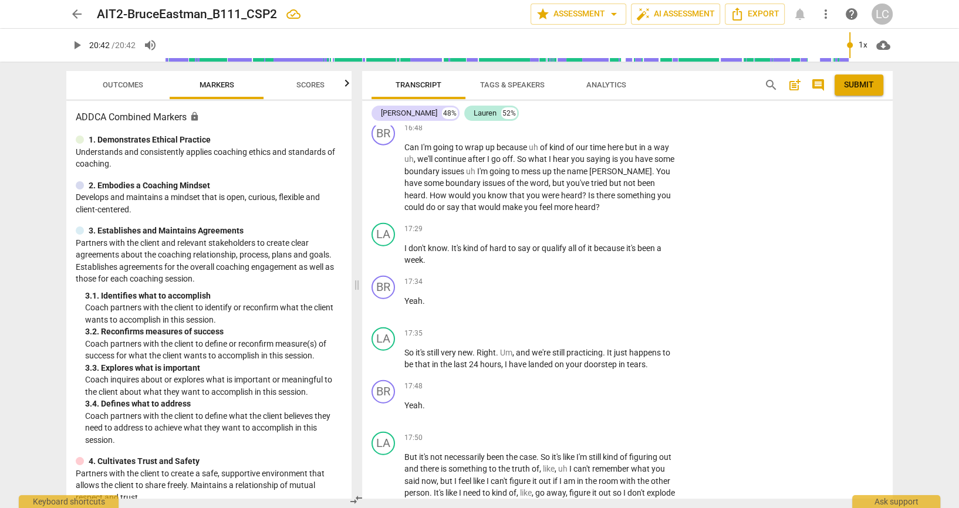
type textarea "Coach noted that alone time was important to the cli"
type textarea "Coach noted that alone time was important to the clie"
type textarea "Coach noted that alone time was important to the clien"
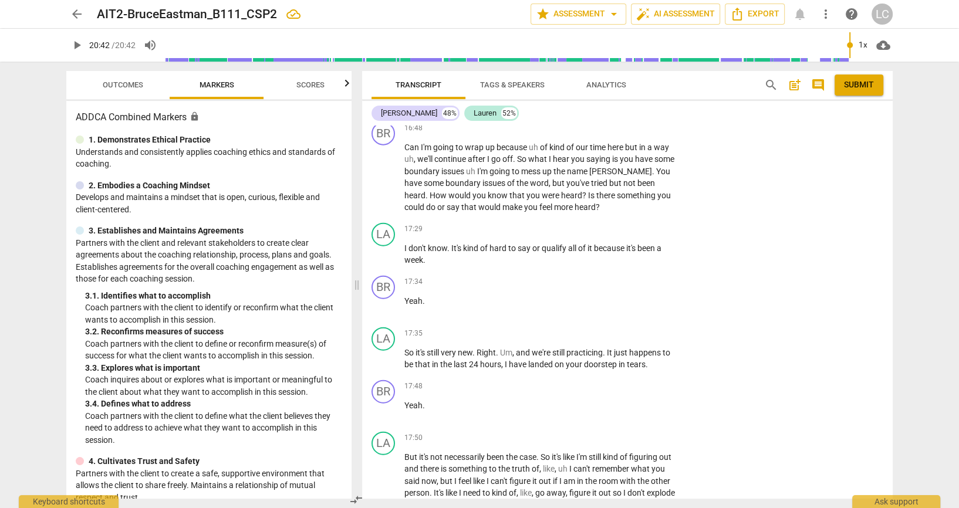
type textarea "Coach noted that alone time was important to the clien"
type textarea "Coach noted that alone time was important to the client"
click at [900, 281] on div "Transcript Tags & Speakers Analytics search post_add comment Submit Bruce 48% L…" at bounding box center [630, 285] width 545 height 447
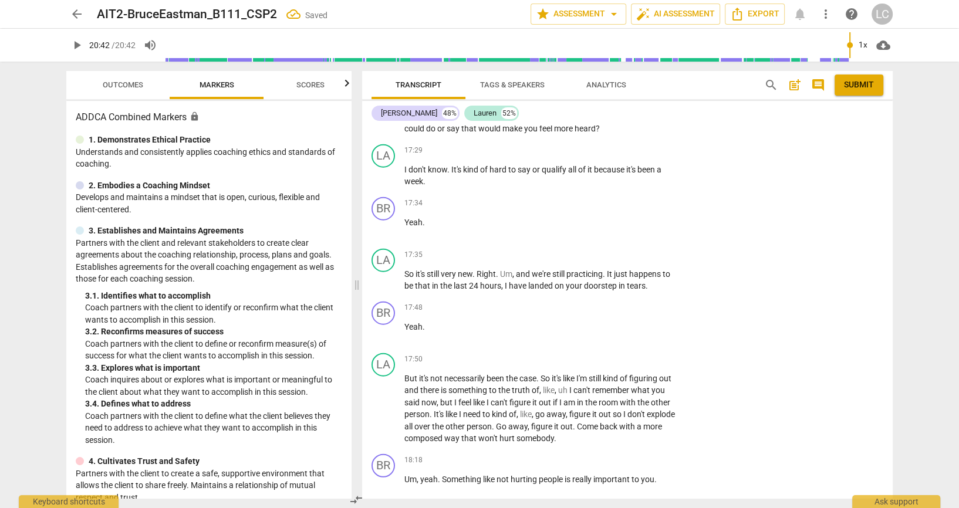
scroll to position [7175, 0]
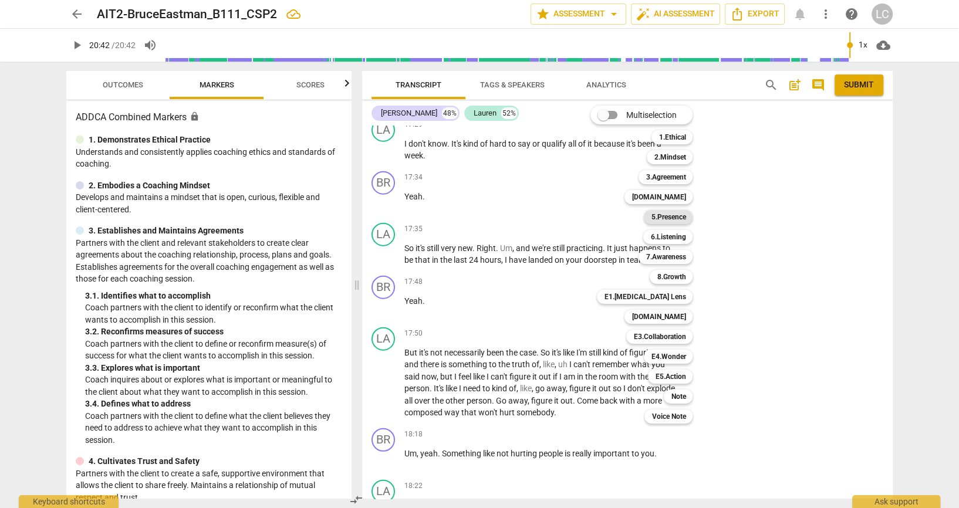
click at [661, 221] on b "5.Presence" at bounding box center [668, 217] width 35 height 14
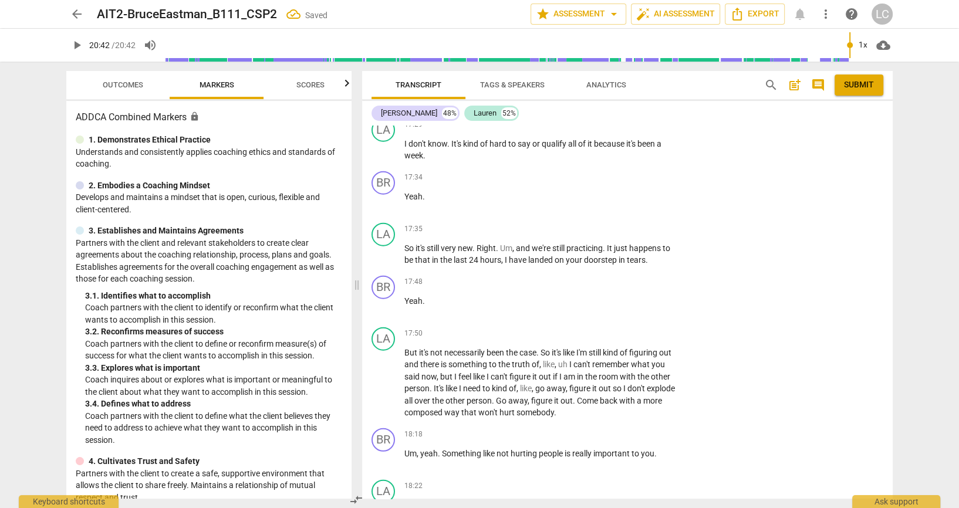
scroll to position [0, 0]
drag, startPoint x: 689, startPoint y: 317, endPoint x: 698, endPoint y: 322, distance: 10.0
checkbox input "true"
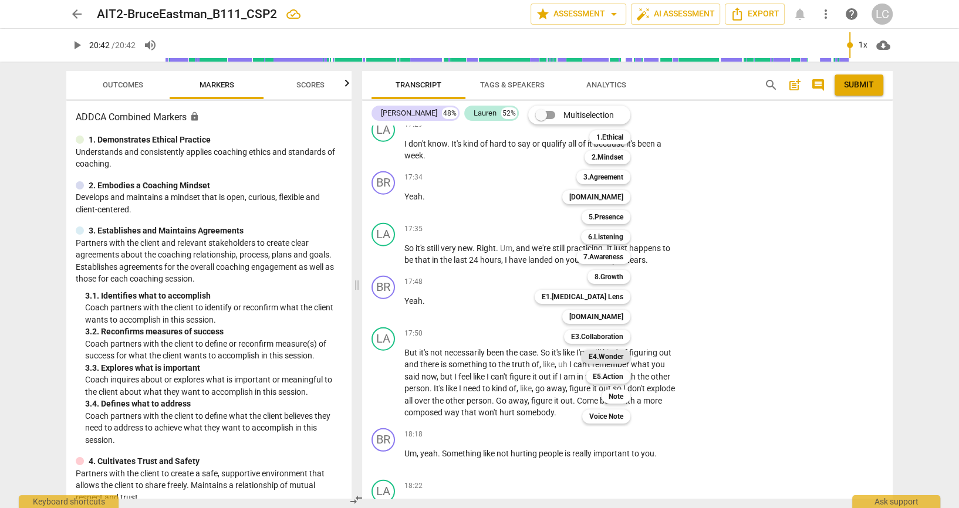
click at [613, 358] on b "E4.Wonder" at bounding box center [606, 357] width 35 height 14
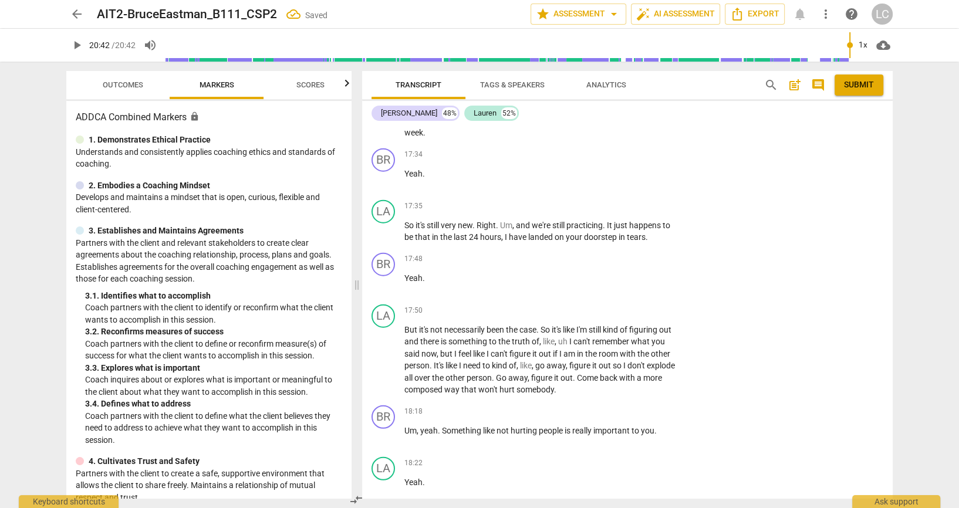
scroll to position [7280, 0]
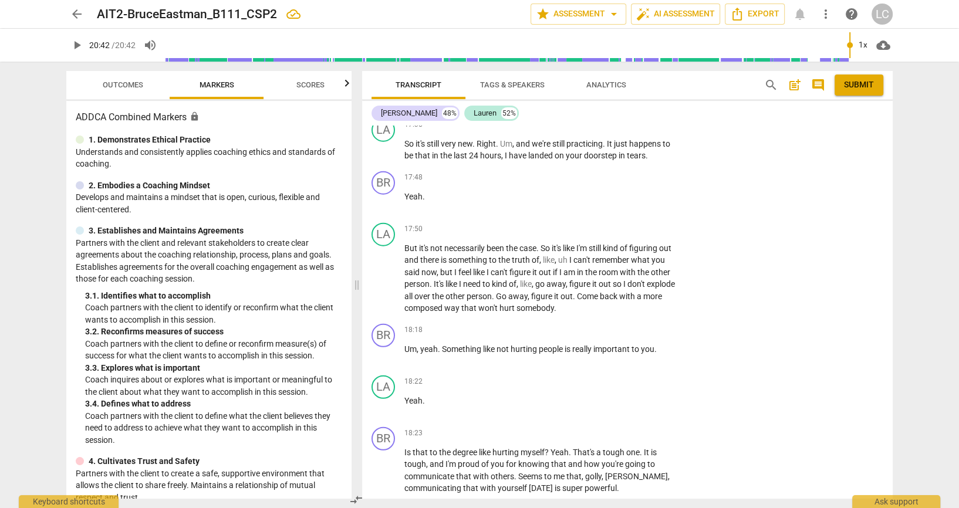
checkbox input "true"
click at [928, 147] on div "arrow_back AIT2-BruceEastman_B111_CSP2 edit star Assessment arrow_drop_down aut…" at bounding box center [479, 254] width 959 height 508
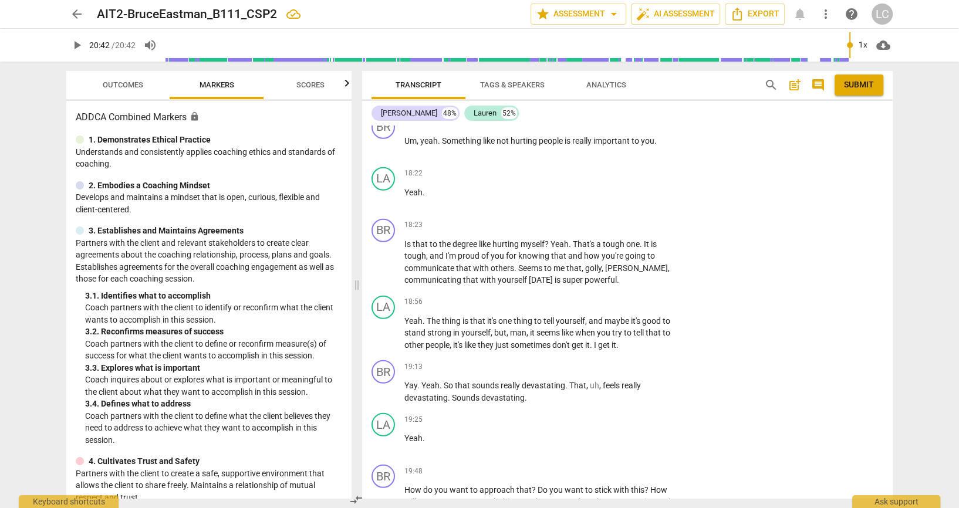
scroll to position [7515, 0]
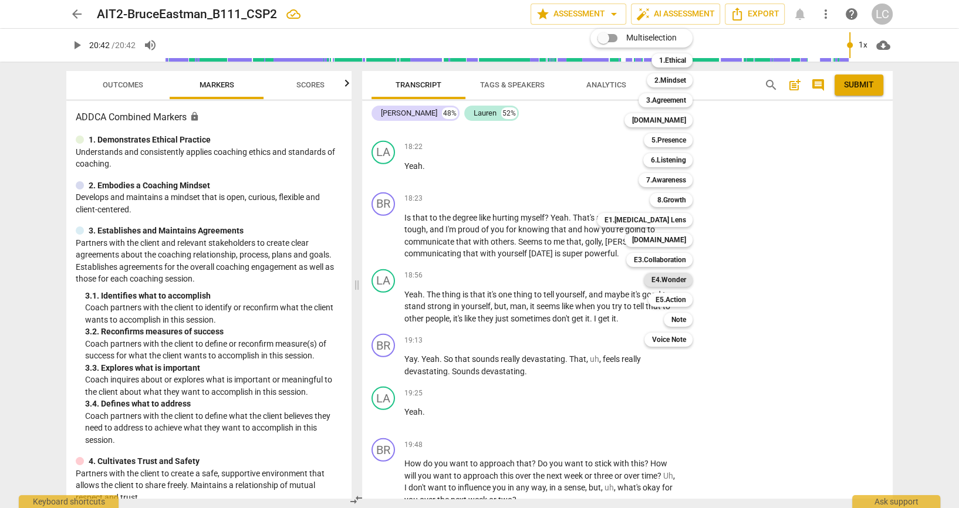
click at [679, 284] on b "E4.Wonder" at bounding box center [668, 280] width 35 height 14
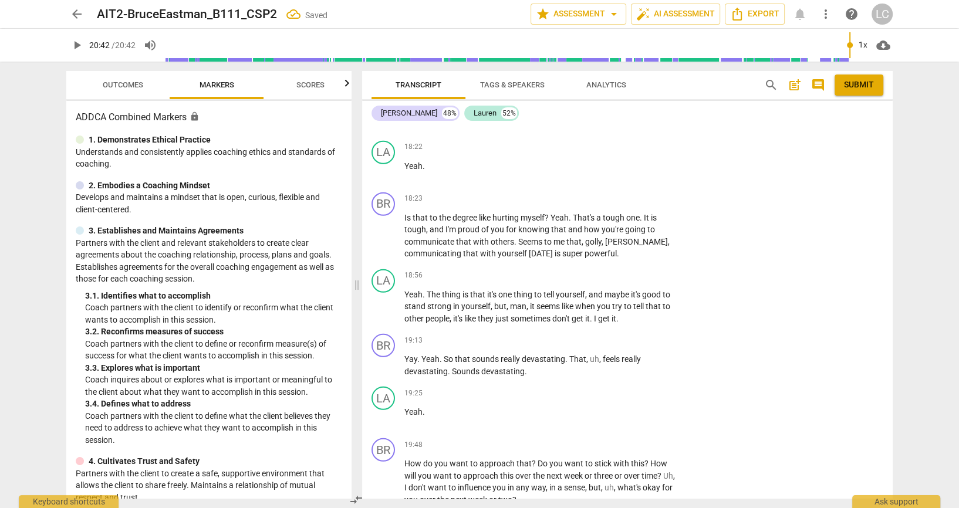
scroll to position [0, 0]
checkbox input "true"
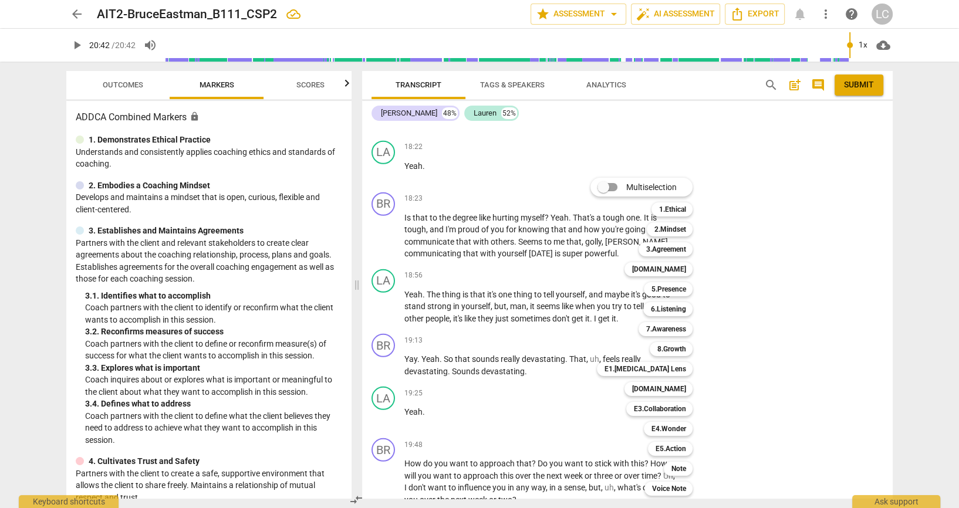
click at [794, 312] on div at bounding box center [479, 254] width 959 height 508
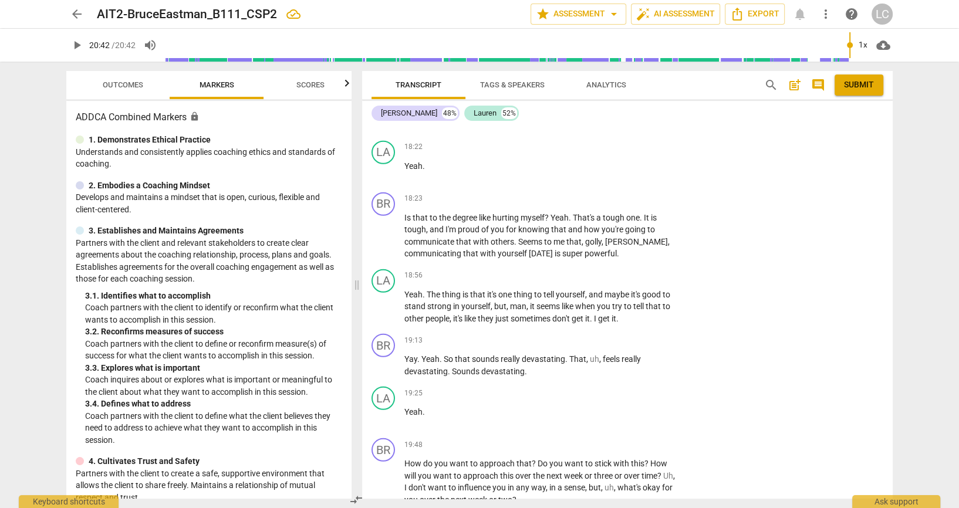
checkbox input "true"
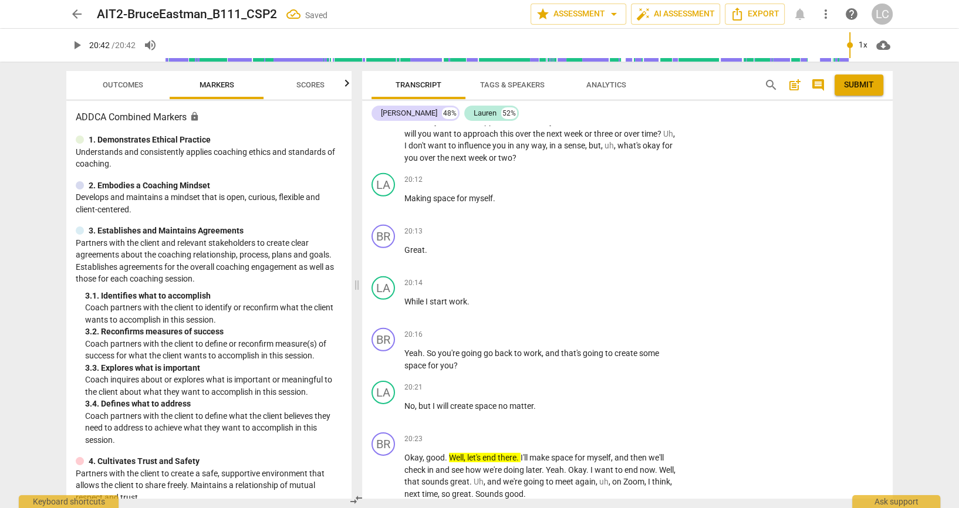
scroll to position [7880, 0]
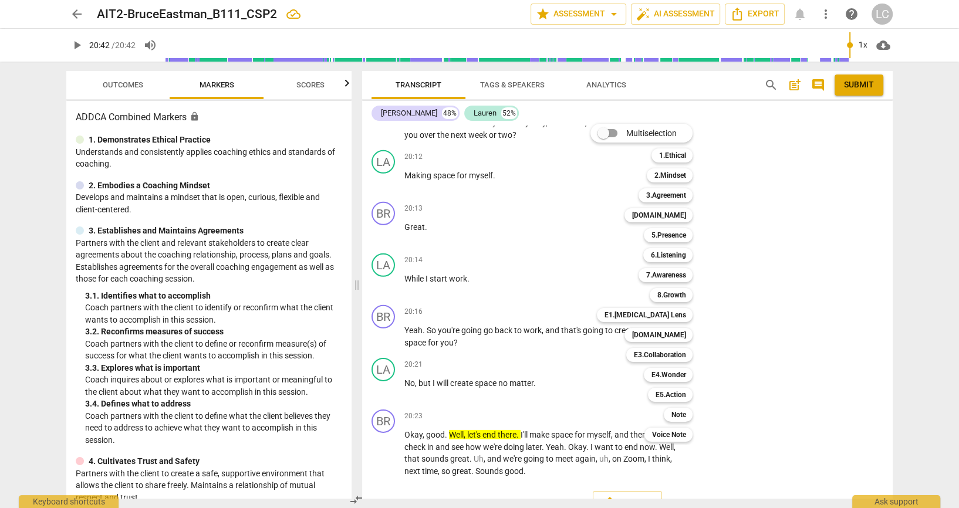
click at [759, 299] on div at bounding box center [479, 254] width 959 height 508
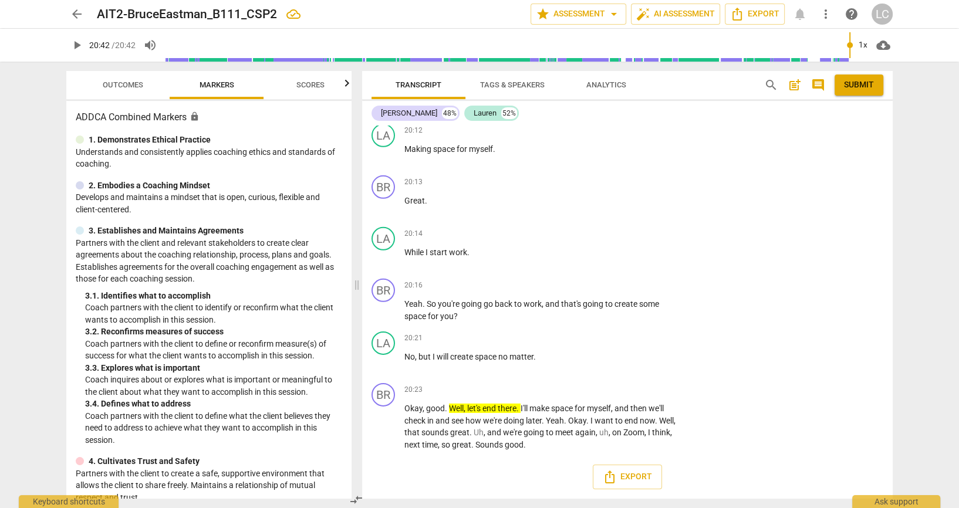
scroll to position [7984, 0]
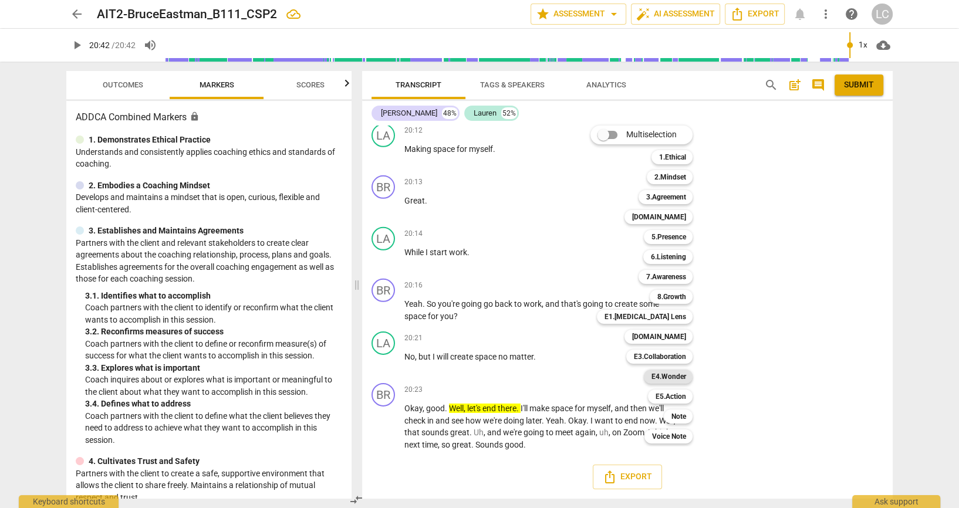
click at [681, 380] on b "E4.Wonder" at bounding box center [668, 377] width 35 height 14
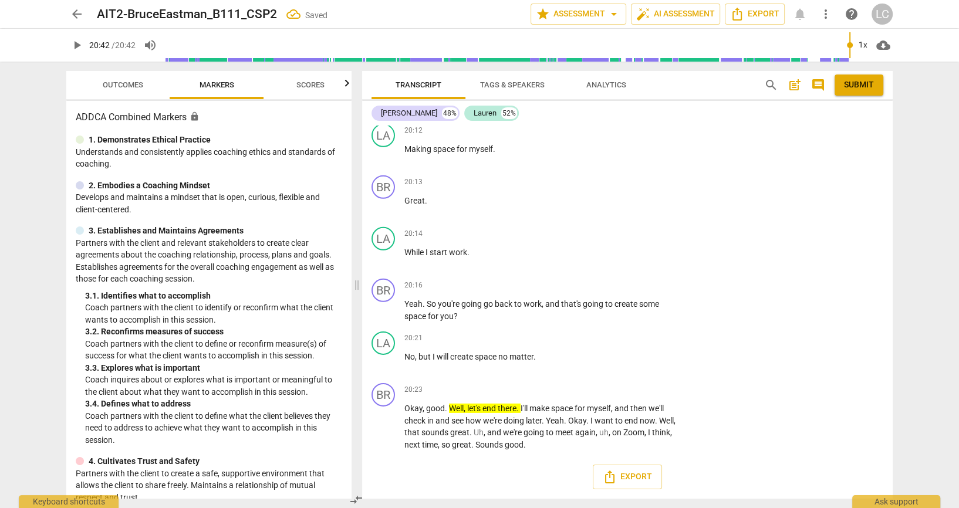
checkbox input "true"
type textarea "c"
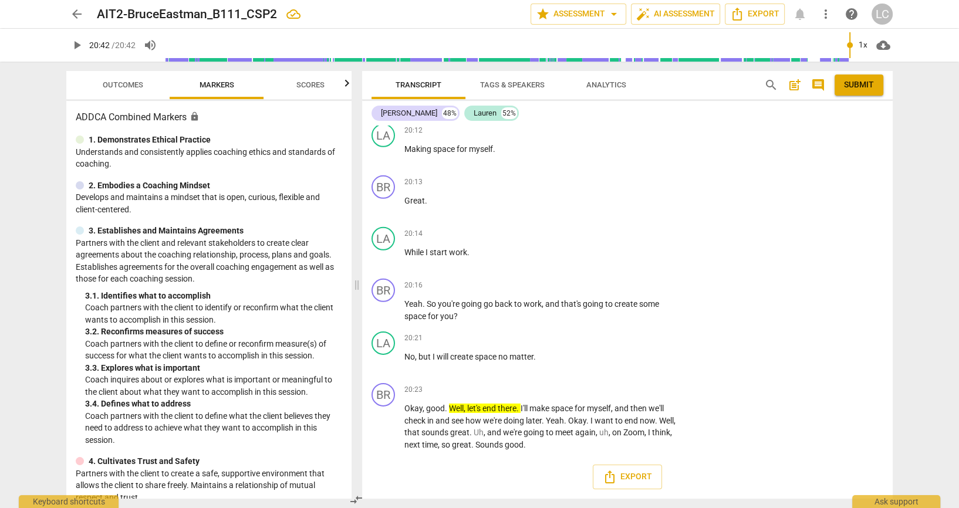
type textarea "co"
type textarea "com"
type textarea "comm"
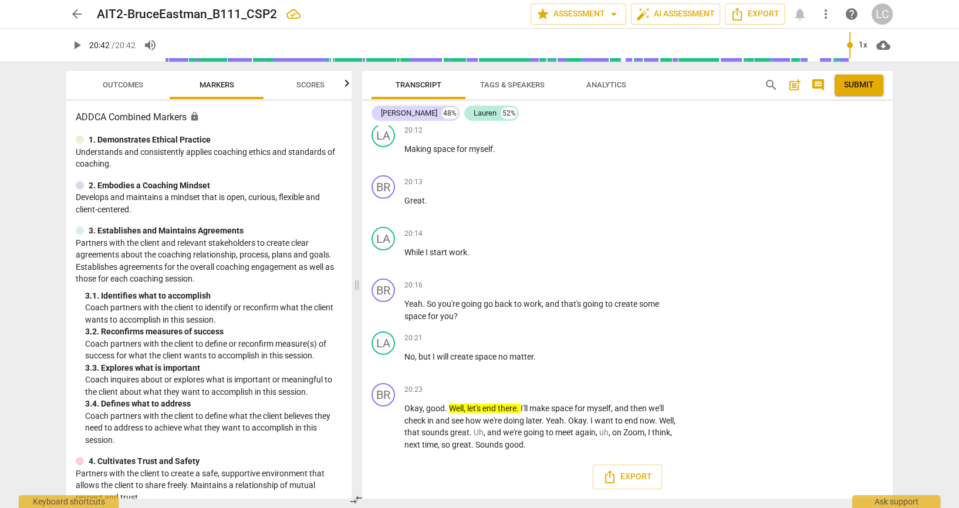
type textarea "comm"
type textarea "commu"
type textarea "comm"
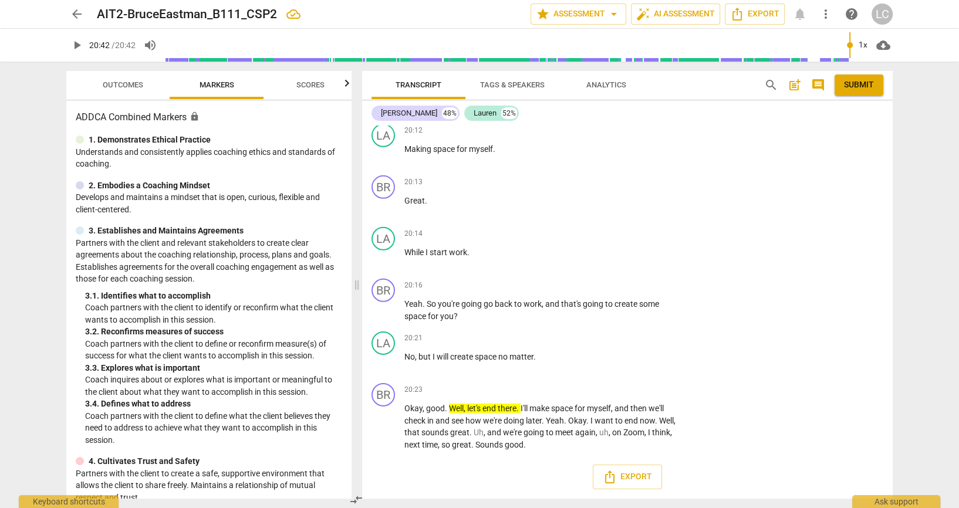
type textarea "com"
type textarea "co"
type textarea "c"
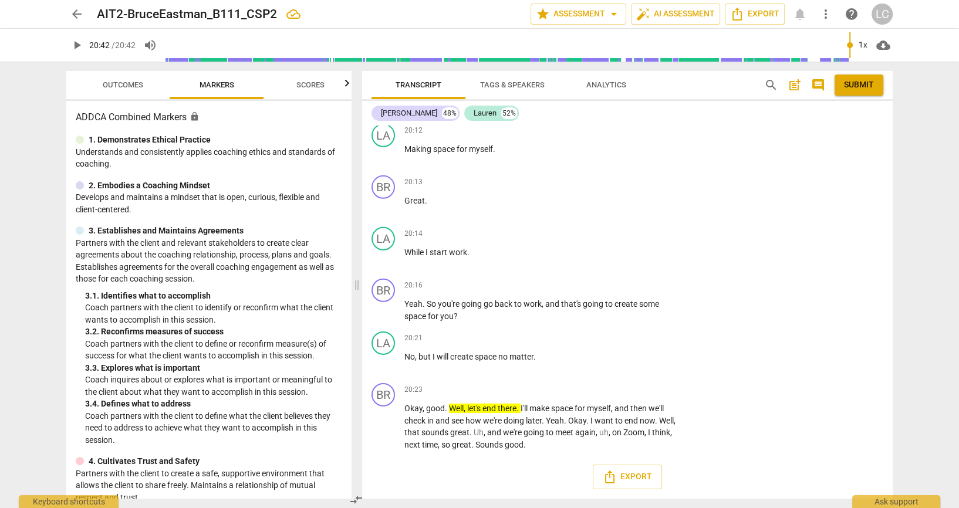
type textarea "c"
type textarea """
type textarea ""c"
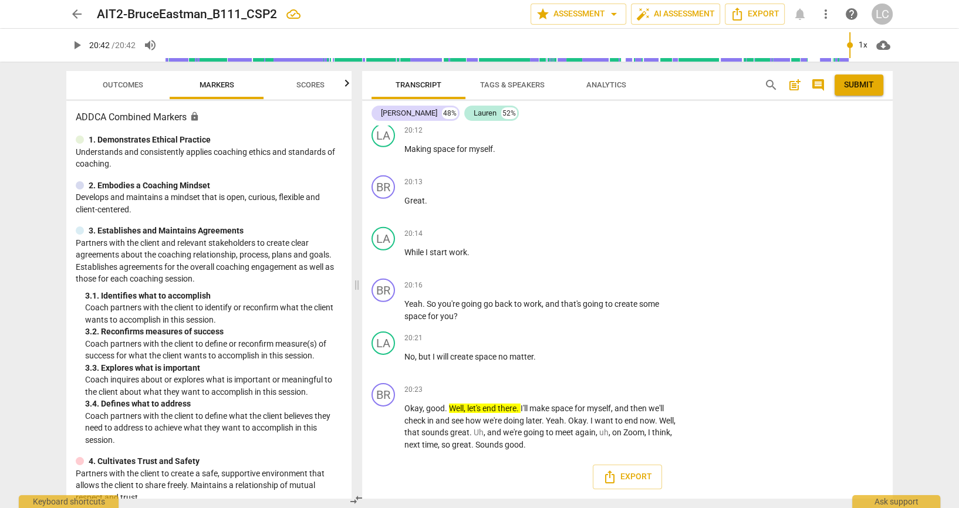
type textarea ""co"
type textarea ""com"
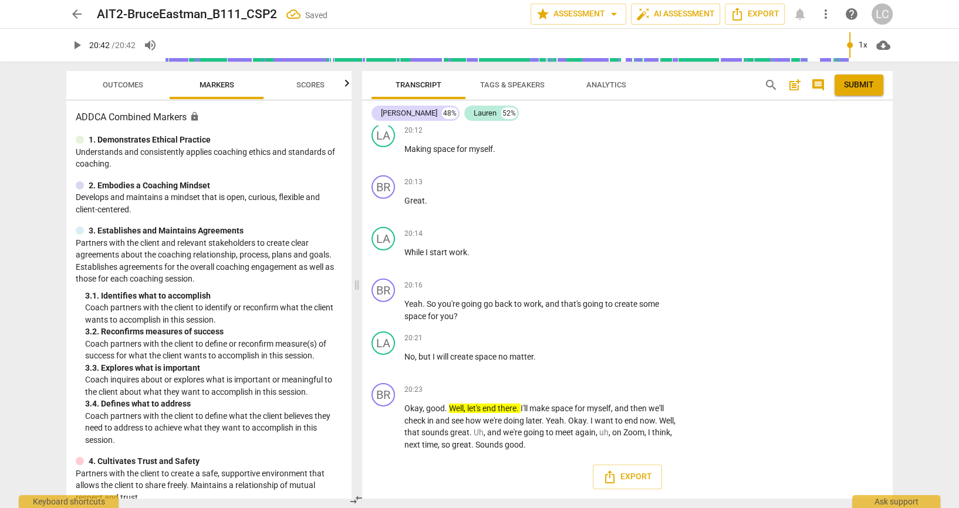
scroll to position [8115, 0]
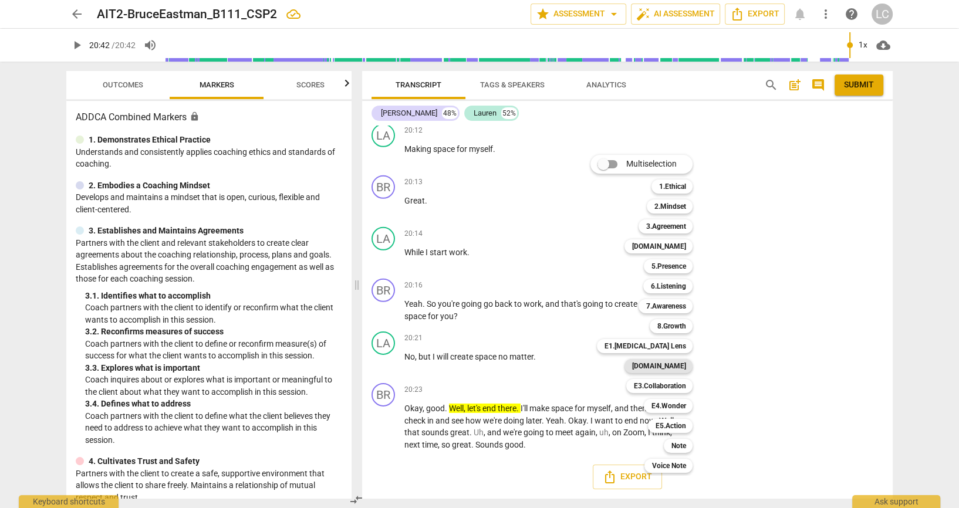
click at [680, 362] on b "[DOMAIN_NAME]" at bounding box center [659, 366] width 54 height 14
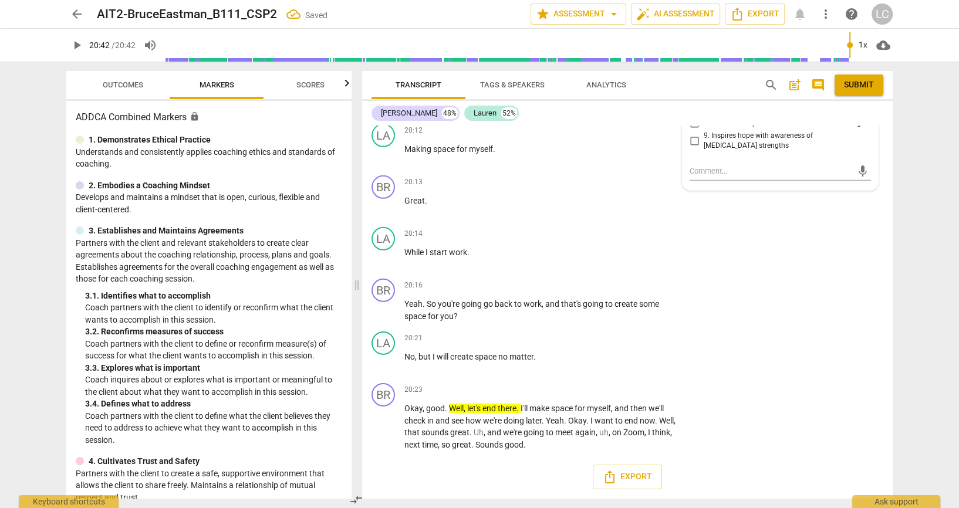
scroll to position [0, 0]
click at [695, 79] on input "5. Is present with client’s intense thoughts and emotions" at bounding box center [694, 72] width 19 height 14
click at [733, 327] on div "BR play_arrow pause 20:16 + Add competency keyboard_arrow_right Yeah . So you'r…" at bounding box center [627, 300] width 531 height 53
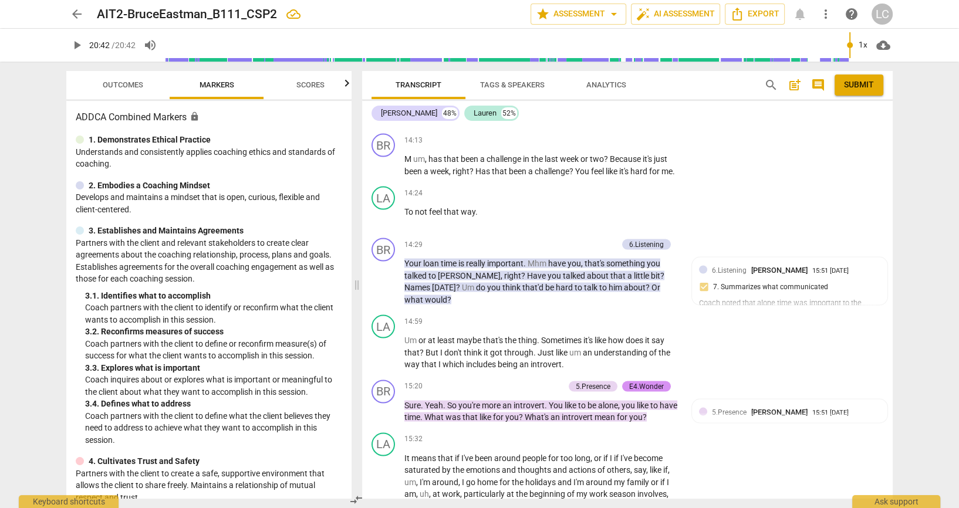
scroll to position [6582, 0]
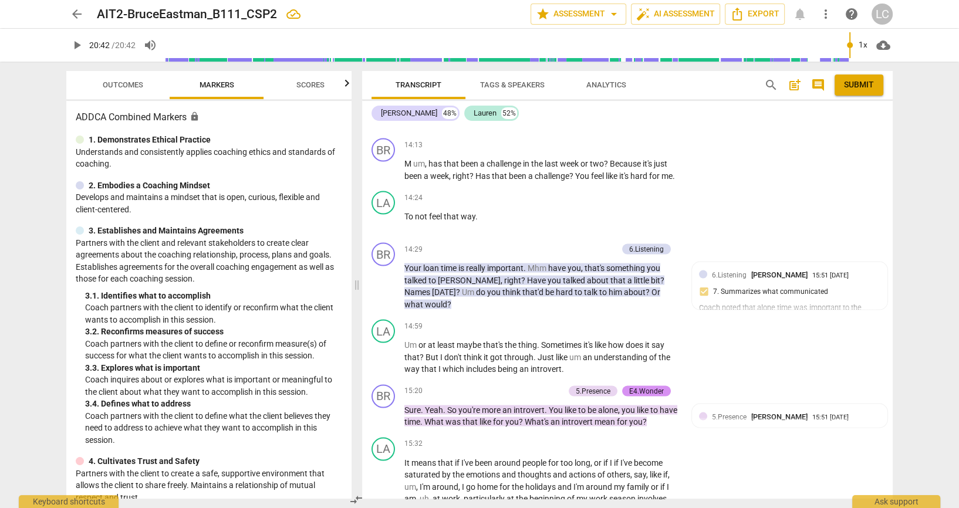
click at [129, 89] on span "Outcomes" at bounding box center [123, 84] width 41 height 9
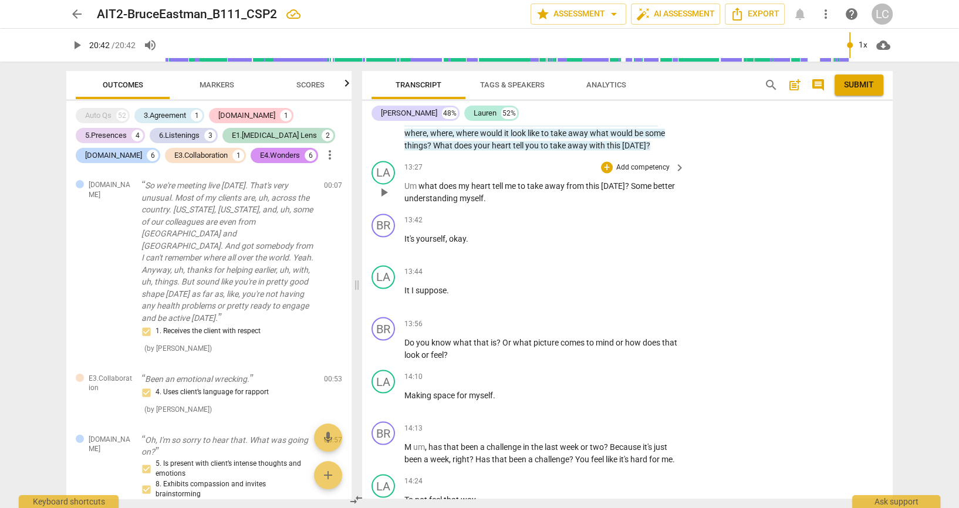
scroll to position [6295, 0]
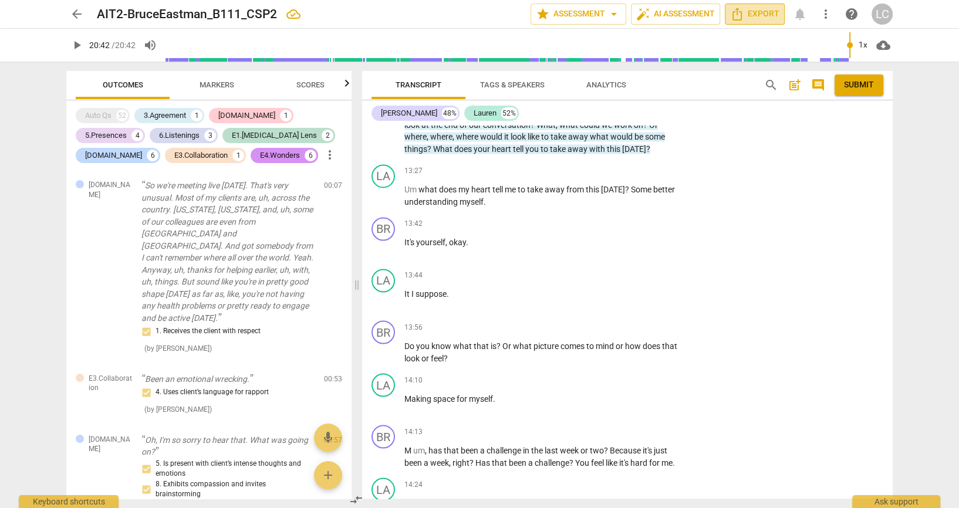
click at [755, 16] on span "Export" at bounding box center [754, 14] width 49 height 14
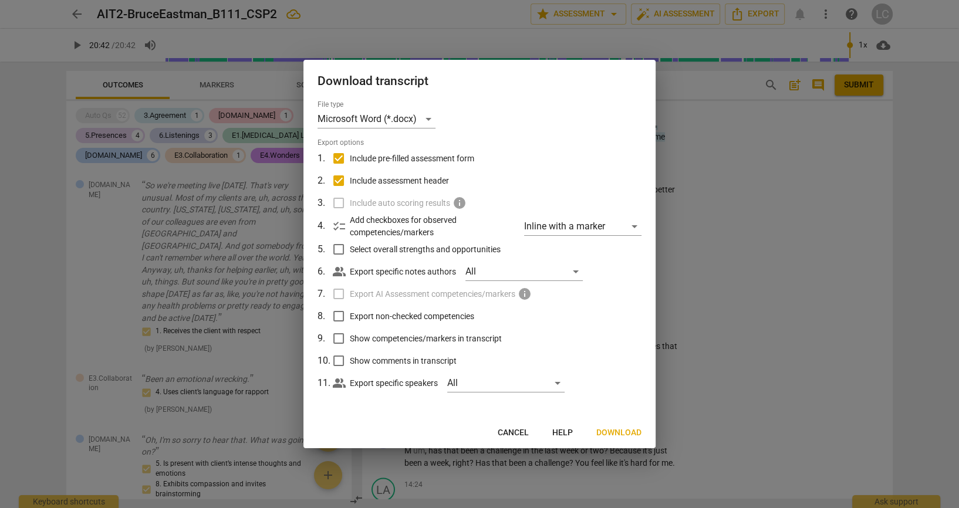
click at [342, 159] on input "Include pre-filled assessment form" at bounding box center [339, 158] width 22 height 22
click at [625, 435] on span "Download" at bounding box center [619, 433] width 45 height 12
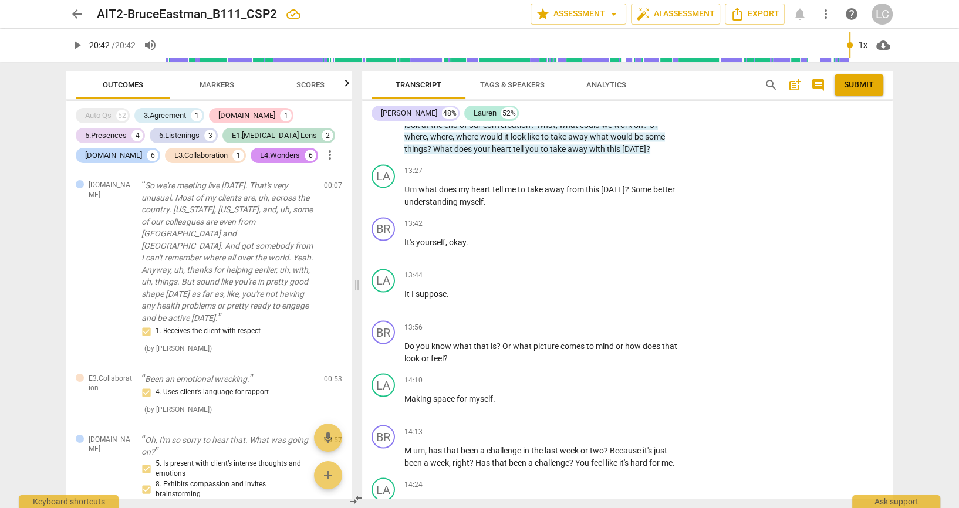
click at [92, 139] on div "5.Presences" at bounding box center [106, 136] width 42 height 12
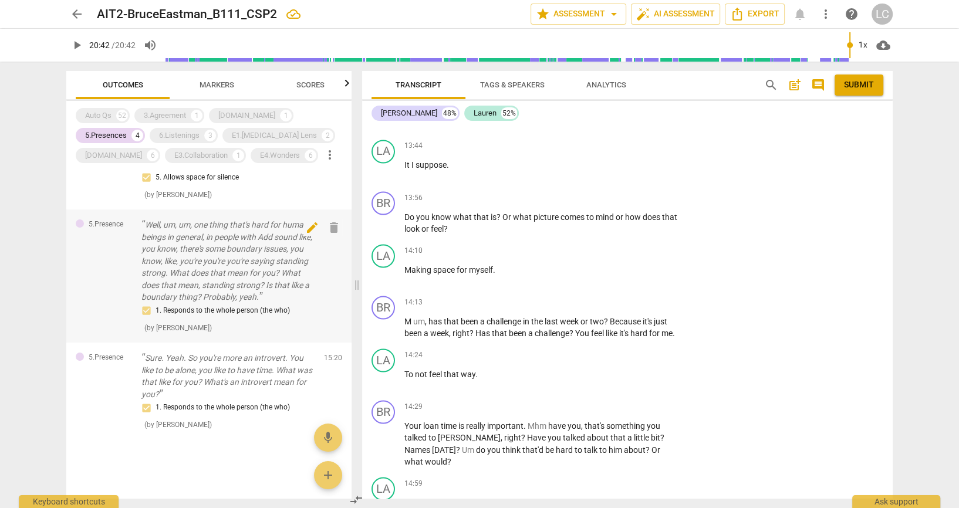
scroll to position [123, 0]
click at [115, 157] on div "[DOMAIN_NAME]" at bounding box center [113, 156] width 57 height 12
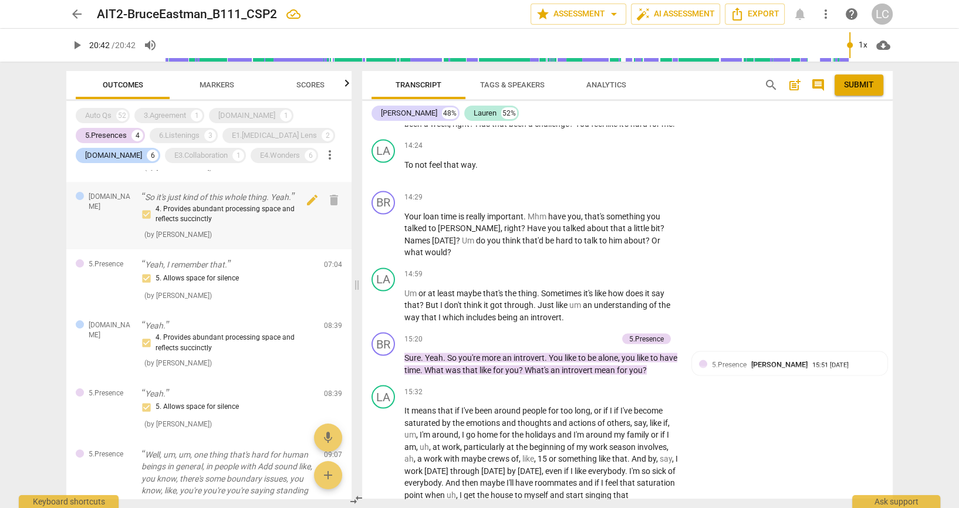
scroll to position [190, 0]
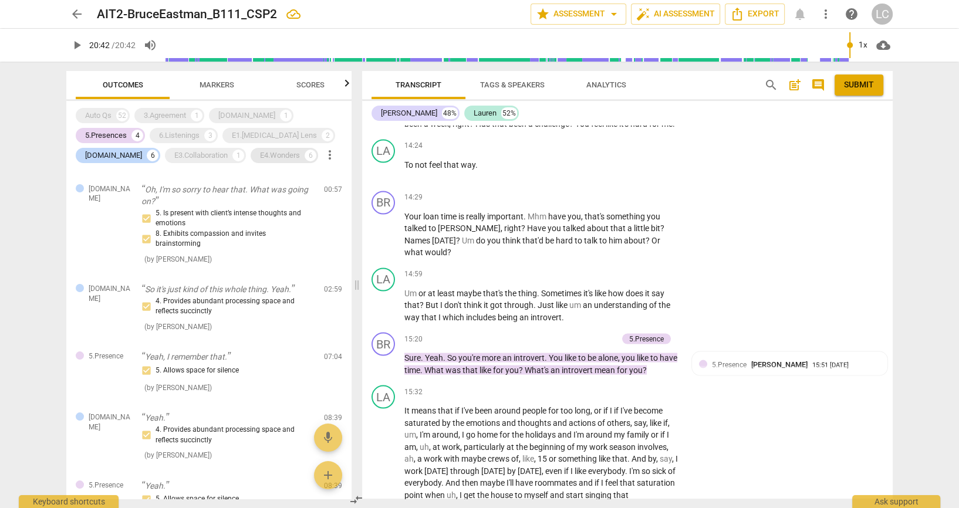
click at [282, 156] on div "E4.Wonders" at bounding box center [280, 156] width 40 height 12
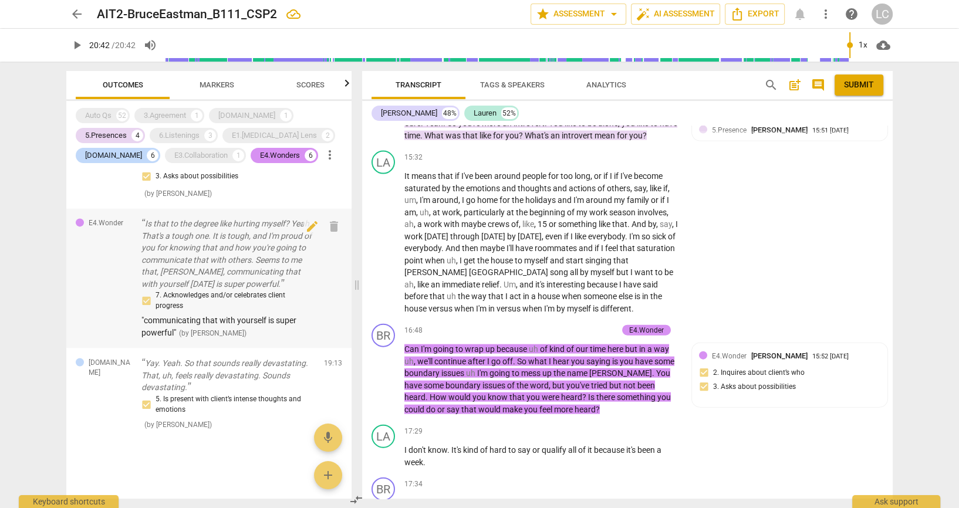
scroll to position [1907, 0]
click at [792, 91] on span "post_add" at bounding box center [795, 85] width 14 height 14
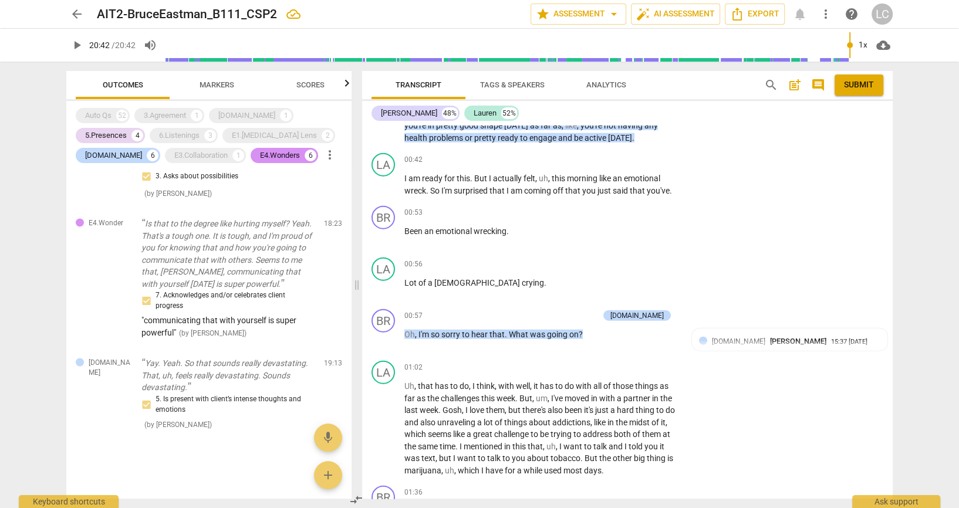
click at [789, 84] on span "post_add" at bounding box center [795, 85] width 14 height 14
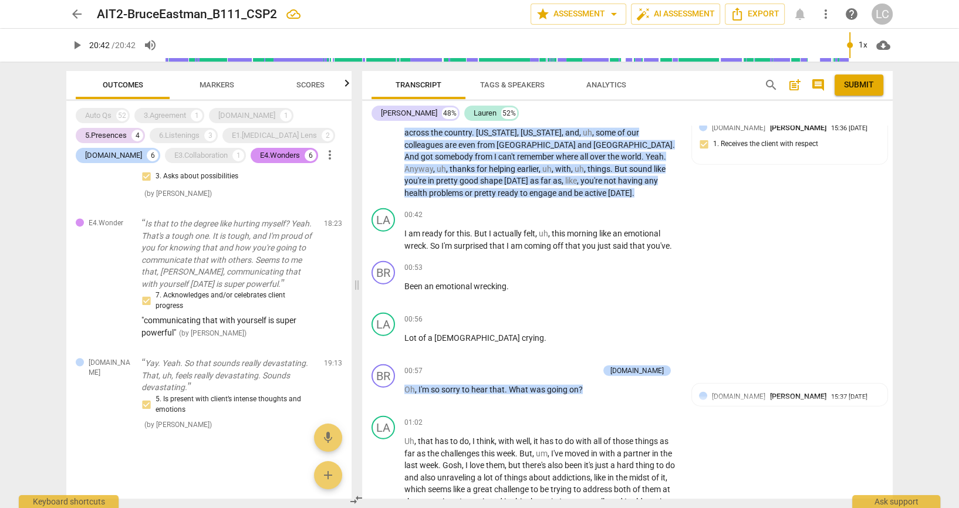
click at [804, 39] on div "BR play_arrow pause 00:00 + Add competency keyboard_arrow_right Peter . Good mo…" at bounding box center [627, 14] width 531 height 52
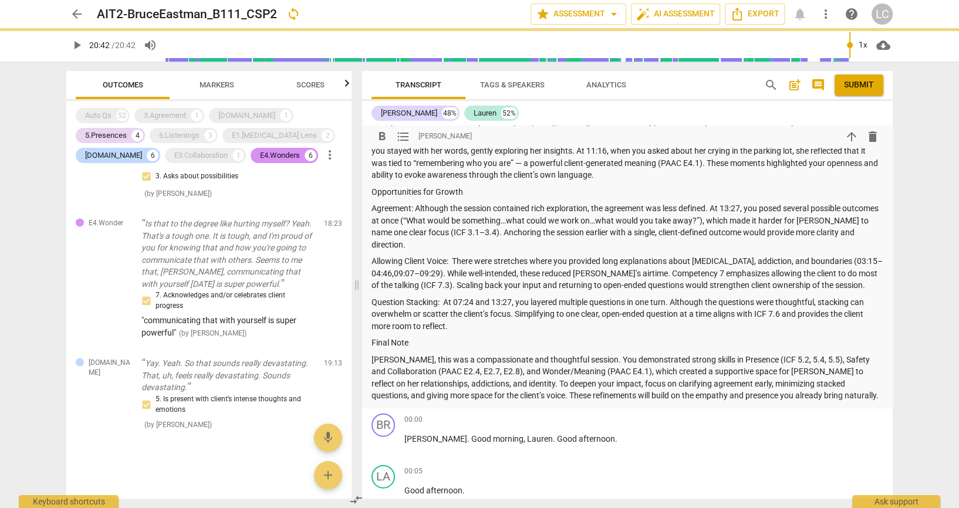
scroll to position [2720, 0]
drag, startPoint x: 432, startPoint y: 259, endPoint x: 343, endPoint y: 258, distance: 88.7
click at [343, 258] on div "Outcomes Markers Scores Auto Qs 52 3.Agreement 1 4.Trust 1 5.Presences 4 6.List…" at bounding box center [480, 285] width 846 height 447
click at [380, 143] on span "format_bold" at bounding box center [382, 136] width 14 height 14
click at [476, 90] on p "Presence: You demonstrated consistent presence by staying engaged, curious, and…" at bounding box center [628, 72] width 512 height 36
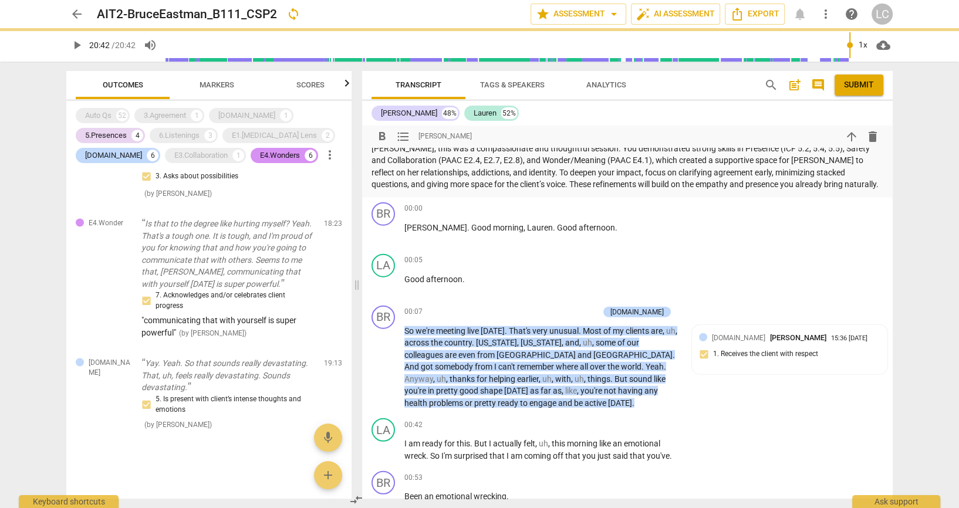
scroll to position [2955, 0]
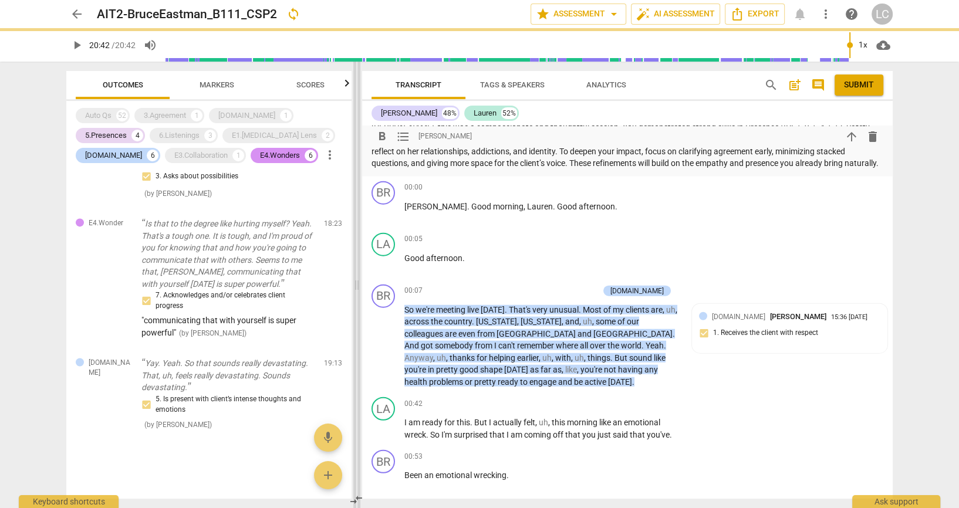
drag, startPoint x: 496, startPoint y: 204, endPoint x: 357, endPoint y: 201, distance: 138.6
click at [357, 201] on div "Outcomes Markers Scores Auto Qs 52 3.Agreement 1 4.Trust 1 5.Presences 4 6.List…" at bounding box center [480, 285] width 846 height 447
click at [380, 140] on span "format_bold" at bounding box center [382, 136] width 14 height 14
click at [483, 59] on p "Allowing Client Voice: There were stretches where you provided long explanation…" at bounding box center [628, 41] width 512 height 36
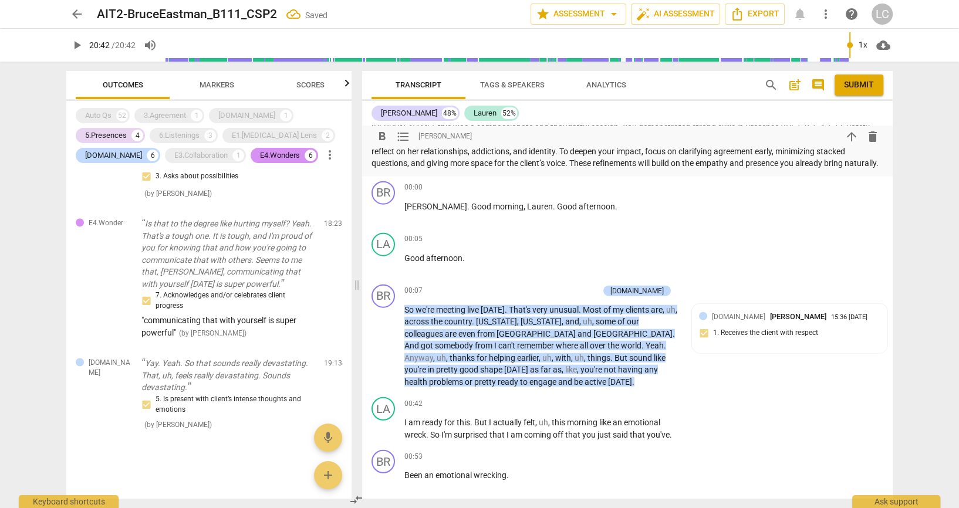
drag, startPoint x: 375, startPoint y: 221, endPoint x: 592, endPoint y: 353, distance: 254.3
click at [407, 134] on span "format_list_bulleted" at bounding box center [403, 136] width 14 height 14
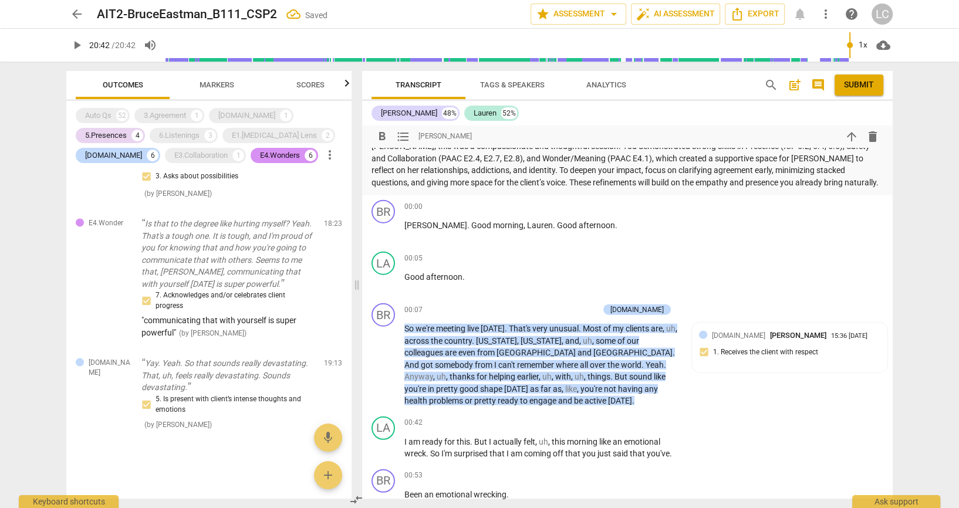
click at [463, 136] on p "Final Note" at bounding box center [628, 130] width 512 height 12
drag, startPoint x: 460, startPoint y: 381, endPoint x: 360, endPoint y: 380, distance: 100.4
click at [360, 380] on div "Outcomes Markers Scores Auto Qs 52 3.Agreement 1 4.Trust 1 5.Presences 4 6.List…" at bounding box center [480, 285] width 846 height 447
click at [383, 139] on span "format_bold" at bounding box center [382, 136] width 14 height 14
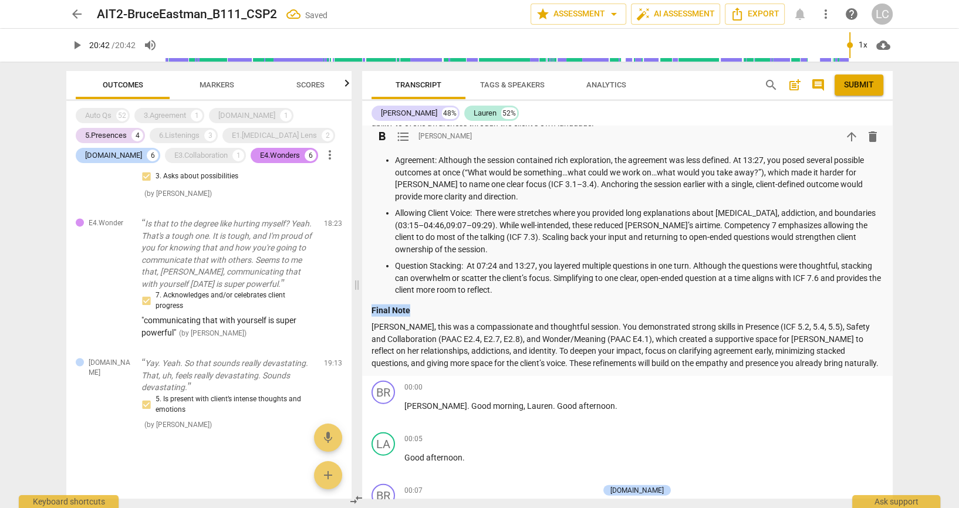
scroll to position [2773, 0]
drag, startPoint x: 372, startPoint y: 228, endPoint x: 766, endPoint y: 358, distance: 415.2
click at [766, 358] on div "Summary: Bruce, you brought warmth and genuine presence into this session. The …" at bounding box center [628, 156] width 512 height 432
click at [403, 136] on span "format_list_bulleted" at bounding box center [403, 136] width 14 height 14
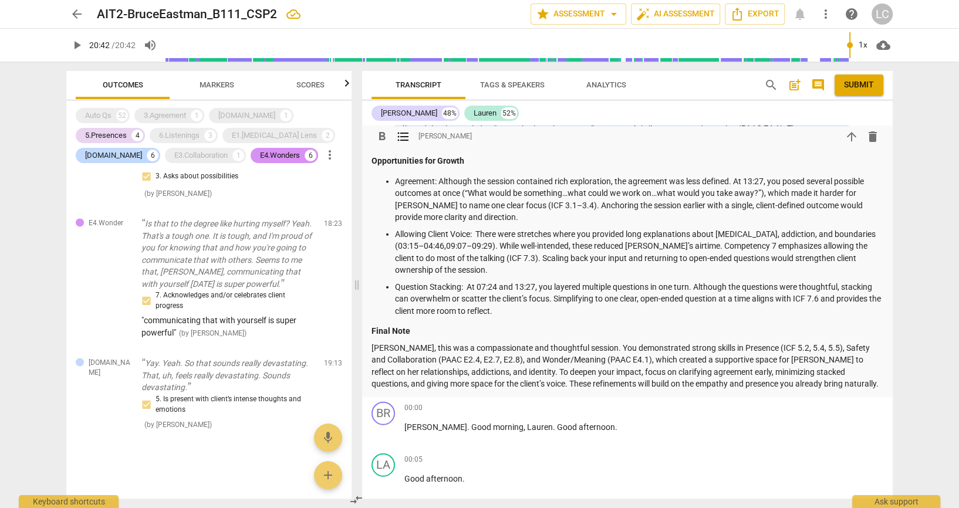
click at [605, 94] on p "Safety and Collaboration: You created a safe and compassionate container throug…" at bounding box center [639, 70] width 489 height 48
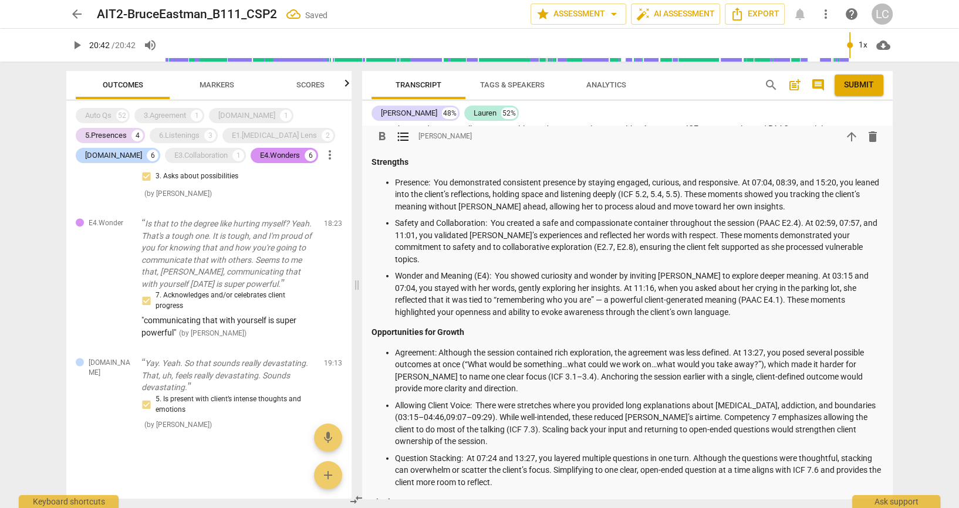
scroll to position [2590, 0]
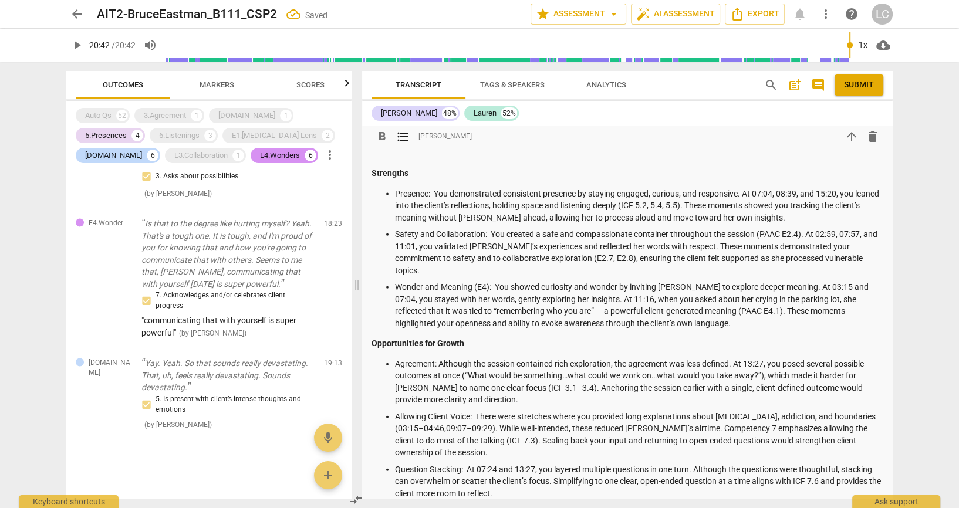
click at [871, 87] on span "delete" at bounding box center [873, 80] width 14 height 14
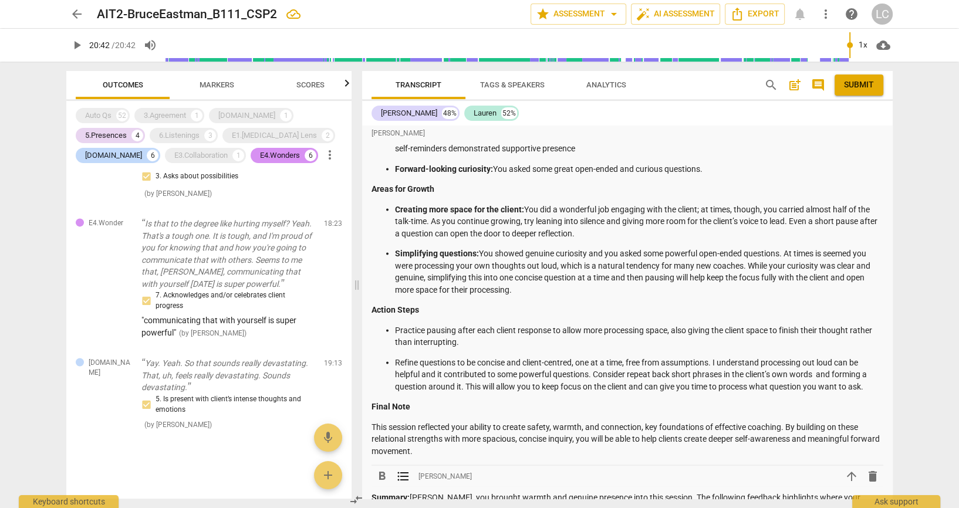
scroll to position [2173, 0]
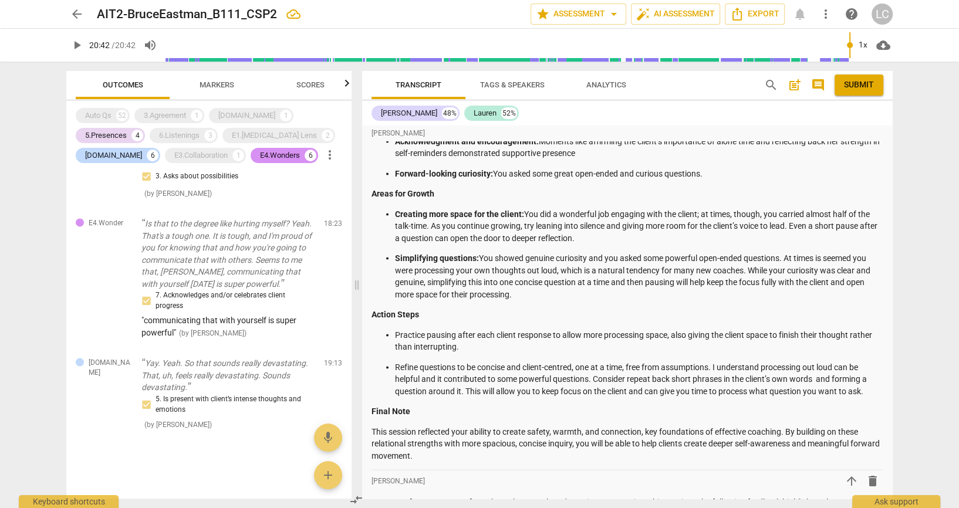
drag, startPoint x: 841, startPoint y: 82, endPoint x: 555, endPoint y: 65, distance: 286.5
click at [844, 82] on span "Submit" at bounding box center [859, 85] width 30 height 12
